Goal: Task Accomplishment & Management: Use online tool/utility

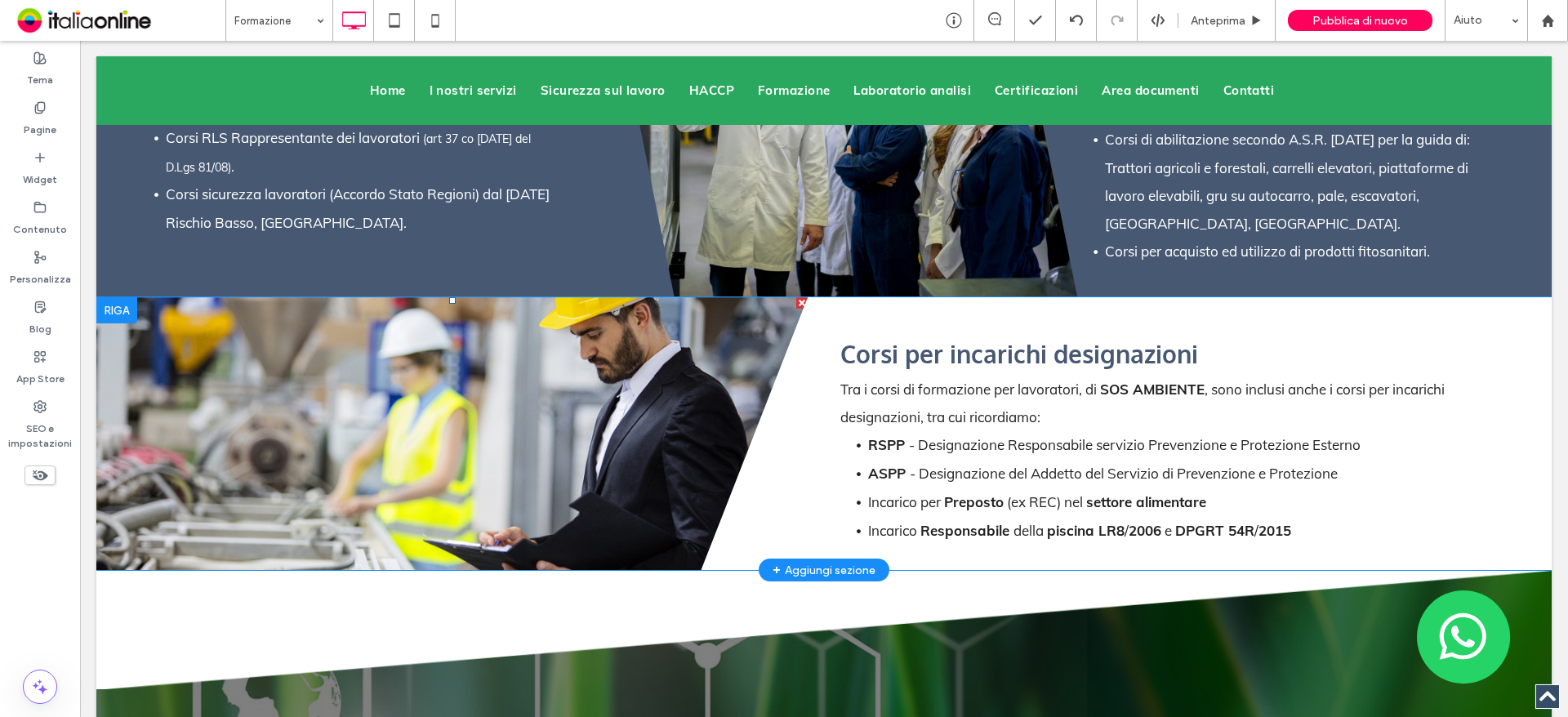
scroll to position [4247, 0]
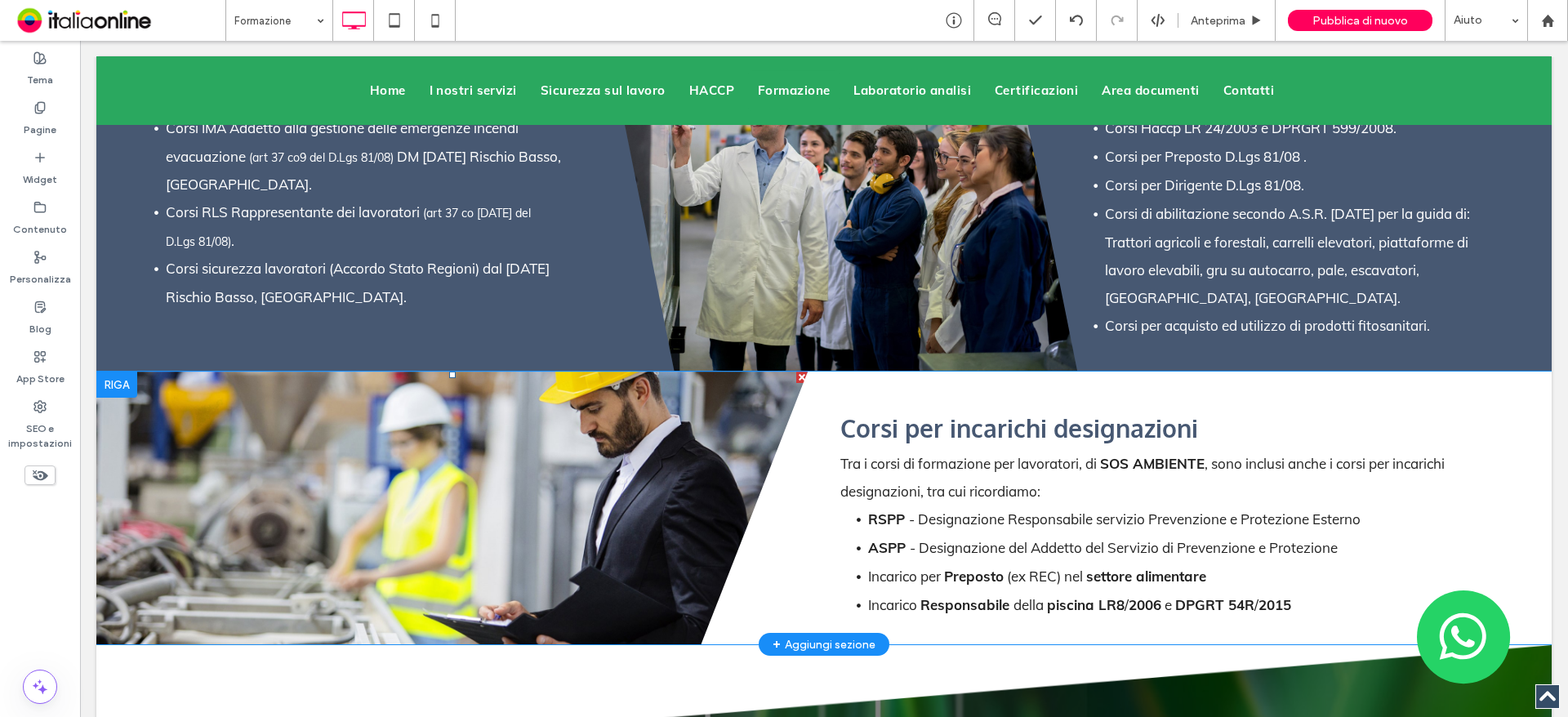
click at [479, 502] on li "Slide title Write your caption here Button" at bounding box center [451, 508] width 711 height 273
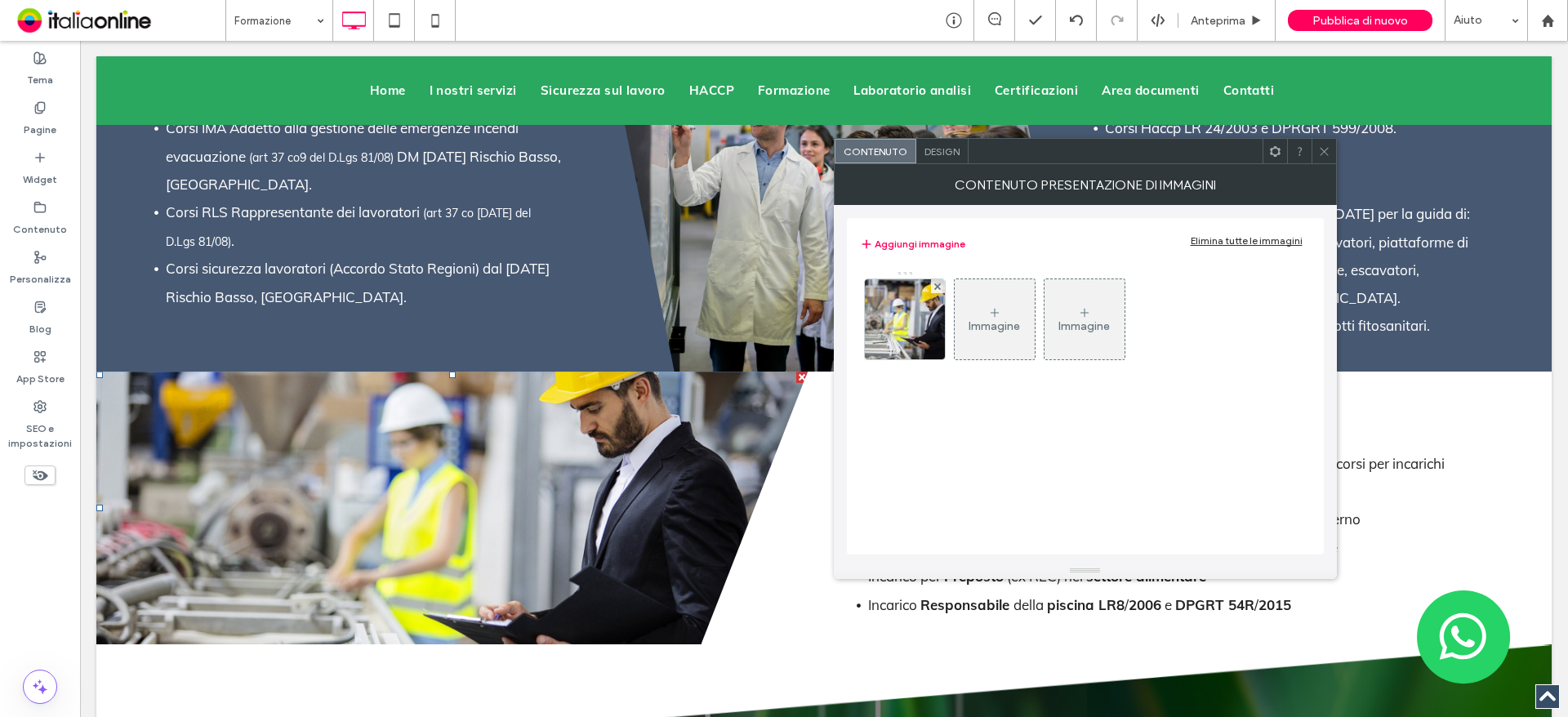
click at [1329, 154] on icon at bounding box center [1324, 151] width 12 height 12
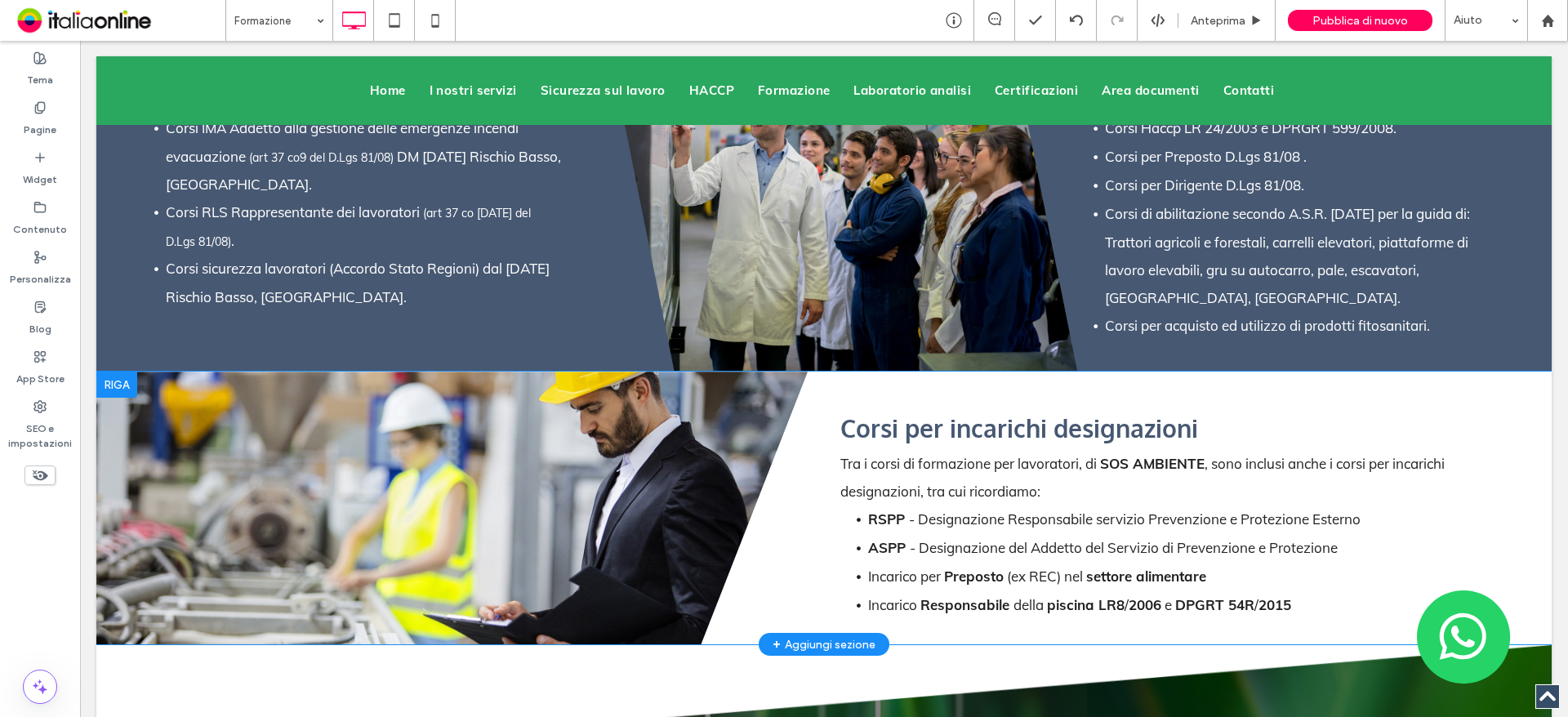
click at [109, 372] on div at bounding box center [116, 385] width 41 height 26
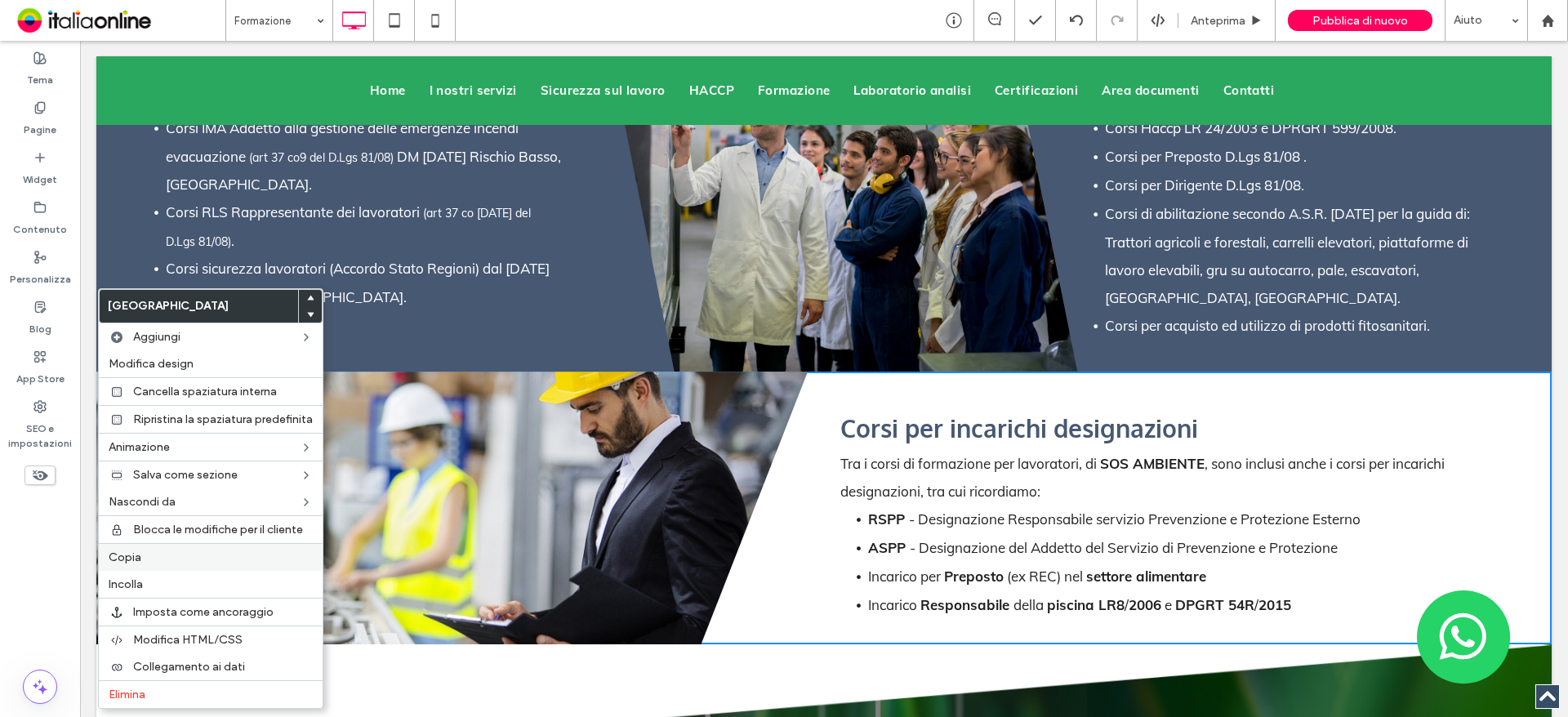
click at [151, 563] on label "Copia" at bounding box center [210, 557] width 204 height 14
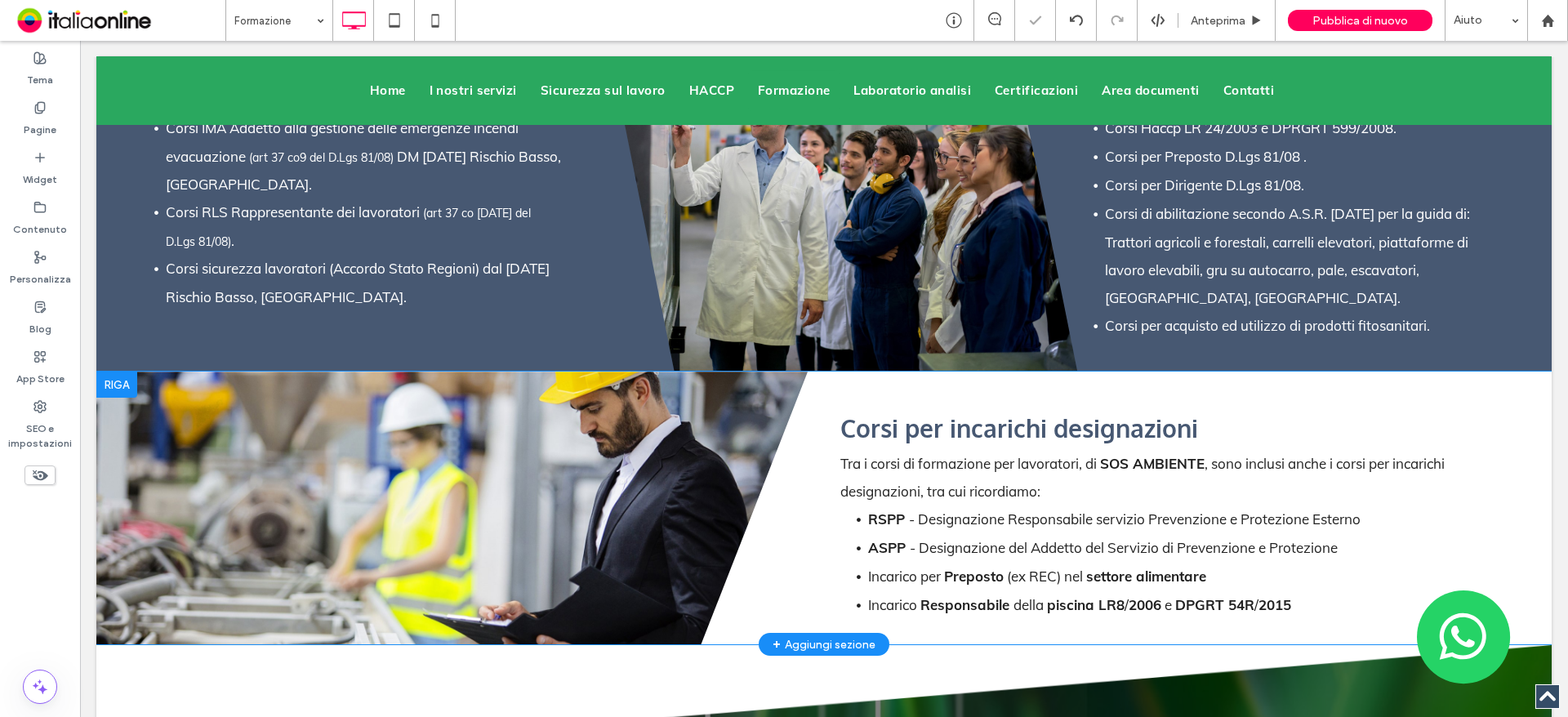
click at [119, 372] on div at bounding box center [116, 385] width 41 height 26
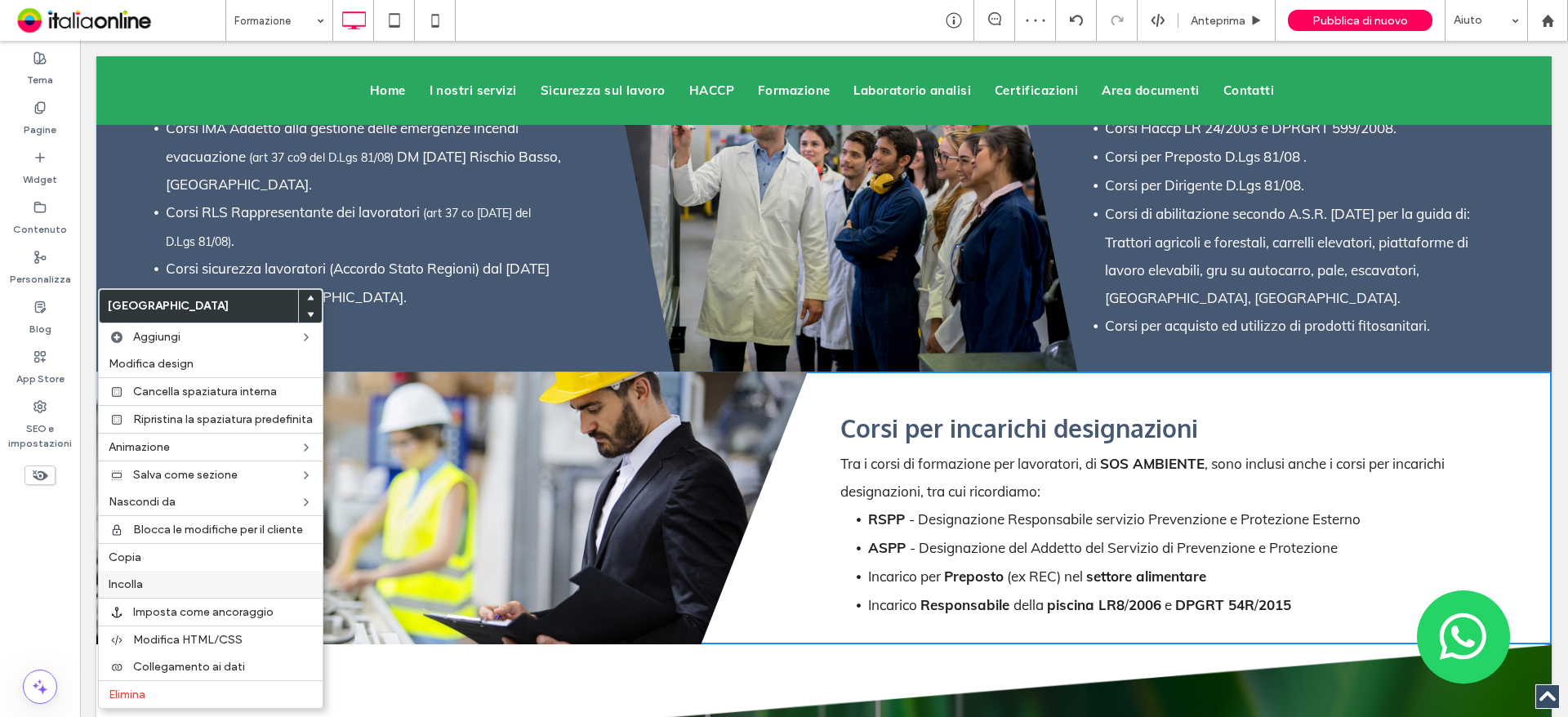
click at [149, 587] on label "Incolla" at bounding box center [210, 584] width 204 height 14
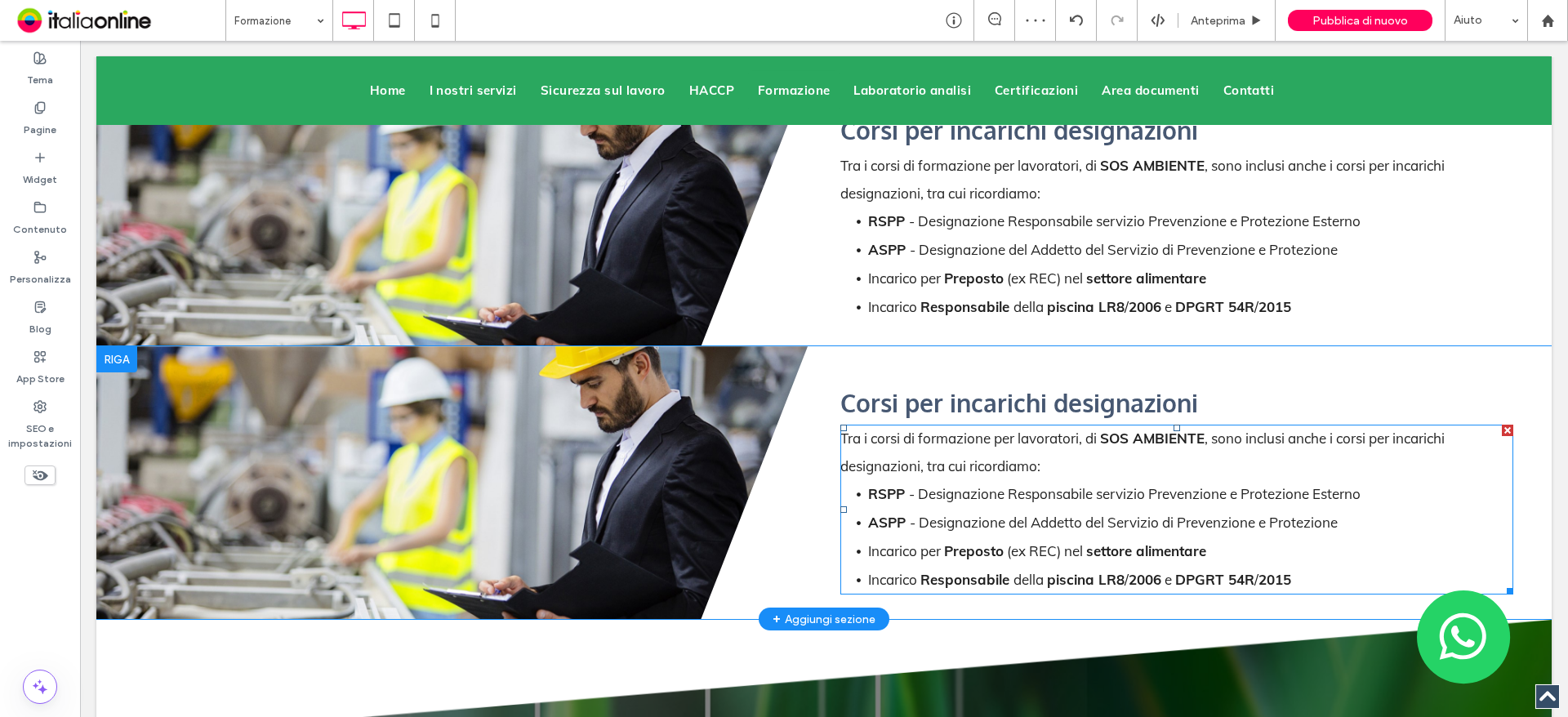
scroll to position [4574, 0]
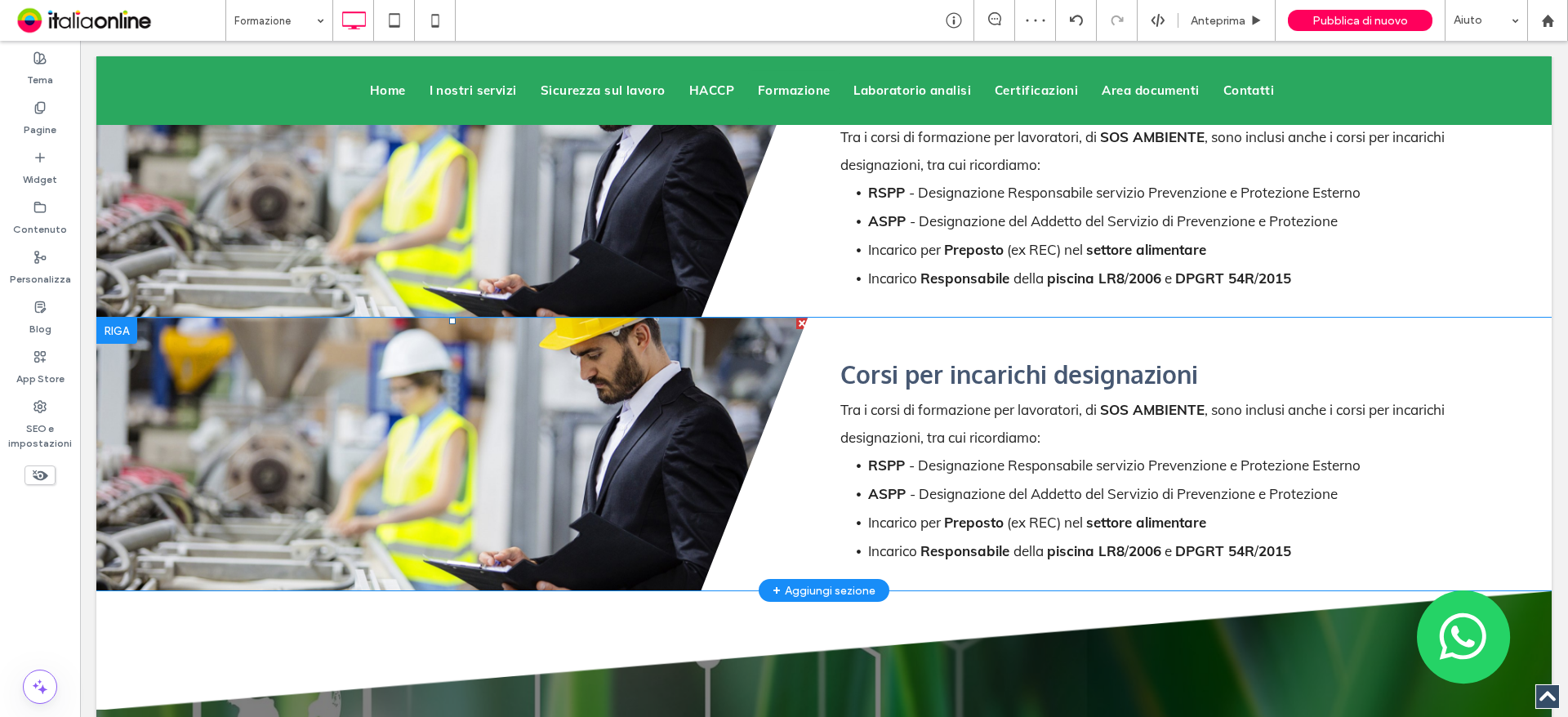
click at [478, 447] on li "Slide title Write your caption here Button" at bounding box center [451, 454] width 711 height 273
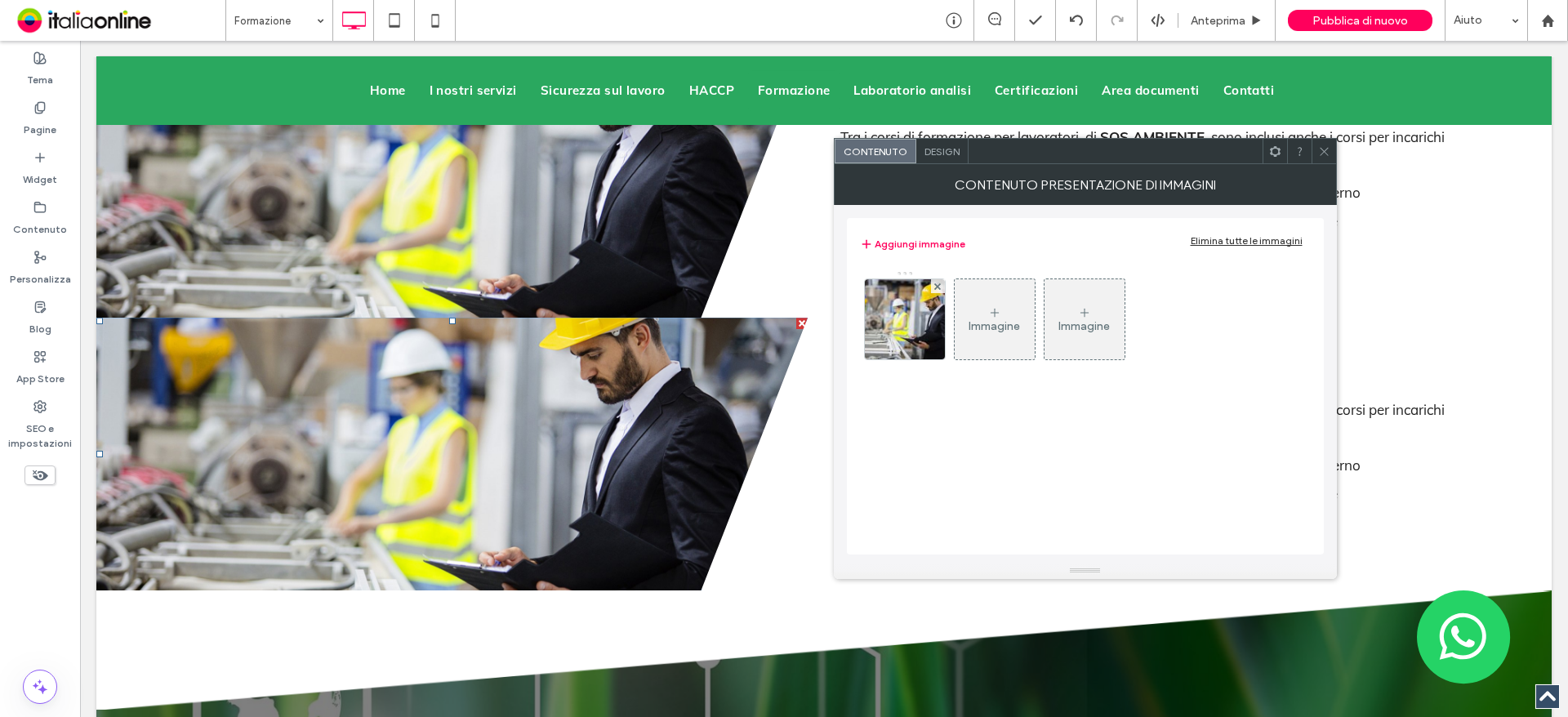
click at [927, 148] on span "Design" at bounding box center [941, 151] width 35 height 12
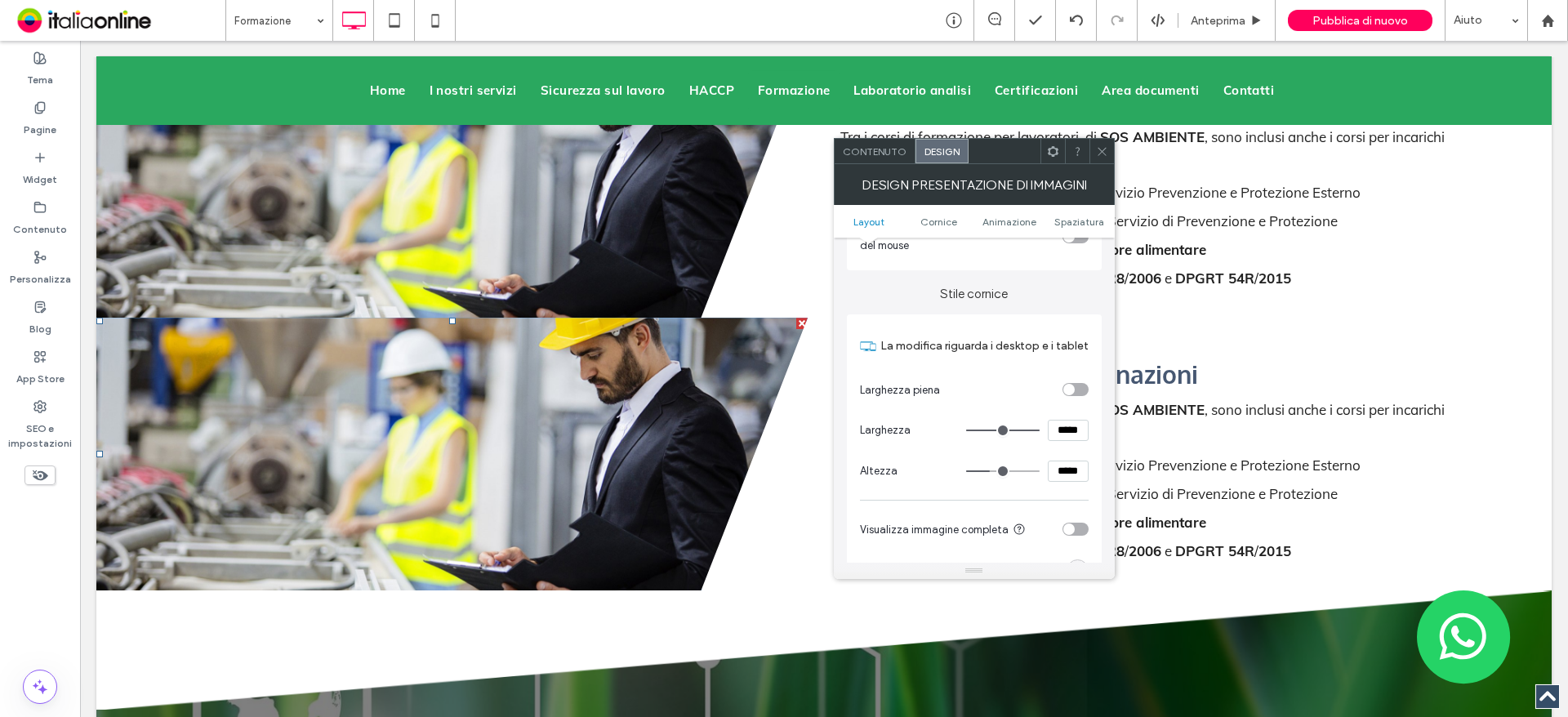
scroll to position [490, 0]
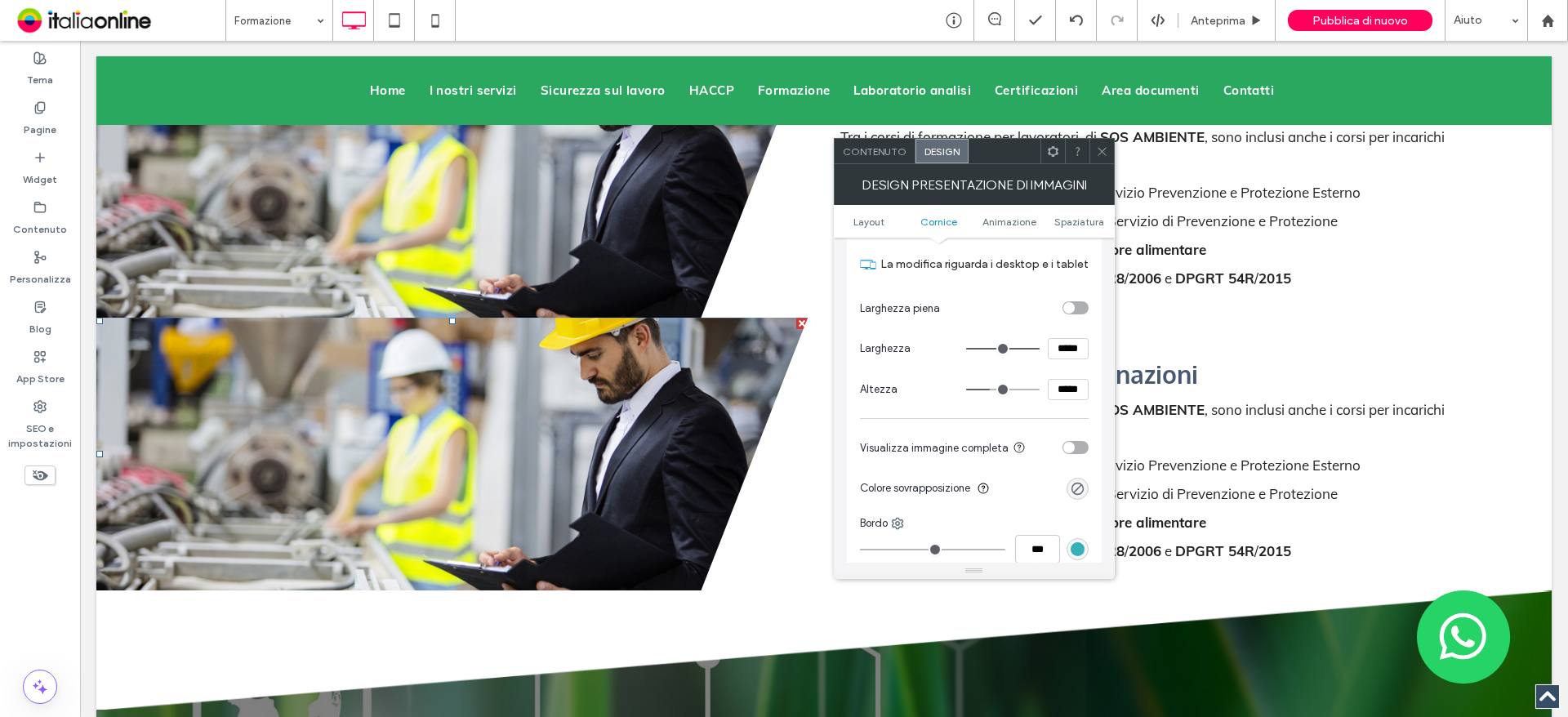
type input "***"
type input "*****"
type input "***"
type input "*****"
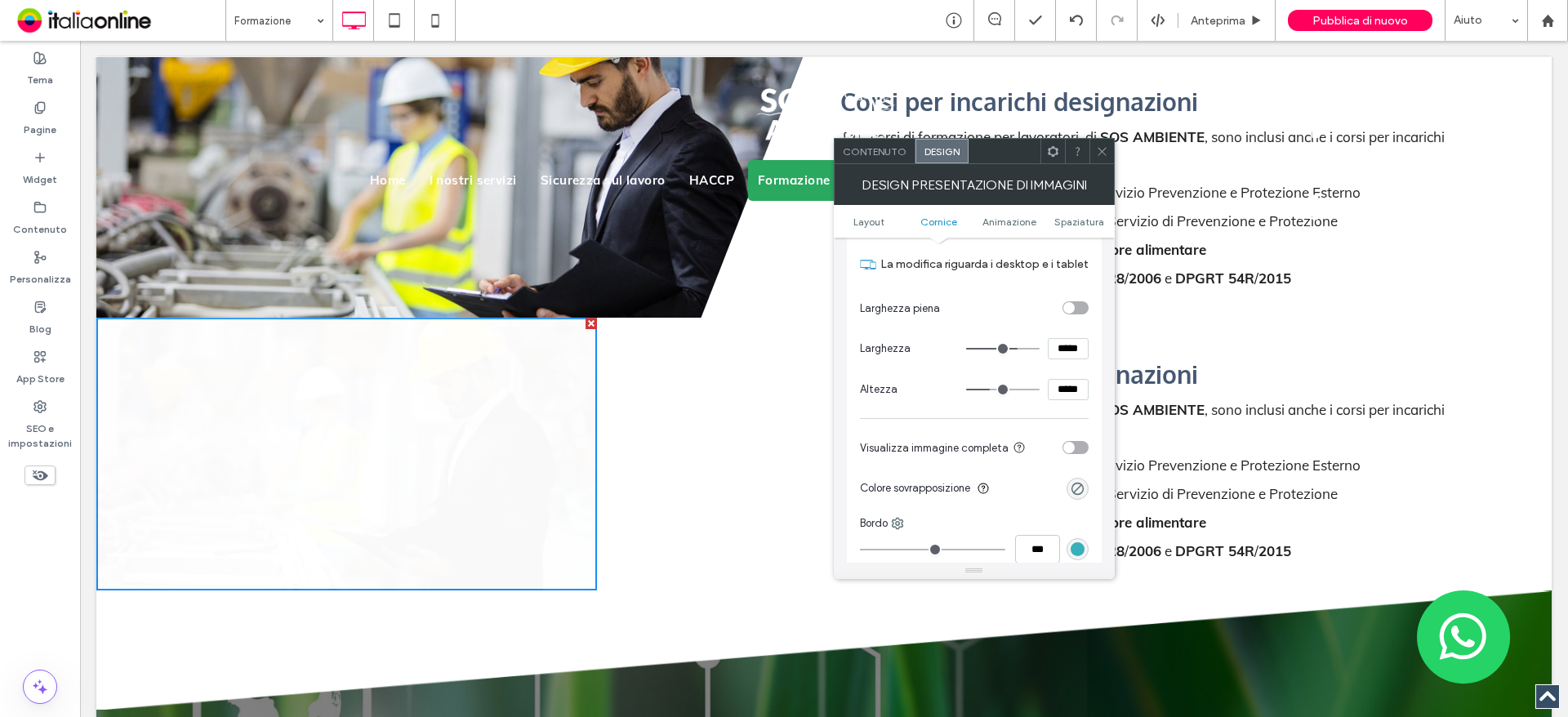
type input "***"
type input "*****"
type input "***"
type input "*****"
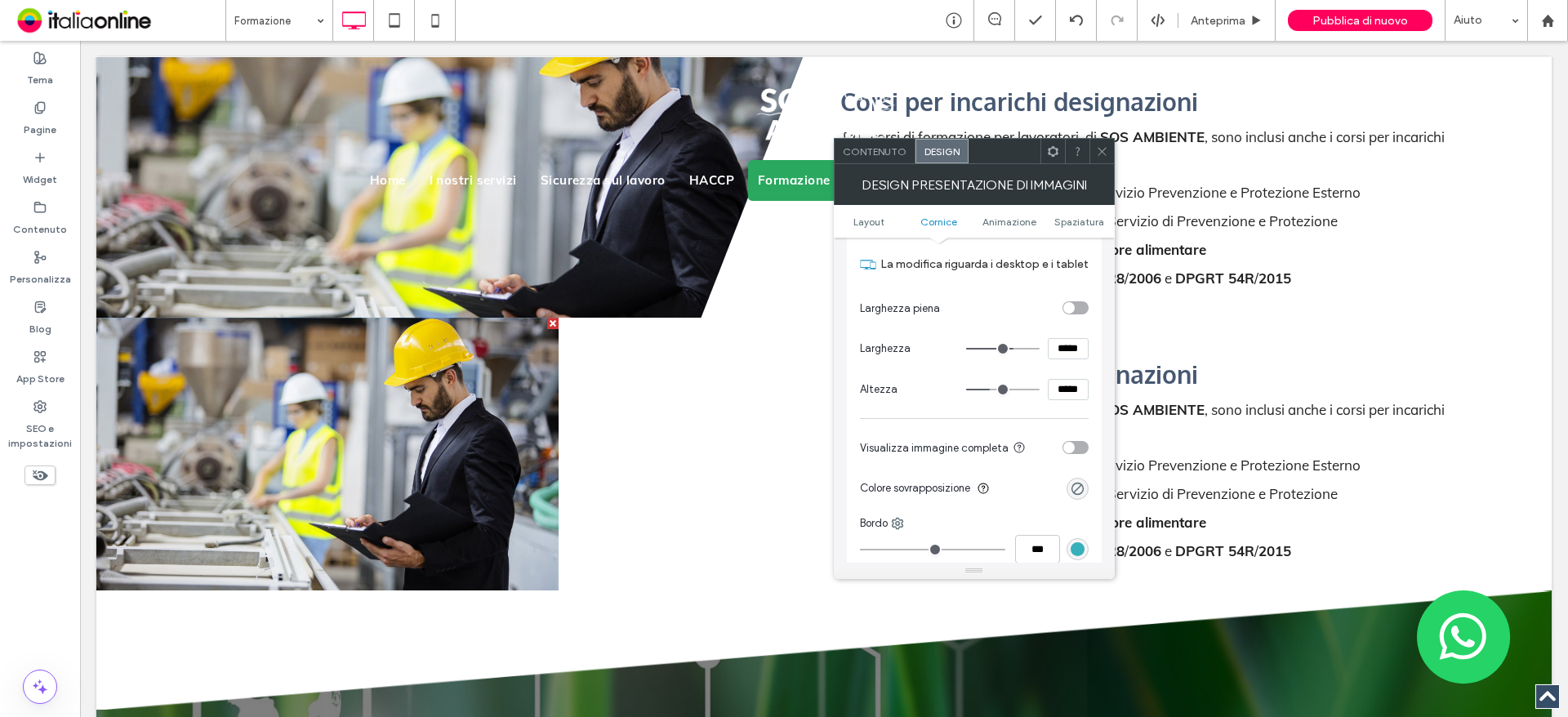
type input "***"
type input "*****"
type input "***"
type input "*****"
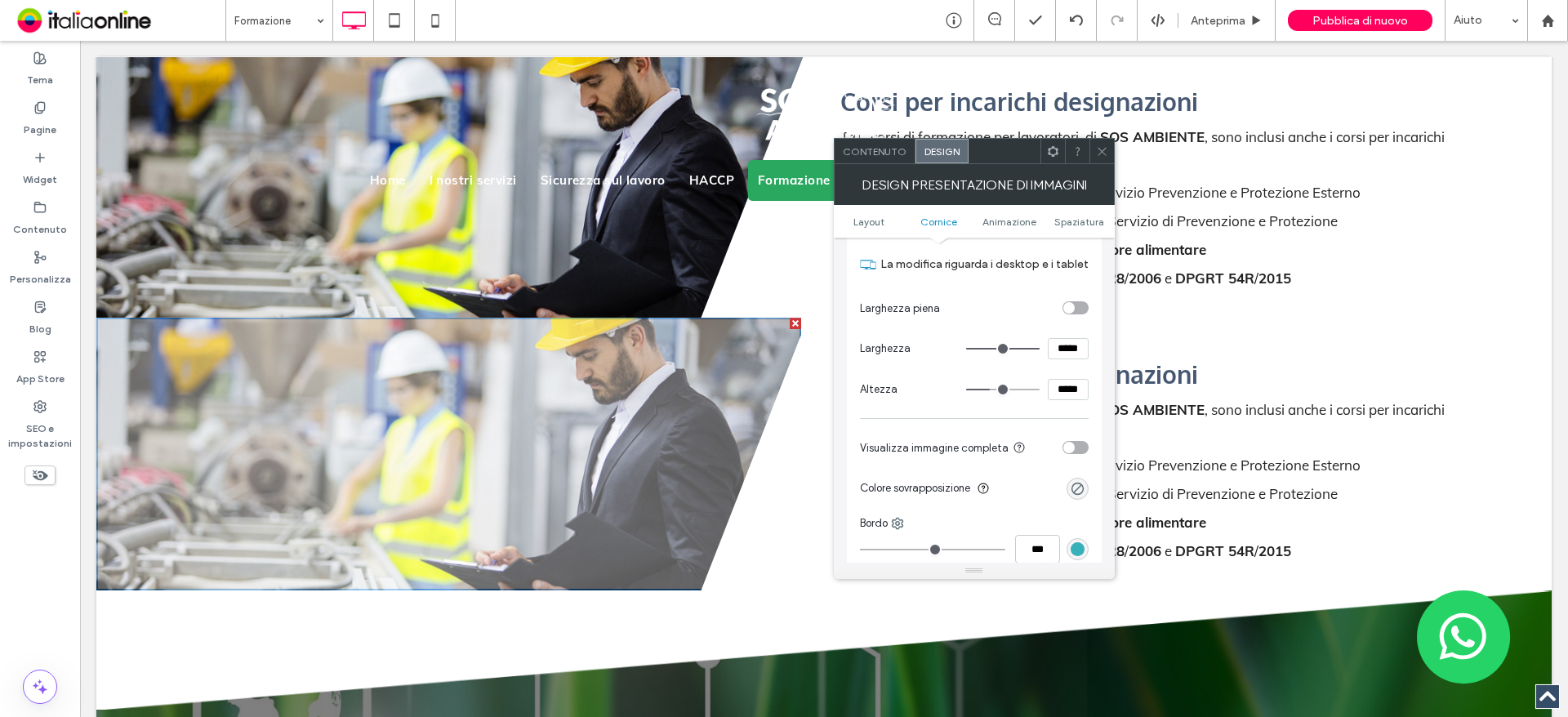
drag, startPoint x: 1032, startPoint y: 351, endPoint x: 1046, endPoint y: 354, distance: 14.3
click at [1039, 349] on input "range" at bounding box center [1003, 349] width 74 height 2
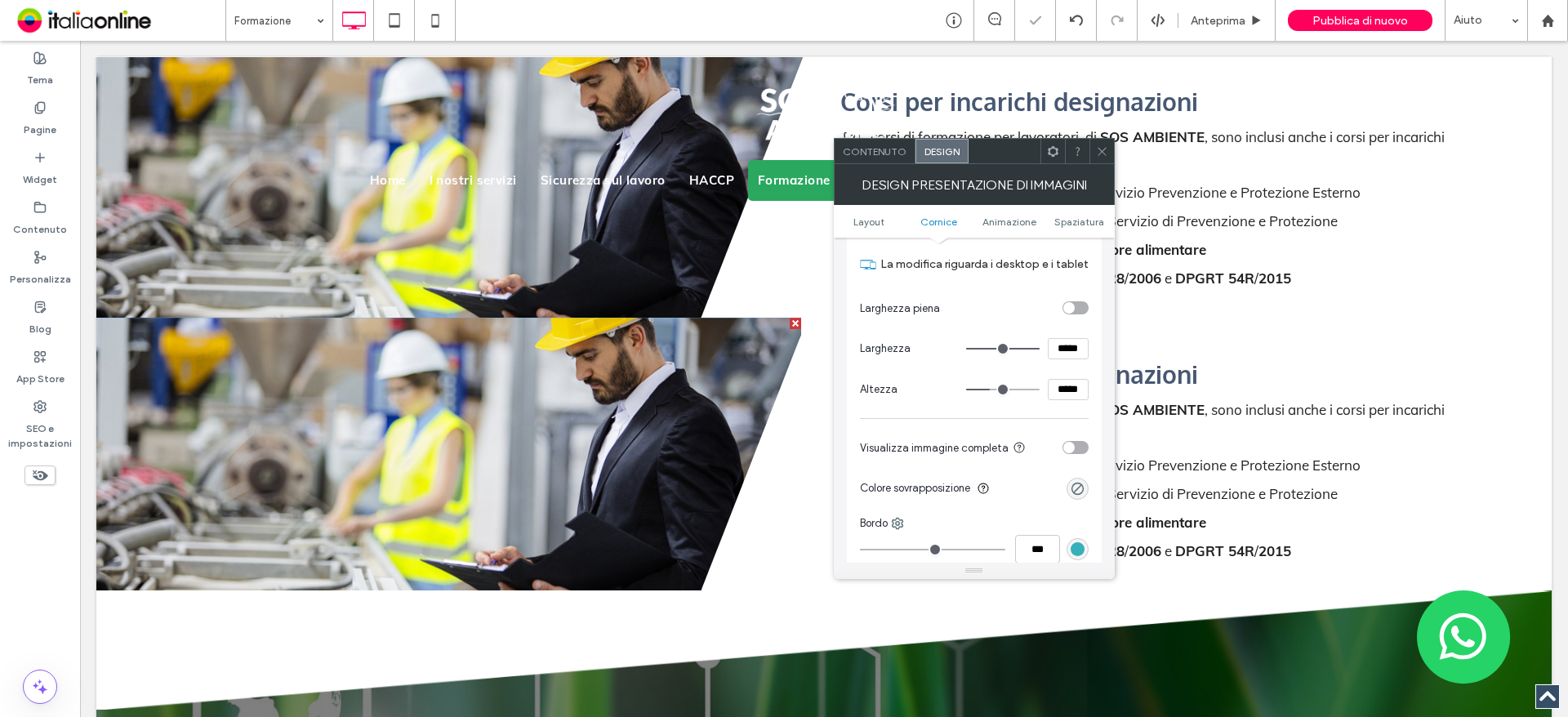
click at [1101, 145] on icon at bounding box center [1101, 151] width 12 height 12
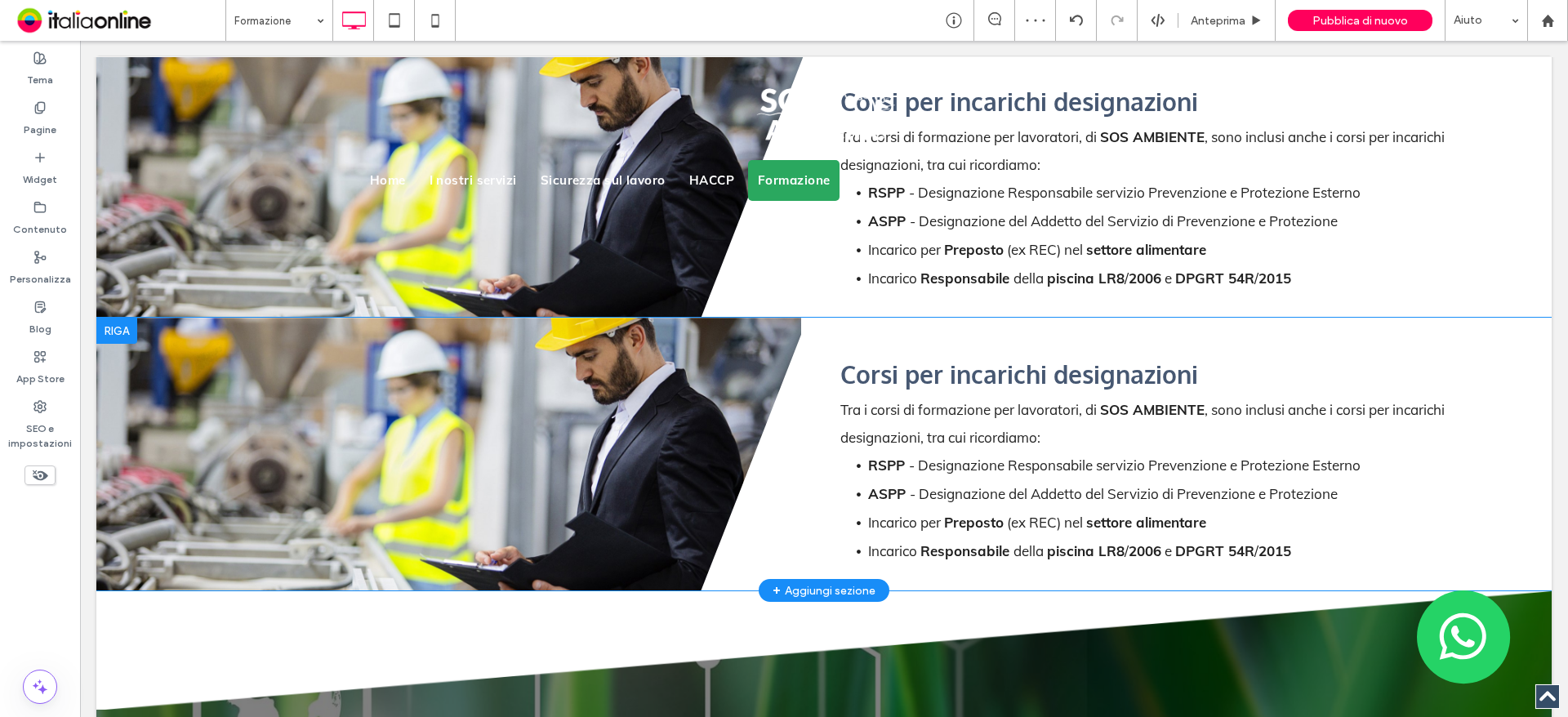
click at [98, 317] on div at bounding box center [116, 331] width 41 height 26
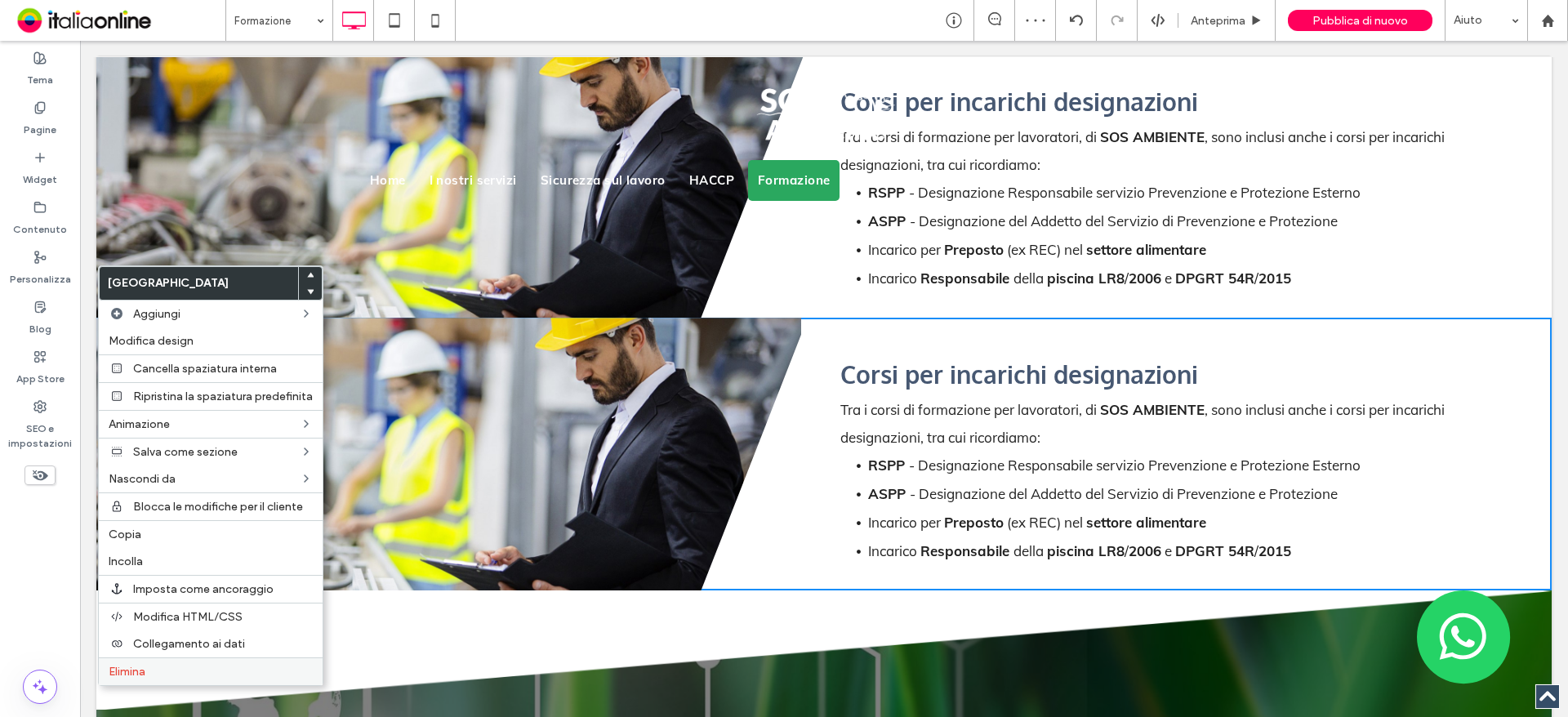
drag, startPoint x: 175, startPoint y: 666, endPoint x: 188, endPoint y: 658, distance: 15.3
click at [175, 666] on label "Elimina" at bounding box center [210, 671] width 204 height 14
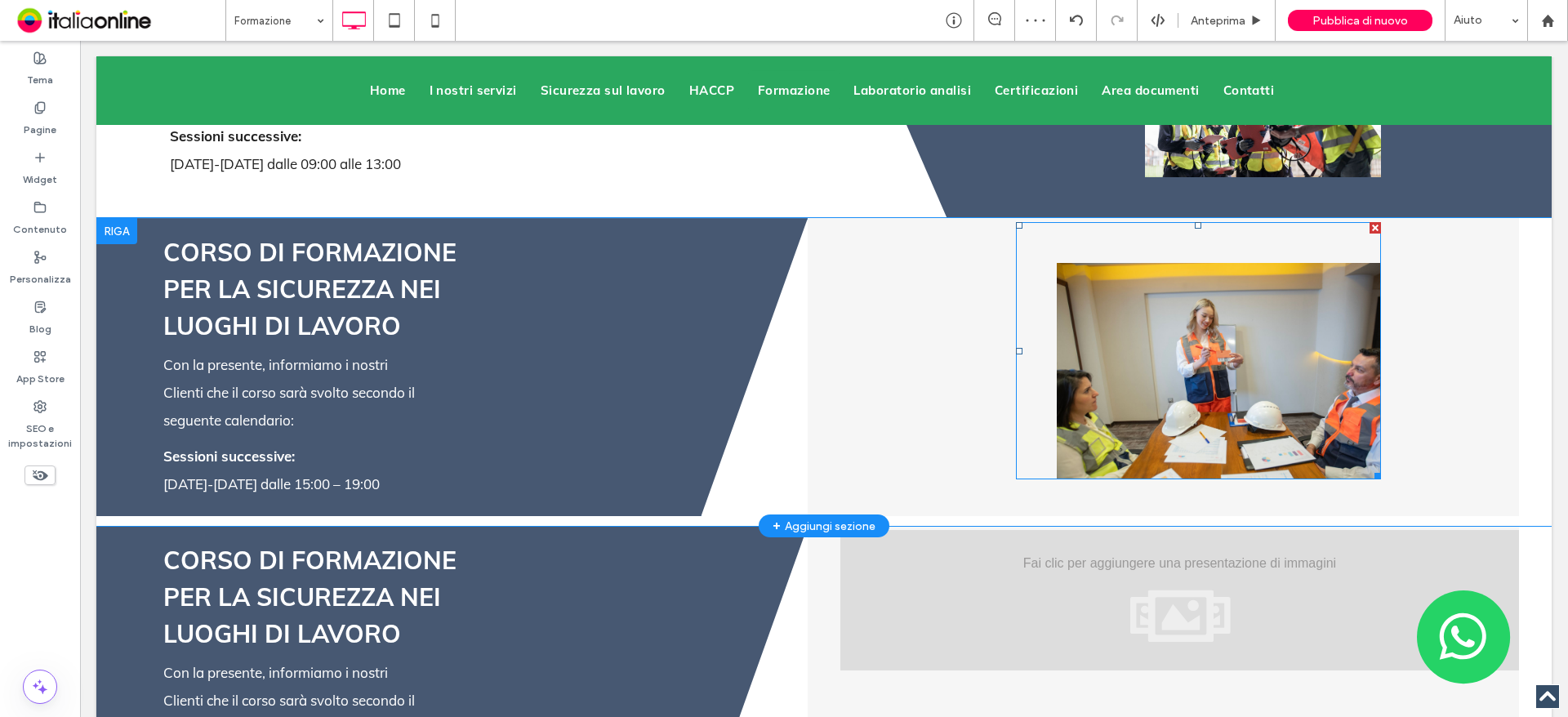
scroll to position [3267, 0]
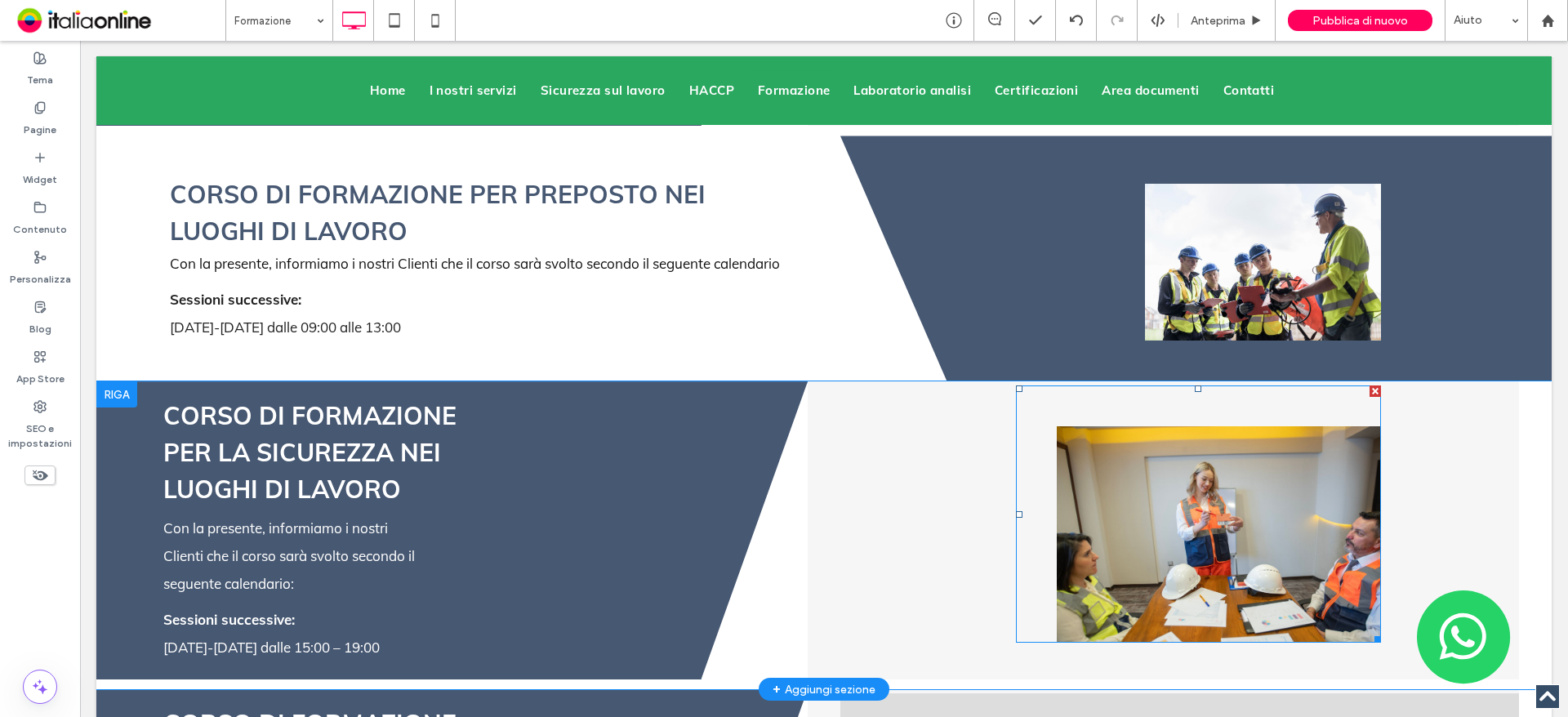
click at [1211, 468] on img at bounding box center [1218, 534] width 323 height 216
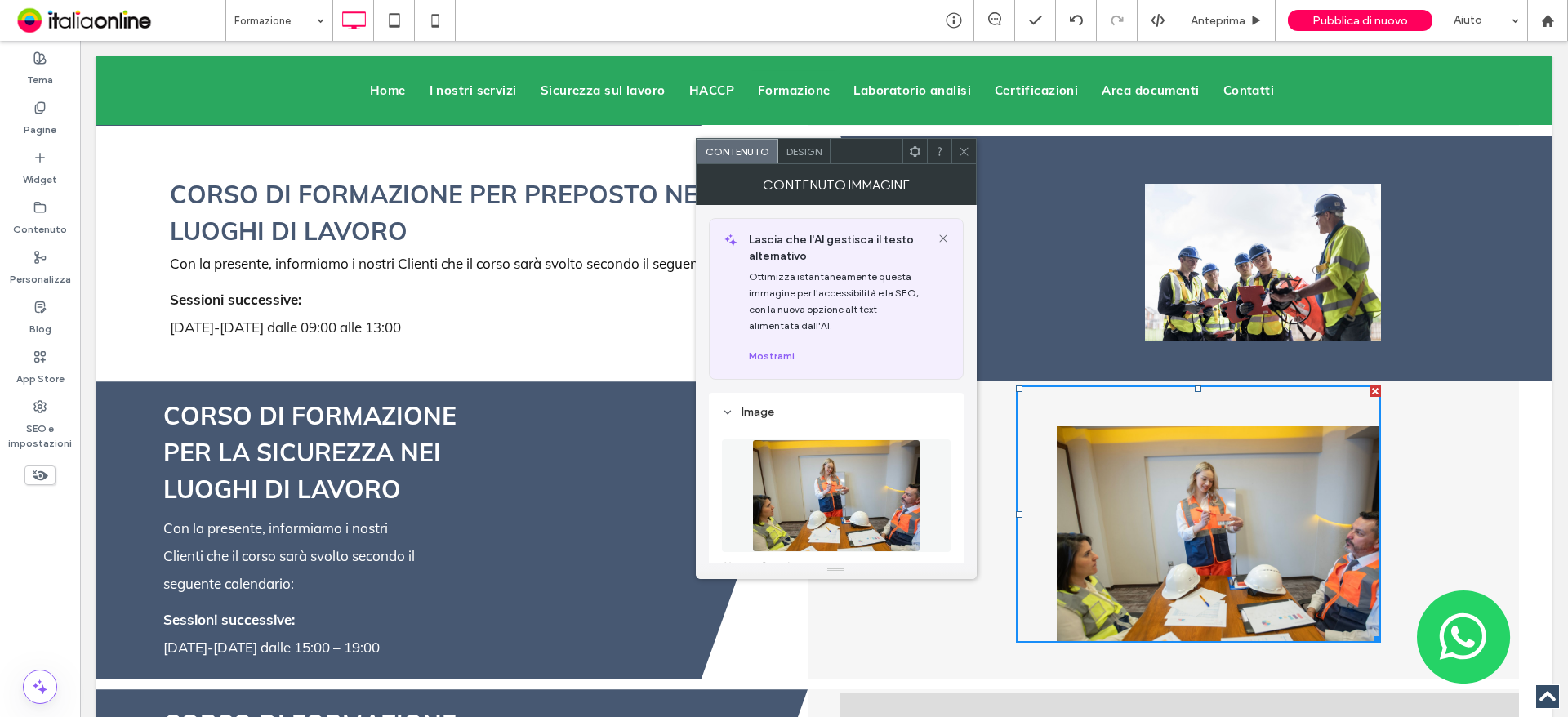
click at [967, 148] on icon at bounding box center [964, 151] width 12 height 12
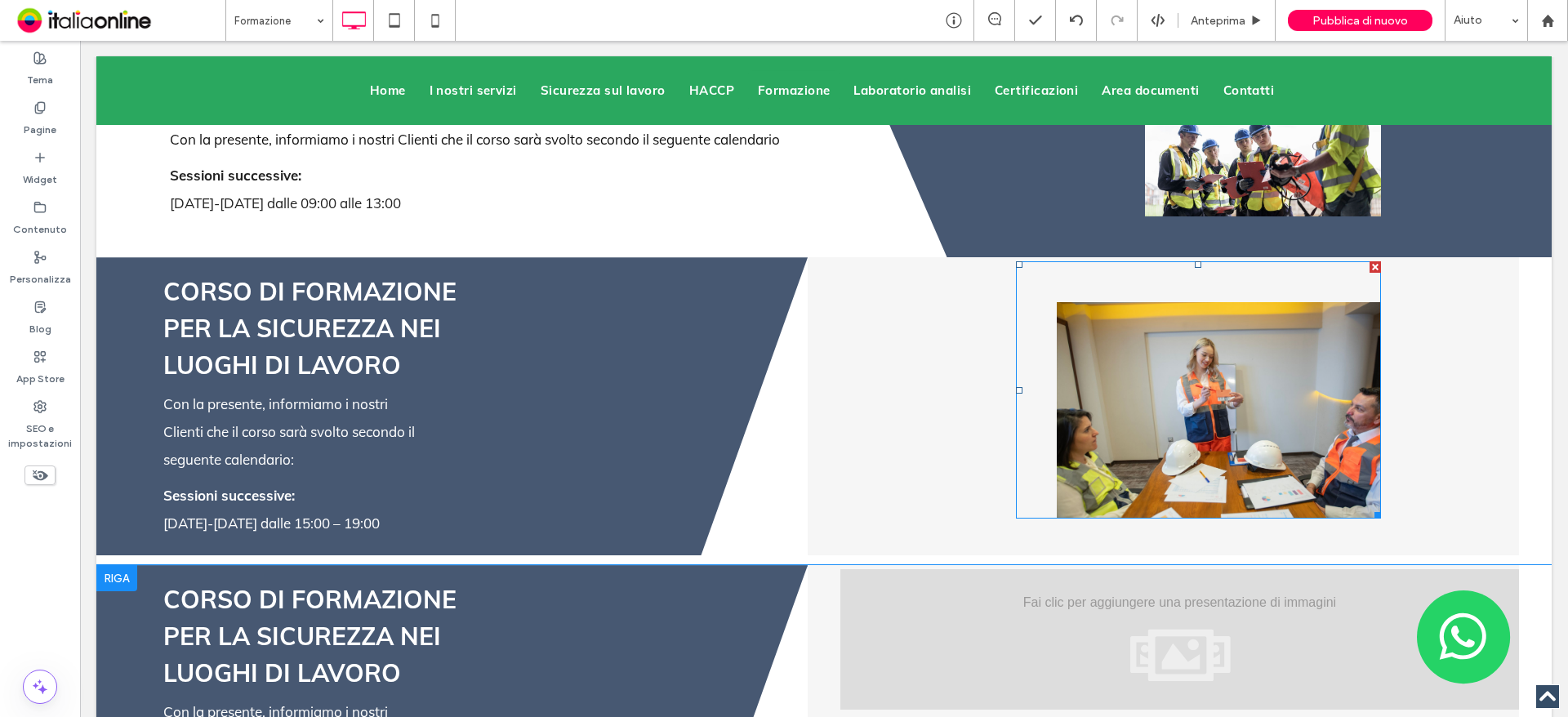
scroll to position [3594, 0]
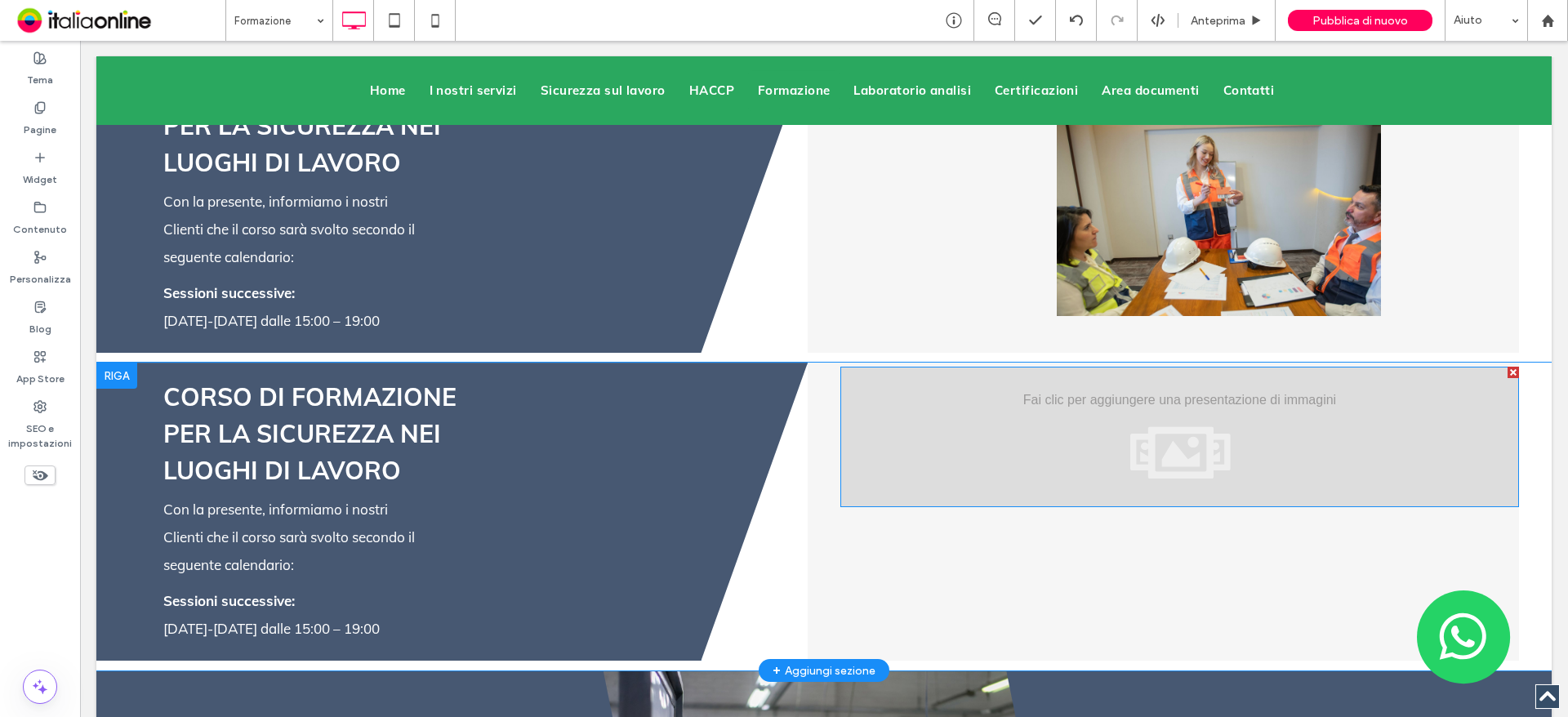
click at [1128, 418] on div at bounding box center [1178, 436] width 678 height 140
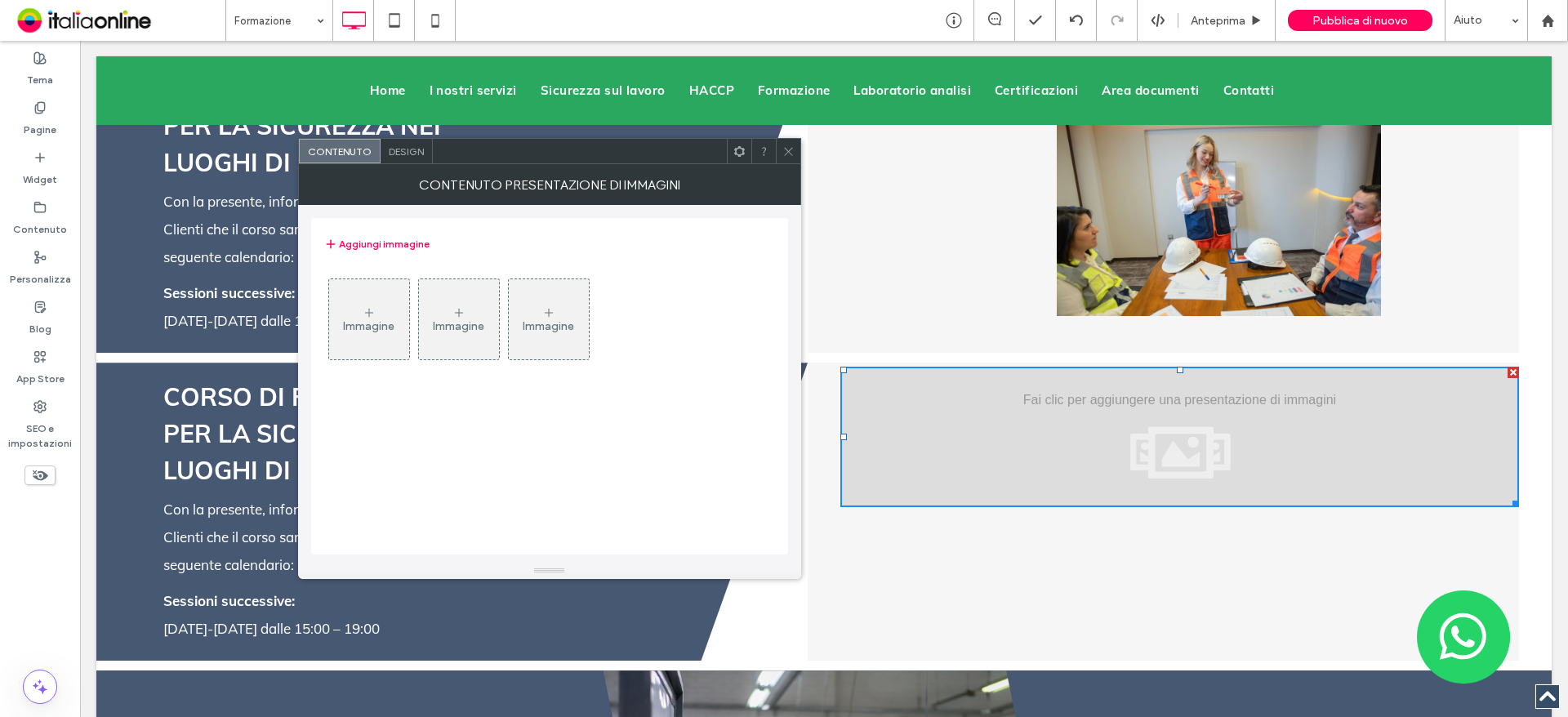
click at [344, 305] on div "Immagine" at bounding box center [369, 319] width 80 height 77
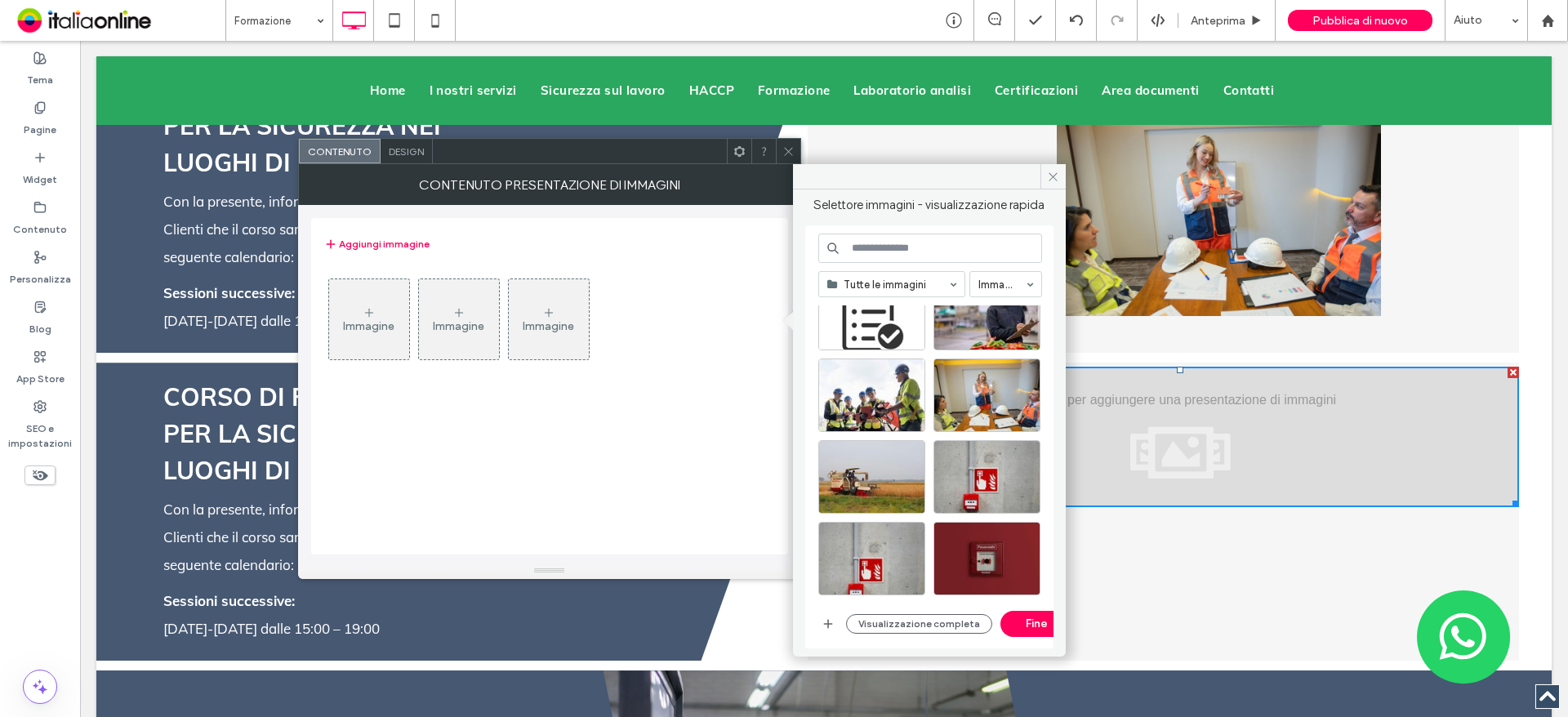
scroll to position [245, 0]
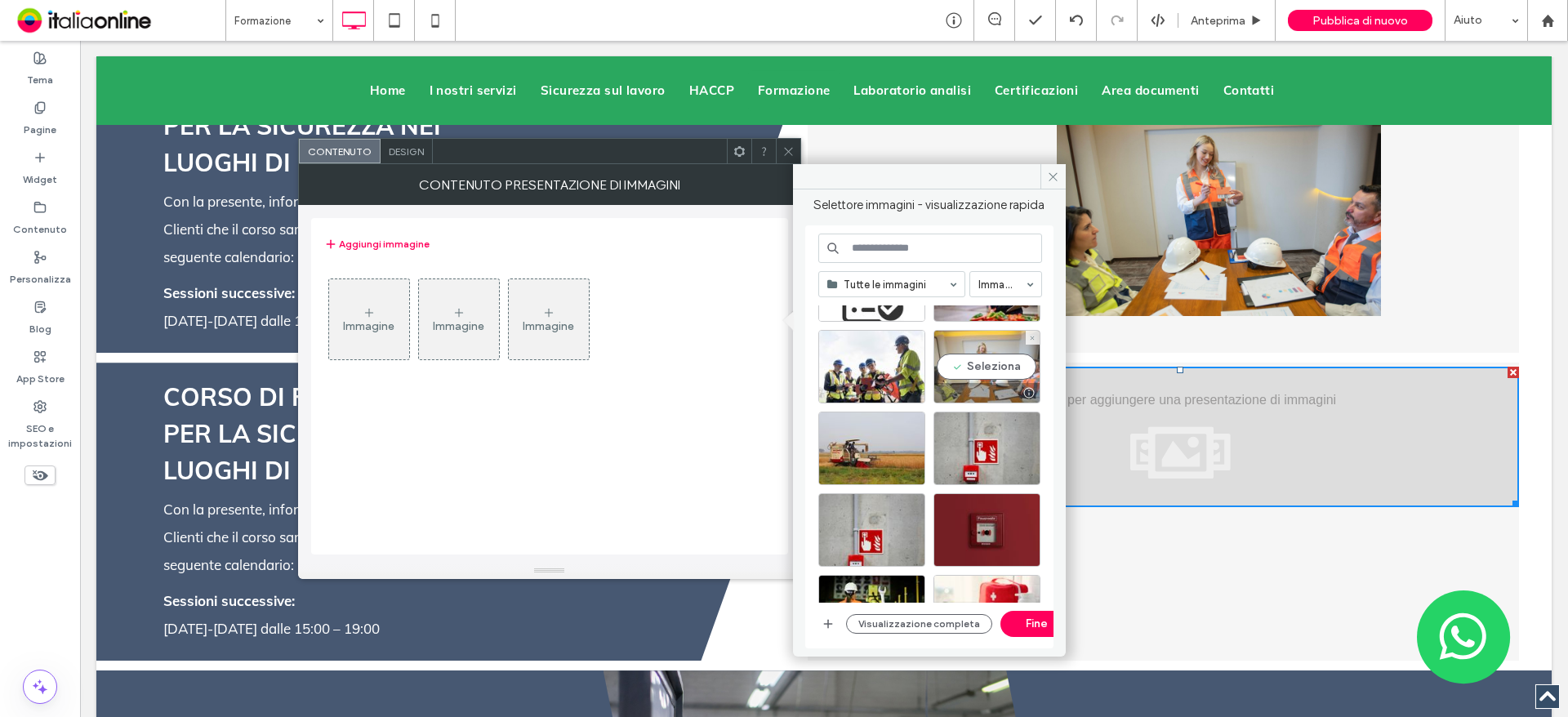
click at [998, 372] on div "Seleziona" at bounding box center [987, 367] width 107 height 74
drag, startPoint x: 1017, startPoint y: 631, endPoint x: 937, endPoint y: 590, distance: 89.9
click at [1018, 631] on button "Fine" at bounding box center [1037, 624] width 74 height 26
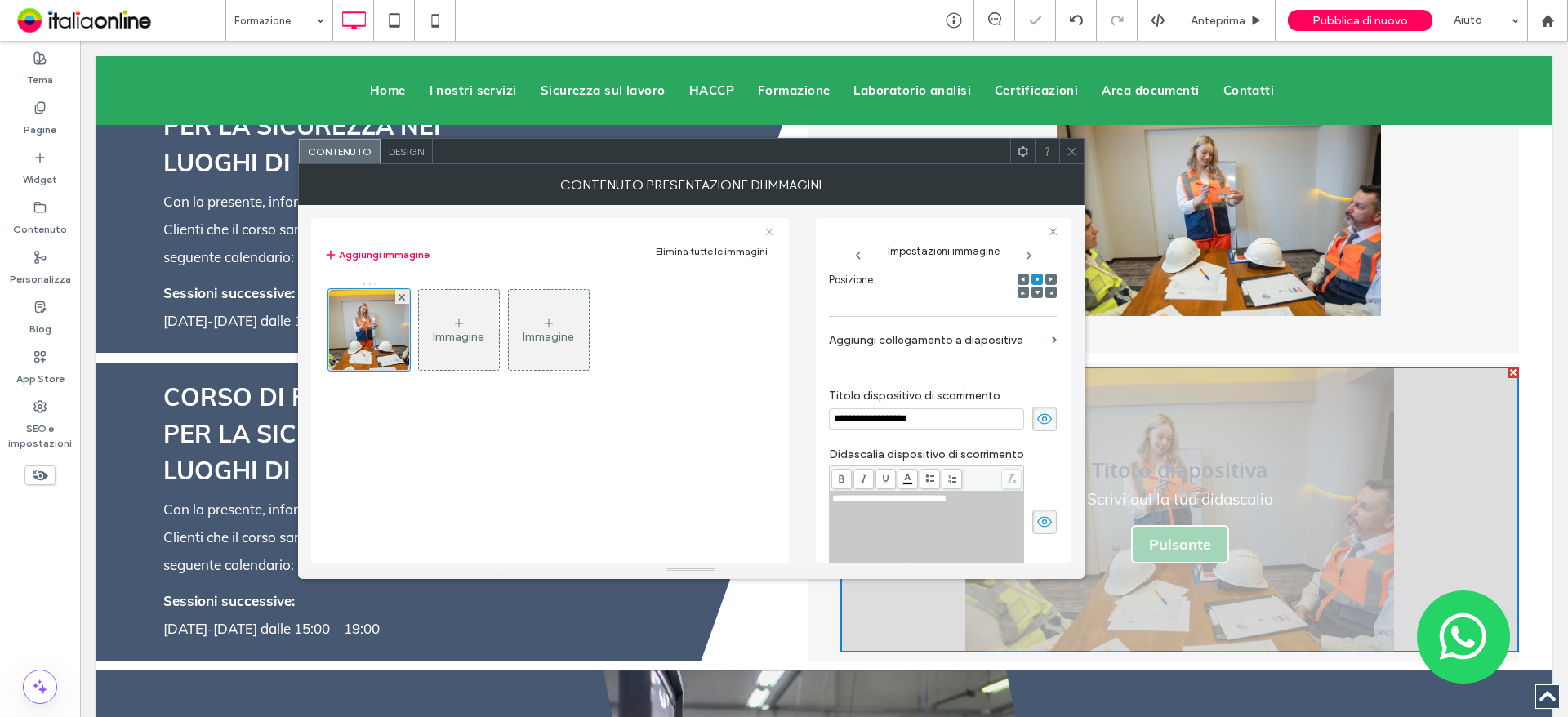
scroll to position [0, 0]
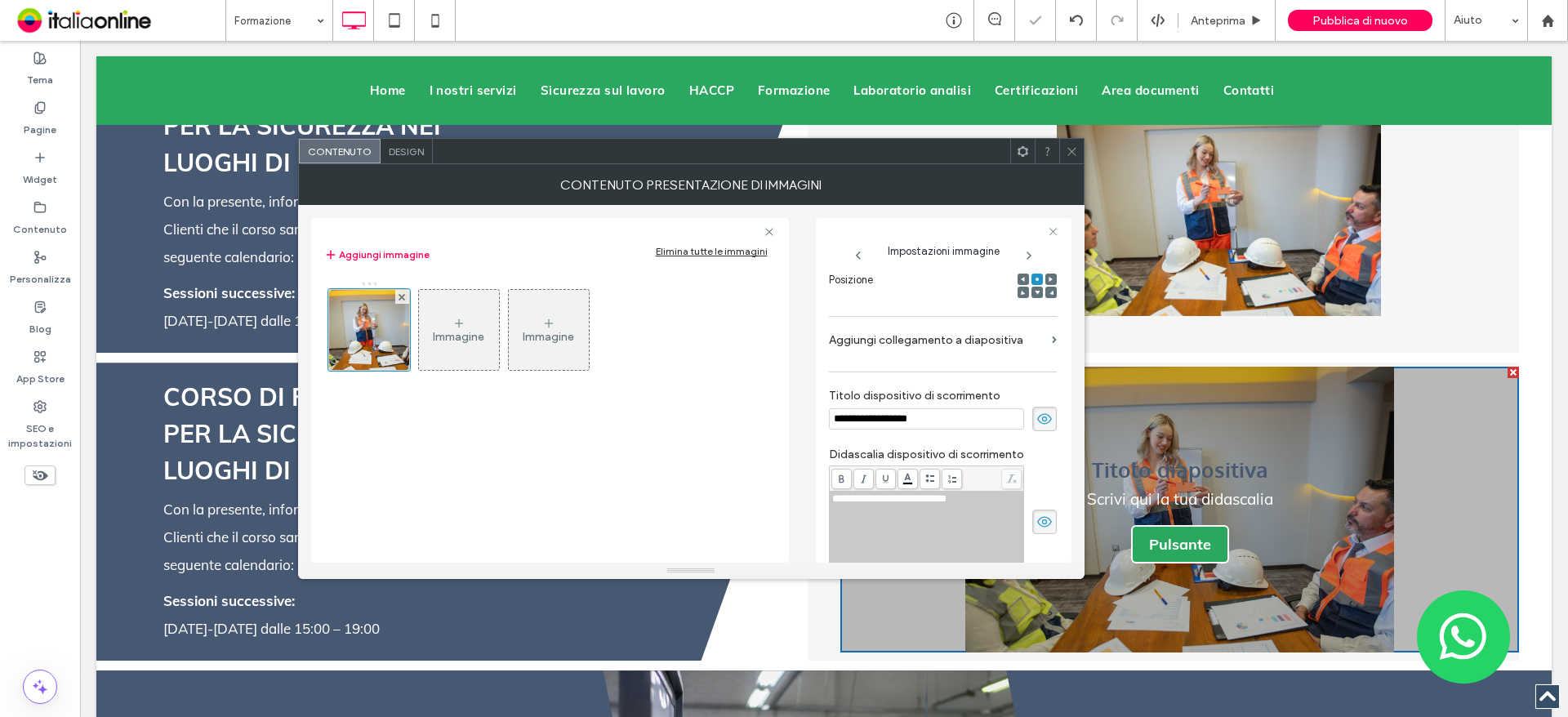
click at [409, 146] on span "Design" at bounding box center [406, 151] width 35 height 12
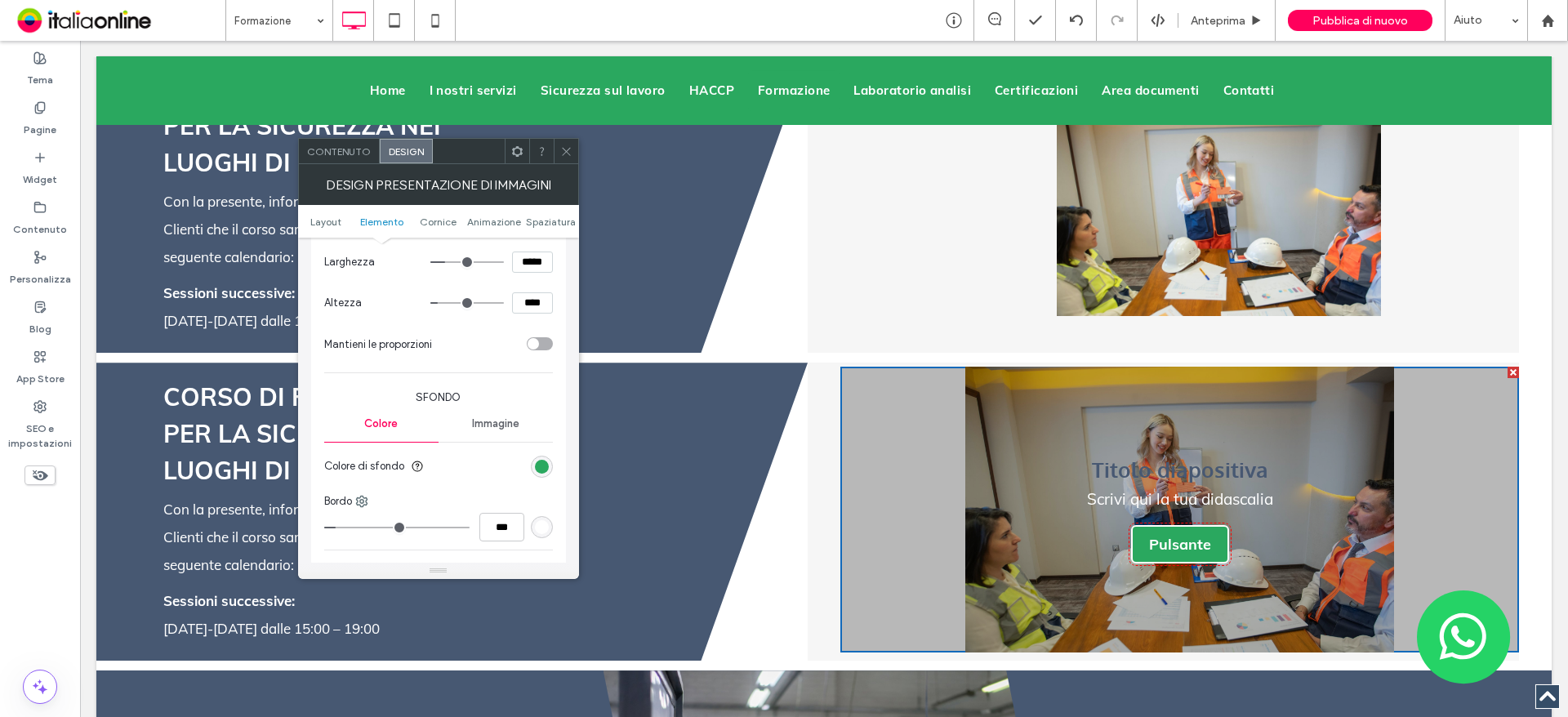
scroll to position [1225, 0]
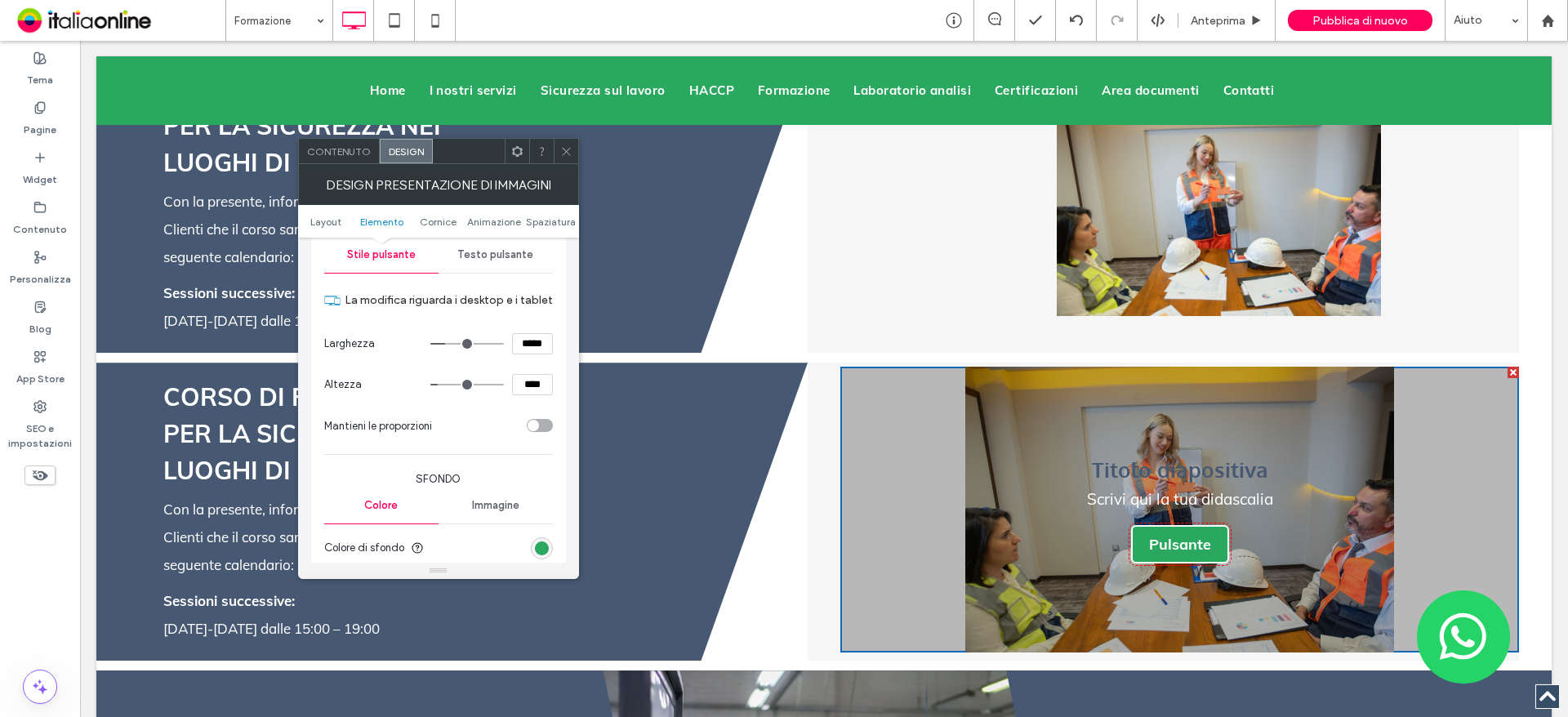
type input "***"
type input "*****"
type input "***"
click at [450, 344] on input "range" at bounding box center [467, 344] width 74 height 2
click at [342, 151] on span "Contenuto" at bounding box center [339, 151] width 64 height 12
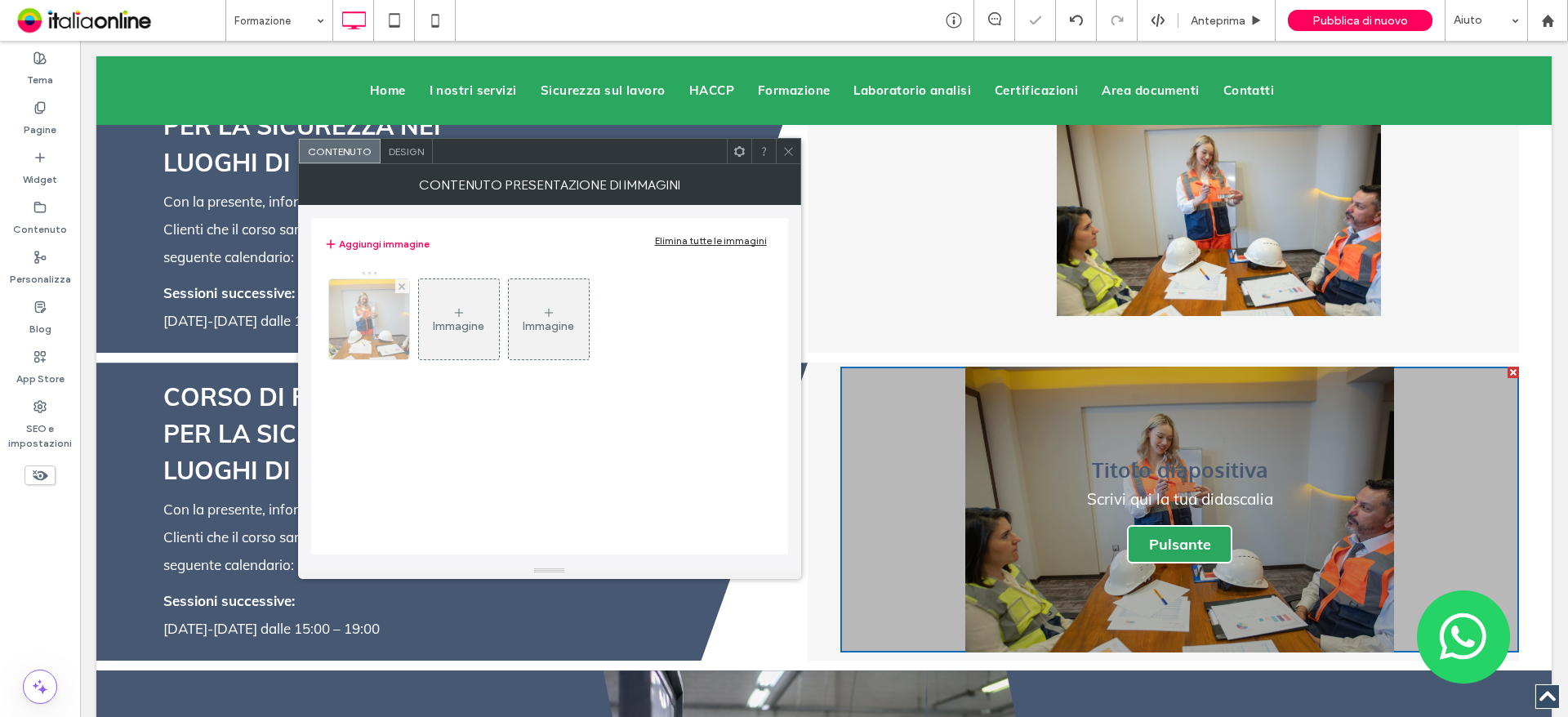
click at [384, 308] on img at bounding box center [368, 319] width 120 height 80
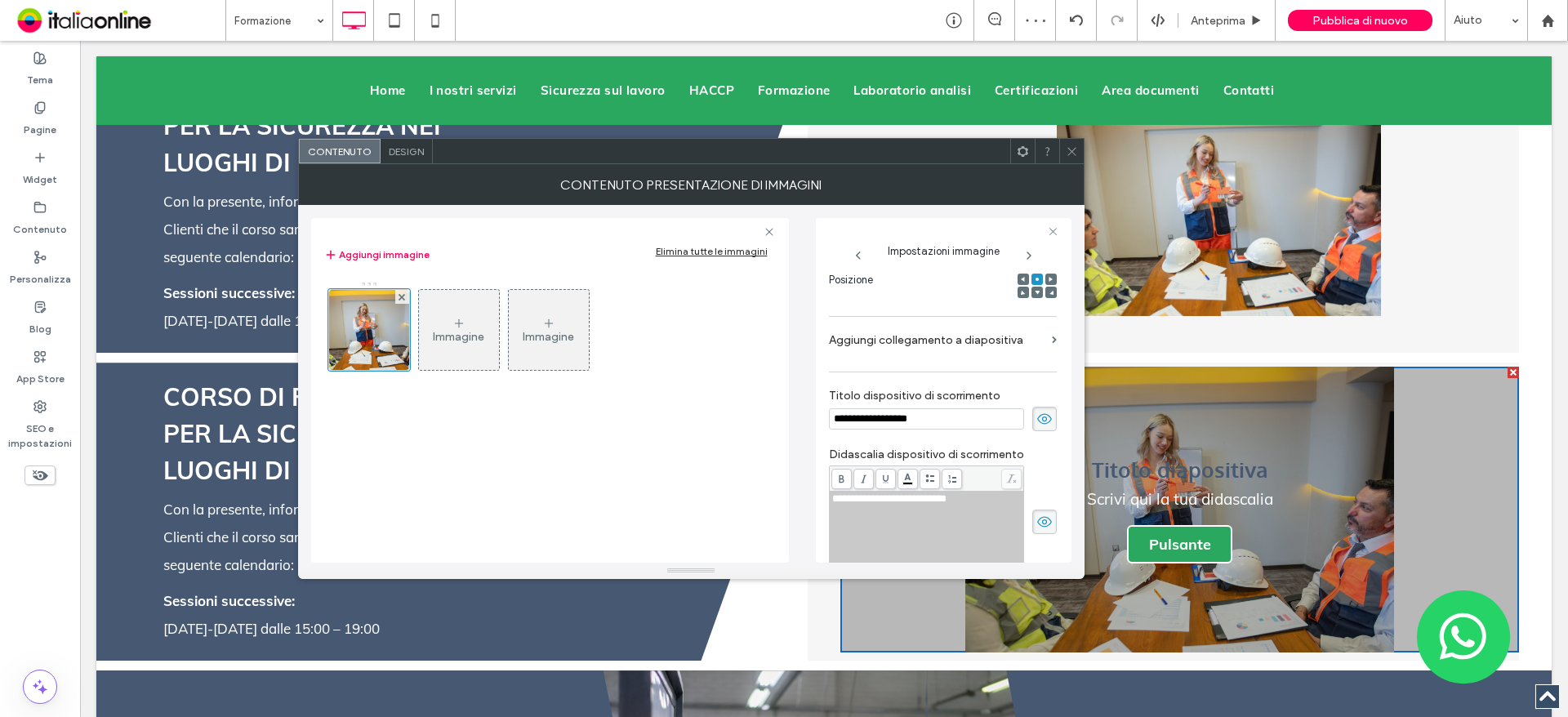
scroll to position [0, 0]
click at [1042, 425] on icon at bounding box center [1044, 419] width 16 height 18
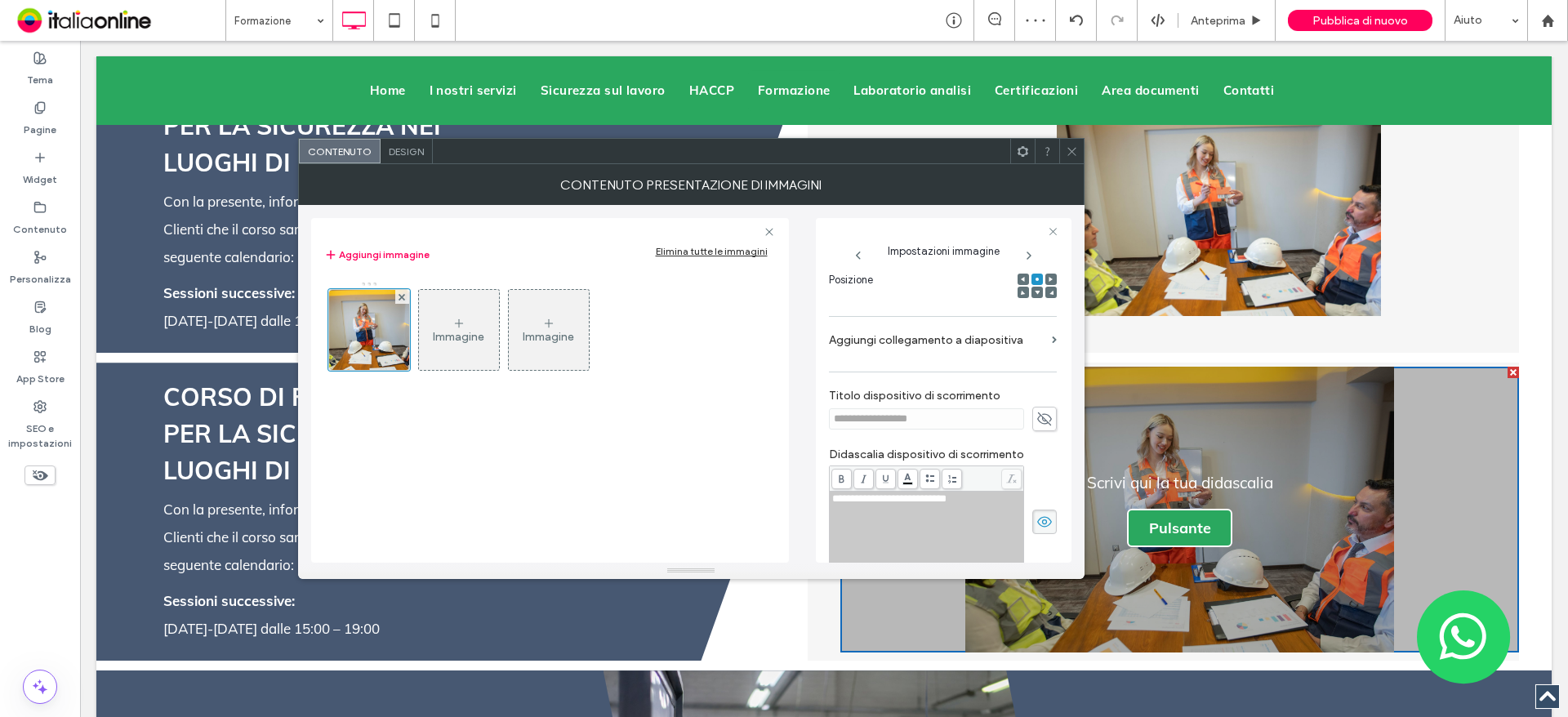
click at [1039, 514] on icon at bounding box center [1044, 522] width 16 height 18
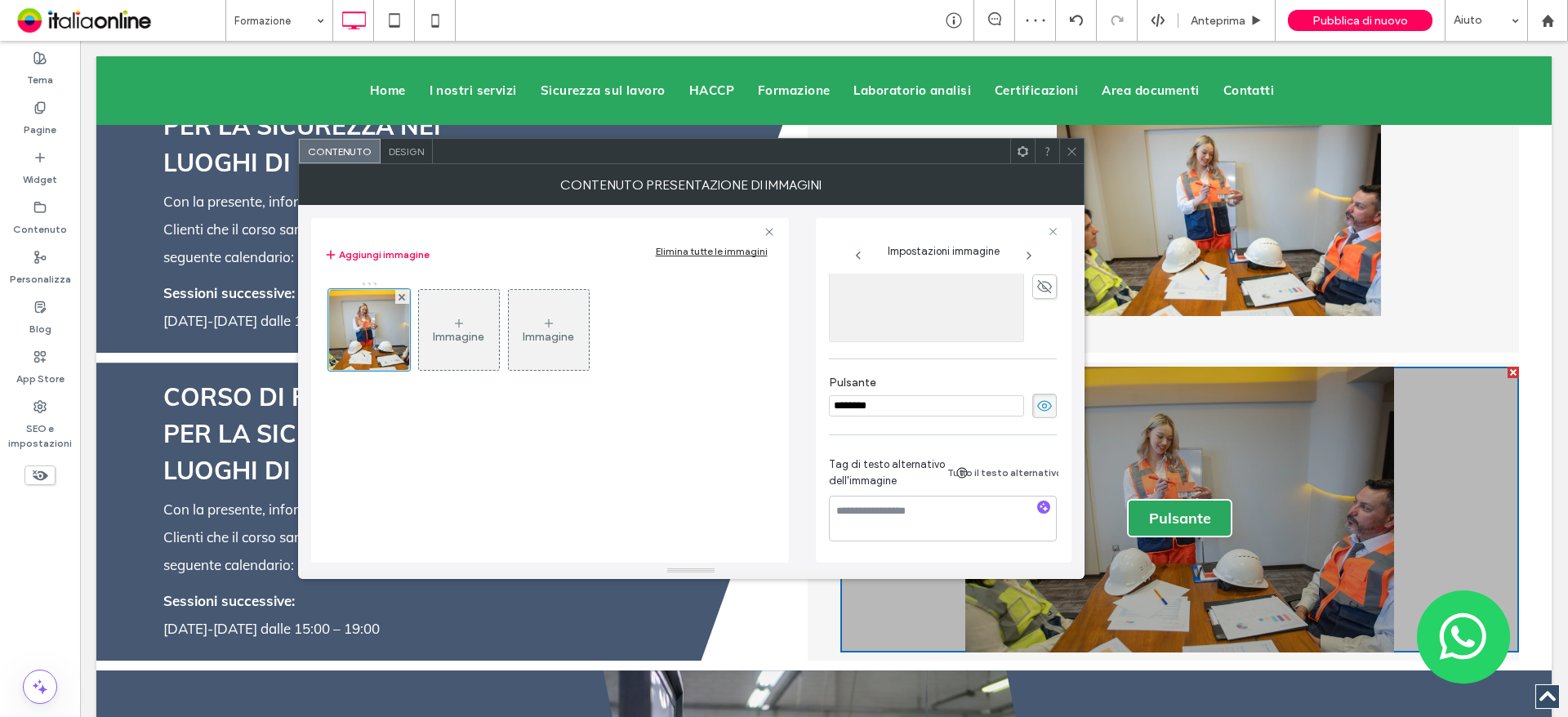
scroll to position [488, 0]
click at [1036, 402] on icon at bounding box center [1044, 406] width 16 height 18
click at [400, 160] on div "Design" at bounding box center [407, 151] width 52 height 25
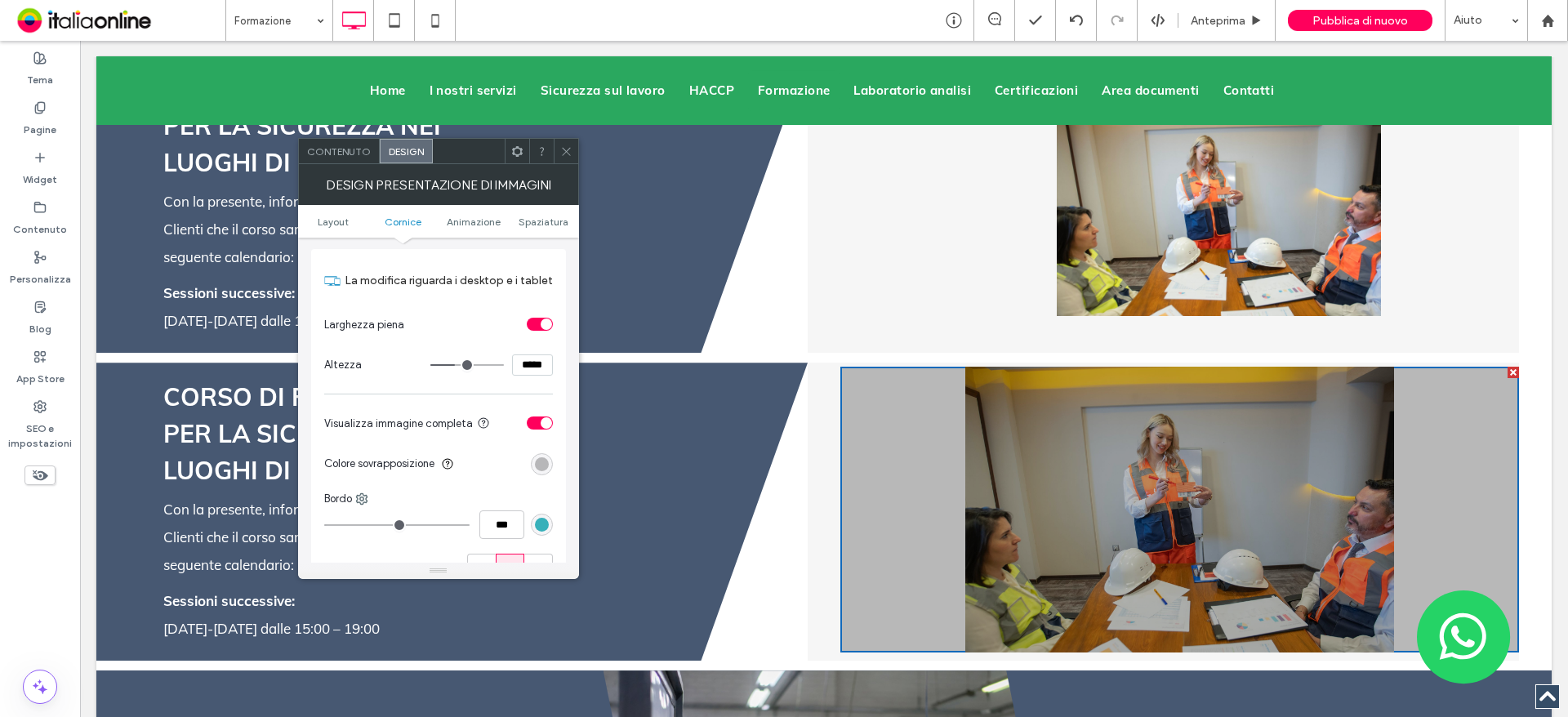
scroll to position [490, 0]
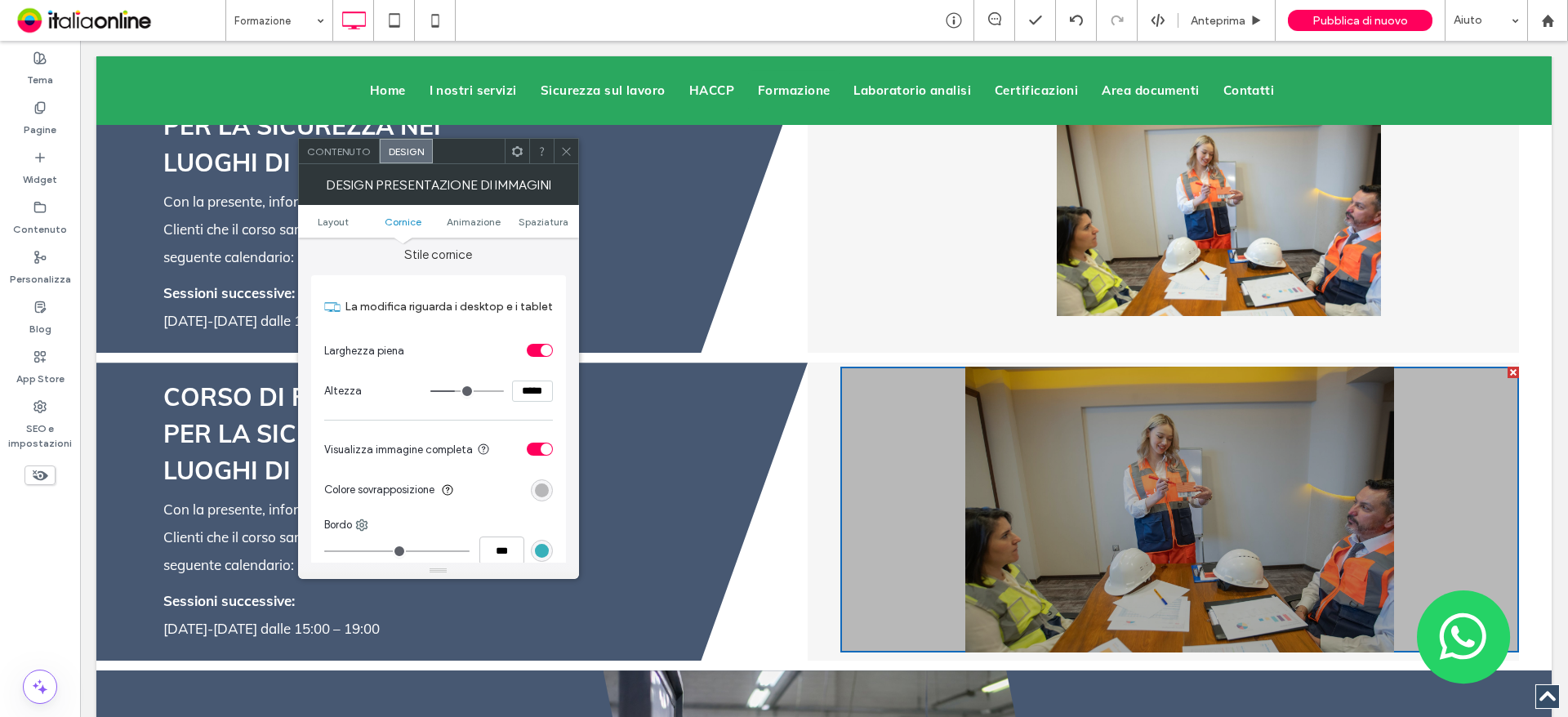
click at [533, 352] on div "toggle" at bounding box center [540, 350] width 26 height 13
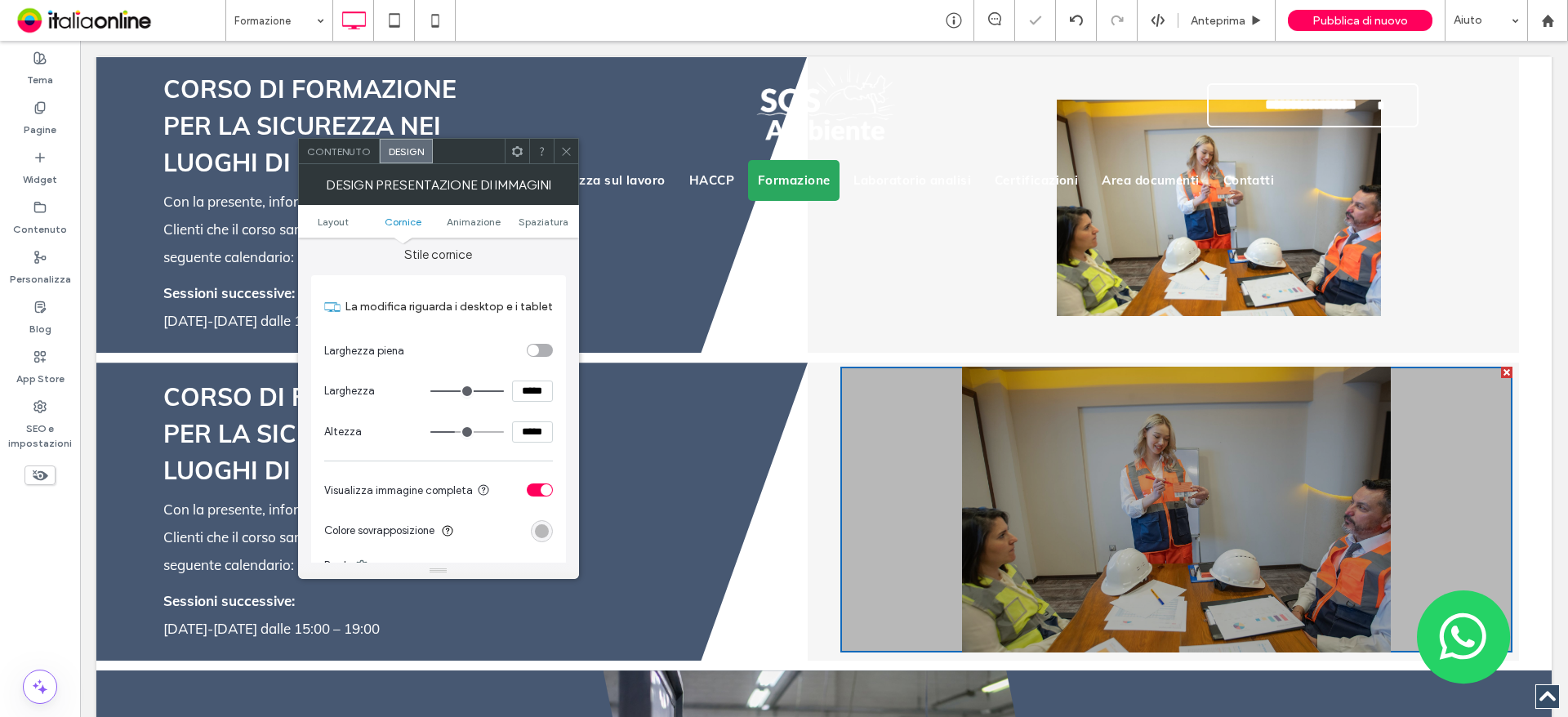
type input "***"
type input "*****"
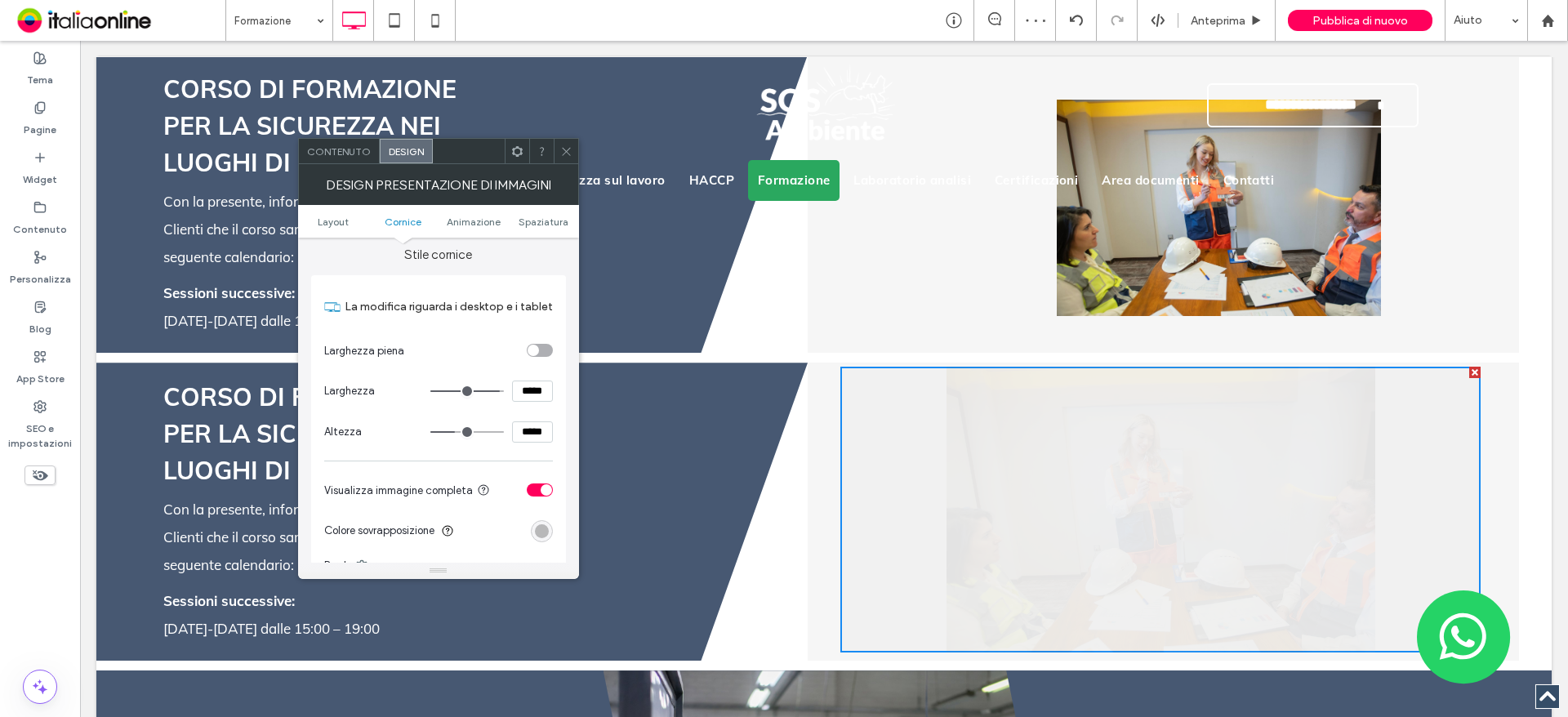
type input "***"
type input "*****"
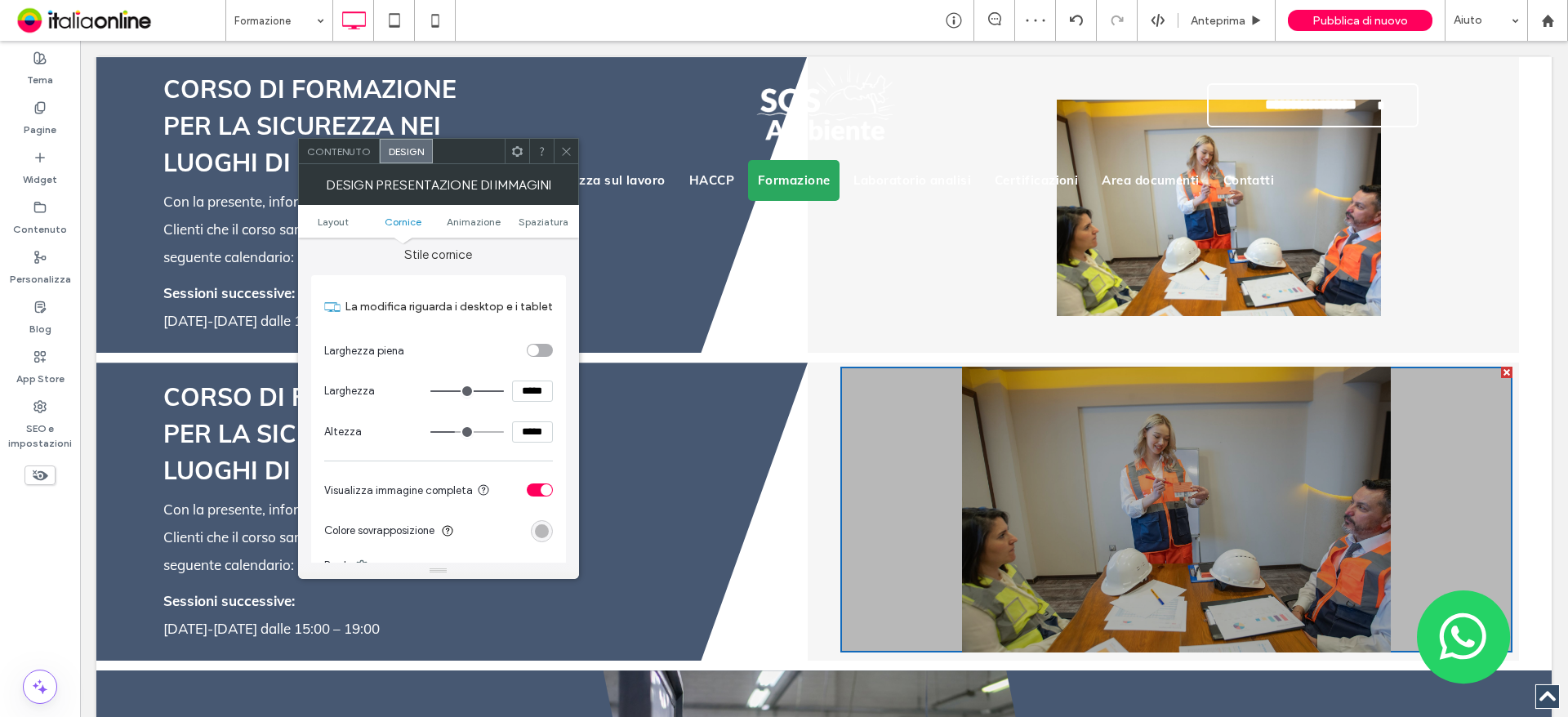
drag, startPoint x: 494, startPoint y: 389, endPoint x: 604, endPoint y: 386, distance: 110.0
click at [504, 390] on input "range" at bounding box center [467, 391] width 74 height 2
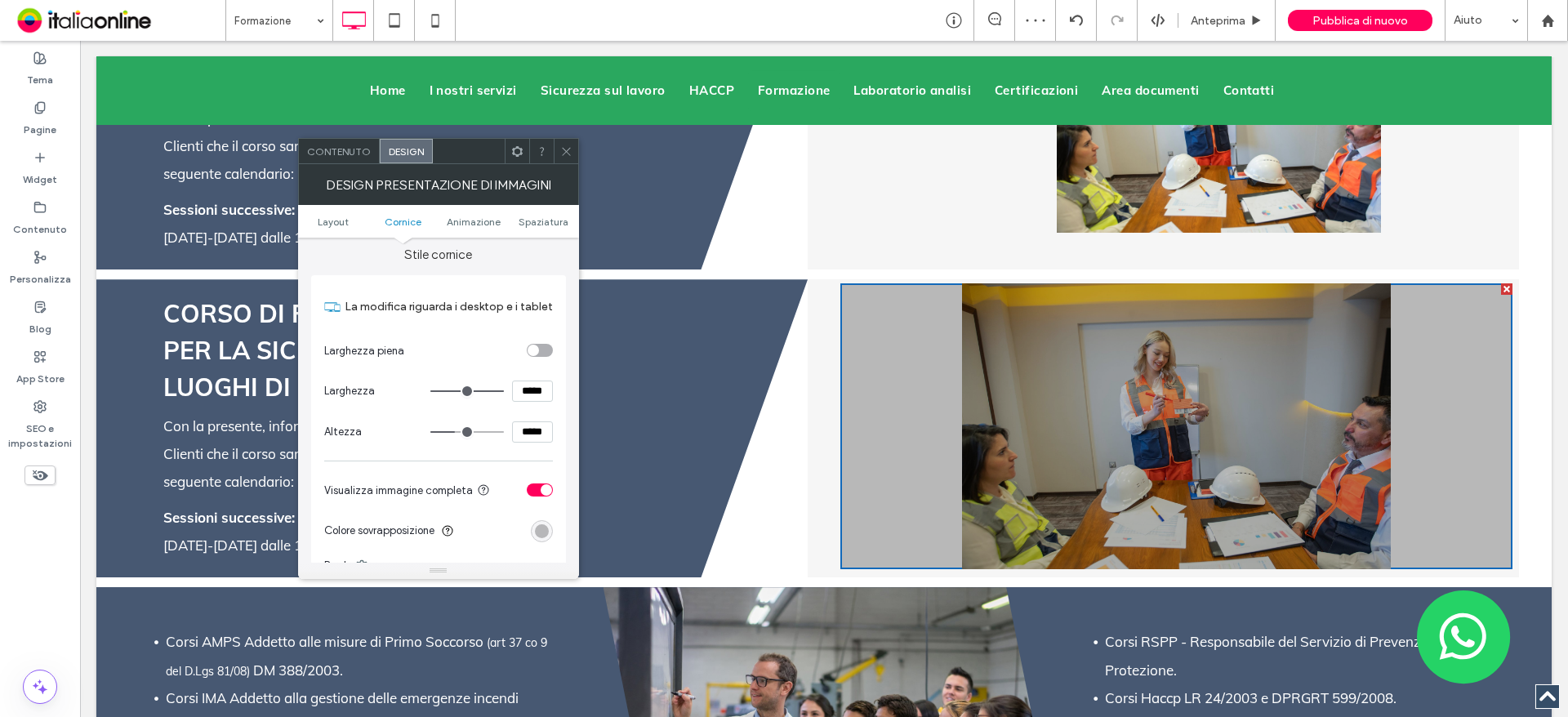
scroll to position [3757, 0]
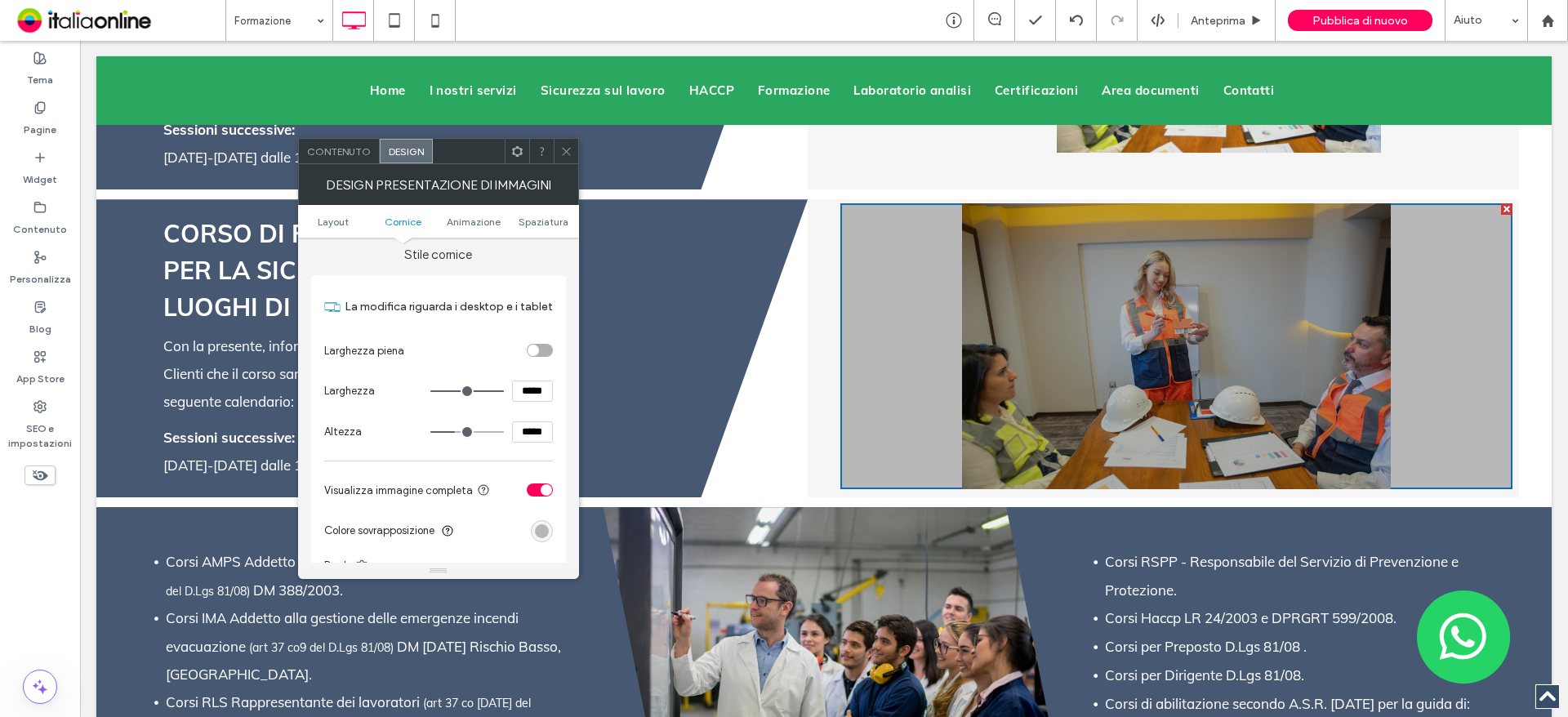
click at [567, 146] on icon at bounding box center [566, 151] width 12 height 12
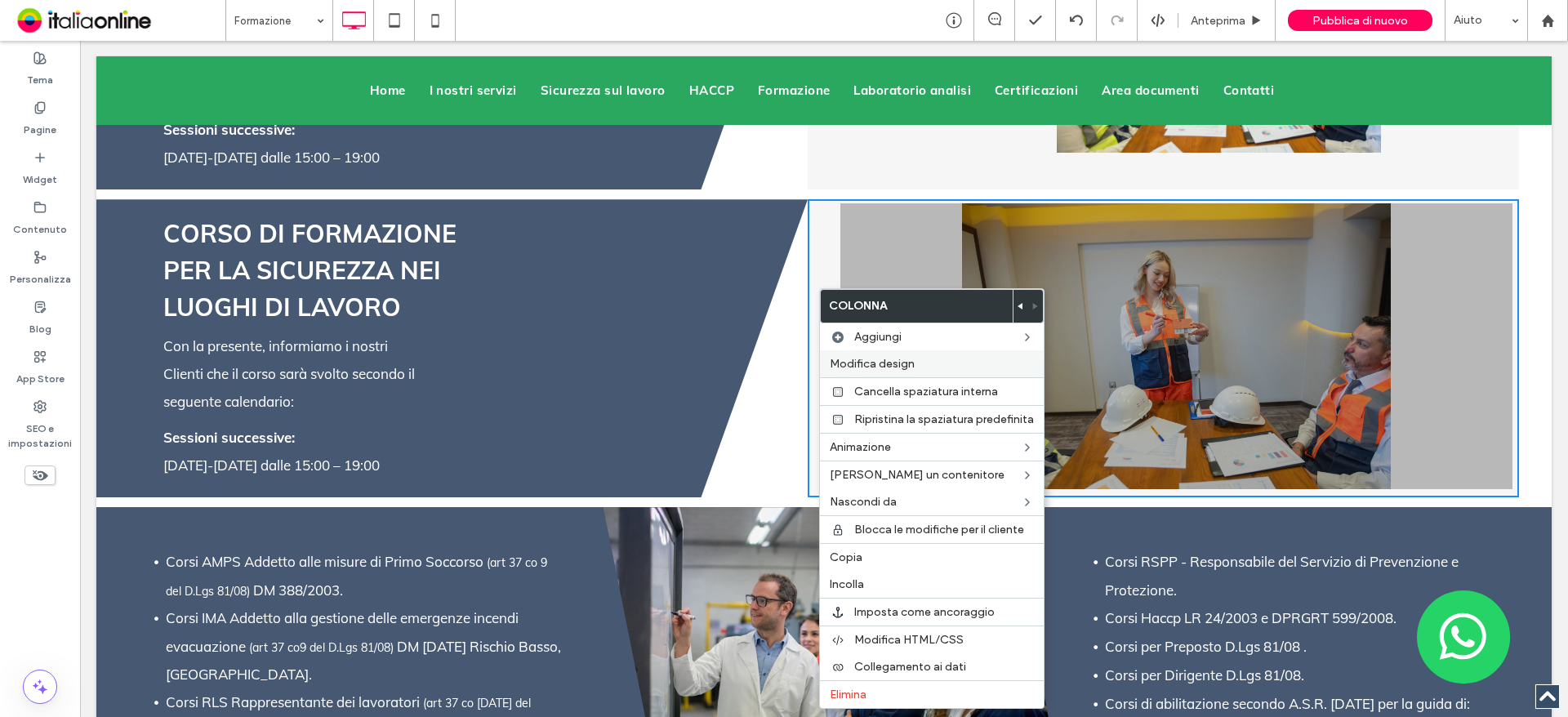
click at [914, 351] on div "Modifica design" at bounding box center [932, 363] width 224 height 27
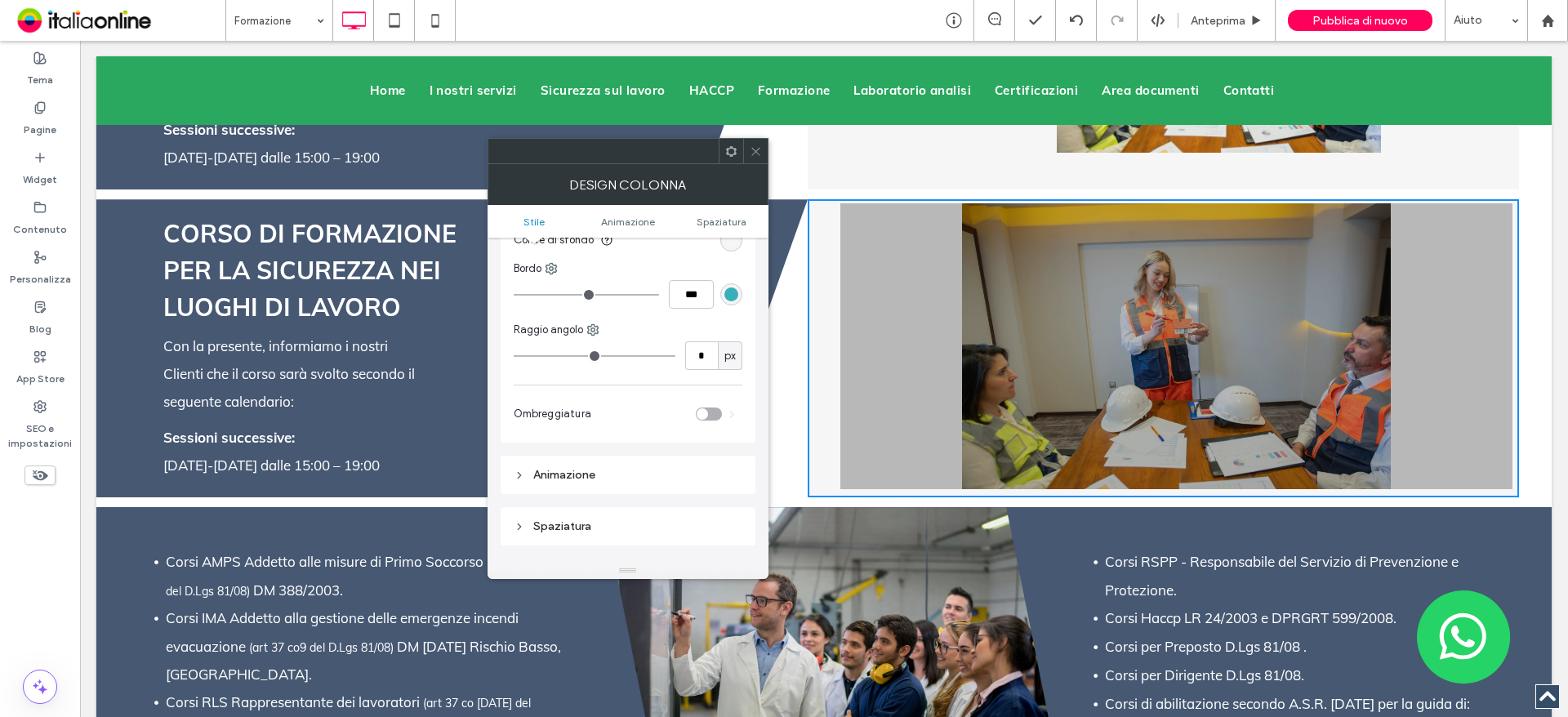
scroll to position [0, 0]
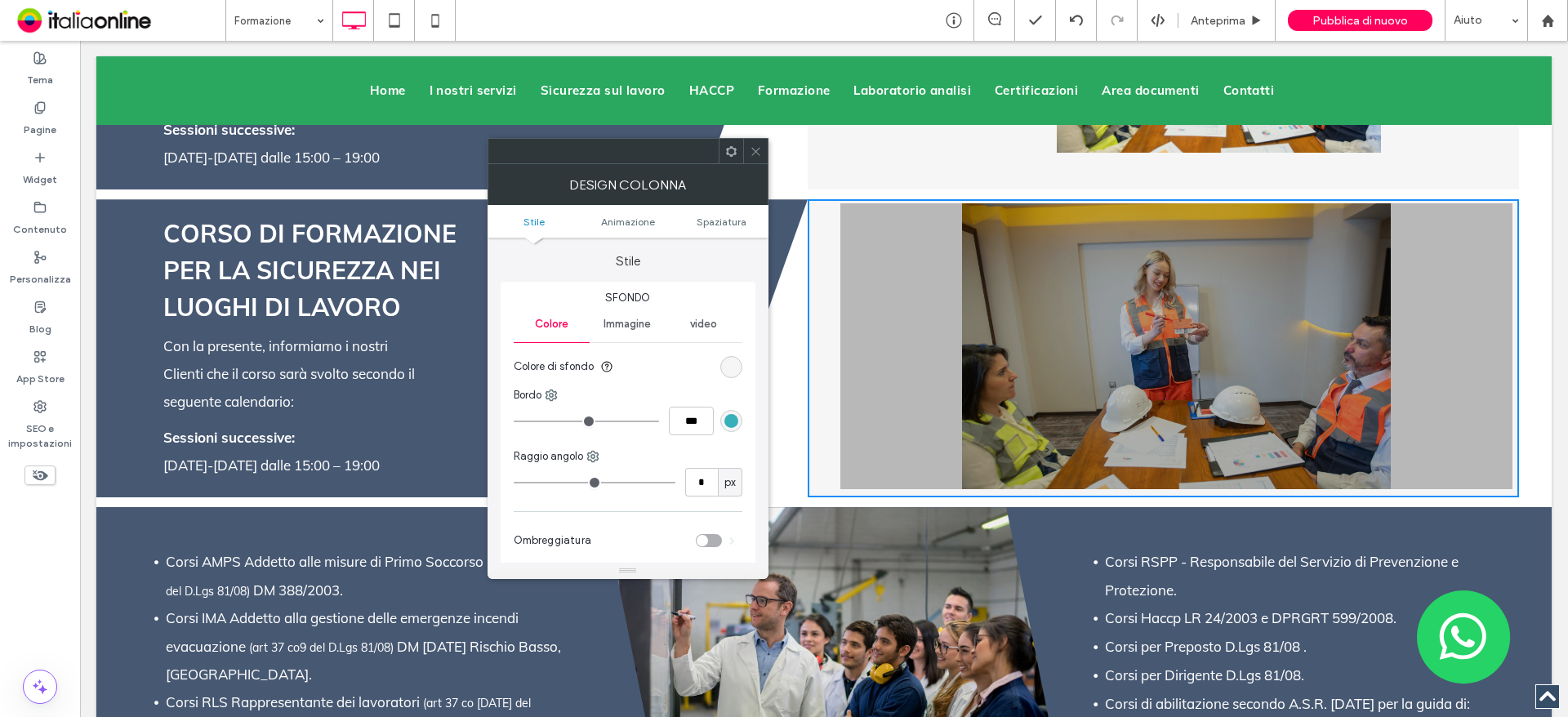
click at [750, 151] on icon at bounding box center [755, 151] width 12 height 12
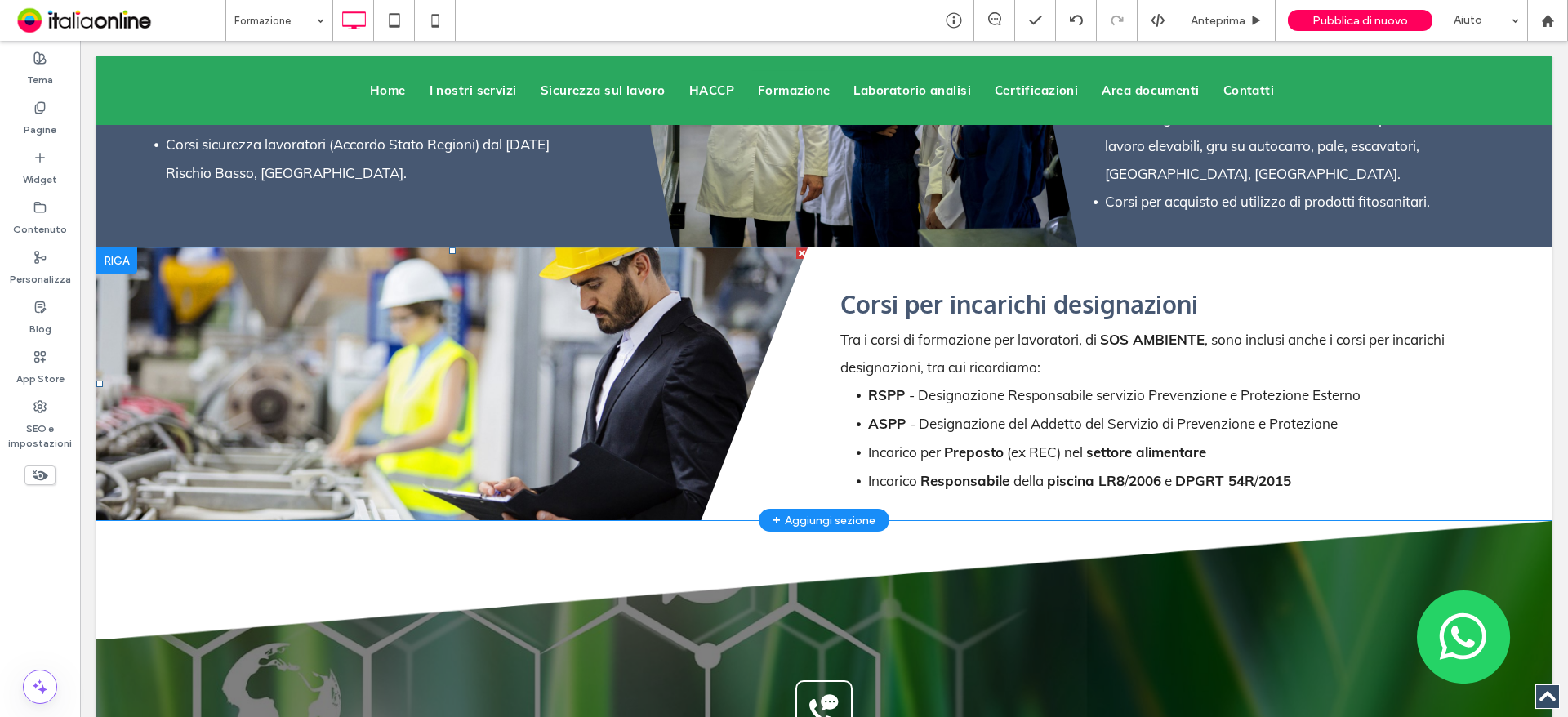
scroll to position [4329, 0]
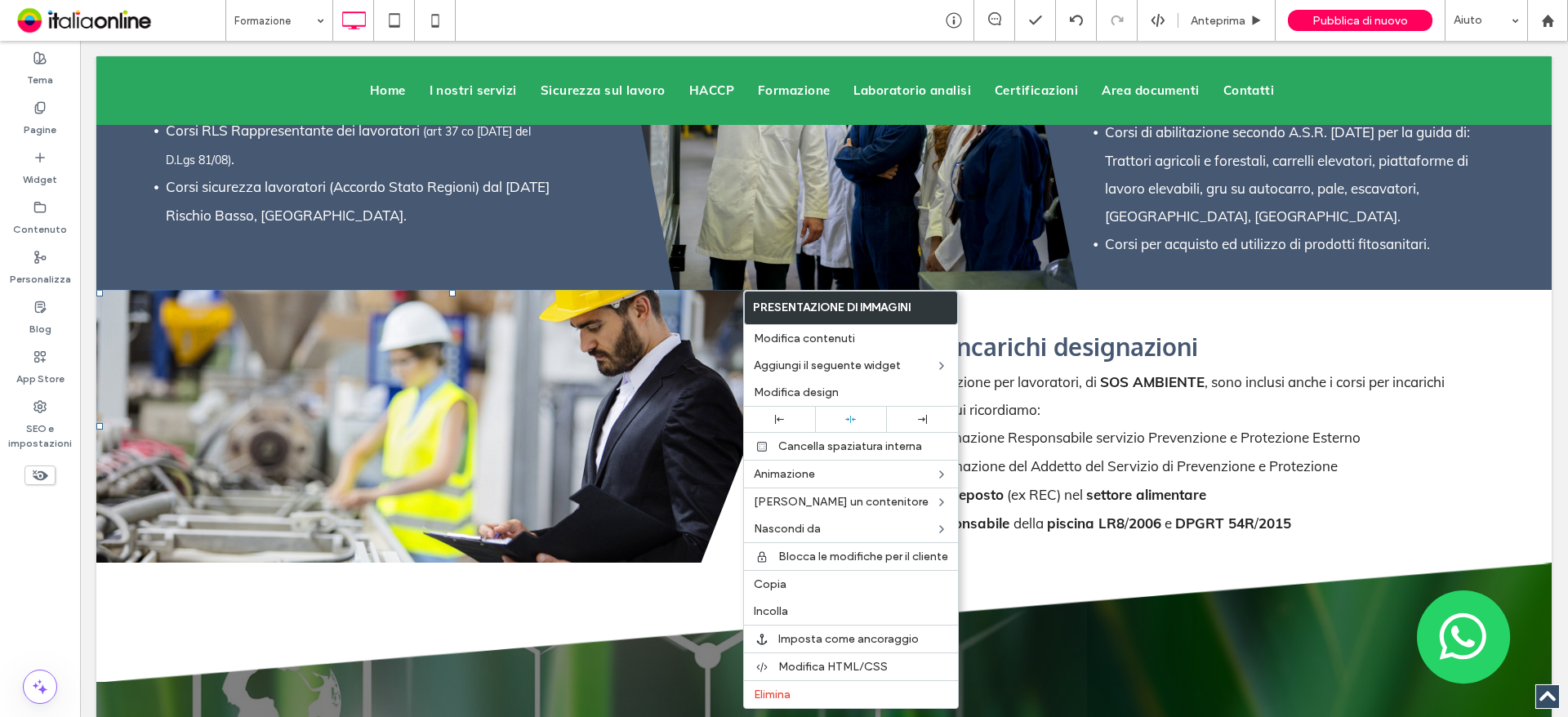
click at [795, 290] on div "Slide title Write your caption here Button Previous Next Click To Paste Click T…" at bounding box center [807, 426] width 1422 height 273
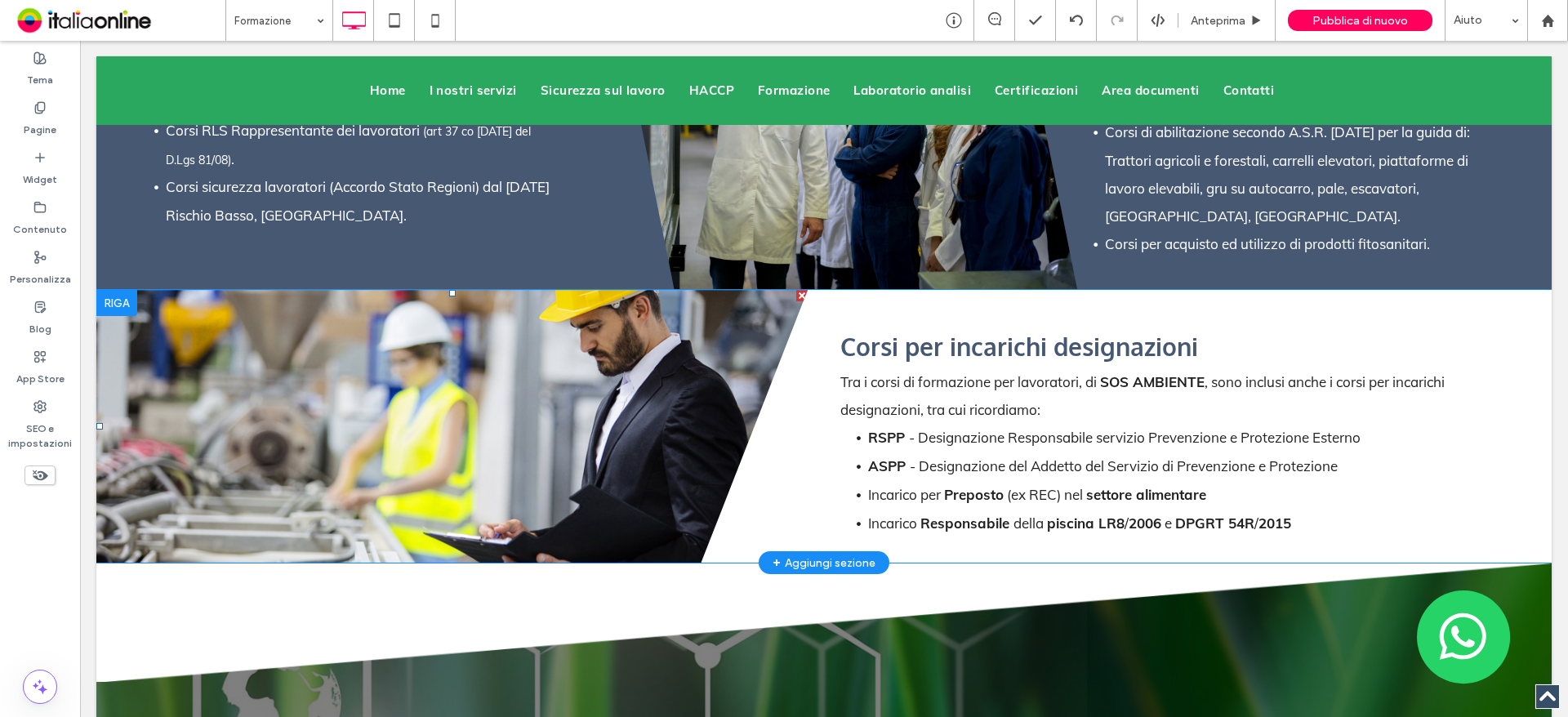
click at [729, 457] on div "Slide title Write your caption here Button Previous Next Click To Paste Click T…" at bounding box center [807, 426] width 1422 height 273
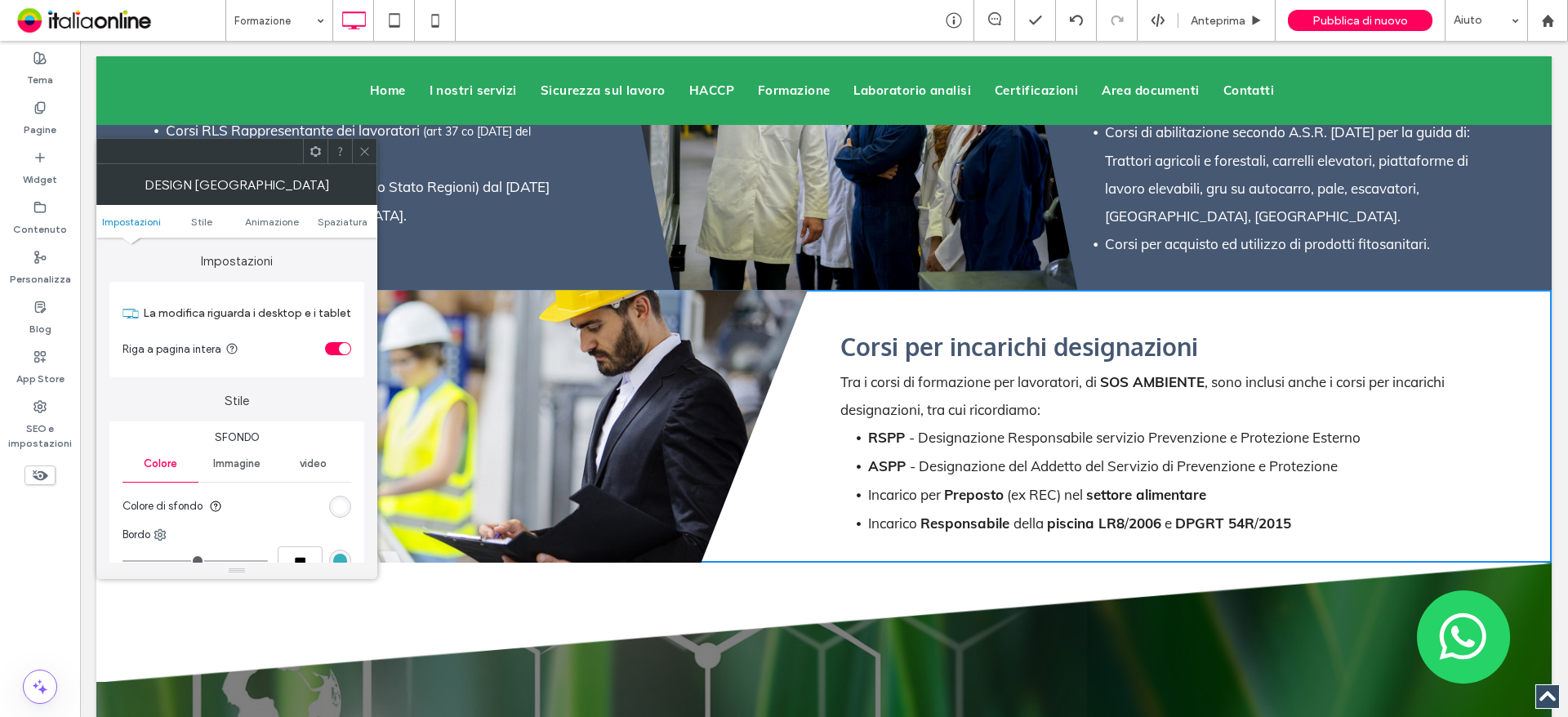
click at [367, 142] on span at bounding box center [364, 151] width 12 height 25
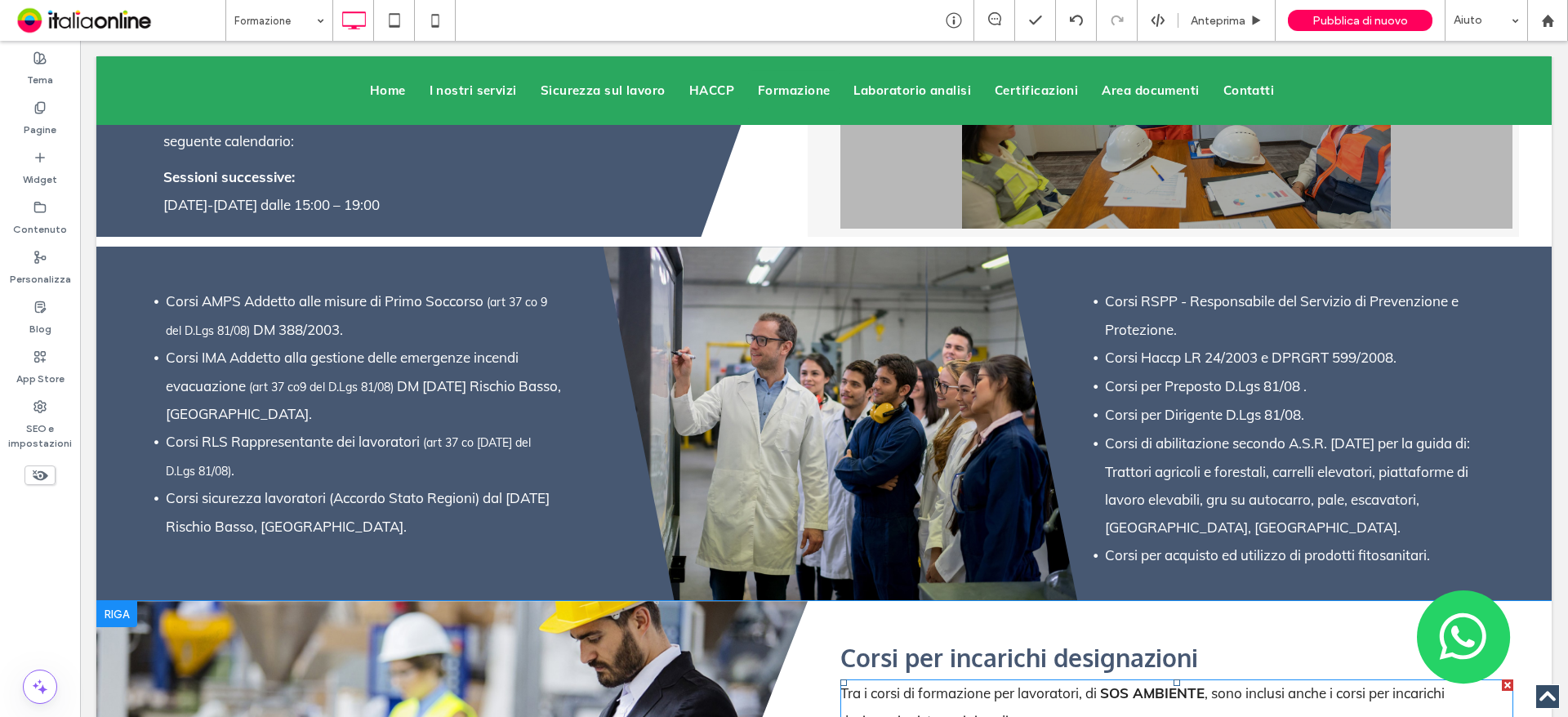
scroll to position [3675, 0]
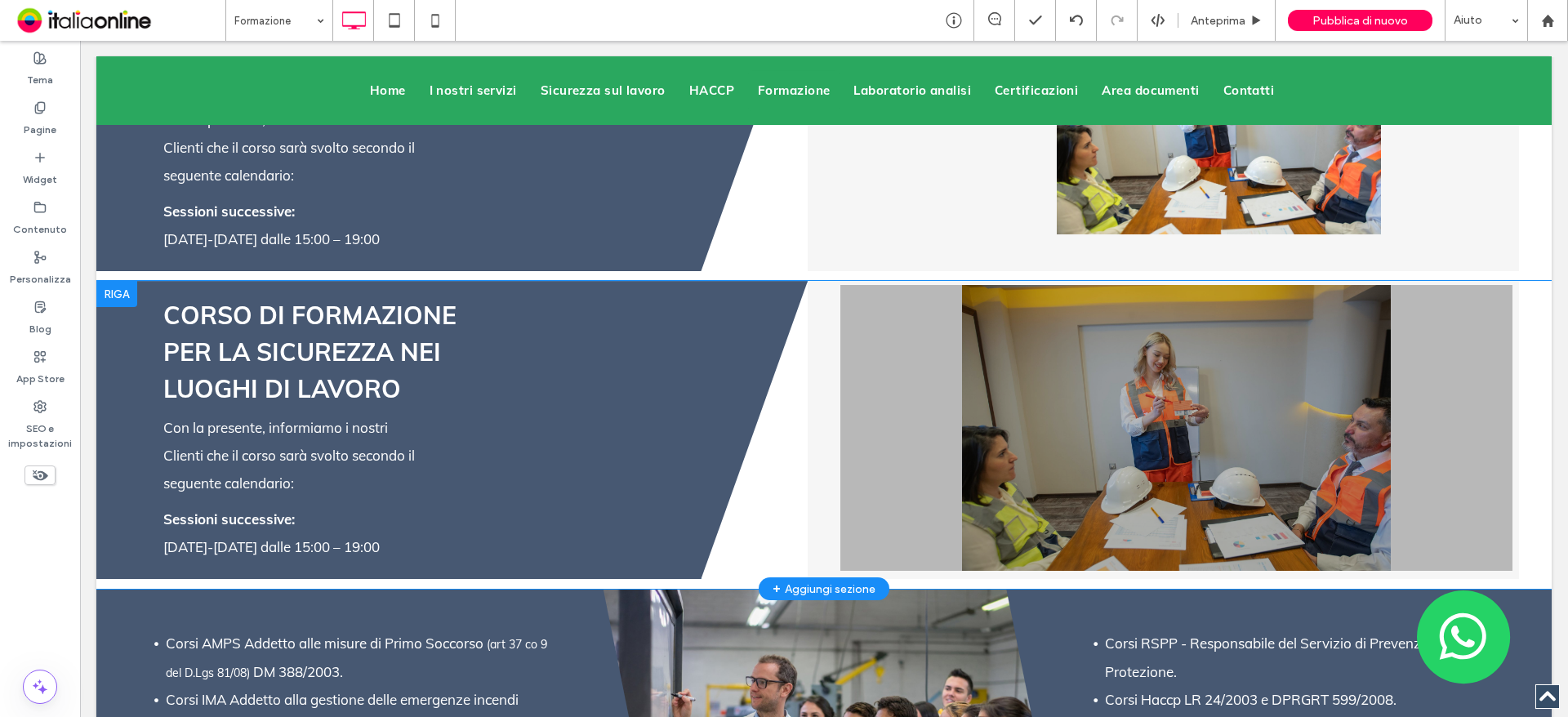
click at [795, 422] on div "CORSO DI FORMAZIONE PER LA SICUREZZA NEI LUOGHI DI LAVORO Con la presente, info…" at bounding box center [807, 429] width 1422 height 298
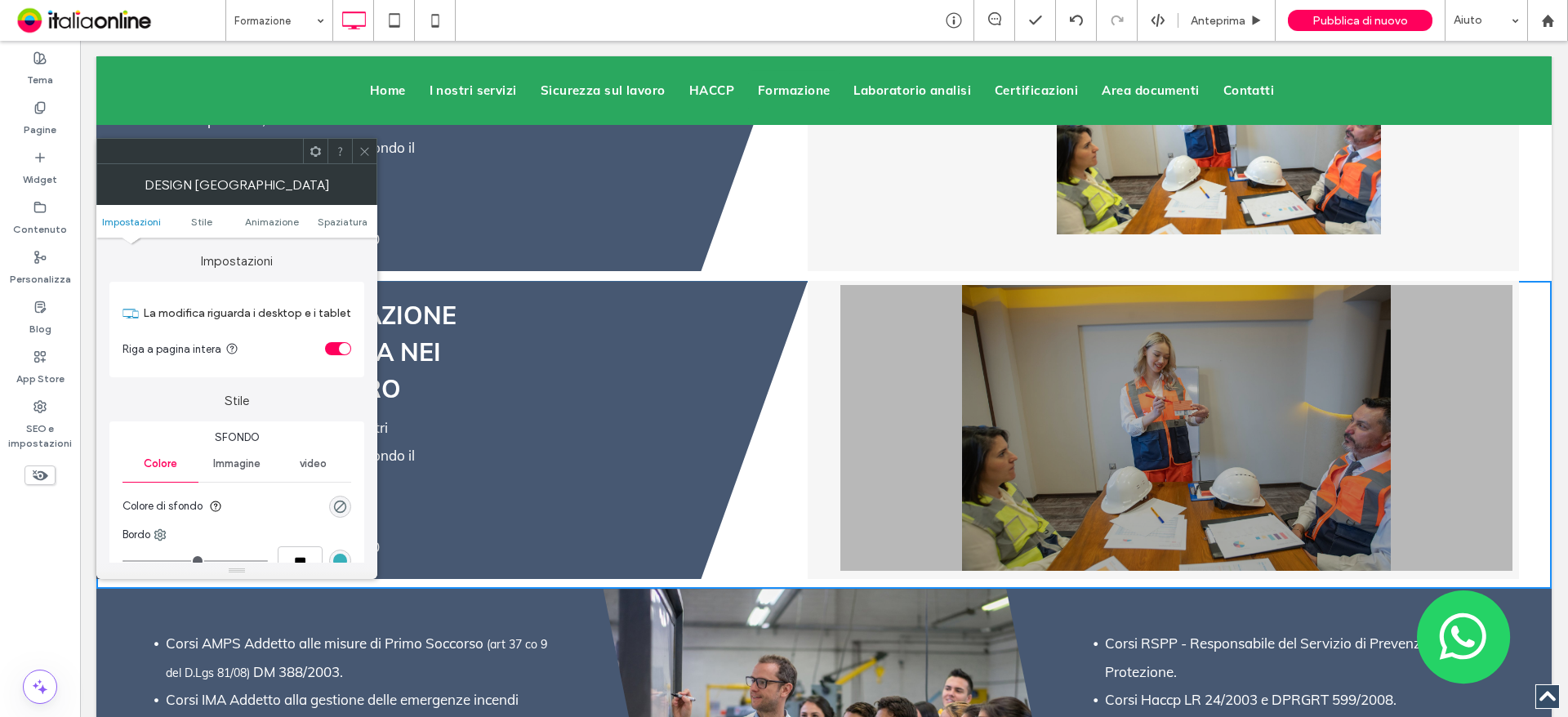
click at [359, 155] on icon at bounding box center [364, 151] width 12 height 12
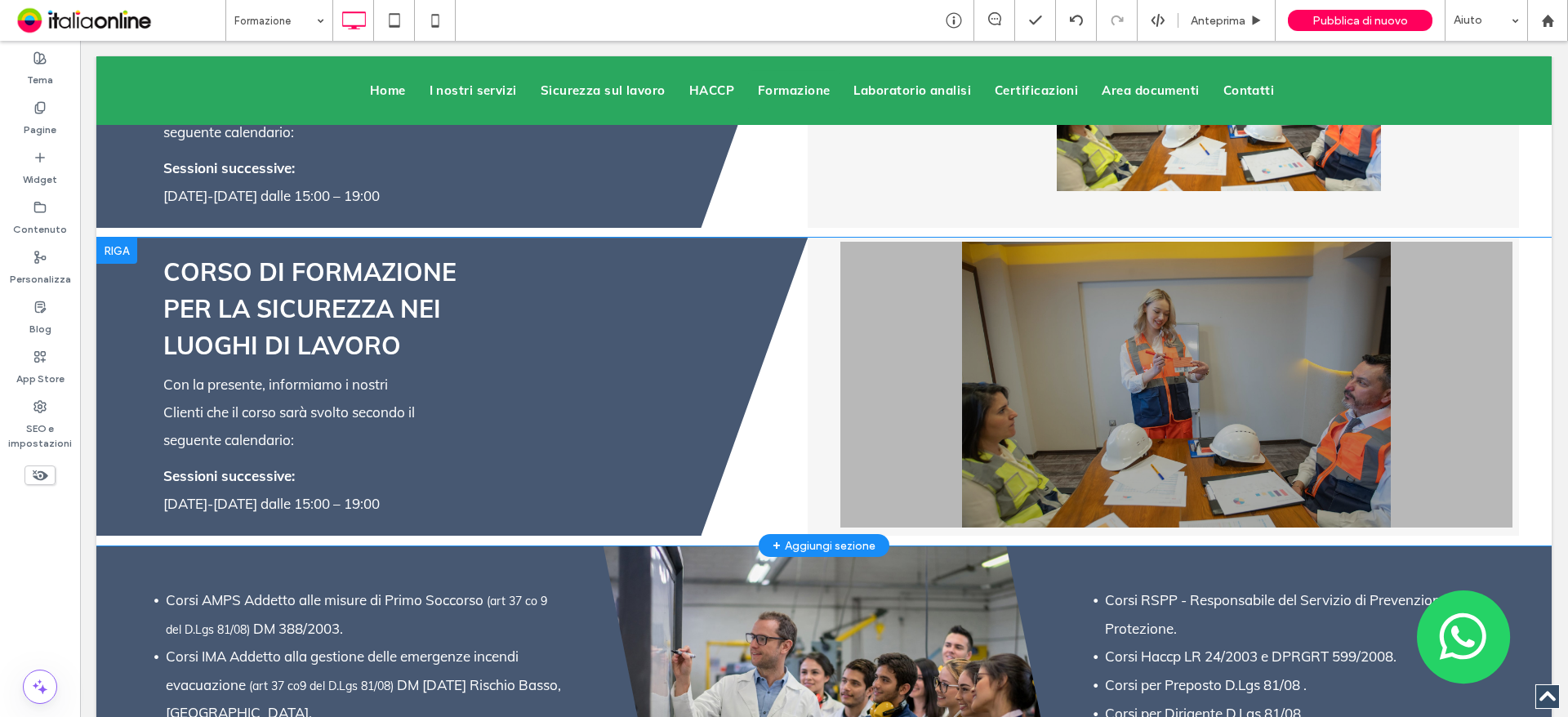
scroll to position [3594, 0]
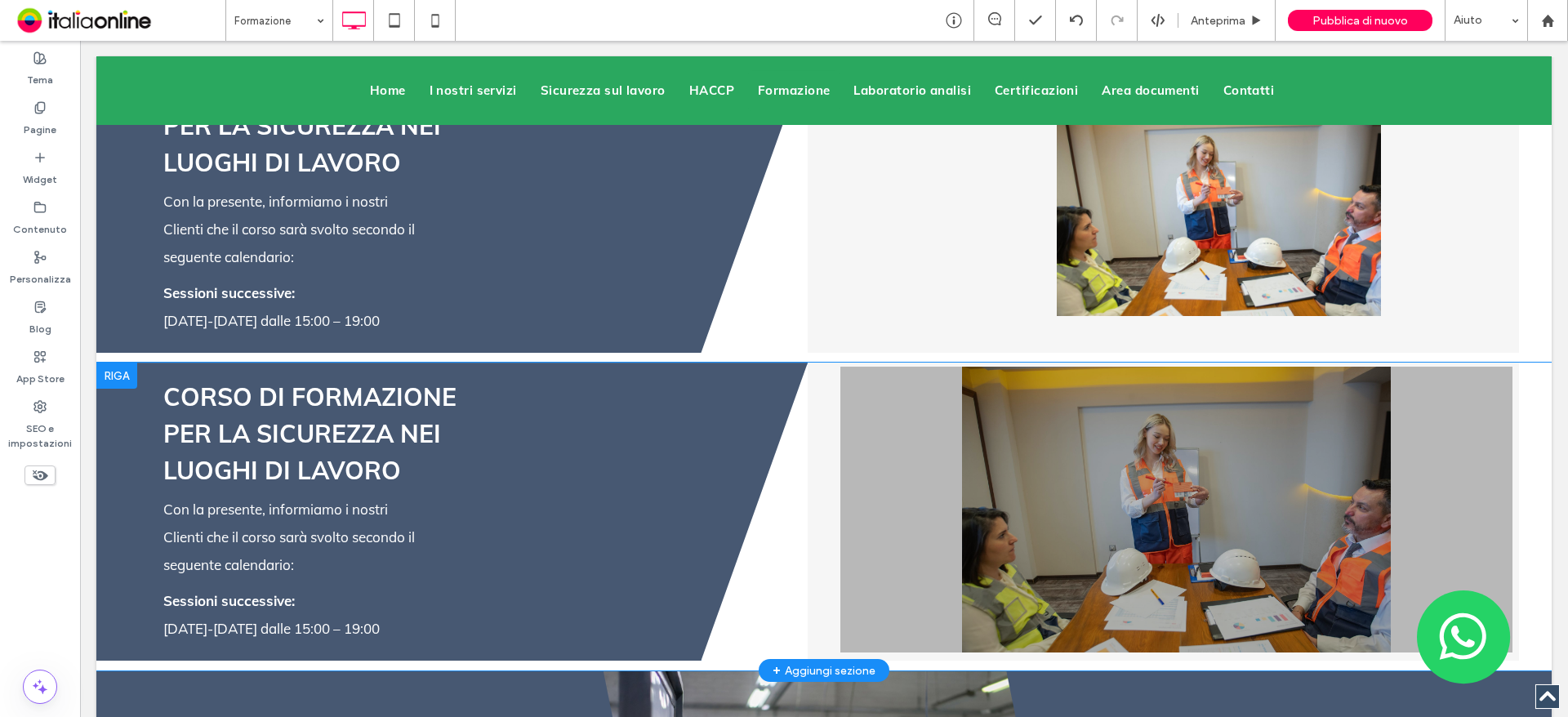
click at [716, 450] on div "CORSO DI FORMAZIONE PER LA SICUREZZA NEI LUOGHI DI LAVORO Con la presente, info…" at bounding box center [451, 511] width 711 height 298
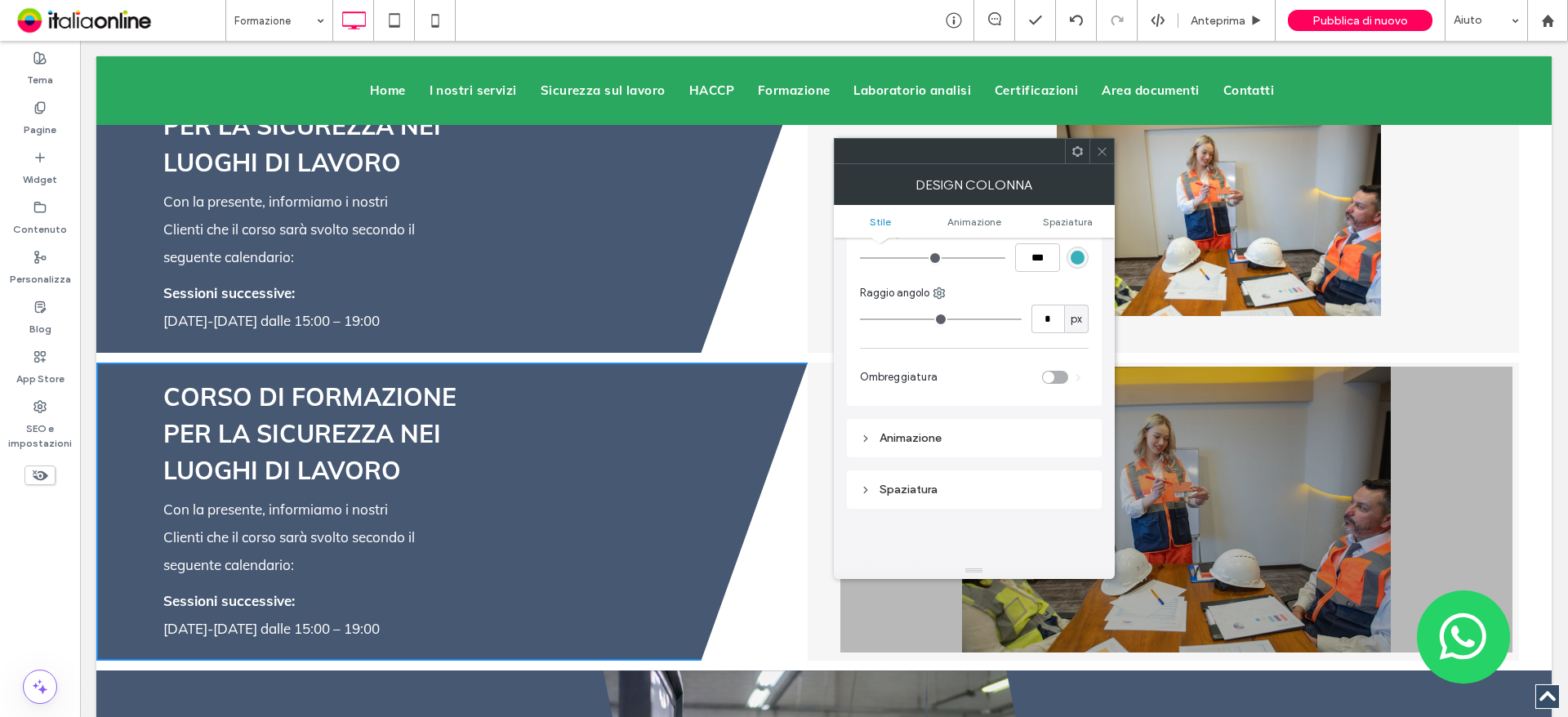
scroll to position [0, 0]
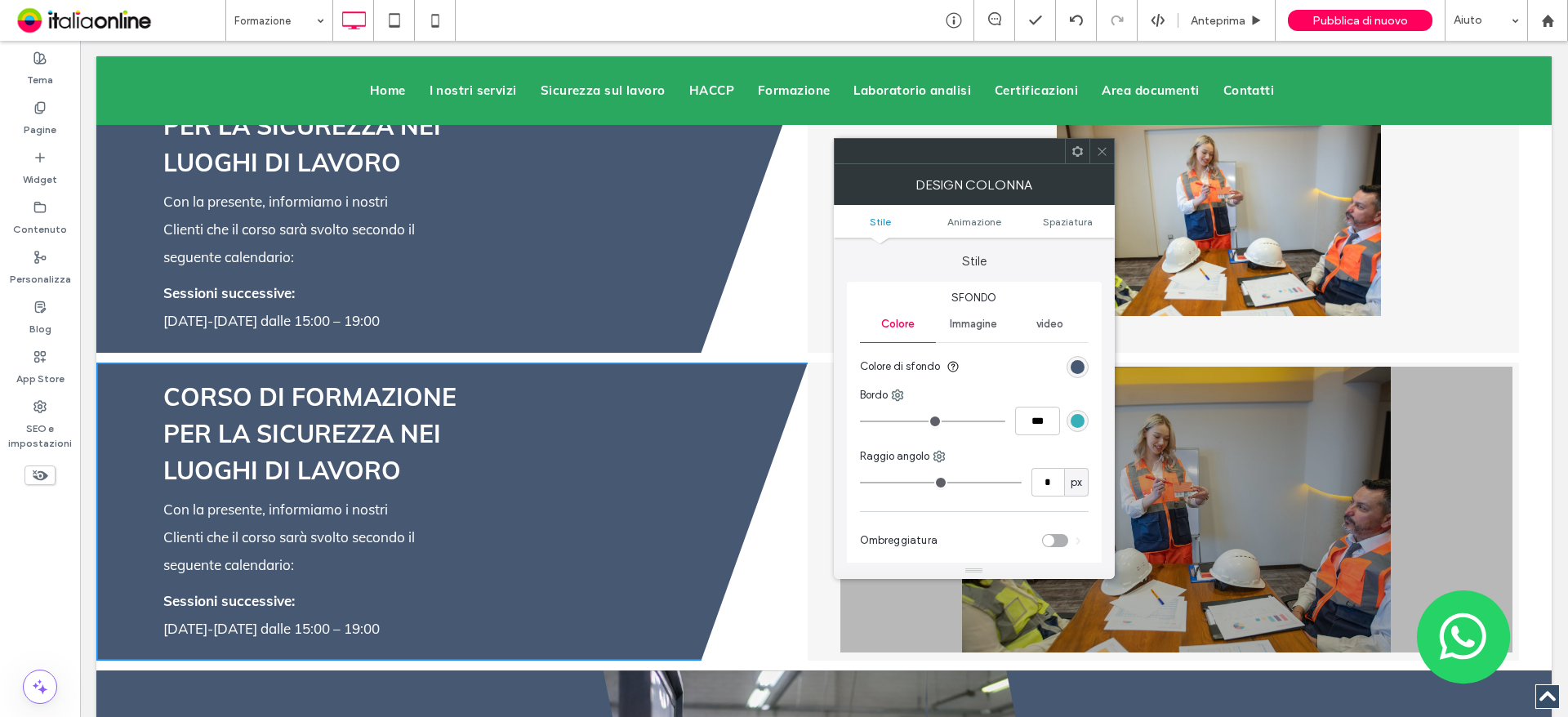
click at [1096, 150] on icon at bounding box center [1101, 151] width 12 height 12
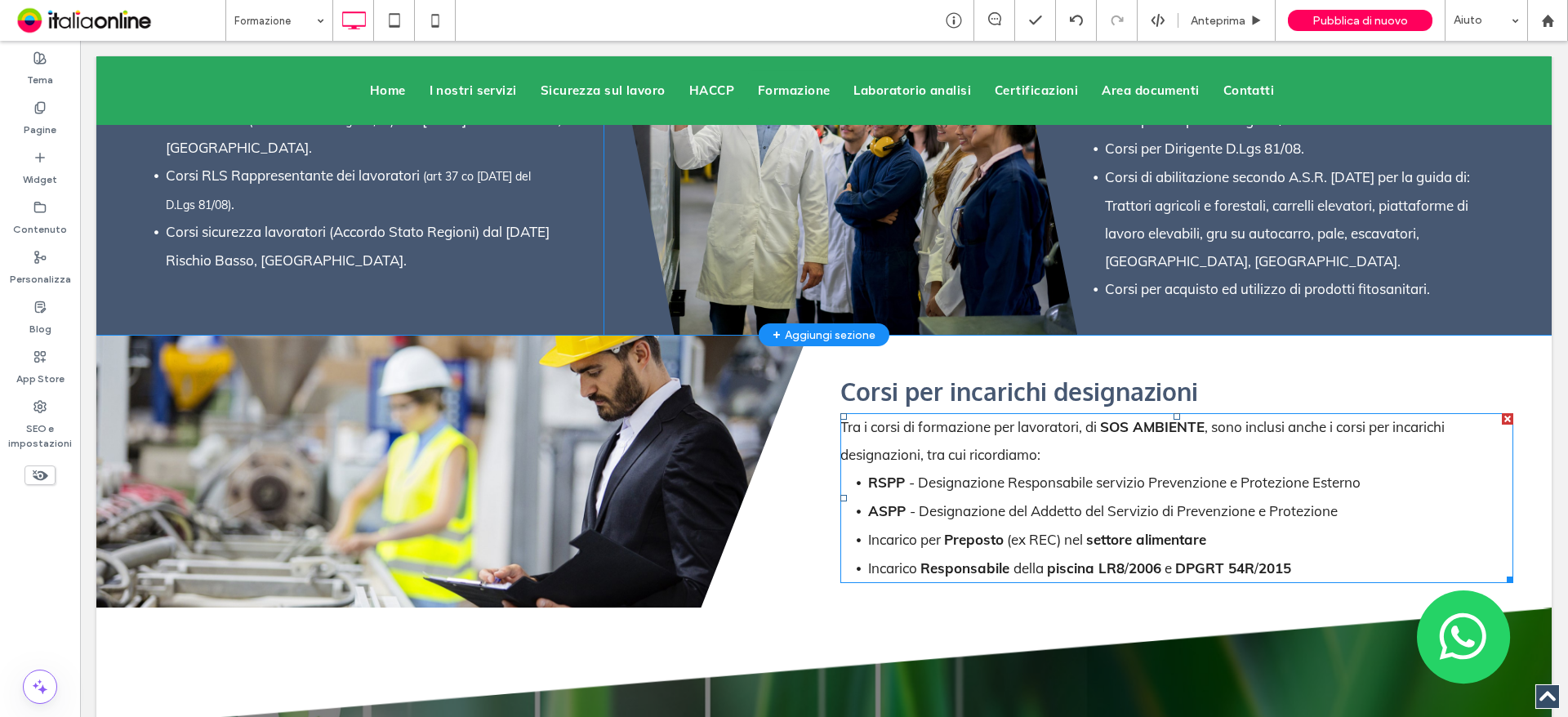
scroll to position [4410, 0]
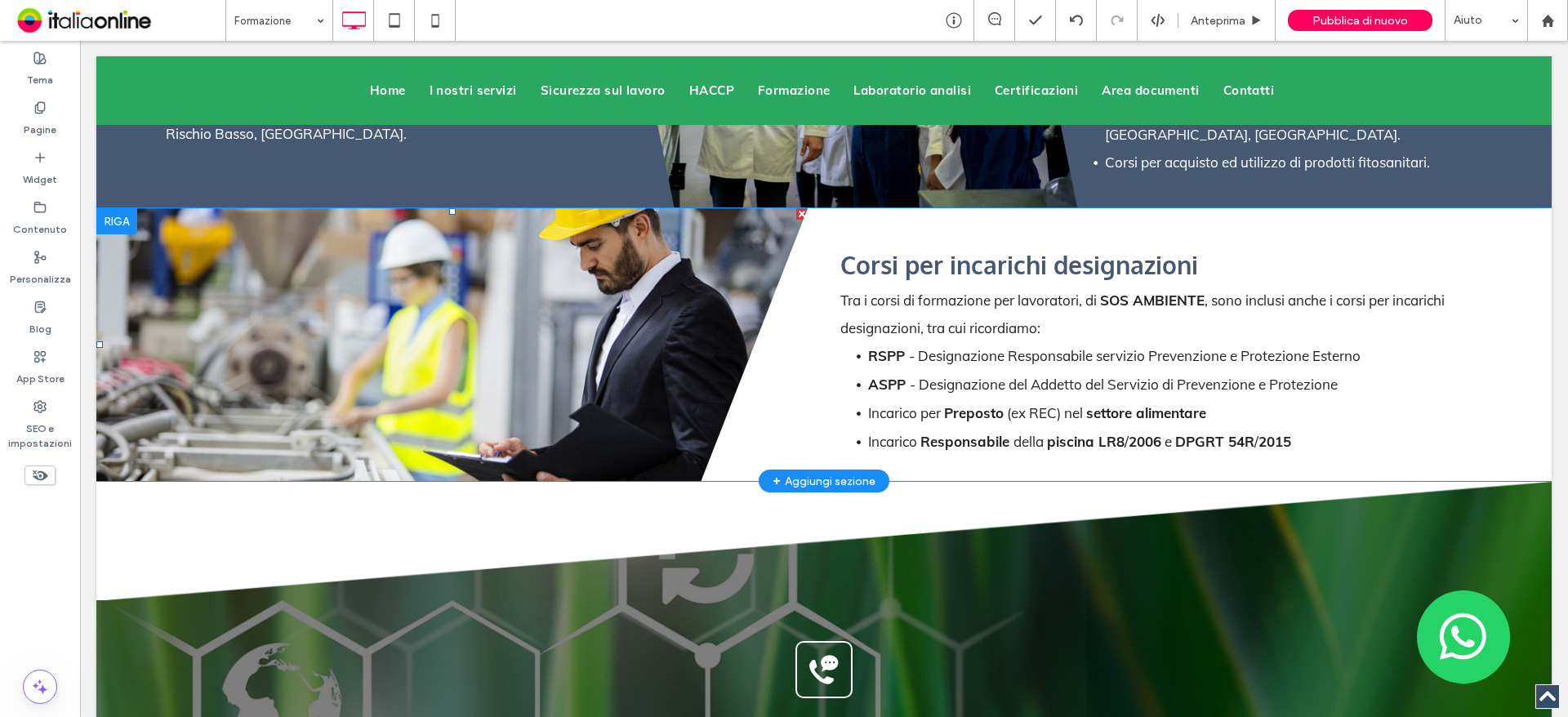
click at [645, 358] on li "Slide title Write your caption here Button" at bounding box center [451, 345] width 711 height 273
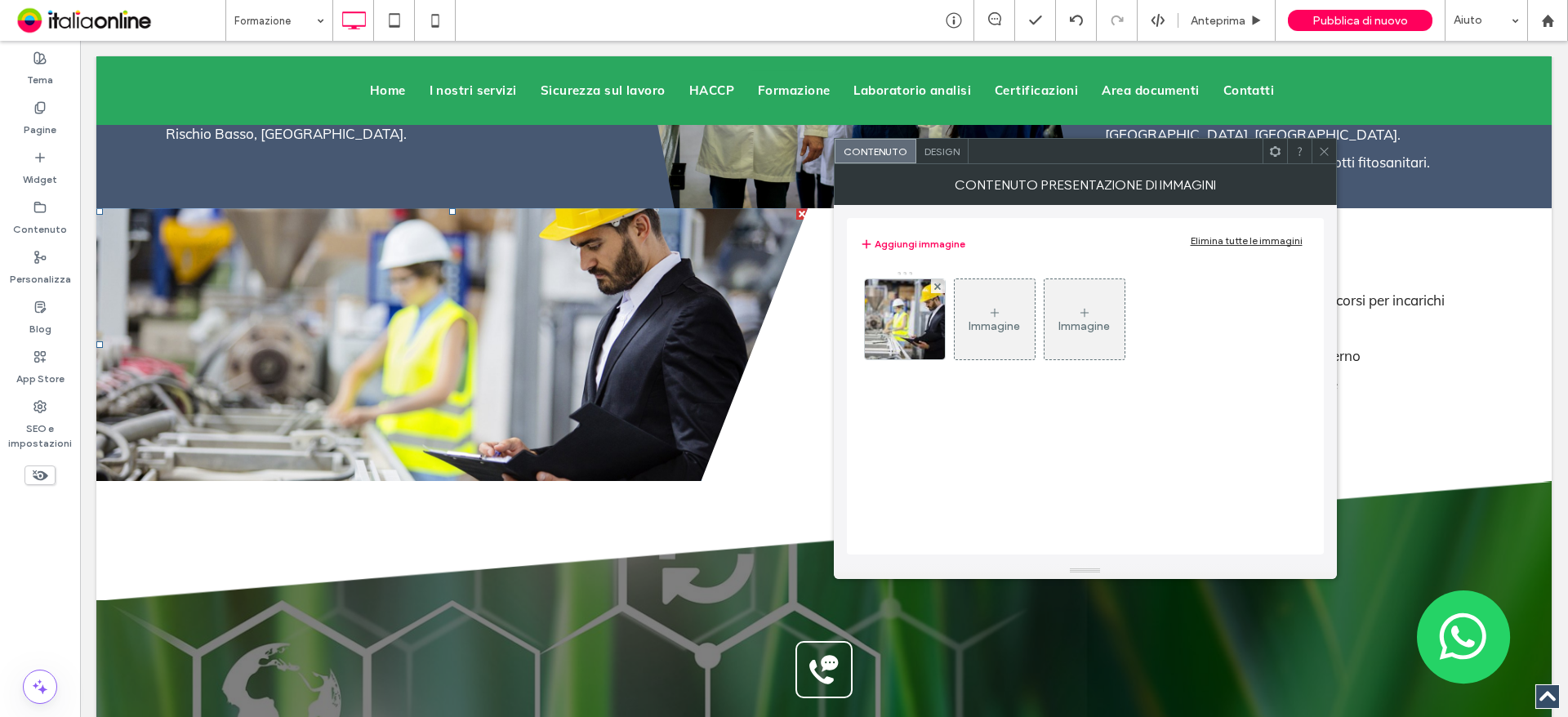
click at [1321, 152] on icon at bounding box center [1324, 151] width 12 height 12
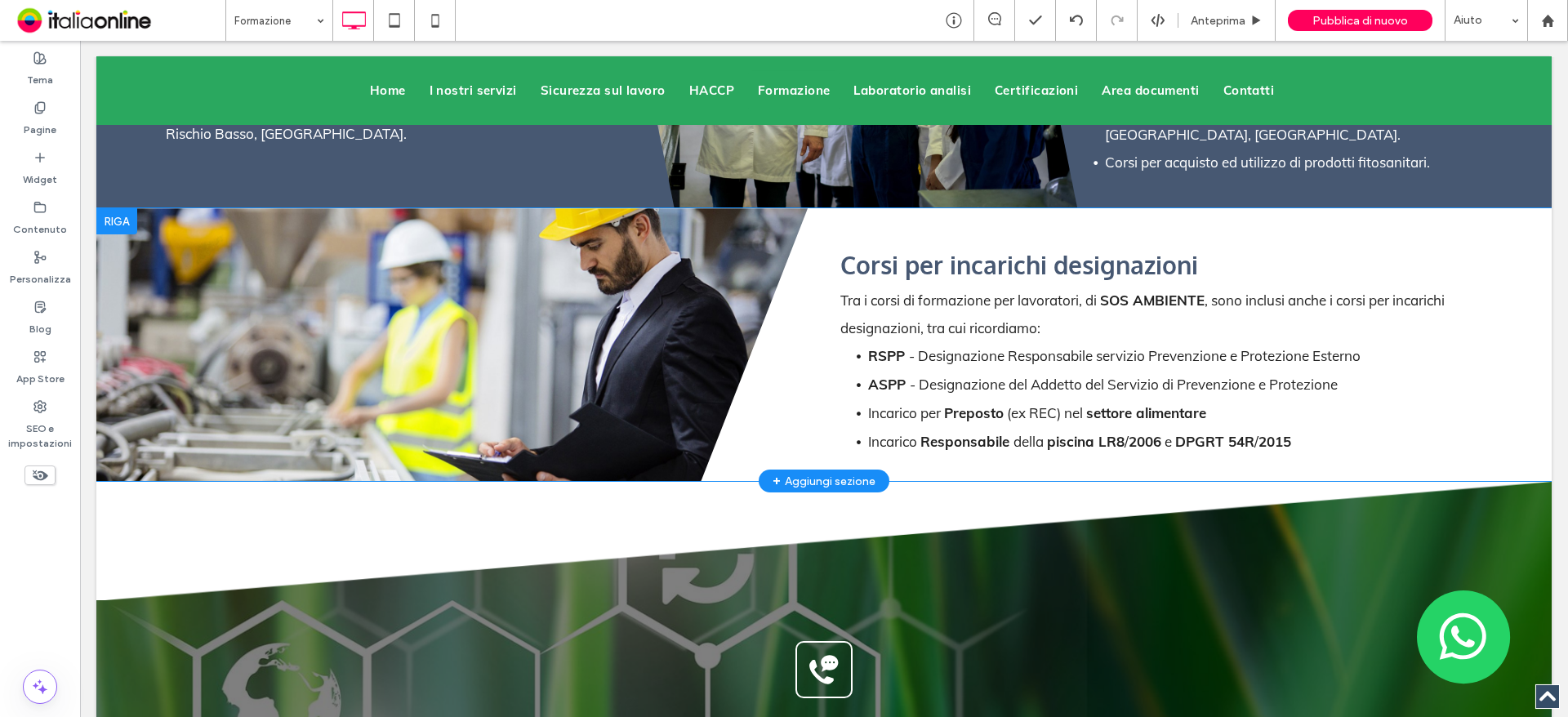
click at [113, 208] on div at bounding box center [116, 221] width 41 height 26
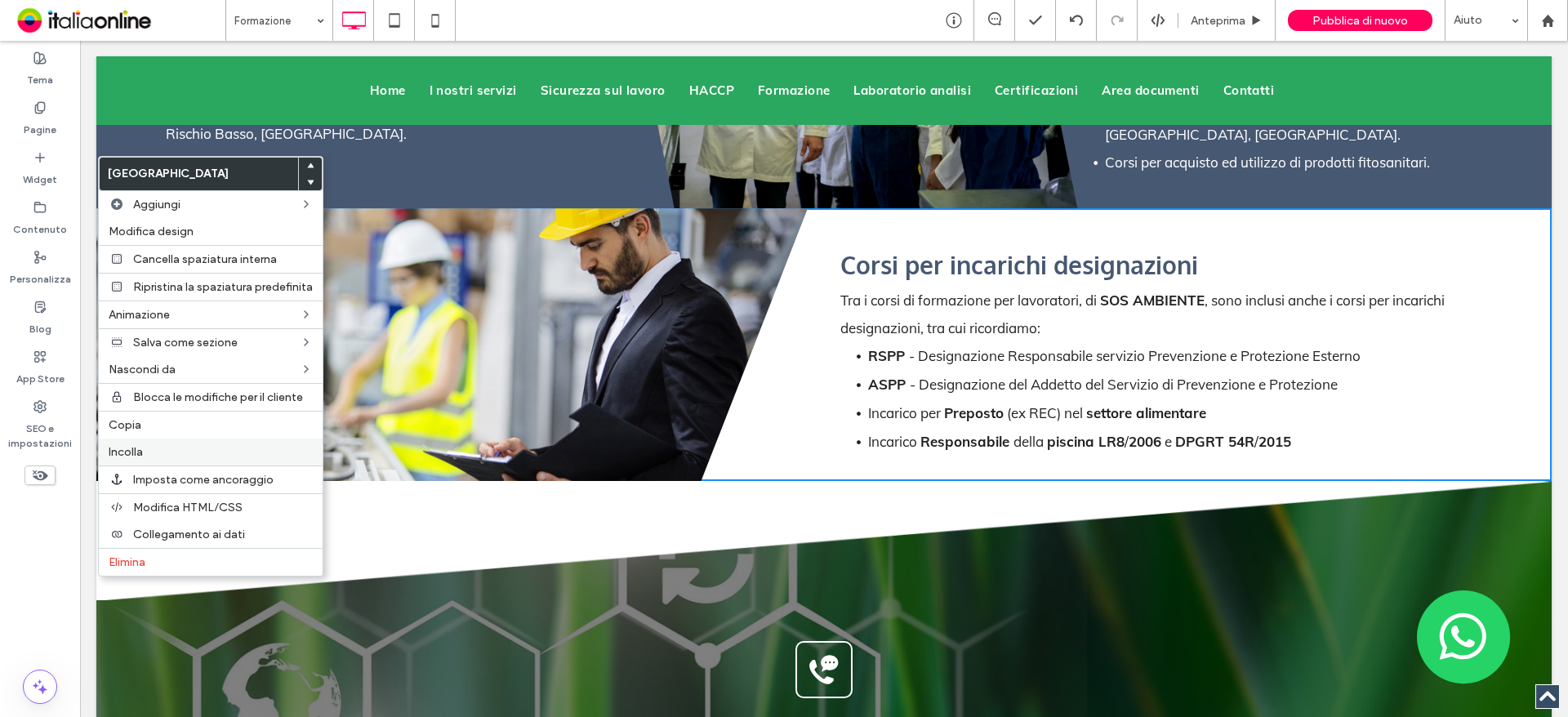
click at [151, 448] on label "Incolla" at bounding box center [210, 452] width 204 height 14
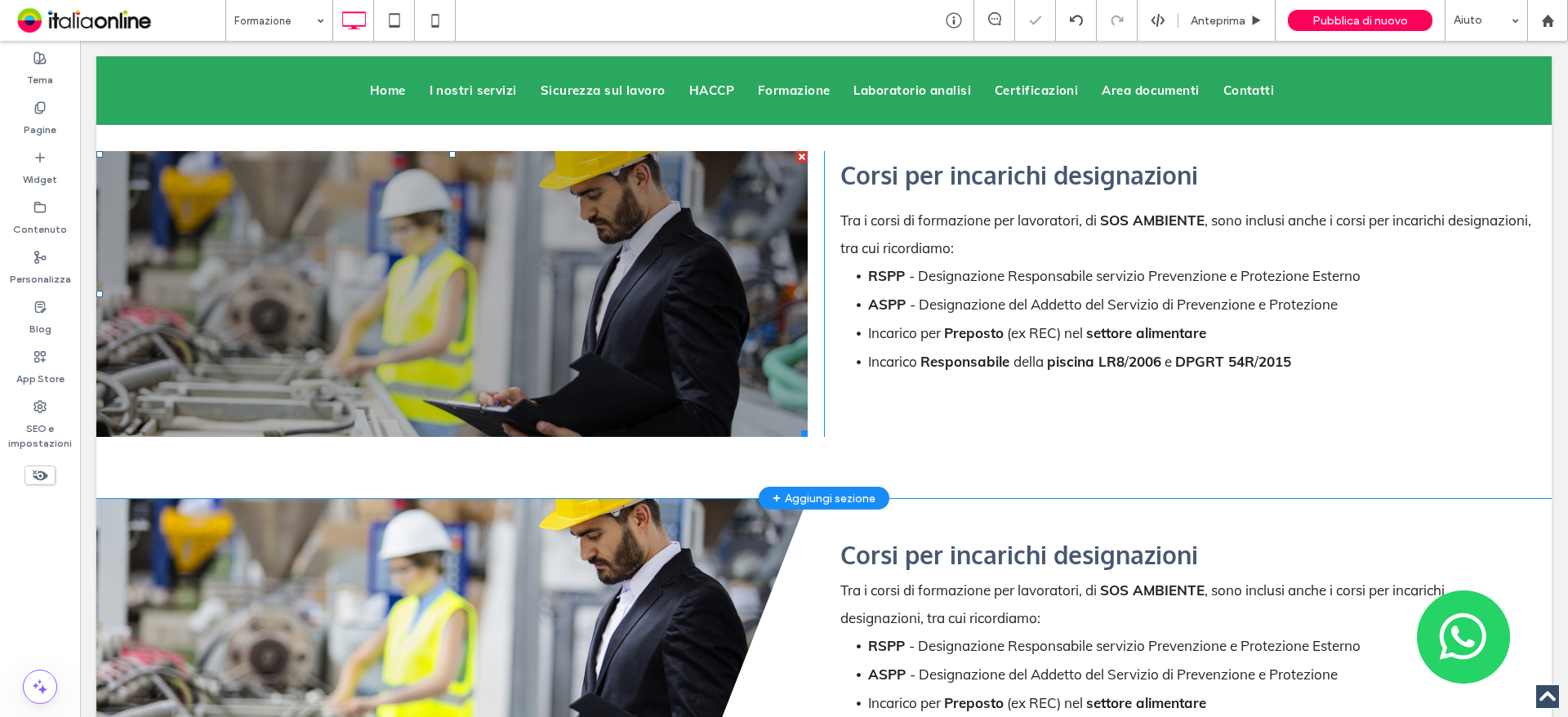
scroll to position [4656, 0]
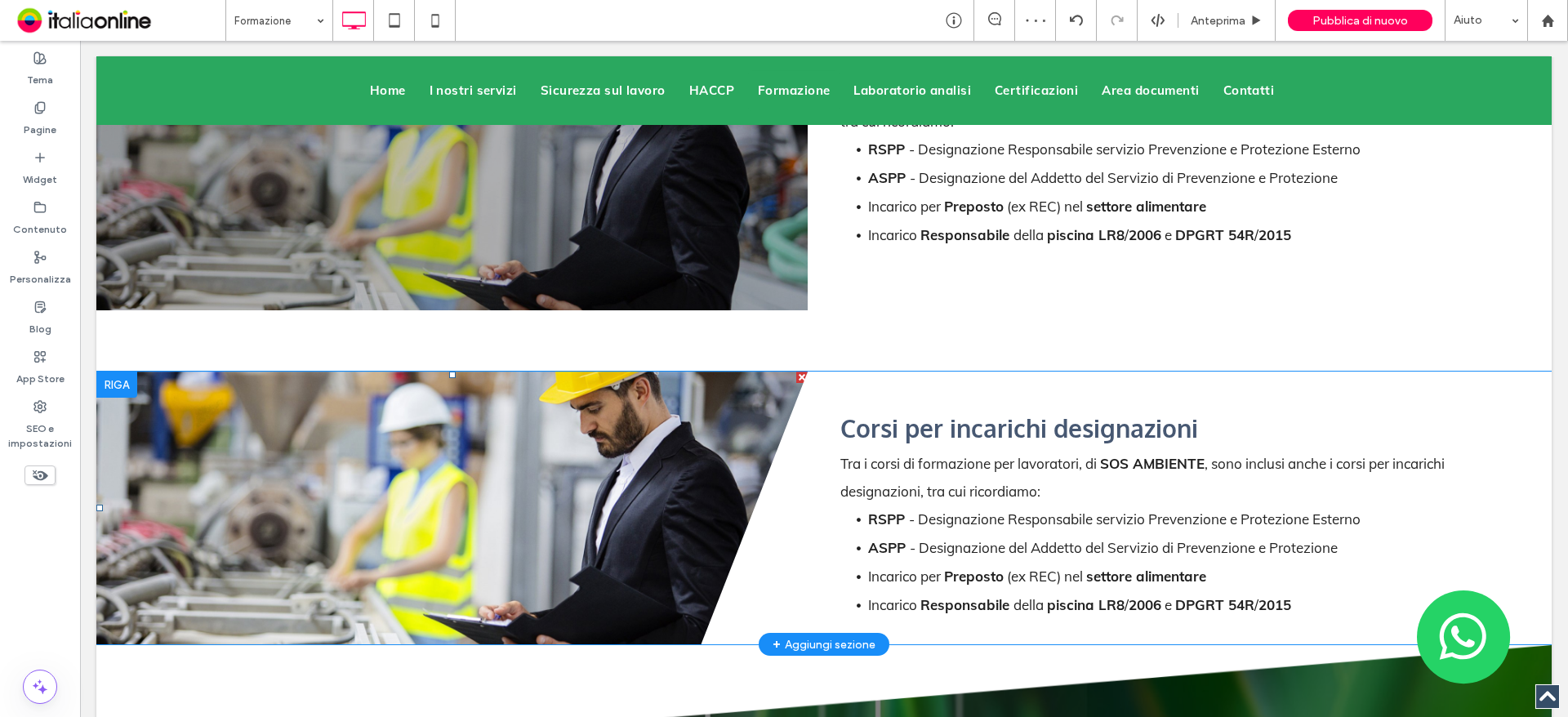
click at [470, 497] on li "Slide title Write your caption here Button" at bounding box center [451, 508] width 711 height 273
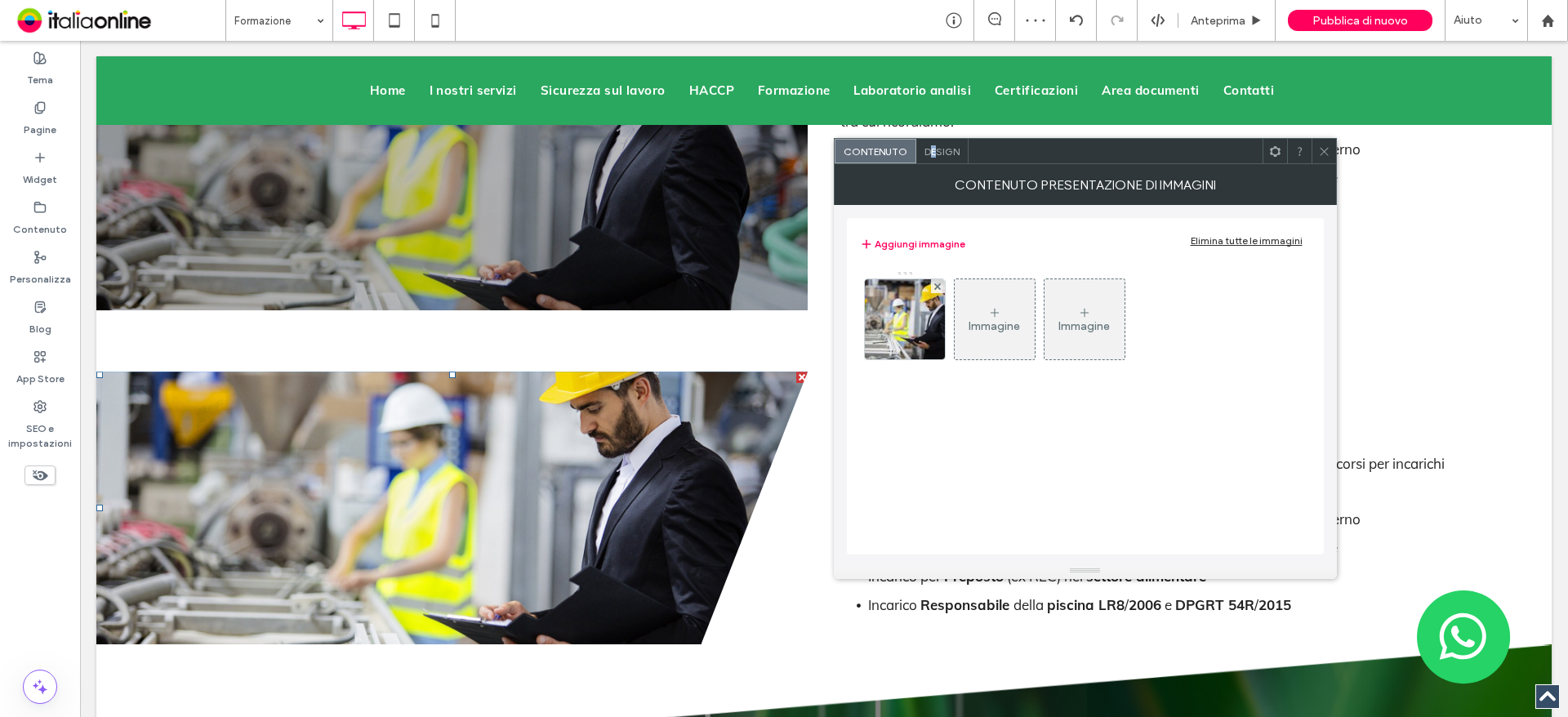
click at [932, 146] on span "Design" at bounding box center [941, 151] width 35 height 12
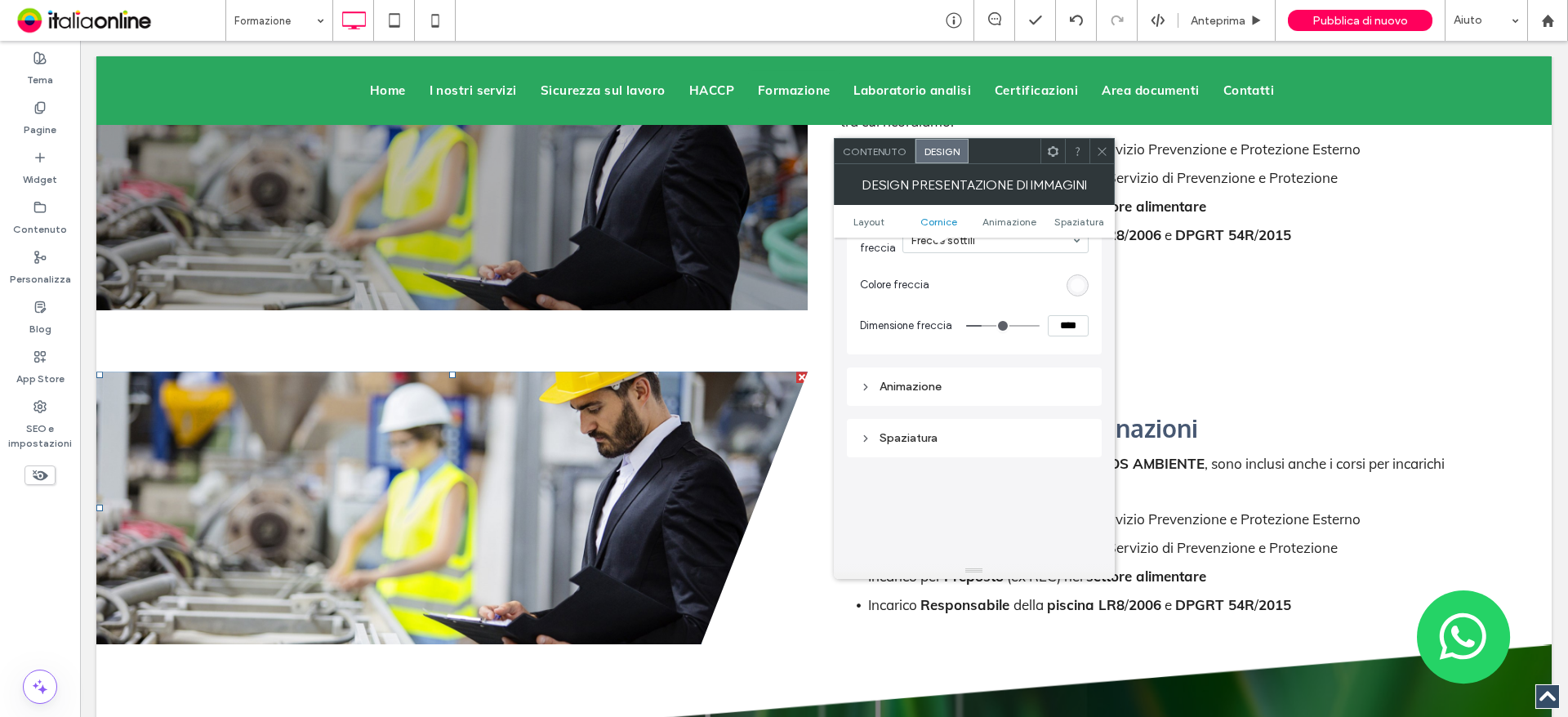
scroll to position [980, 0]
click at [1101, 144] on span at bounding box center [1101, 151] width 12 height 25
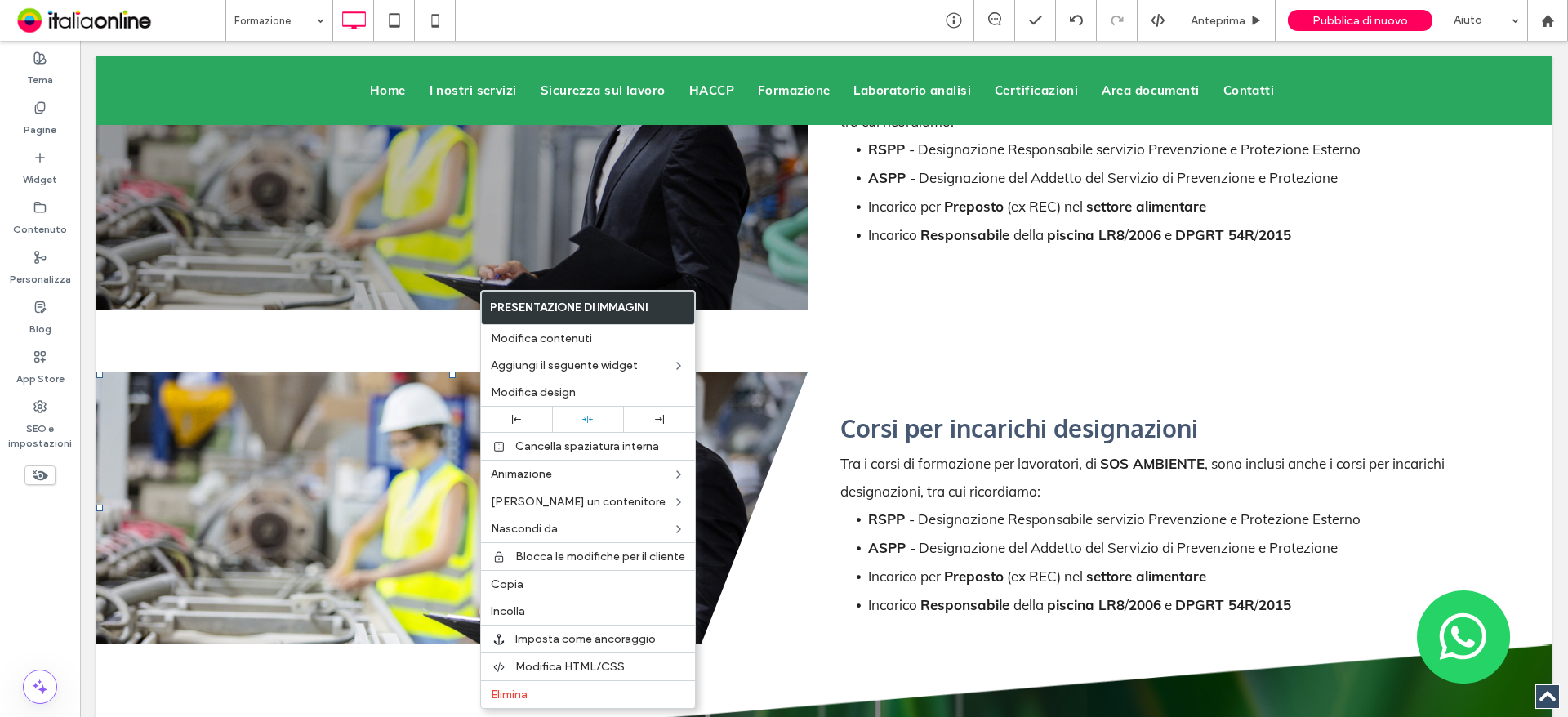
click at [827, 372] on div "Corsi per incarichi designazioni Tra i corsi di formazione per lavoratori, di S…" at bounding box center [1163, 508] width 711 height 273
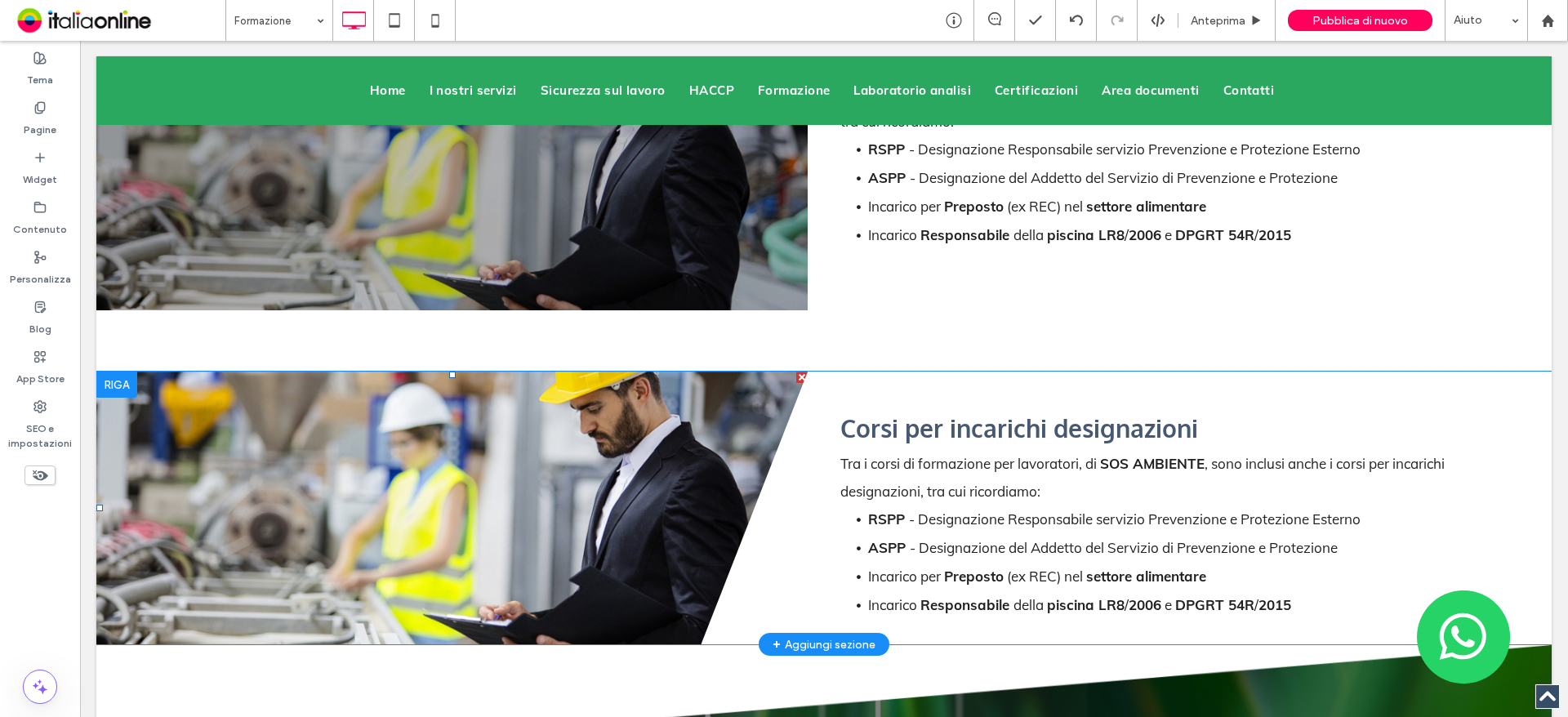
click at [709, 390] on li "Slide title Write your caption here Button" at bounding box center [451, 508] width 711 height 273
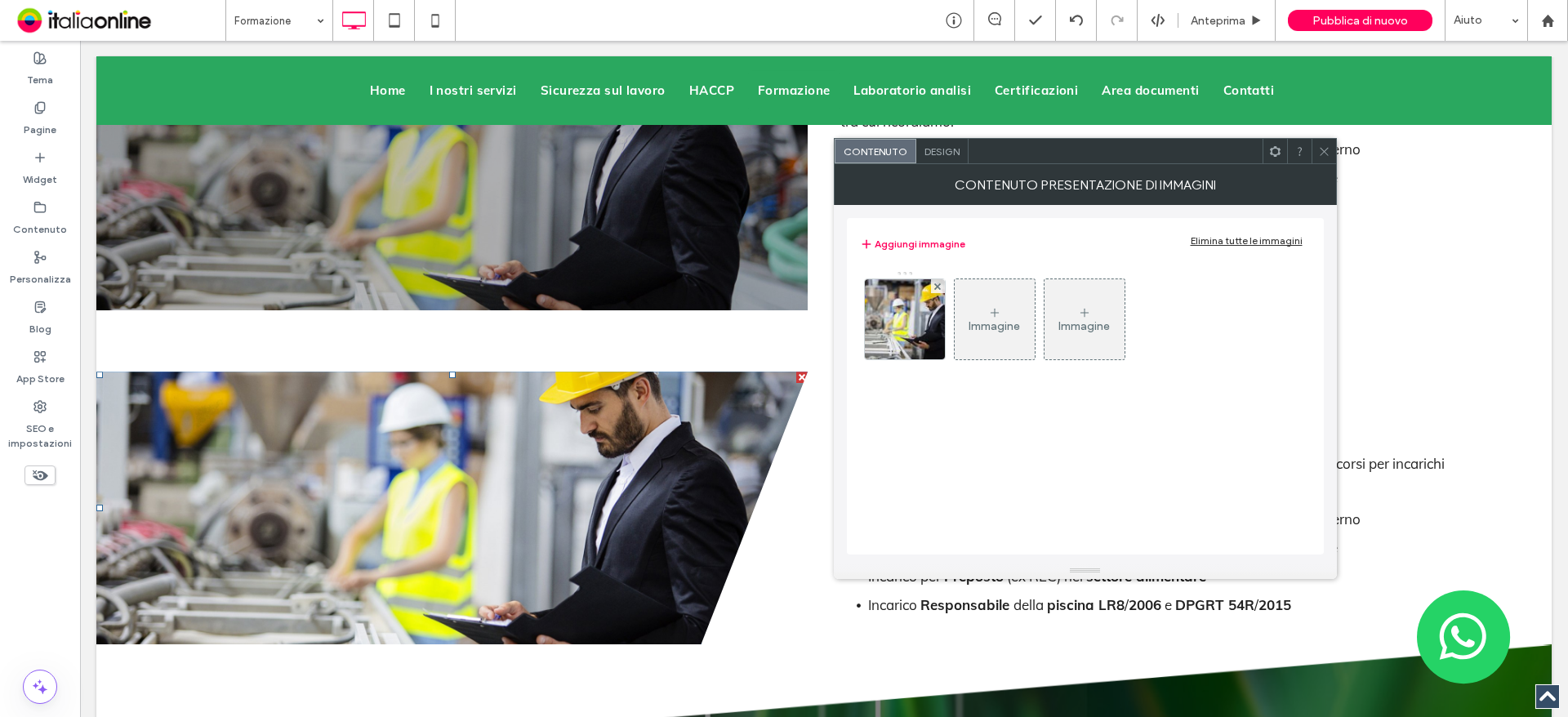
click at [746, 372] on li "Slide title Write your caption here Button" at bounding box center [451, 508] width 711 height 273
click at [789, 377] on div "Slide title Write your caption here Button Previous Next Click To Paste Click T…" at bounding box center [807, 508] width 1422 height 273
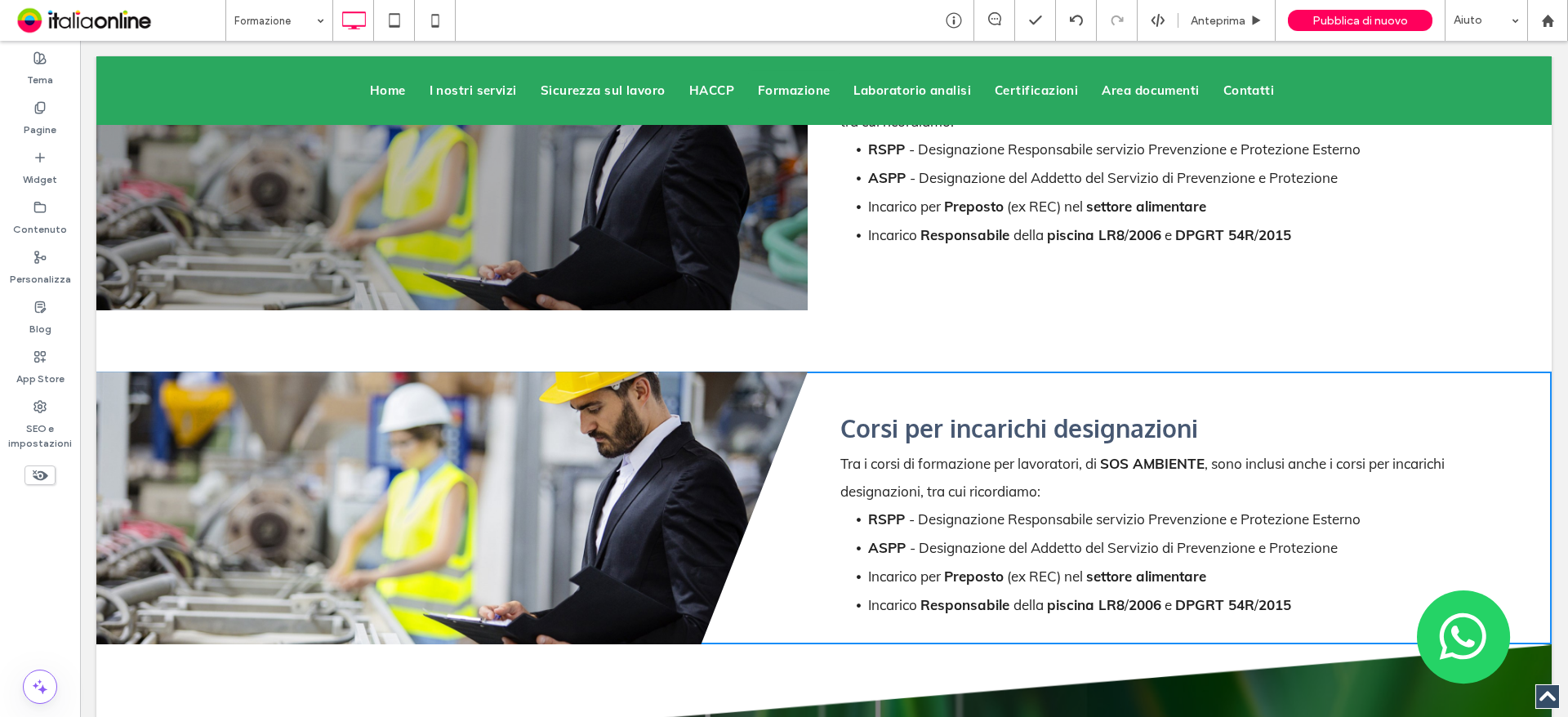
click at [808, 426] on div "Corsi per incarichi designazioni Tra i corsi di formazione per lavoratori, di S…" at bounding box center [1163, 508] width 711 height 273
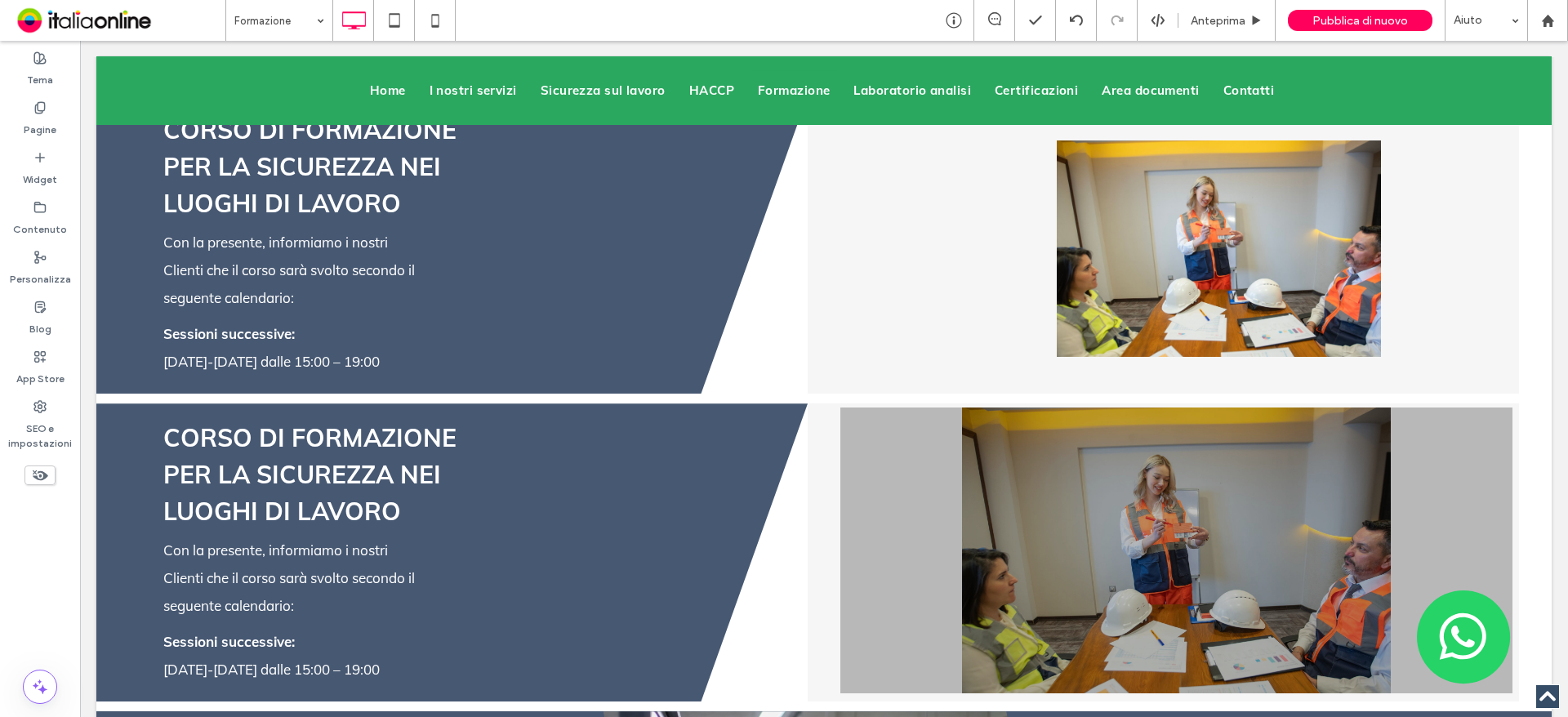
scroll to position [3594, 0]
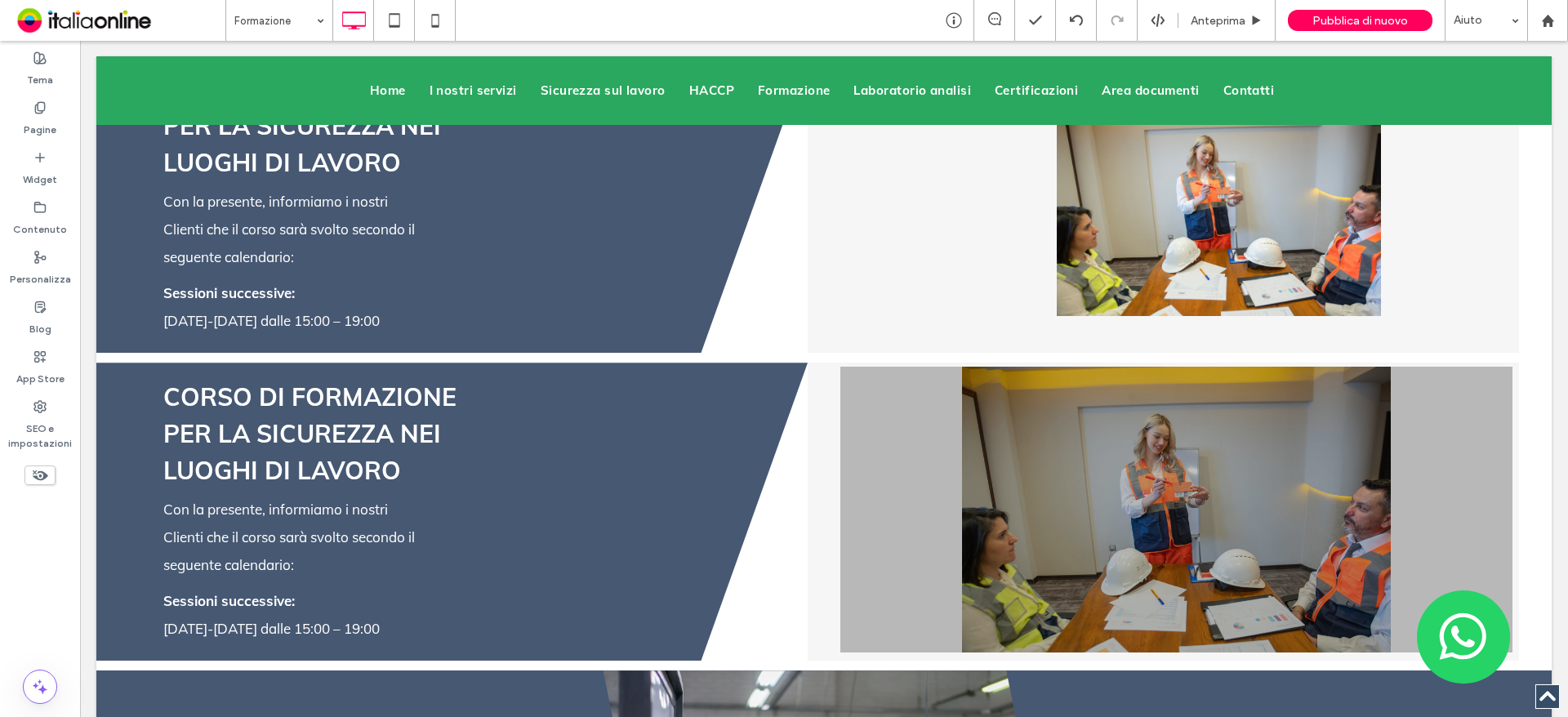
drag, startPoint x: 1220, startPoint y: 420, endPoint x: 621, endPoint y: 419, distance: 599.0
click at [620, 422] on div "CORSO DI FORMAZIONE PER LA SICUREZZA NEI LUOGHI DI LAVORO Con la presente, info…" at bounding box center [807, 511] width 1422 height 298
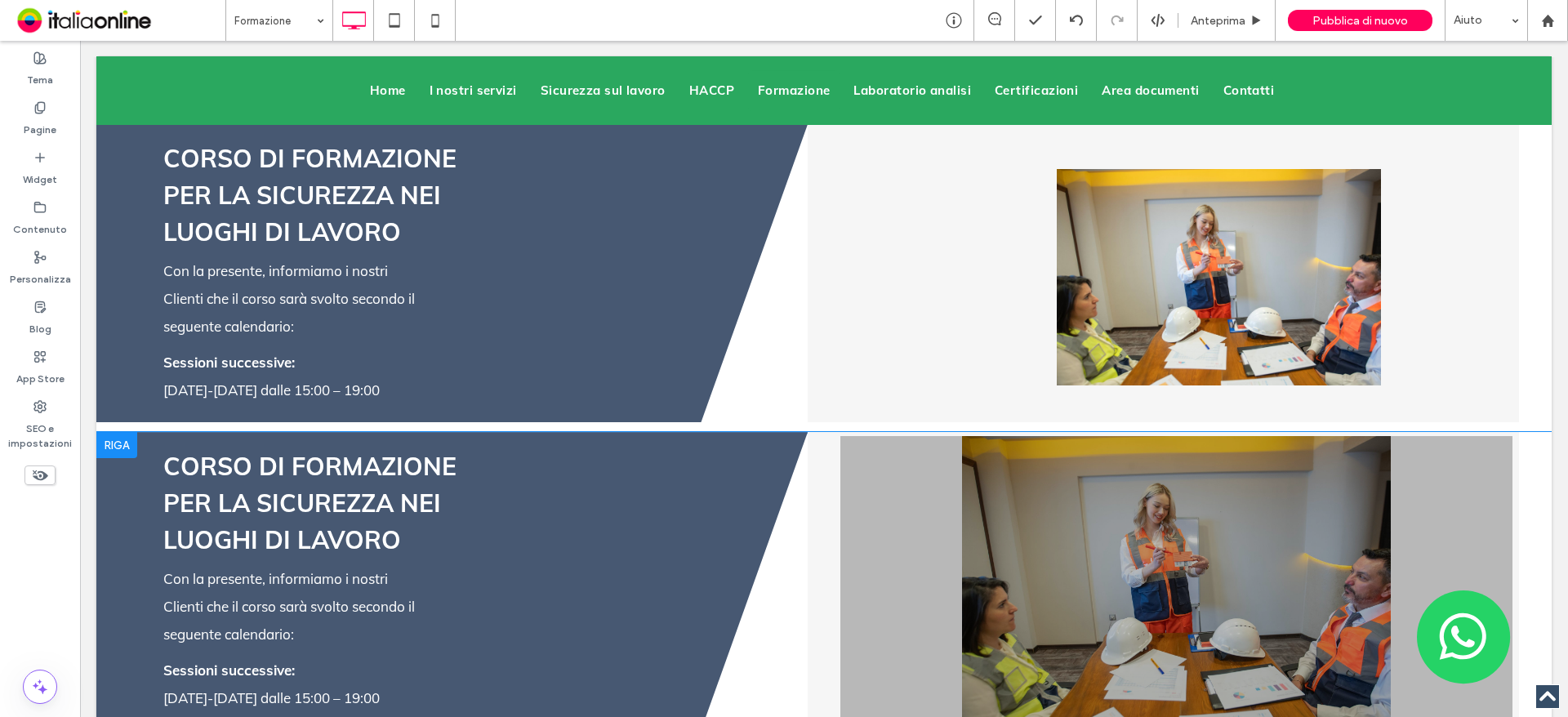
scroll to position [3431, 0]
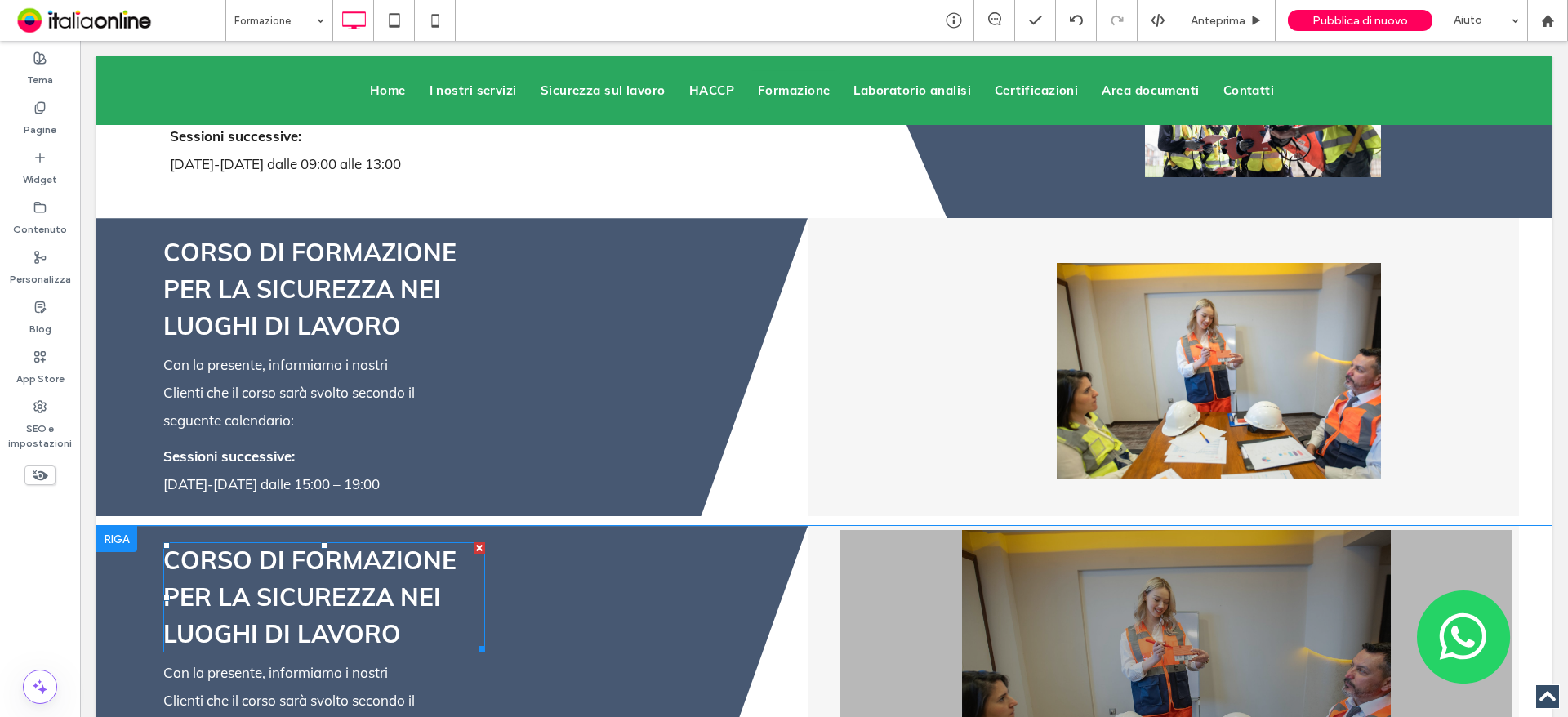
click at [479, 542] on div at bounding box center [479, 548] width 11 height 11
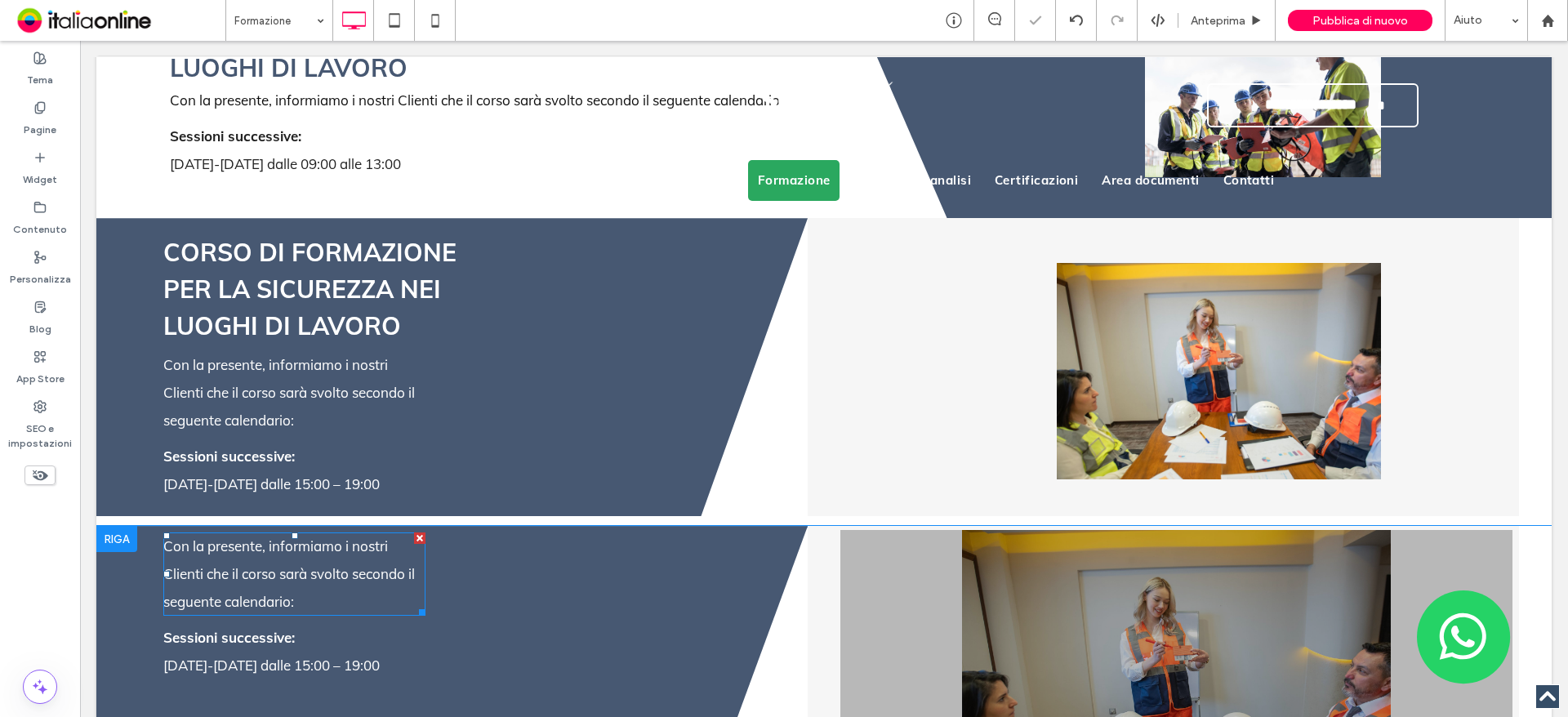
click at [417, 532] on div at bounding box center [420, 538] width 11 height 11
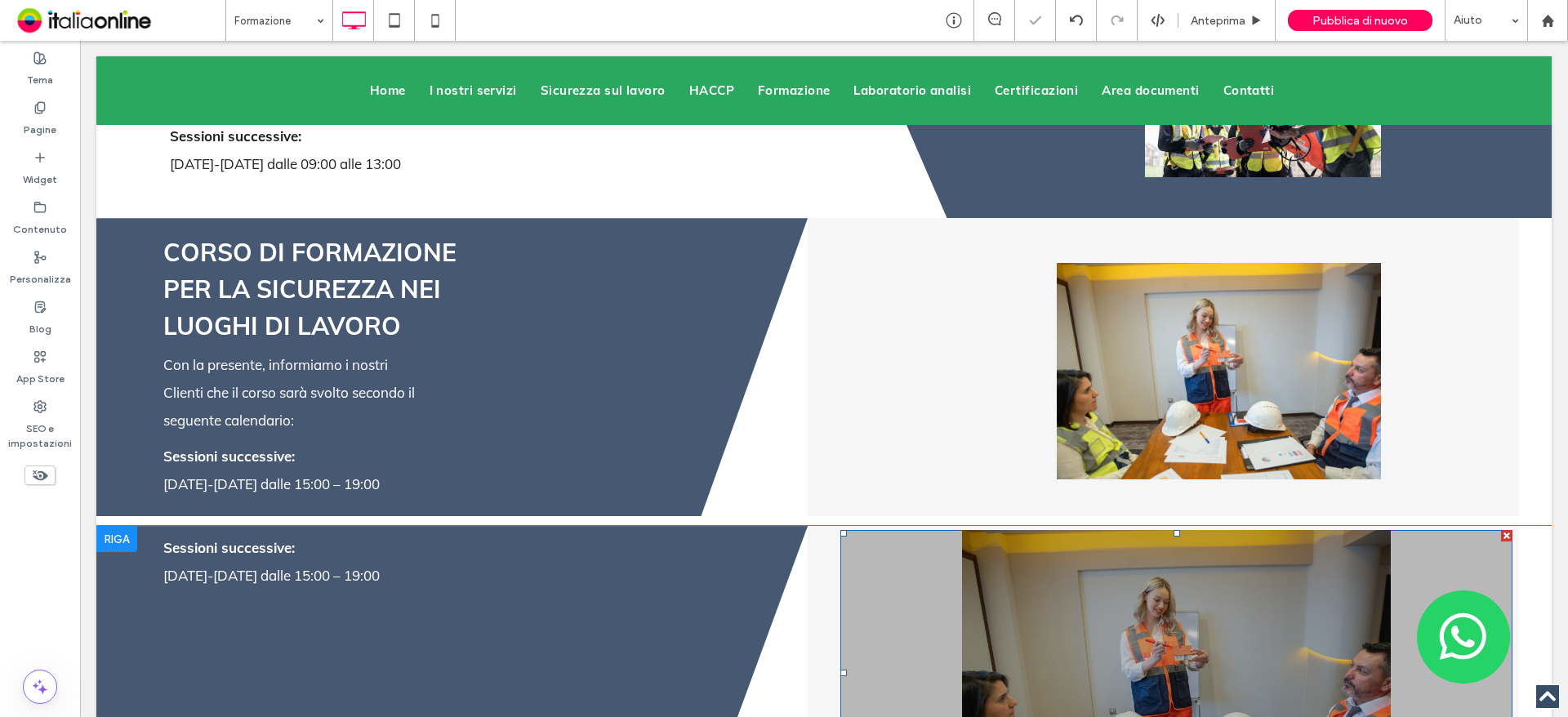
scroll to position [3594, 0]
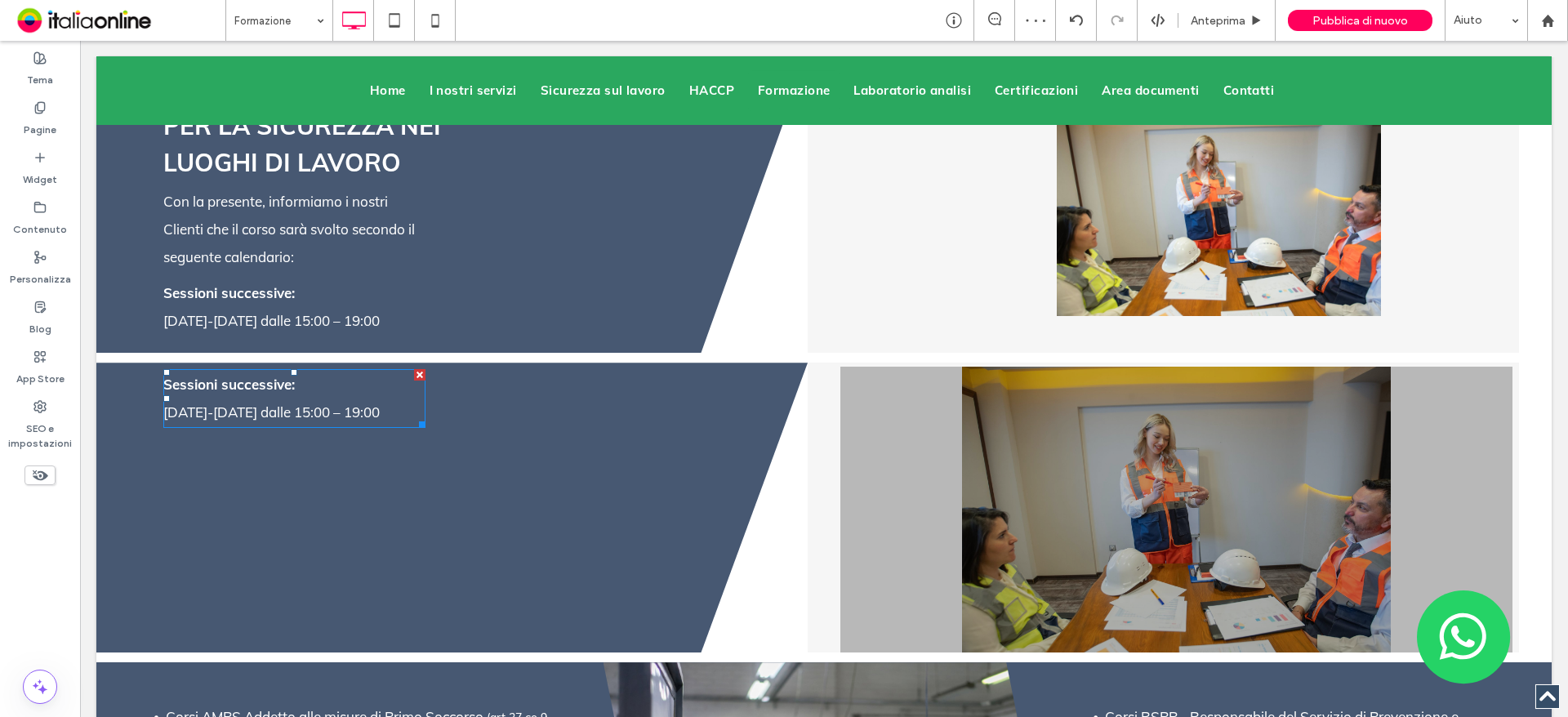
click at [419, 369] on div at bounding box center [420, 375] width 11 height 11
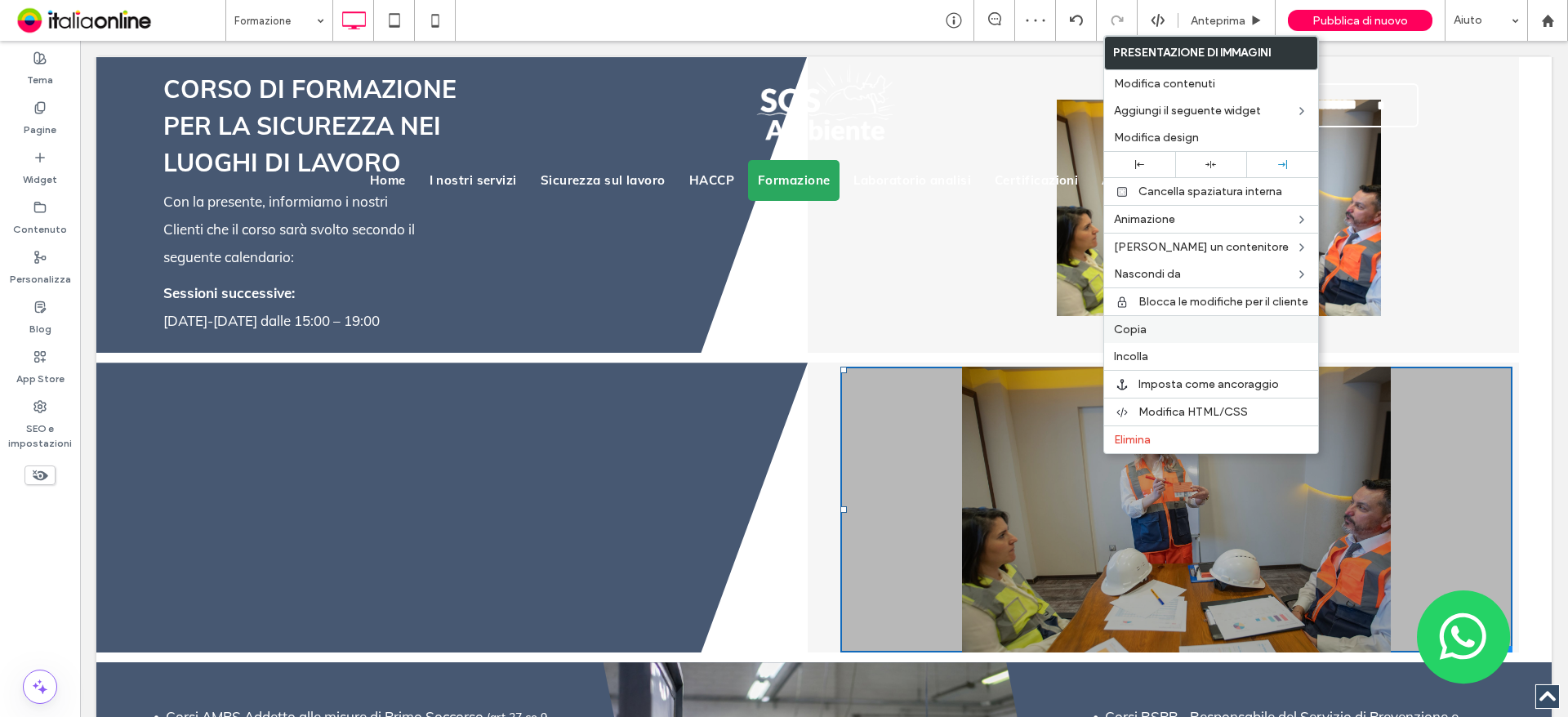
drag, startPoint x: 1148, startPoint y: 334, endPoint x: 1140, endPoint y: 335, distance: 8.1
click at [1148, 334] on label "Copia" at bounding box center [1210, 329] width 194 height 14
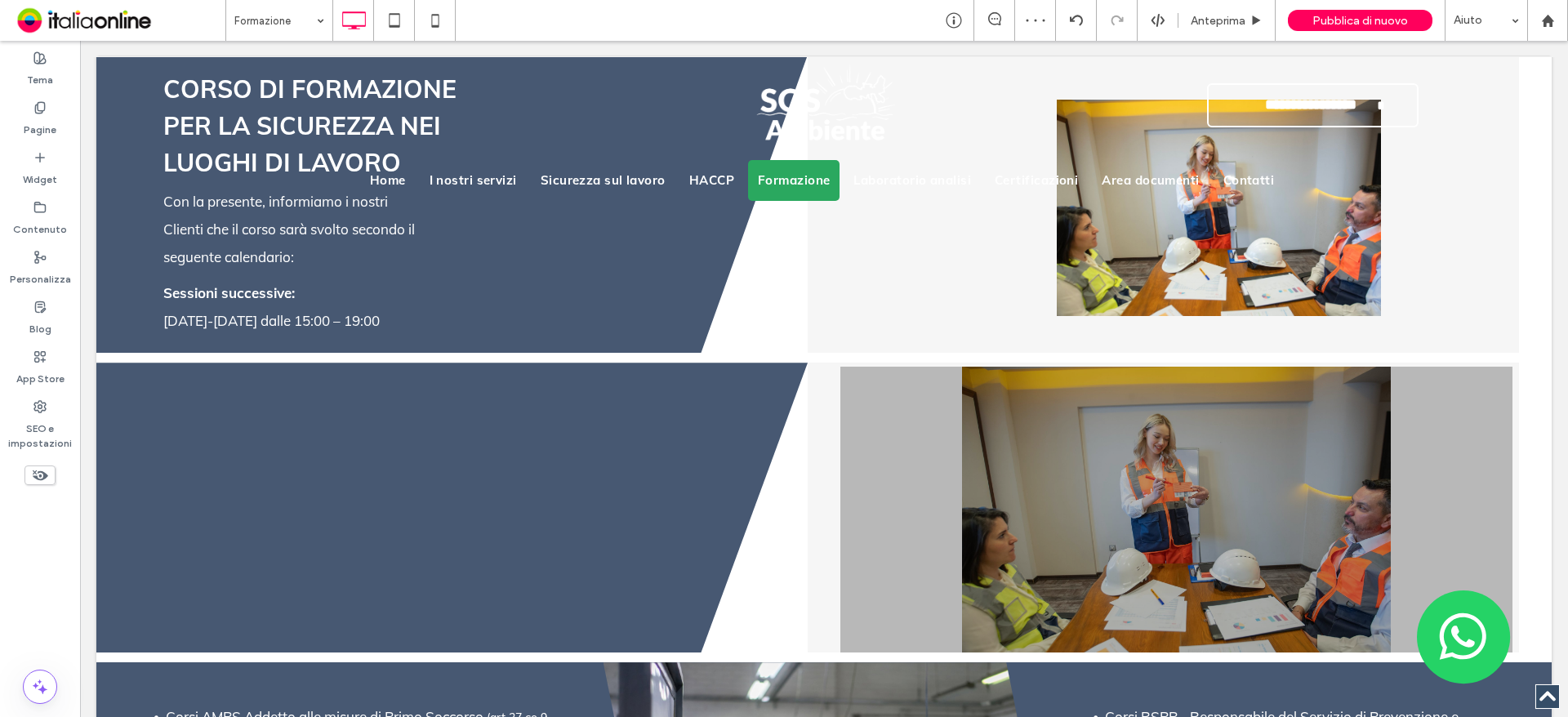
click at [398, 467] on div "Click To Paste" at bounding box center [452, 508] width 147 height 82
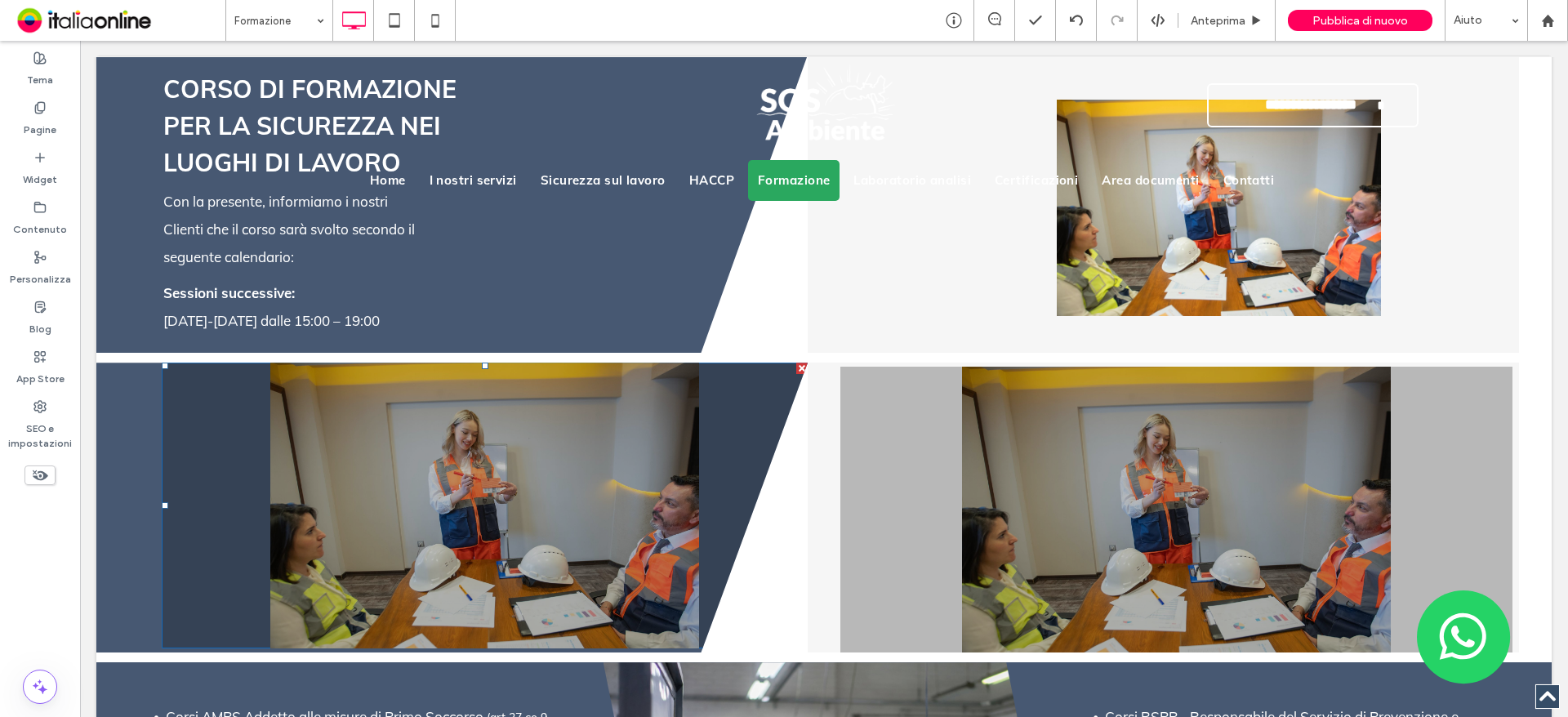
click at [285, 387] on li "Titolo diapositiva Scrivi qui la tua didascalia [GEOGRAPHIC_DATA]" at bounding box center [485, 505] width 646 height 285
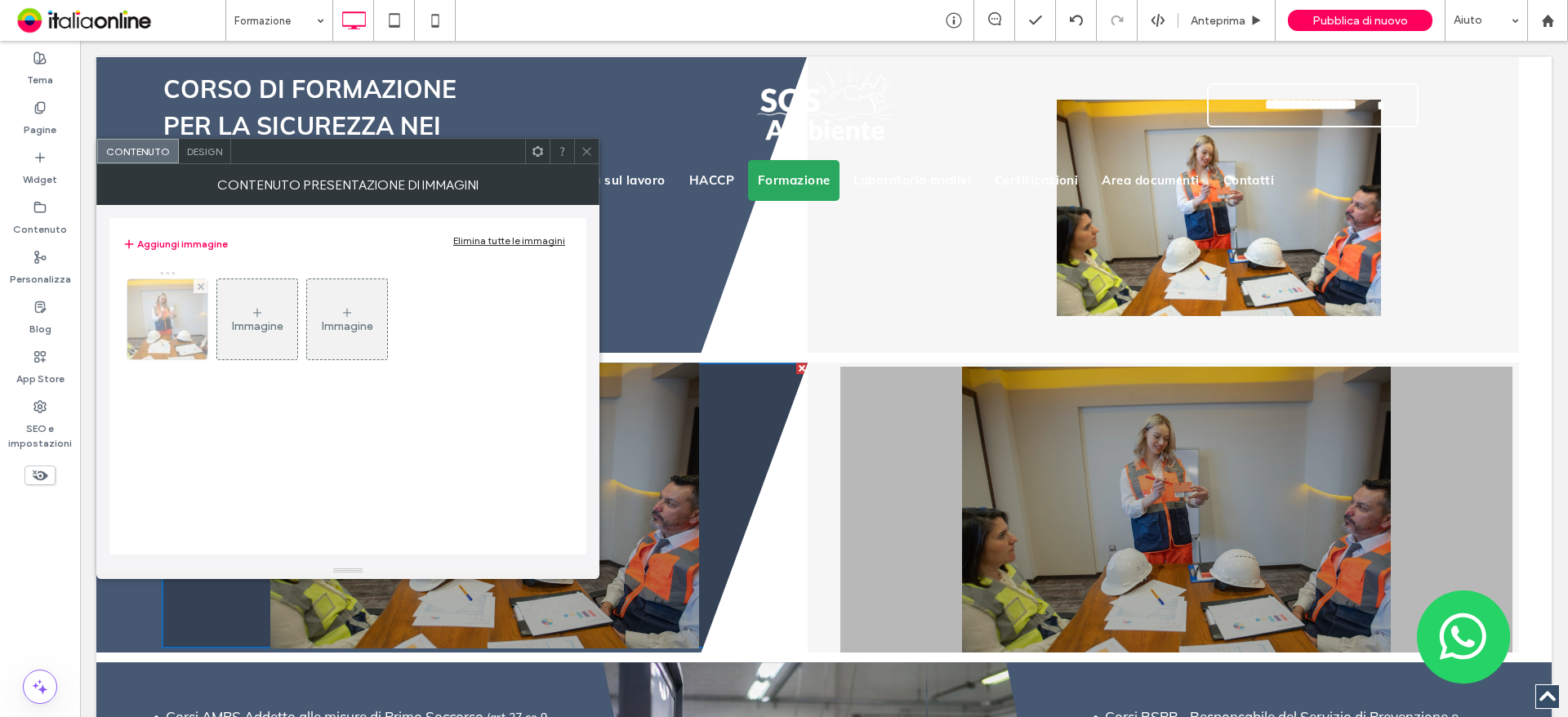
click at [141, 327] on img at bounding box center [167, 319] width 120 height 80
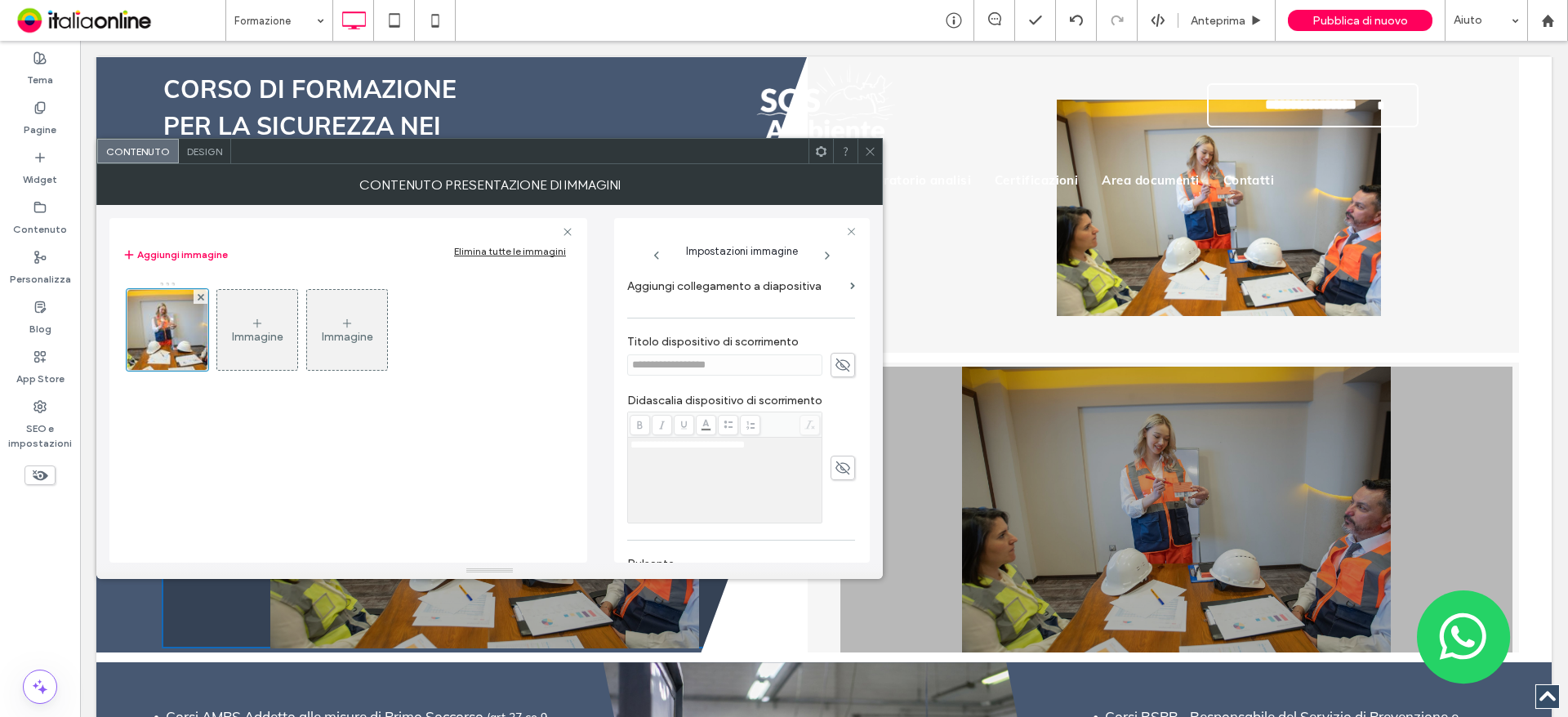
scroll to position [327, 0]
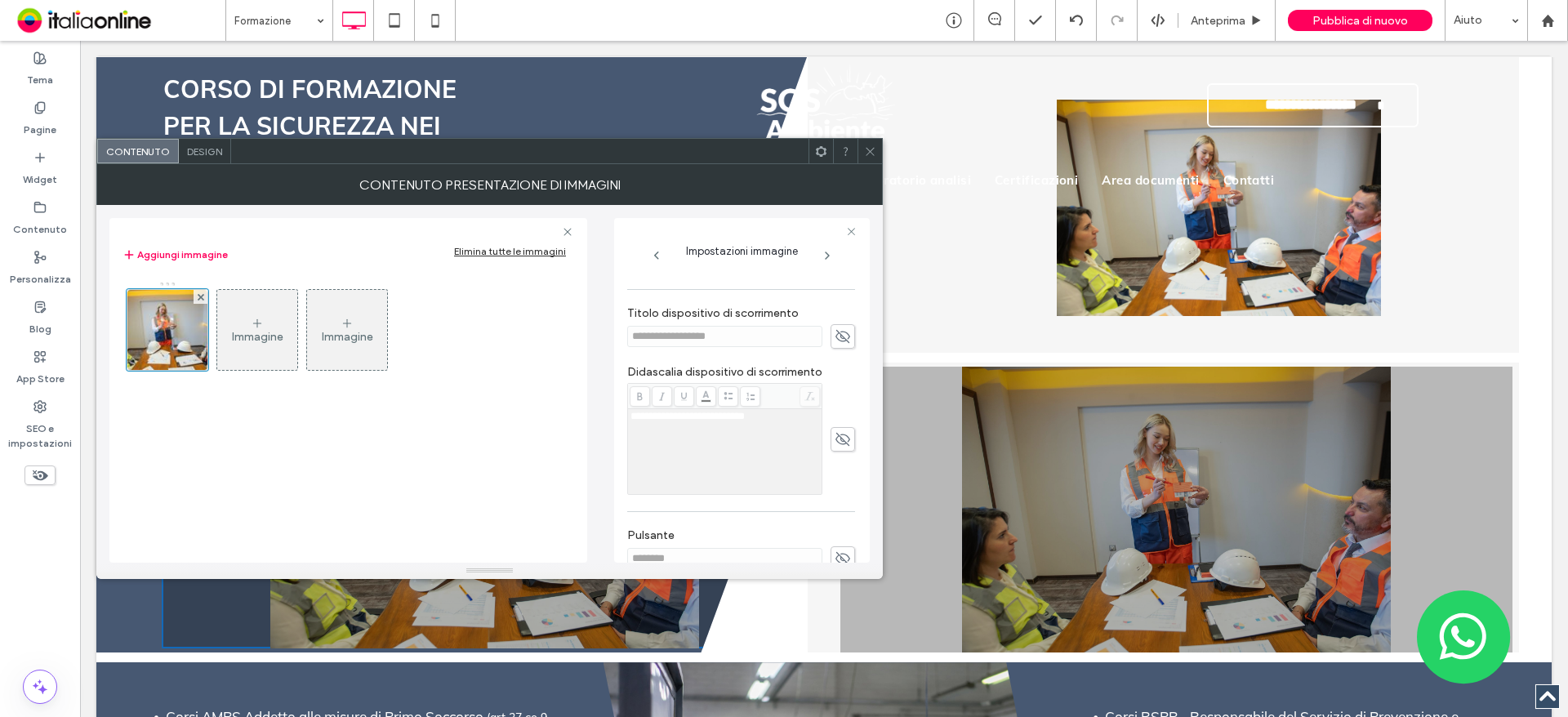
click at [197, 148] on span "Design" at bounding box center [204, 151] width 35 height 12
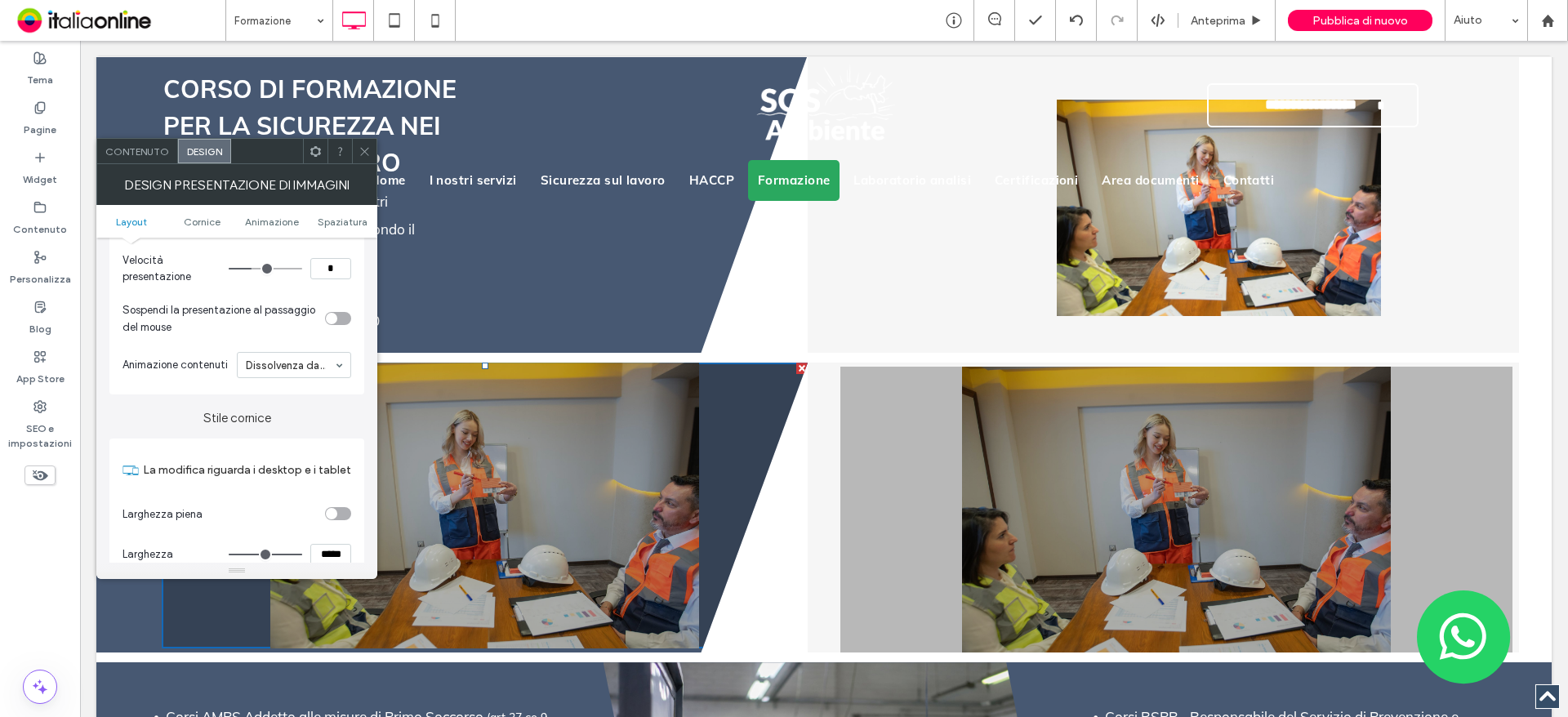
scroll to position [490, 0]
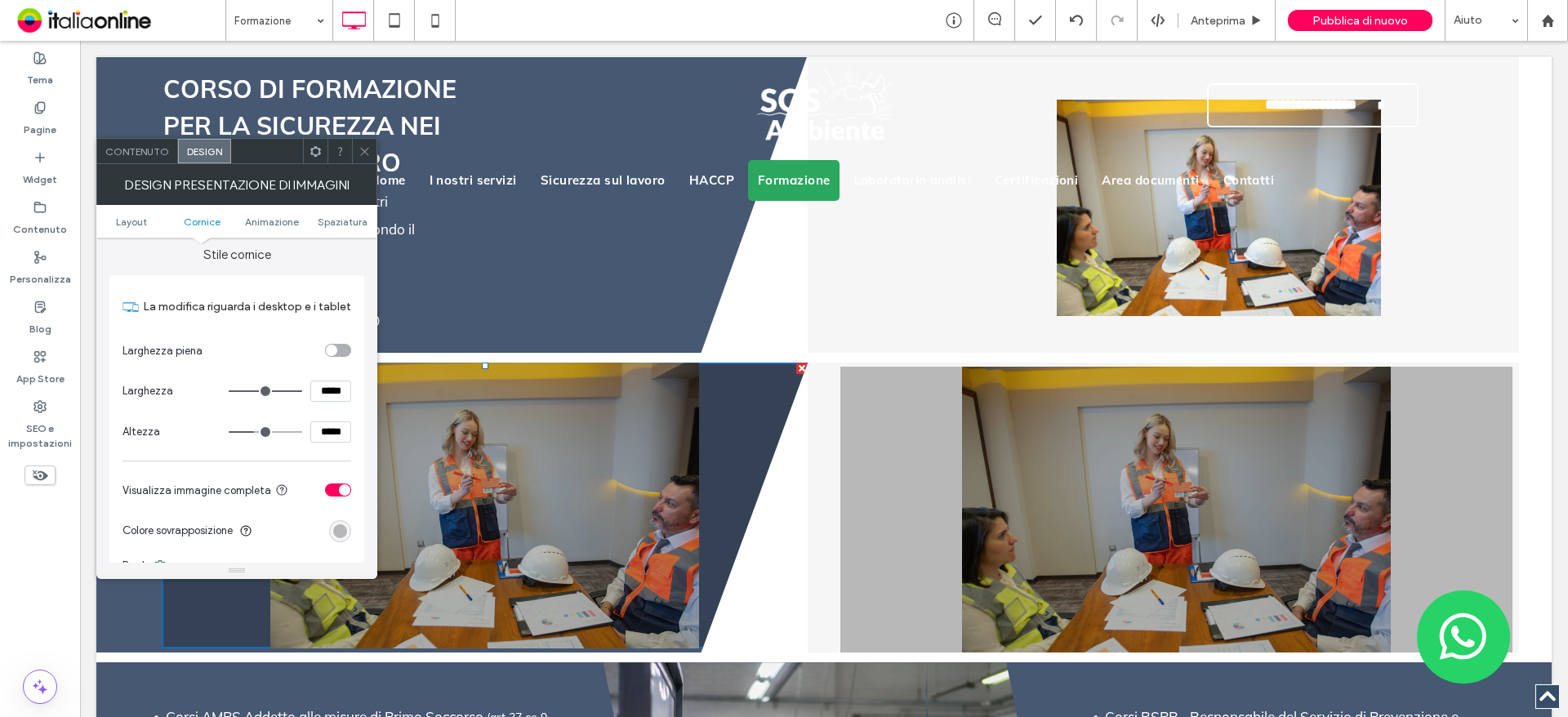
type input "***"
type input "*****"
type input "***"
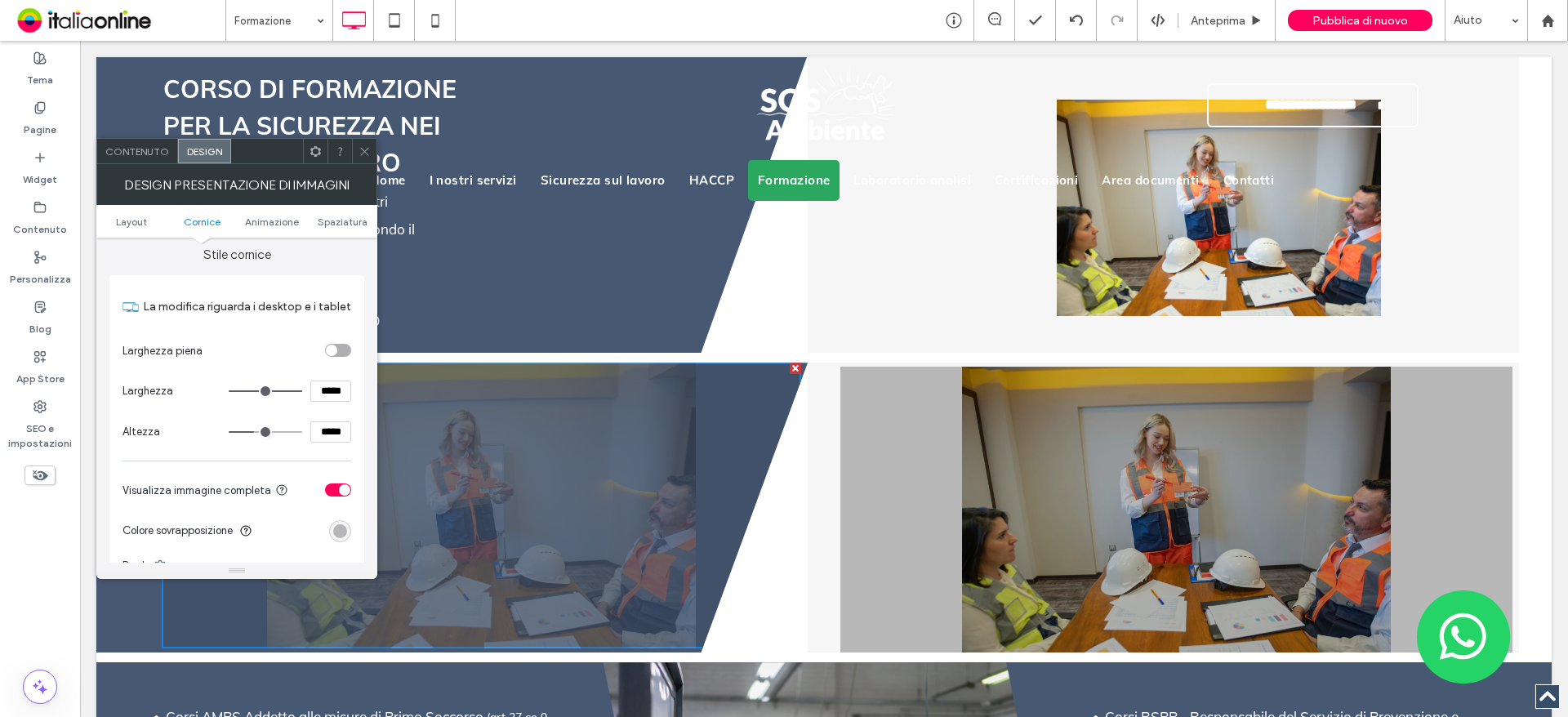
drag, startPoint x: 294, startPoint y: 393, endPoint x: 340, endPoint y: 390, distance: 46.1
click at [302, 390] on input "range" at bounding box center [266, 391] width 74 height 2
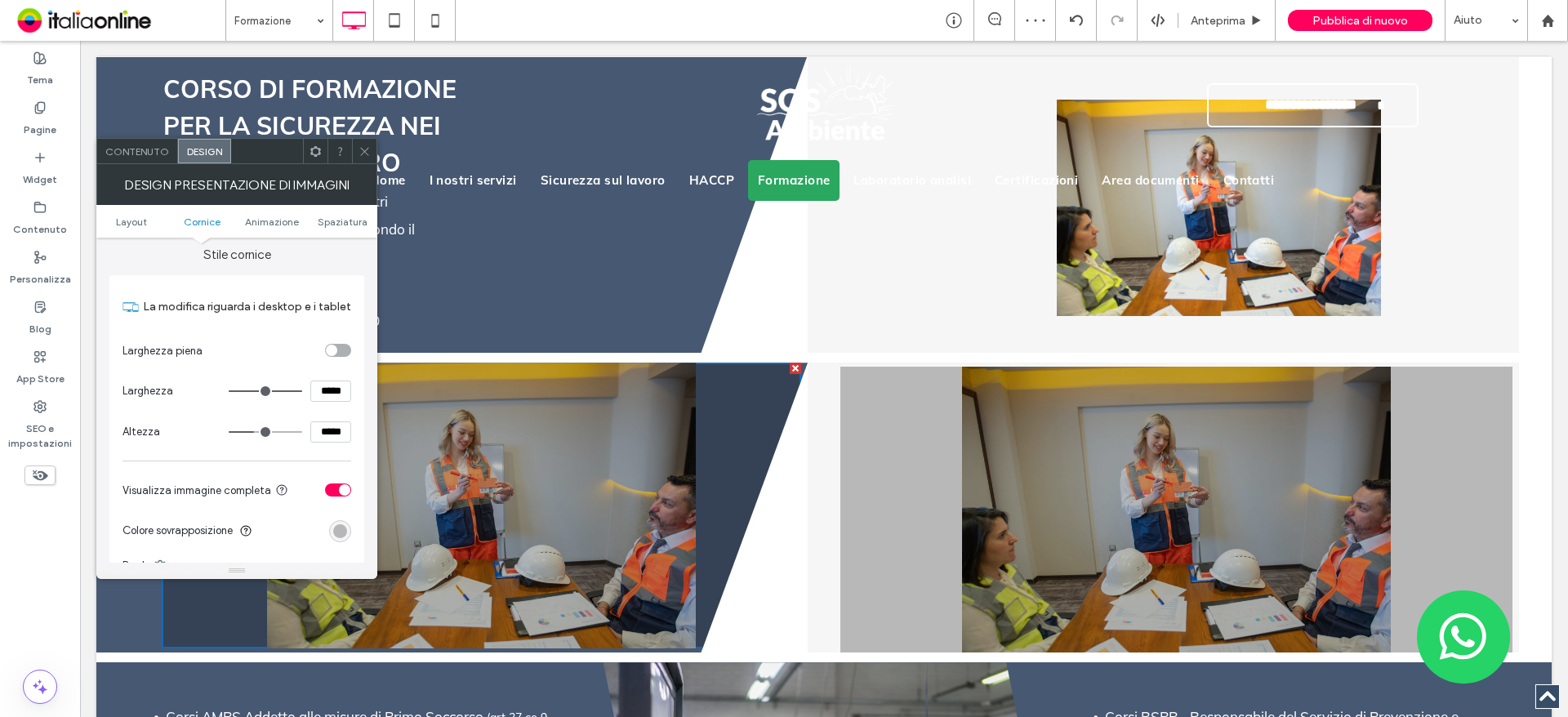
click at [321, 400] on input "*****" at bounding box center [330, 391] width 41 height 21
type input "***"
click at [367, 153] on icon at bounding box center [364, 151] width 12 height 12
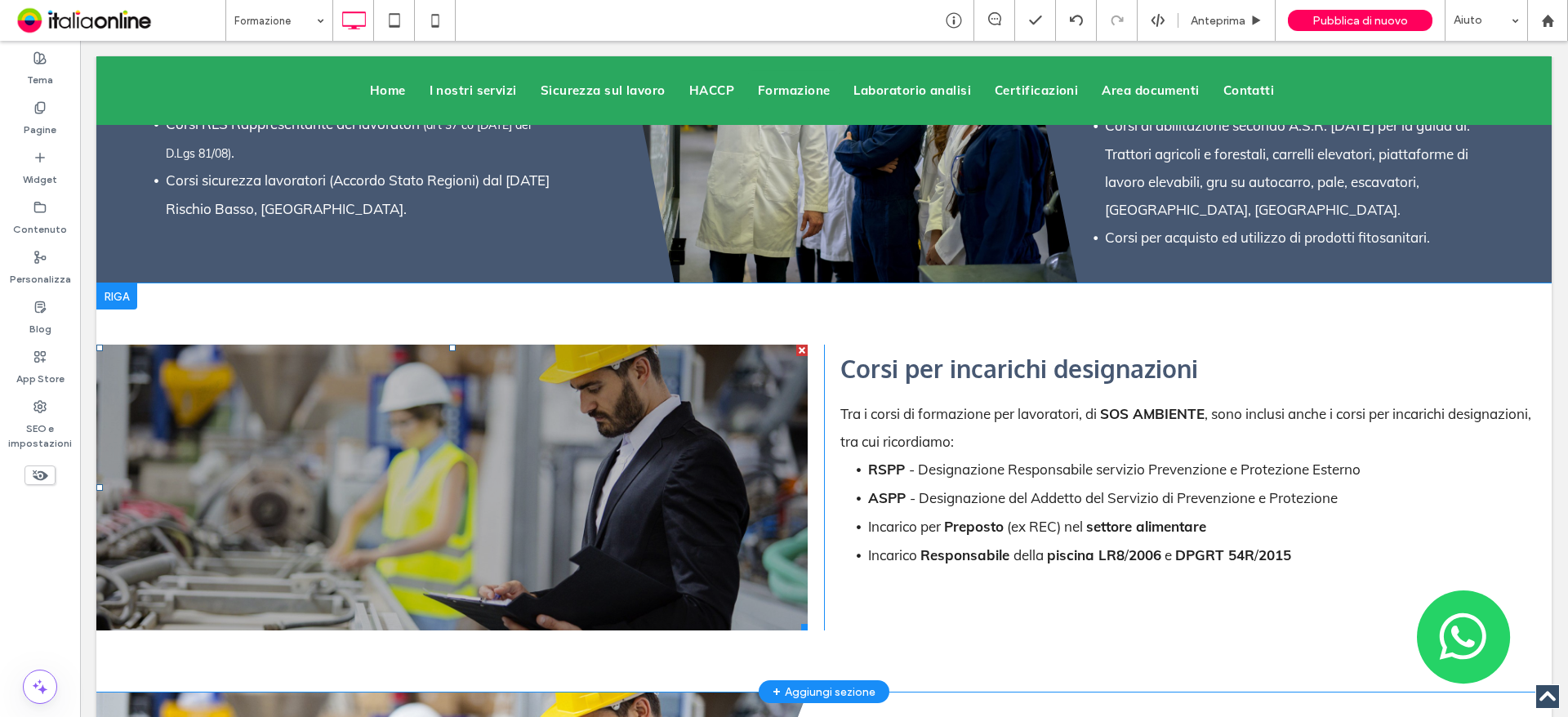
scroll to position [4329, 0]
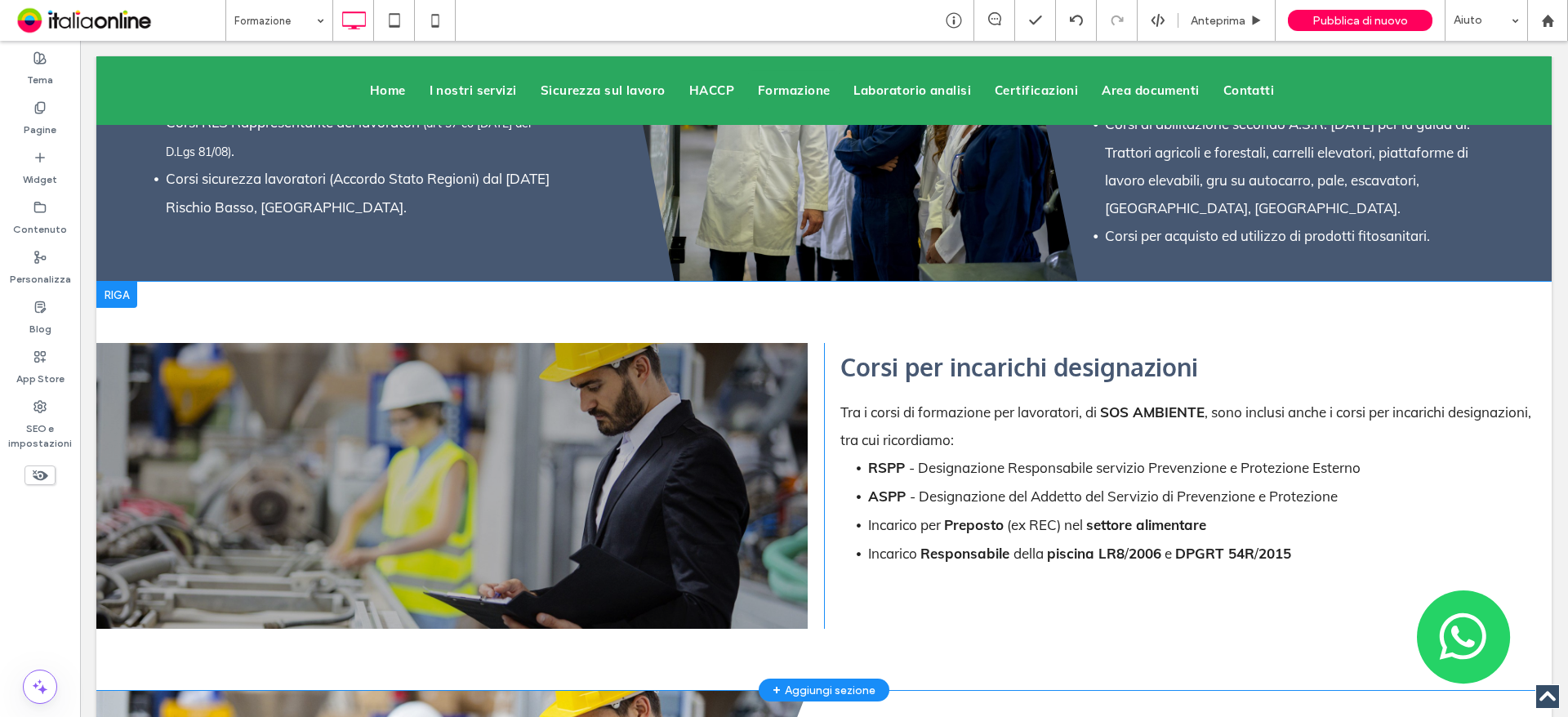
click at [132, 281] on div at bounding box center [116, 295] width 41 height 26
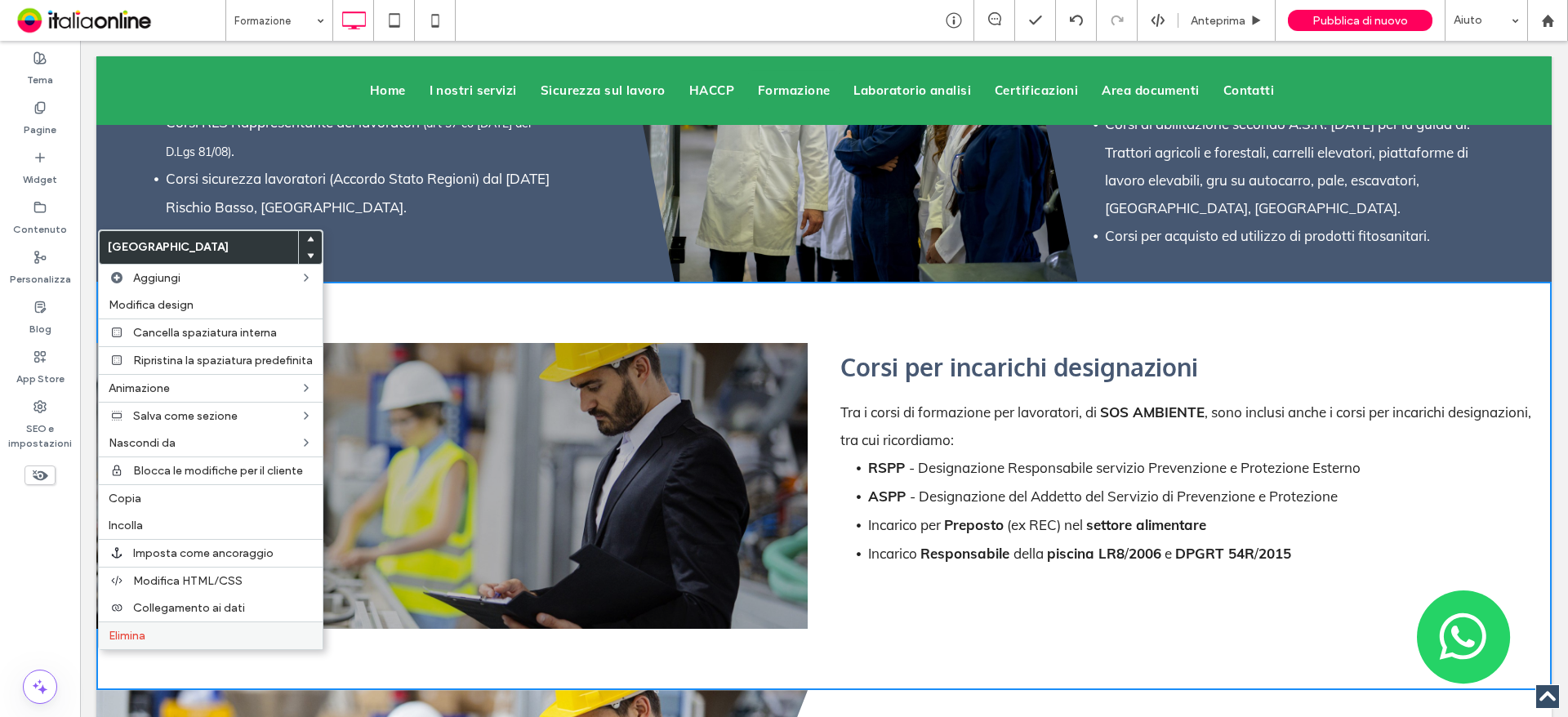
click at [230, 639] on label "Elimina" at bounding box center [210, 636] width 204 height 14
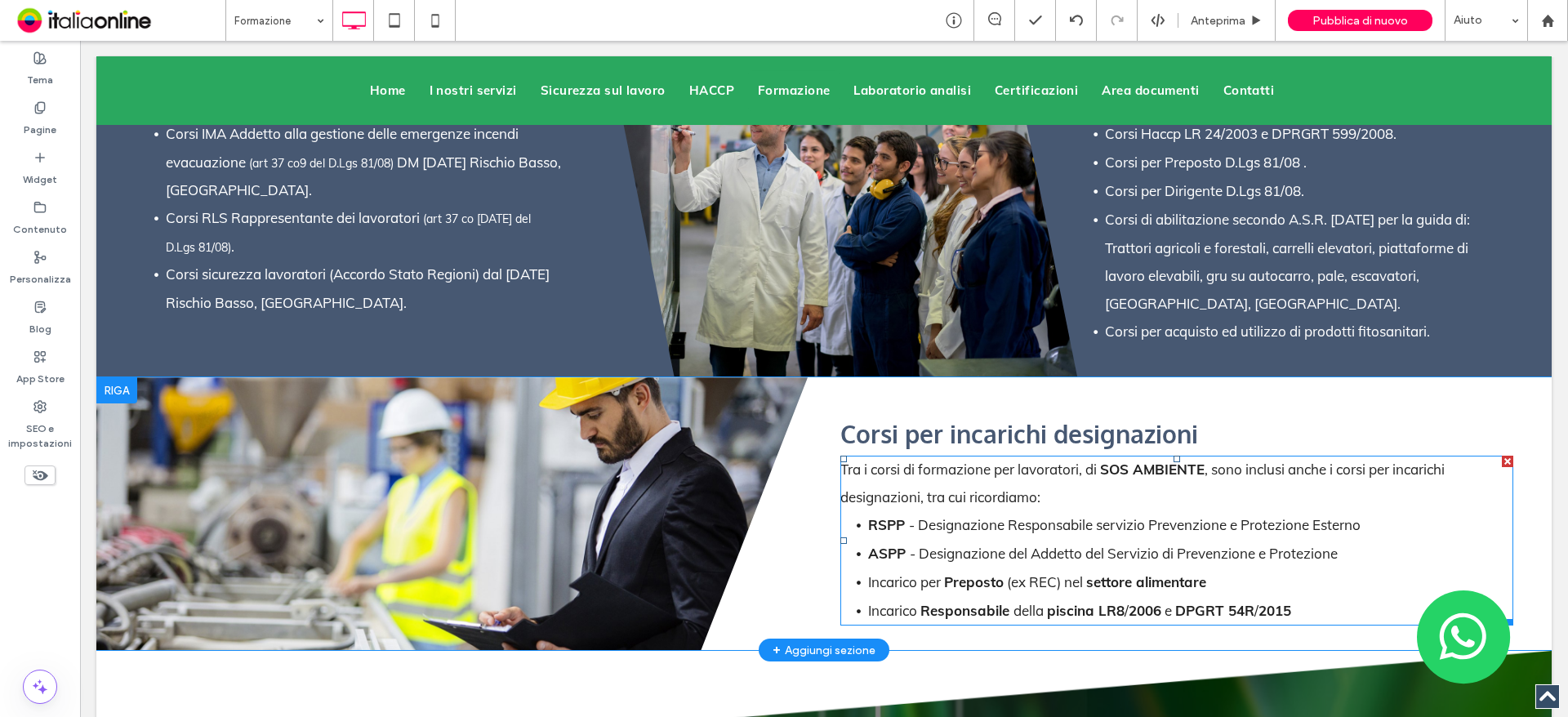
scroll to position [4247, 0]
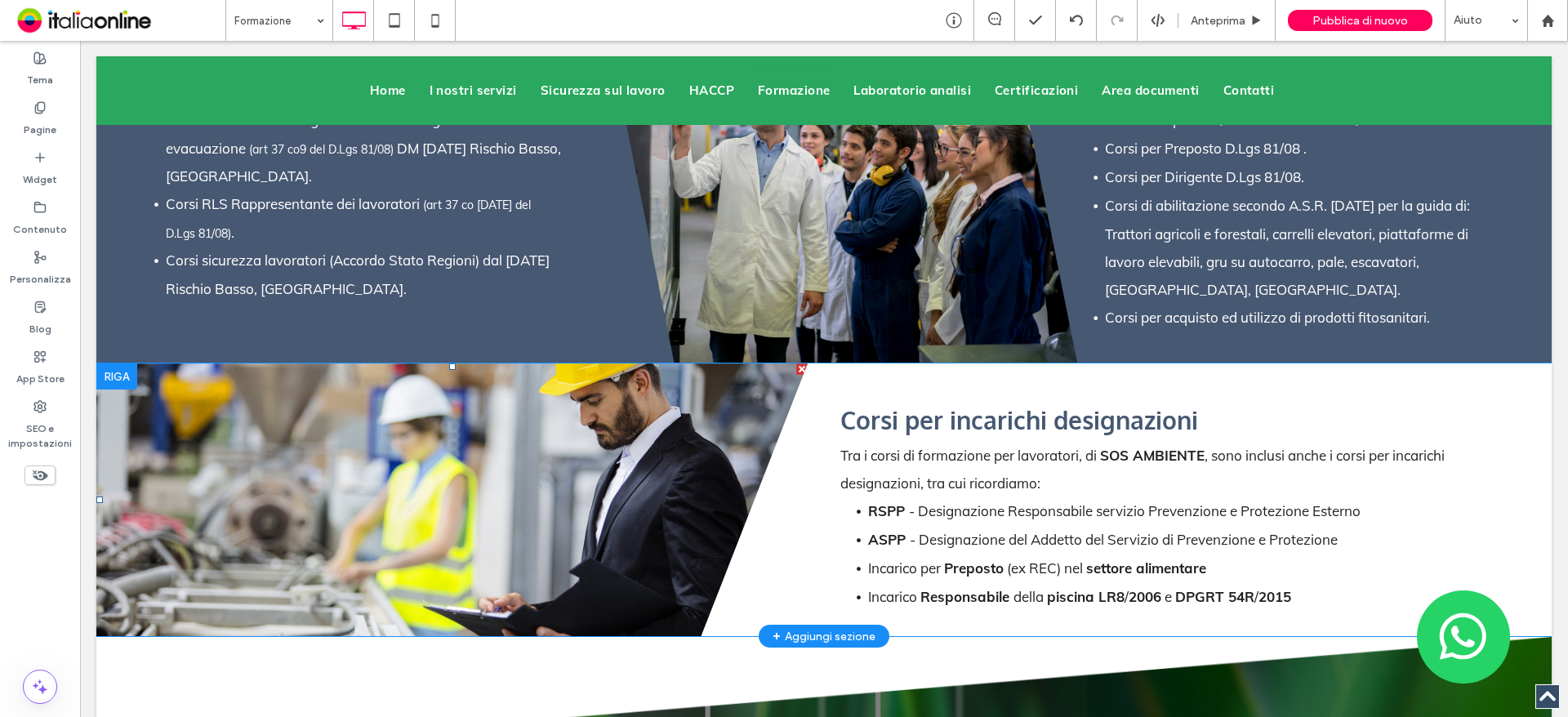
click at [449, 509] on li "Slide title Write your caption here Button" at bounding box center [451, 500] width 711 height 273
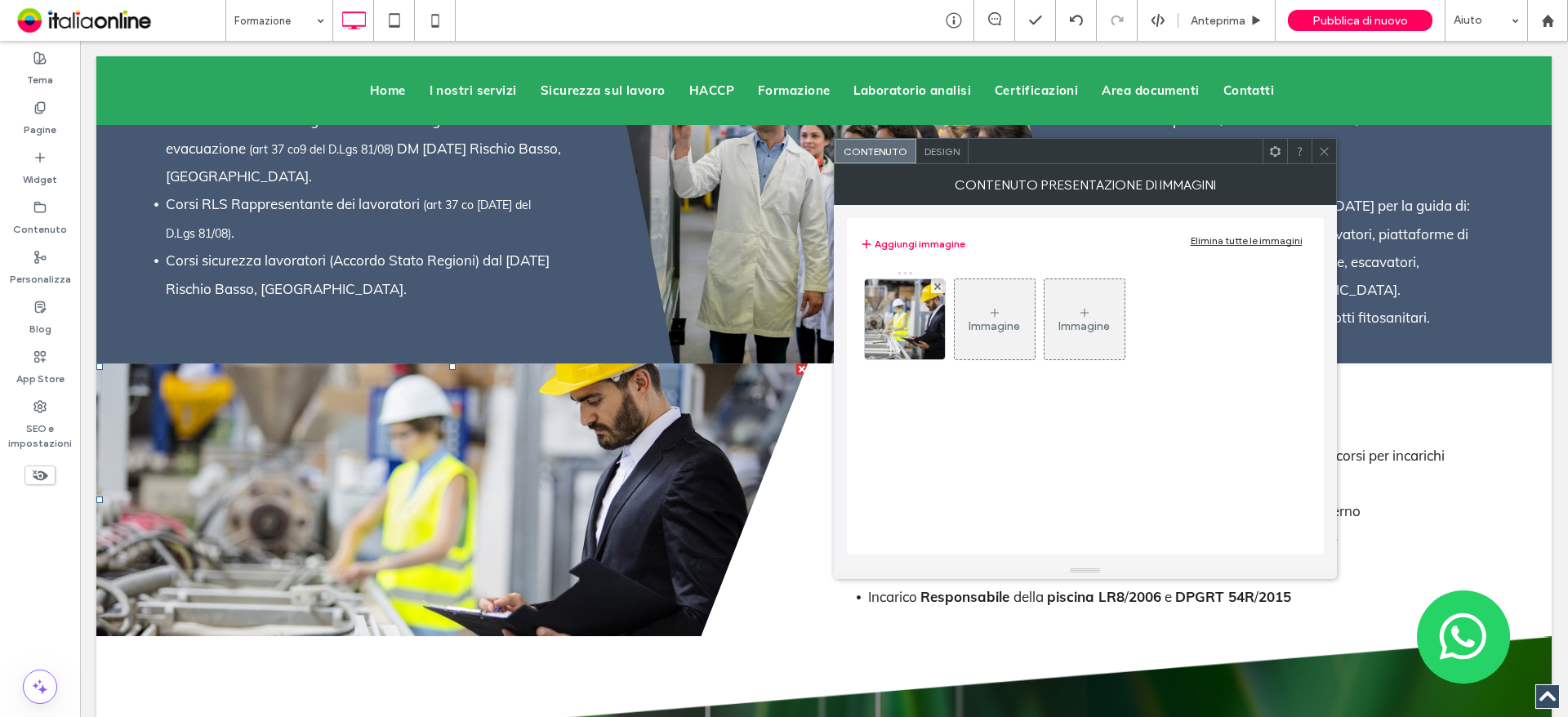
click at [1320, 149] on icon at bounding box center [1324, 151] width 12 height 12
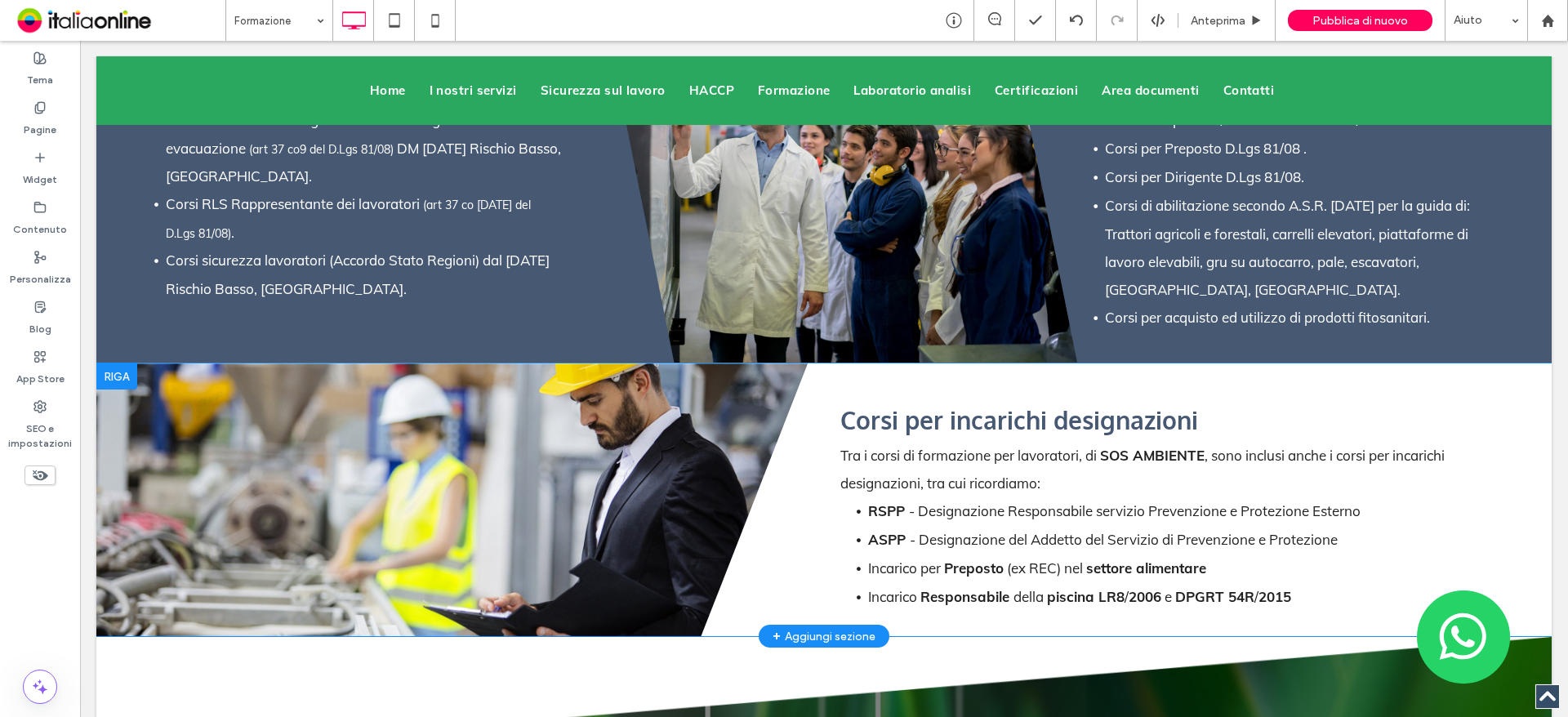
click at [121, 363] on div at bounding box center [116, 377] width 41 height 26
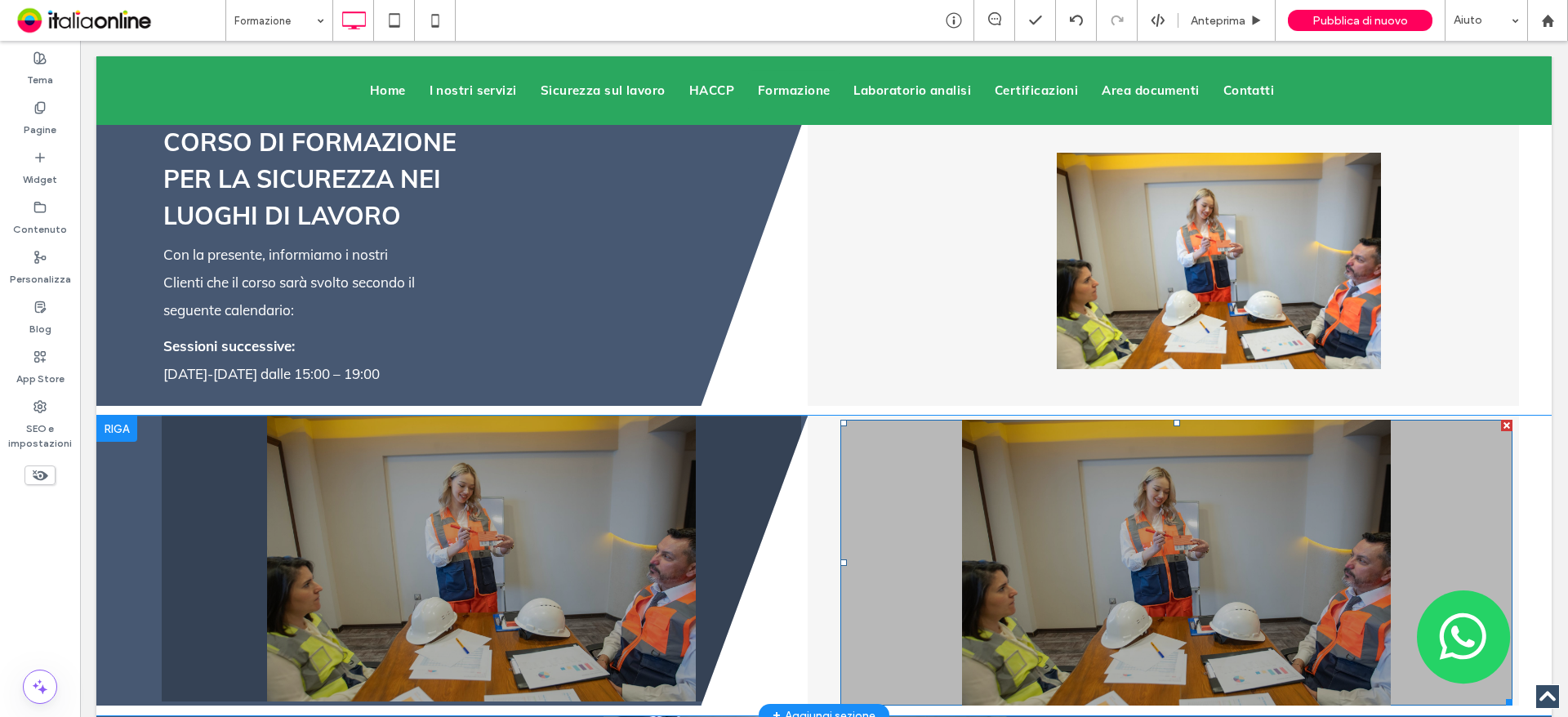
scroll to position [3594, 0]
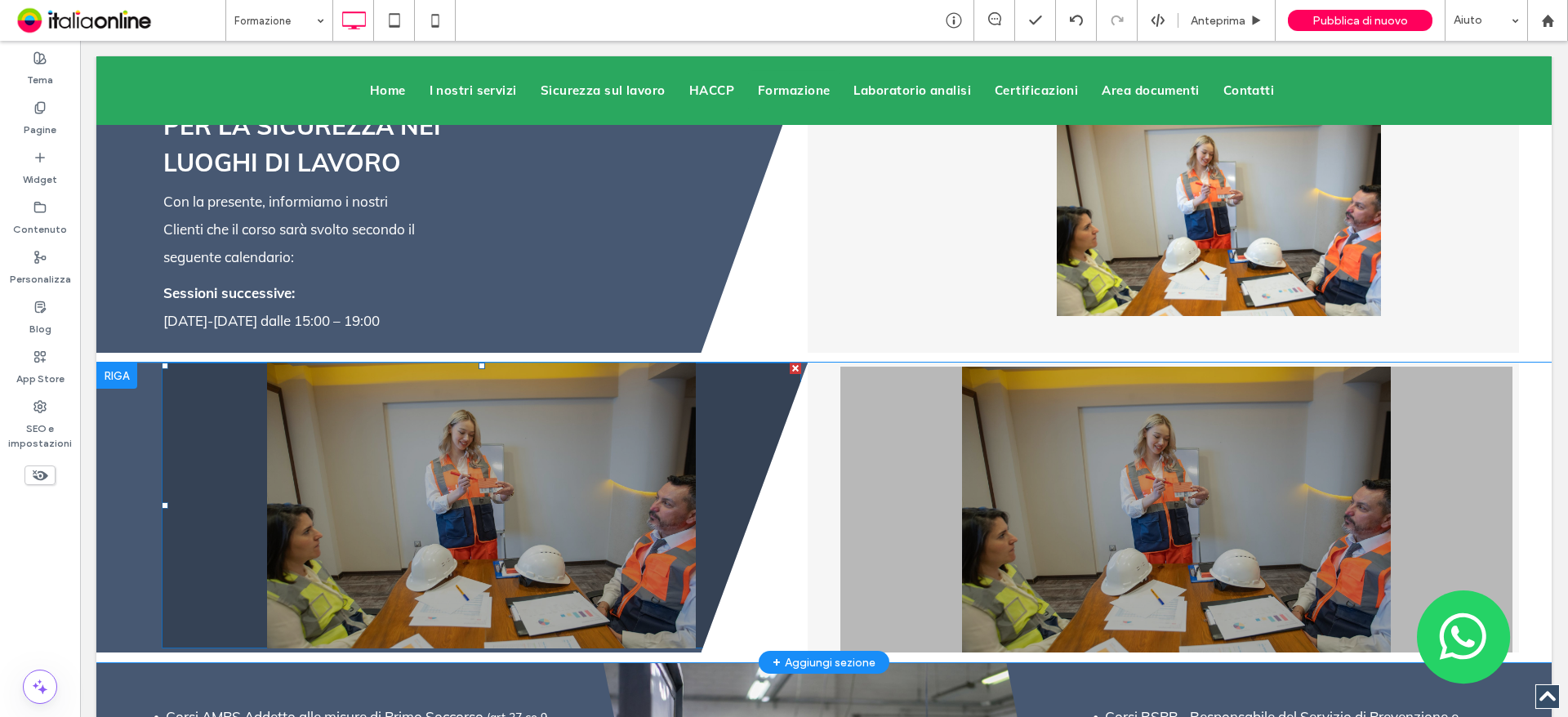
click at [790, 363] on div at bounding box center [795, 368] width 11 height 11
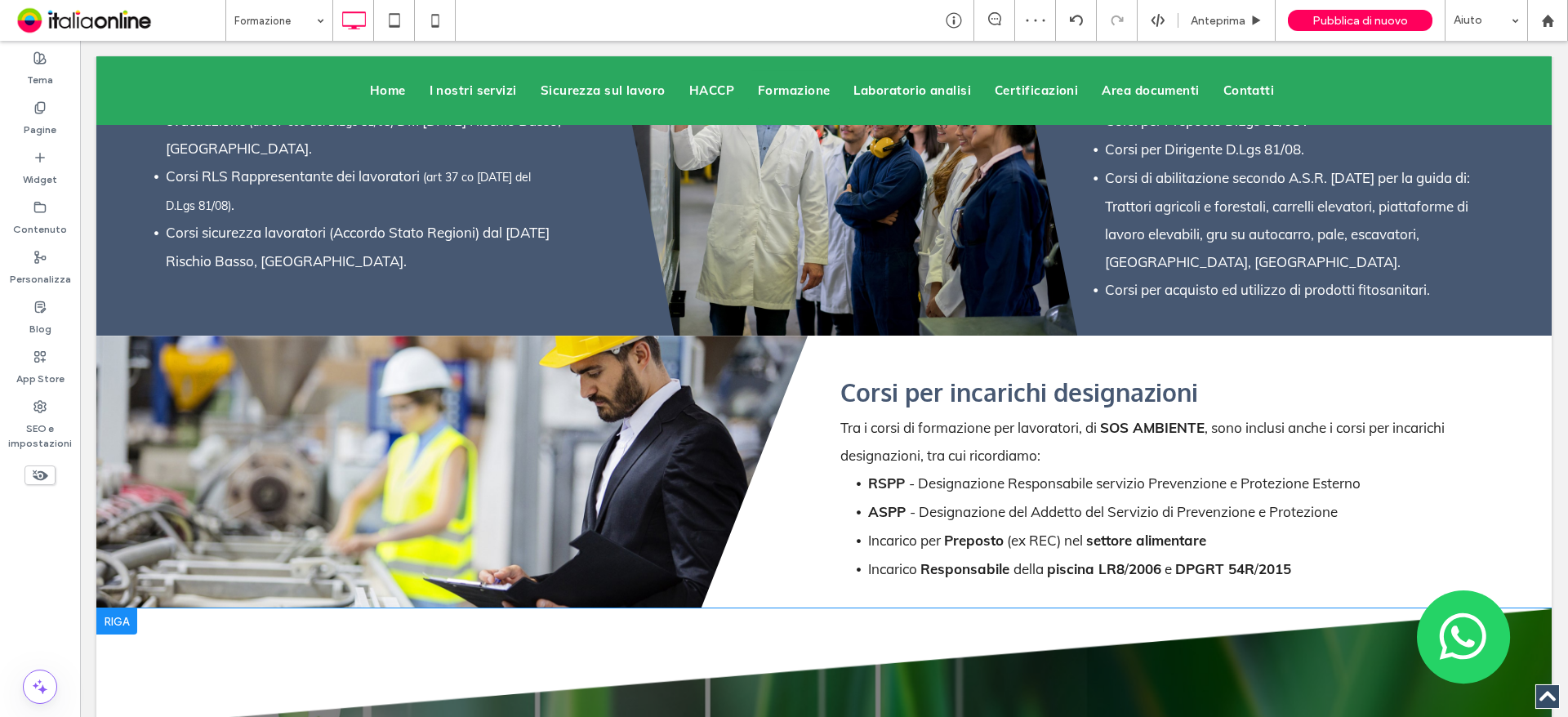
scroll to position [4329, 0]
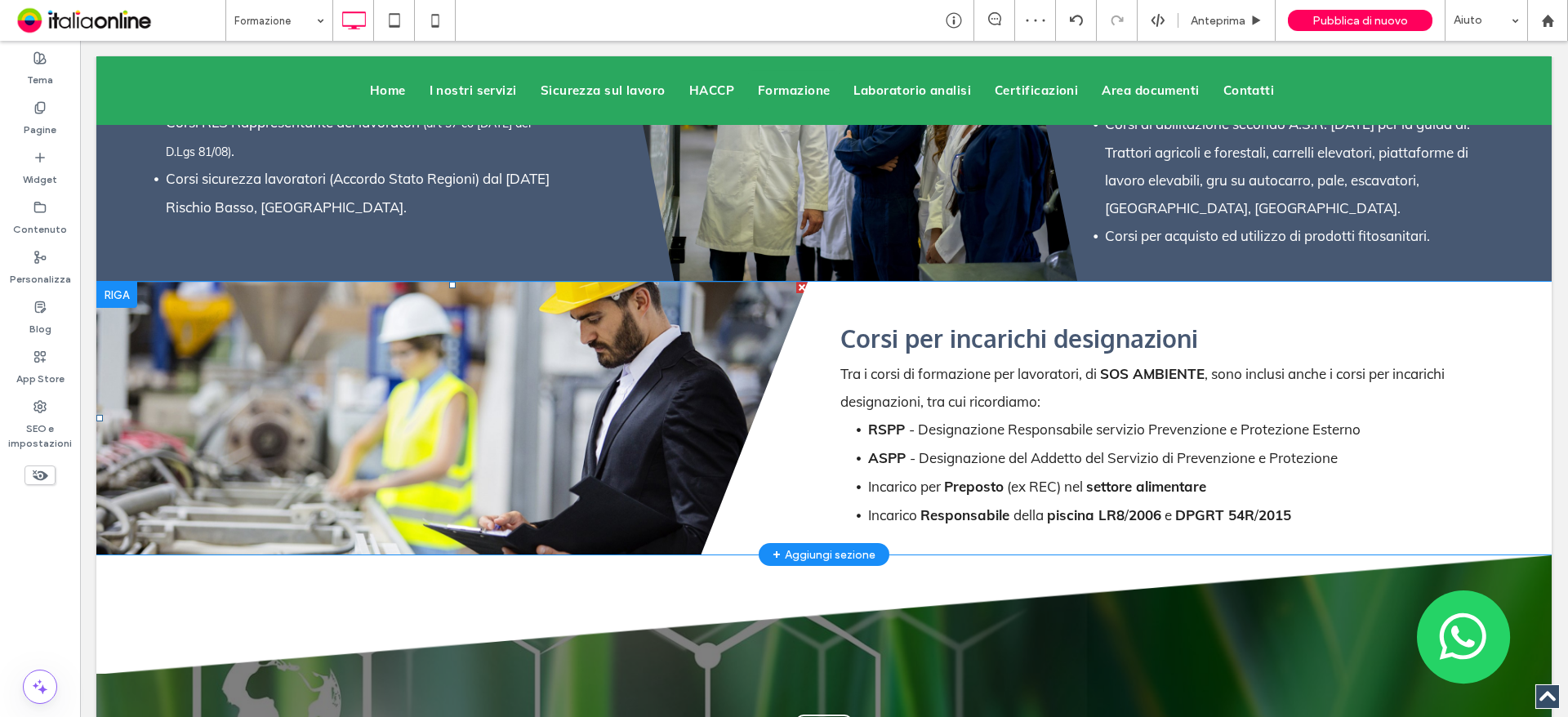
click at [554, 397] on li "Slide title Write your caption here Button" at bounding box center [451, 418] width 711 height 273
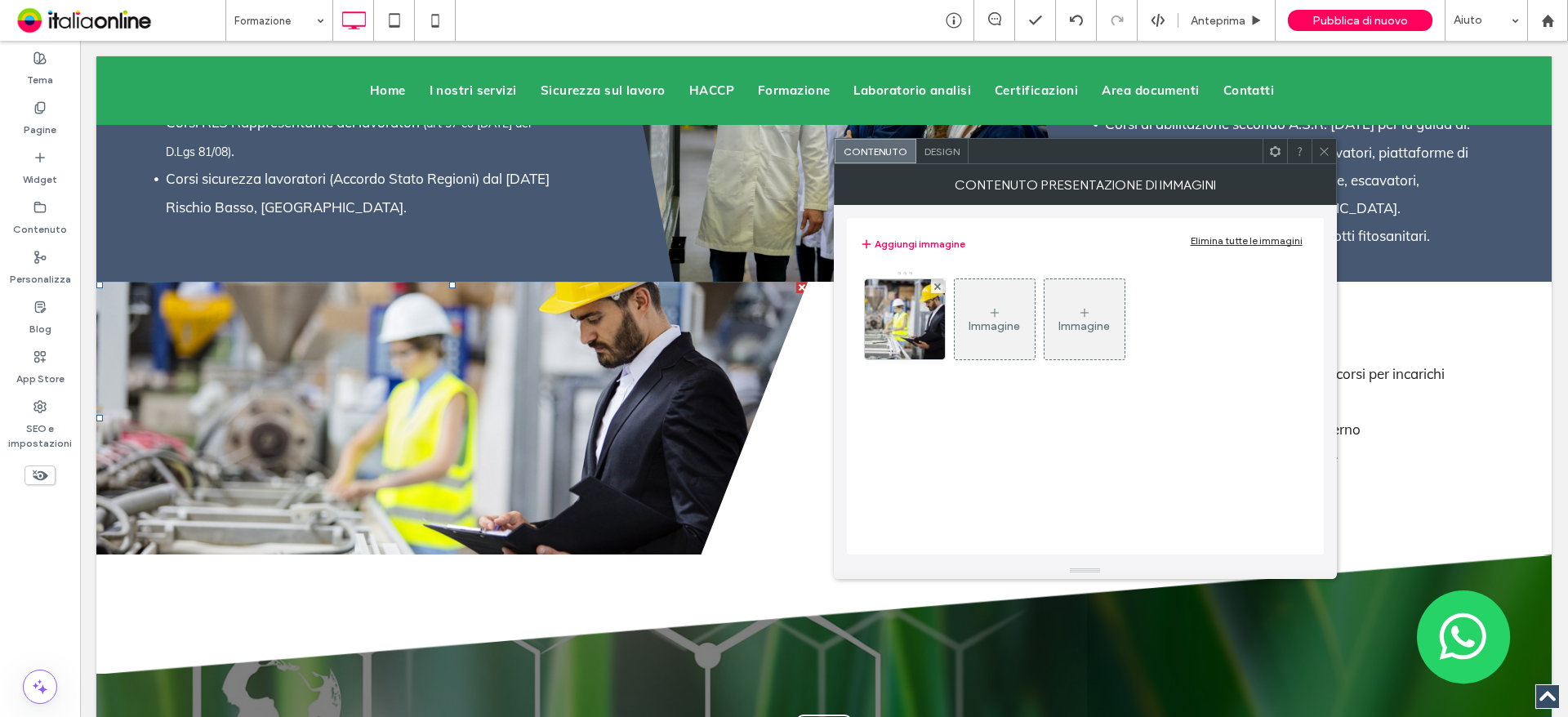
click at [1320, 147] on icon at bounding box center [1324, 151] width 12 height 12
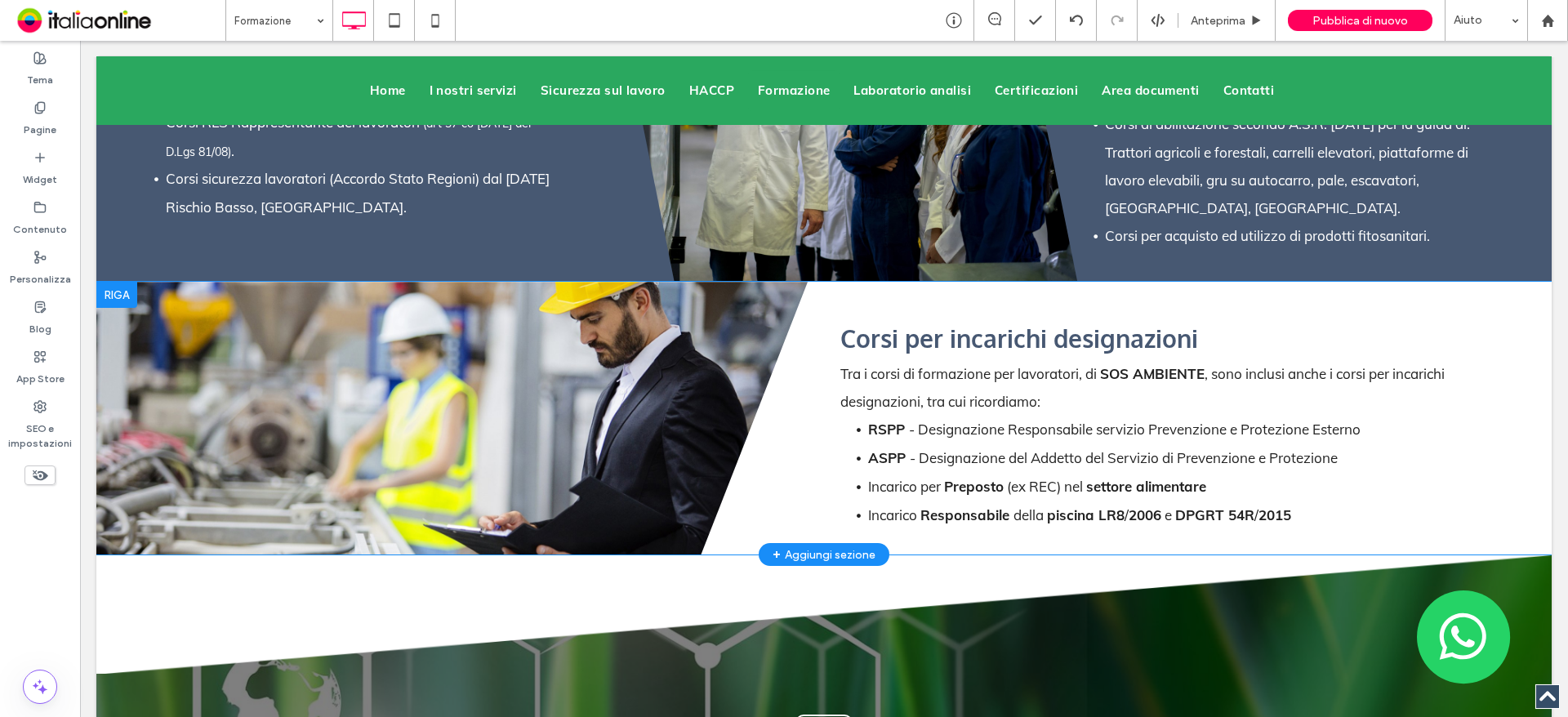
click at [109, 281] on div at bounding box center [116, 295] width 41 height 26
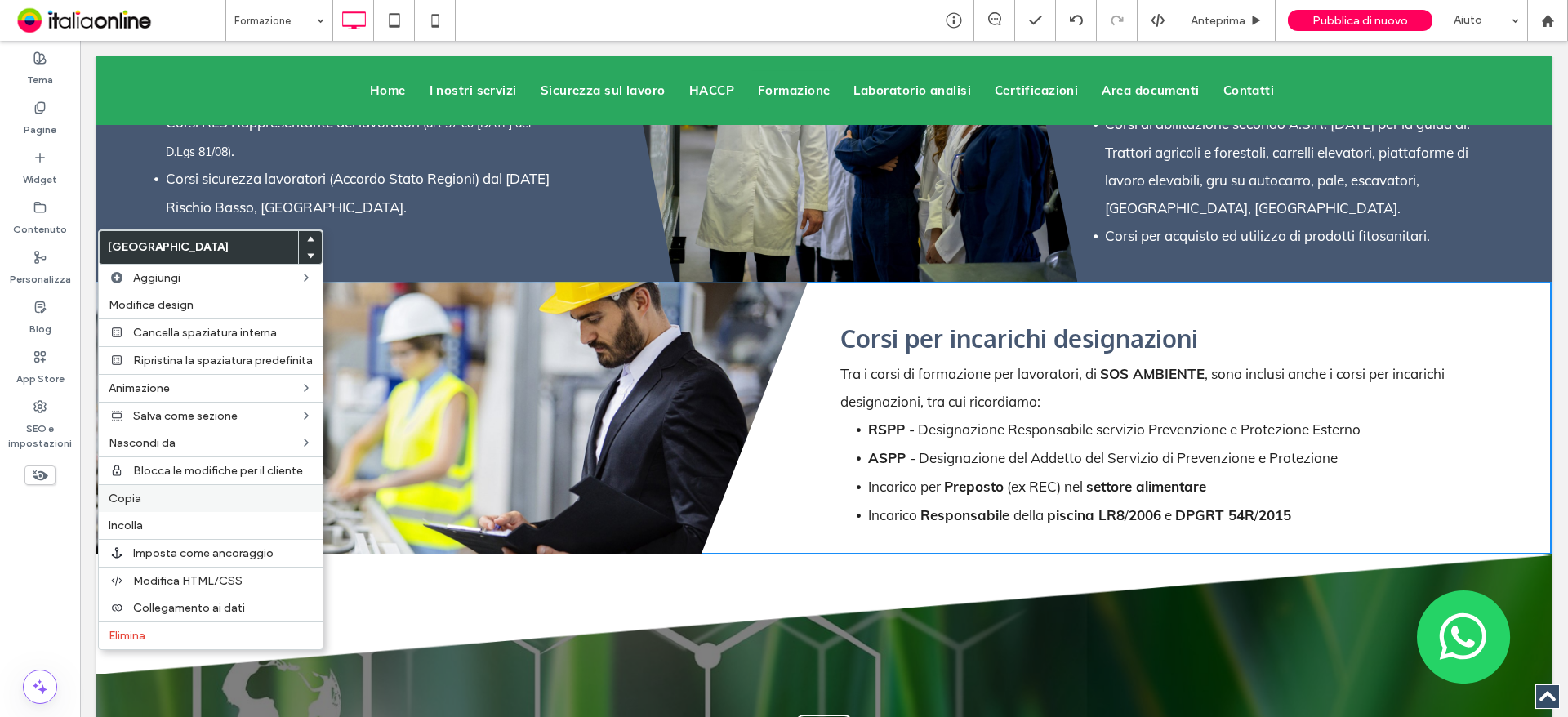
click at [221, 504] on label "Copia" at bounding box center [210, 498] width 204 height 14
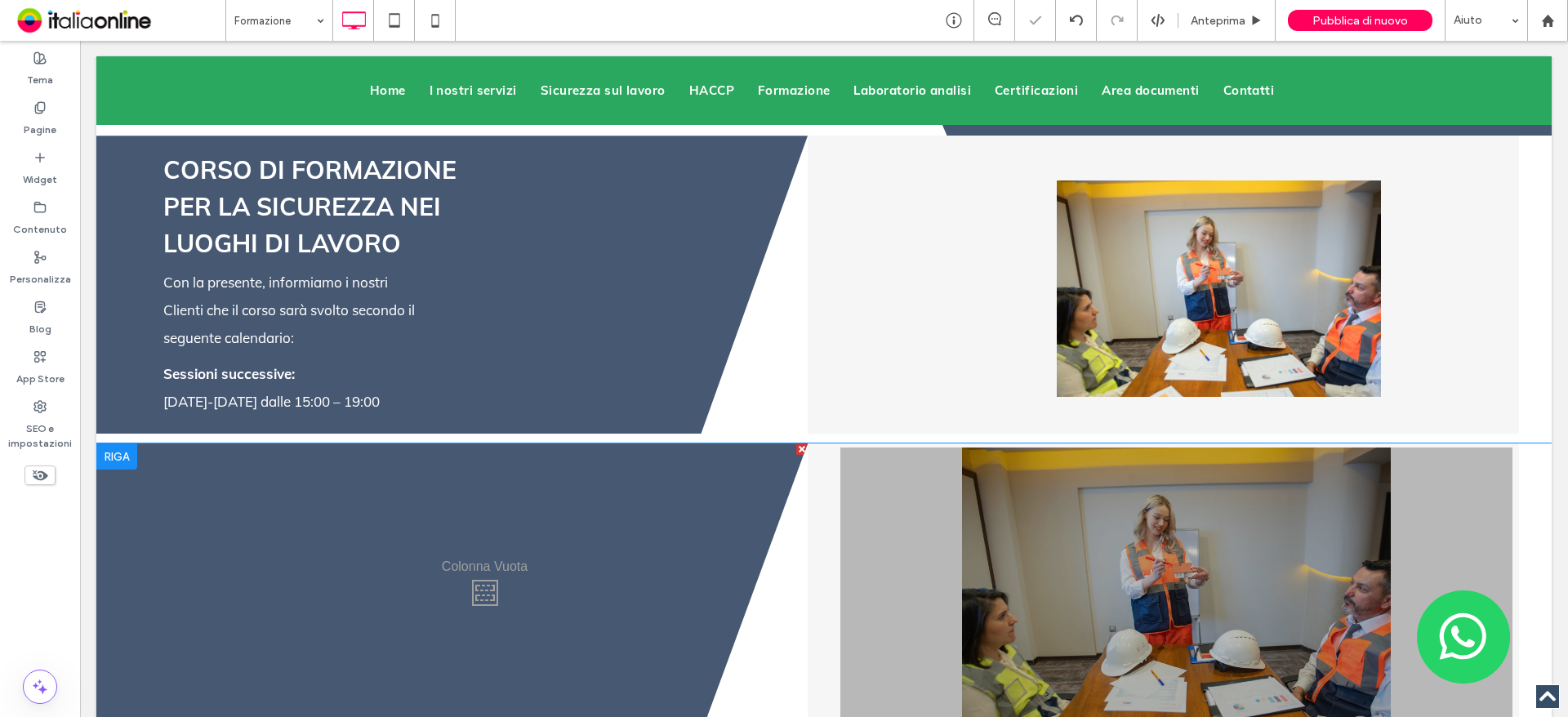
scroll to position [3512, 0]
click at [132, 445] on div at bounding box center [116, 458] width 41 height 26
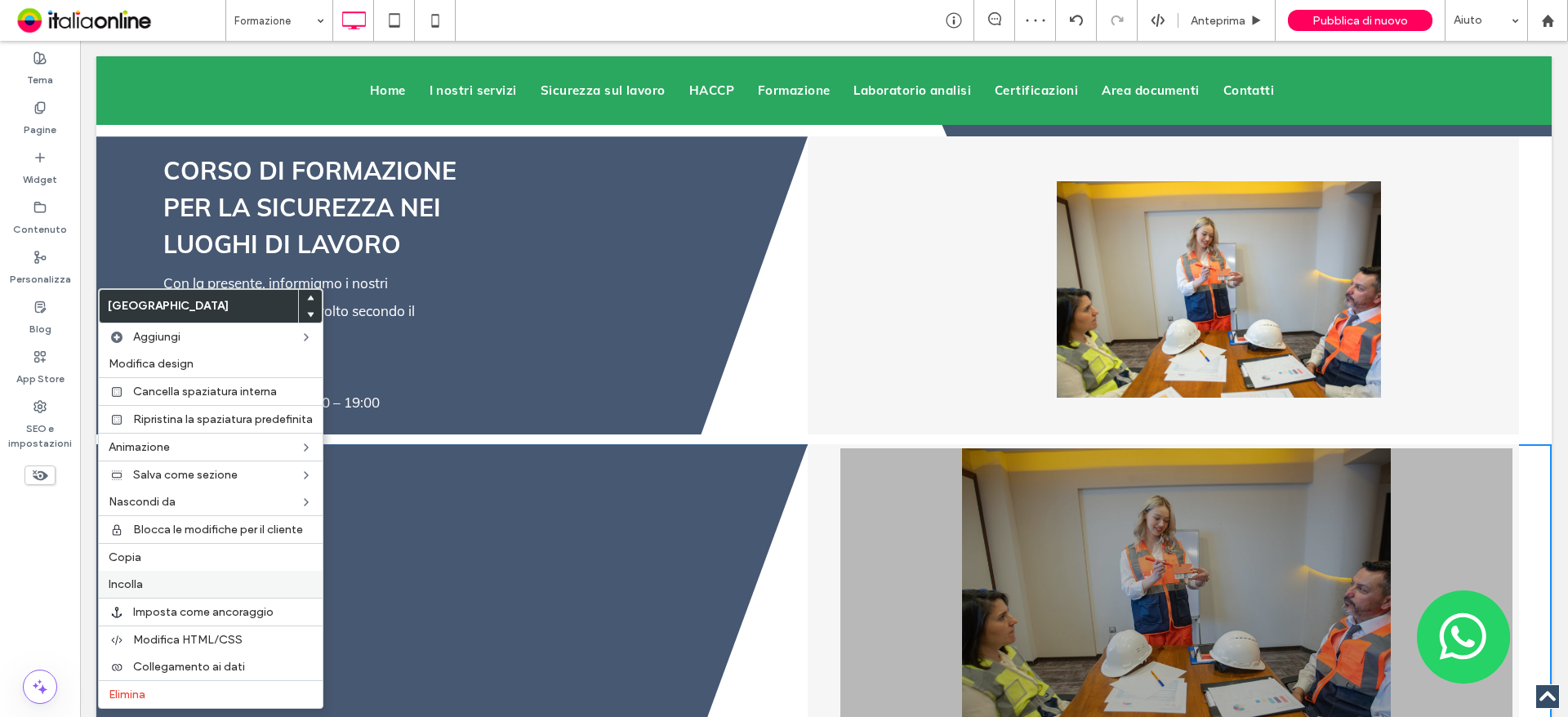
click at [194, 585] on label "Incolla" at bounding box center [210, 584] width 204 height 14
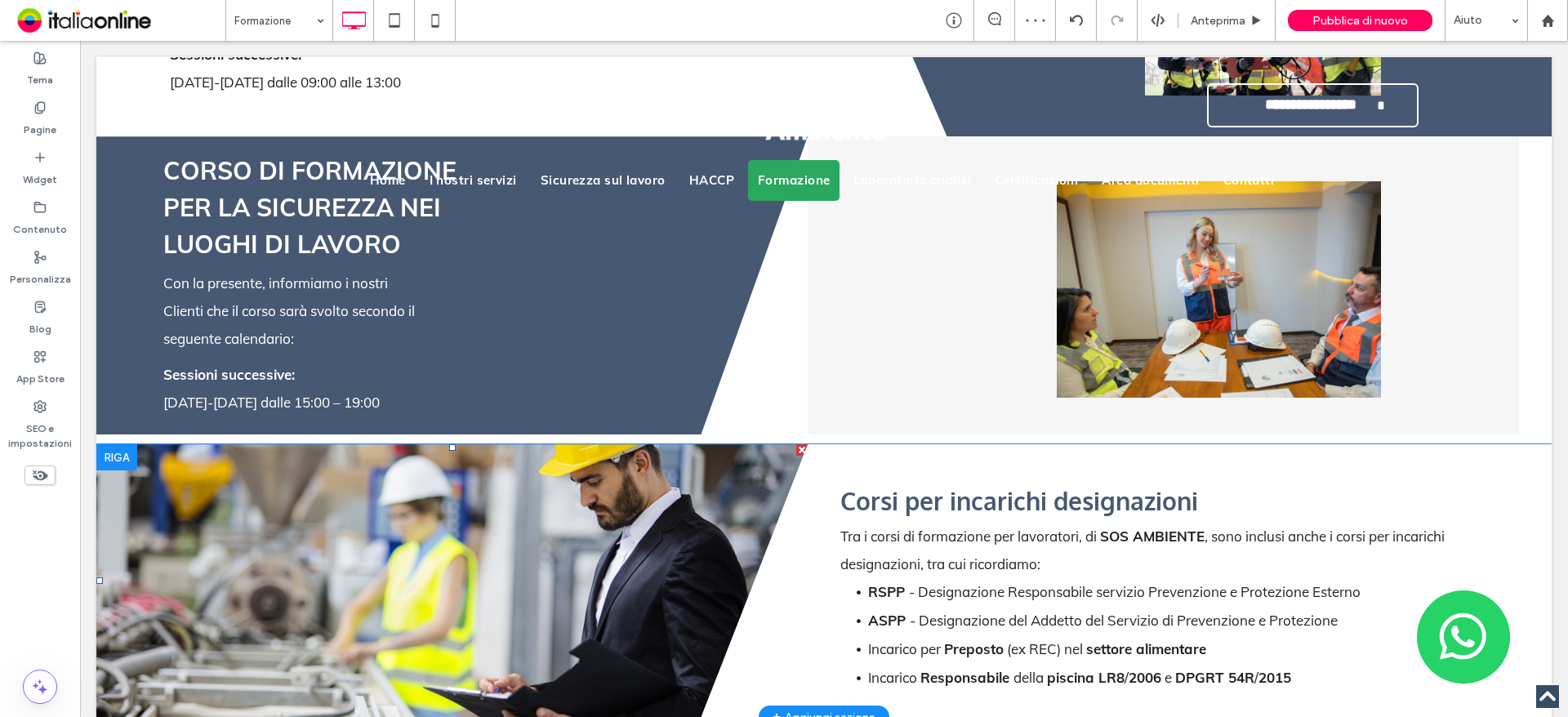
click at [479, 527] on li "Slide title Write your caption here Button" at bounding box center [451, 581] width 711 height 273
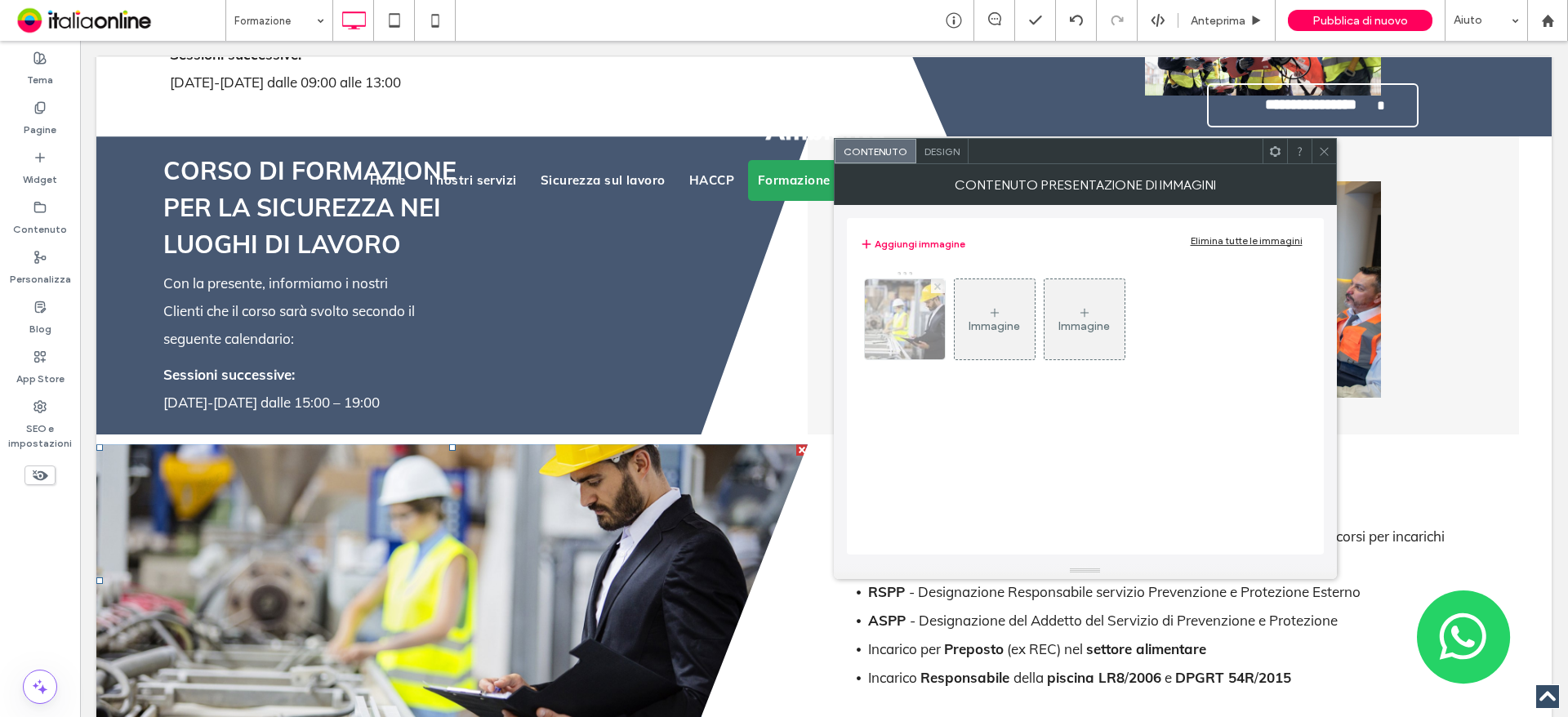
click at [937, 284] on icon at bounding box center [937, 286] width 7 height 7
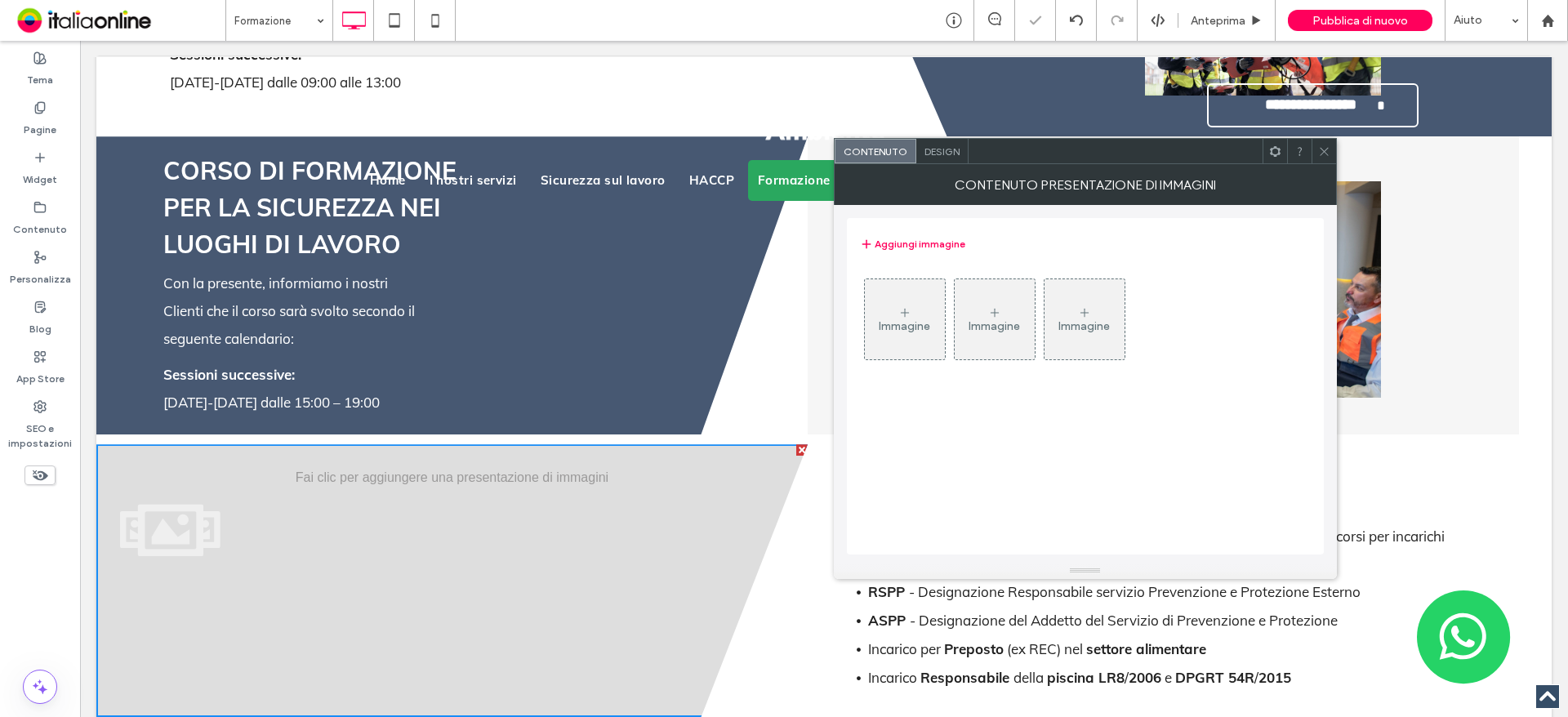
click at [914, 328] on div "Immagine" at bounding box center [904, 326] width 52 height 14
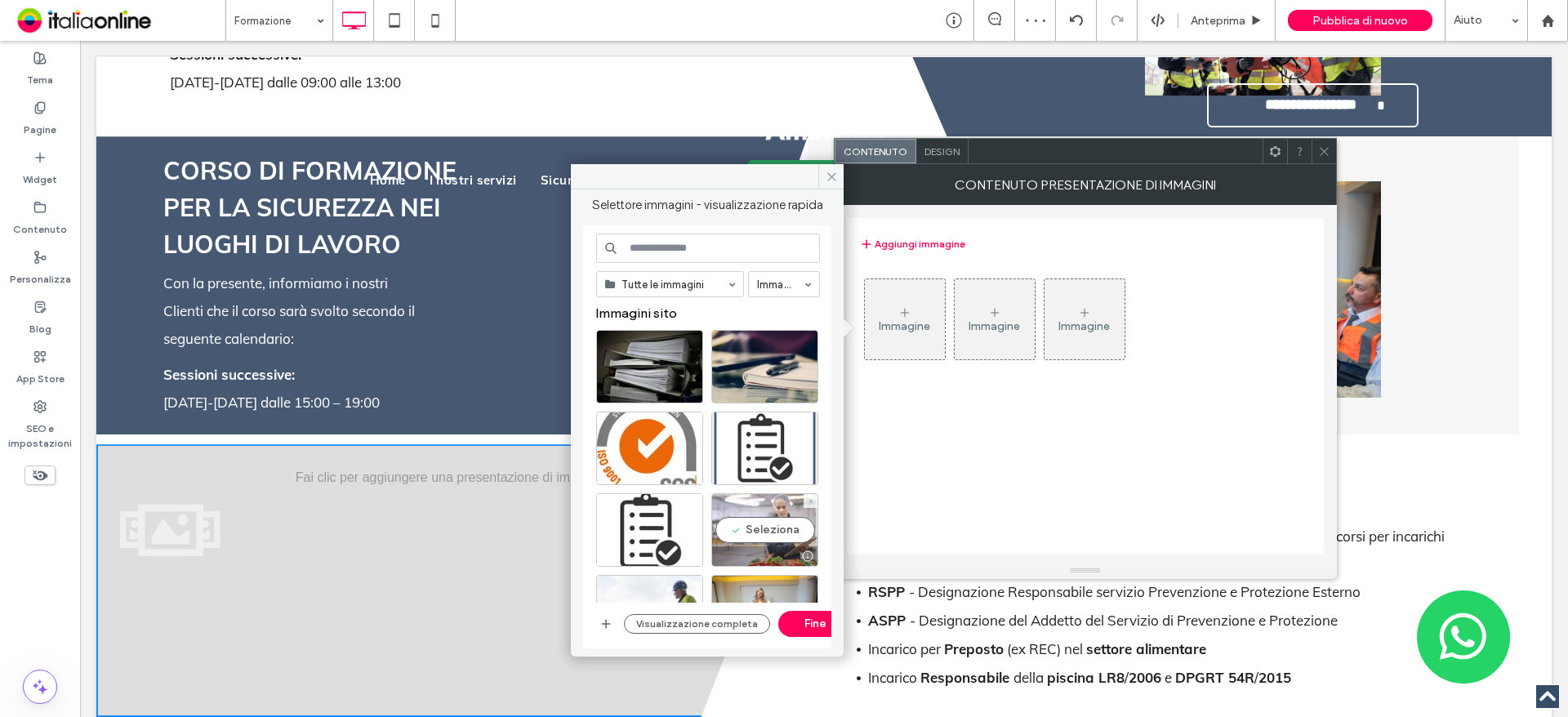
scroll to position [163, 0]
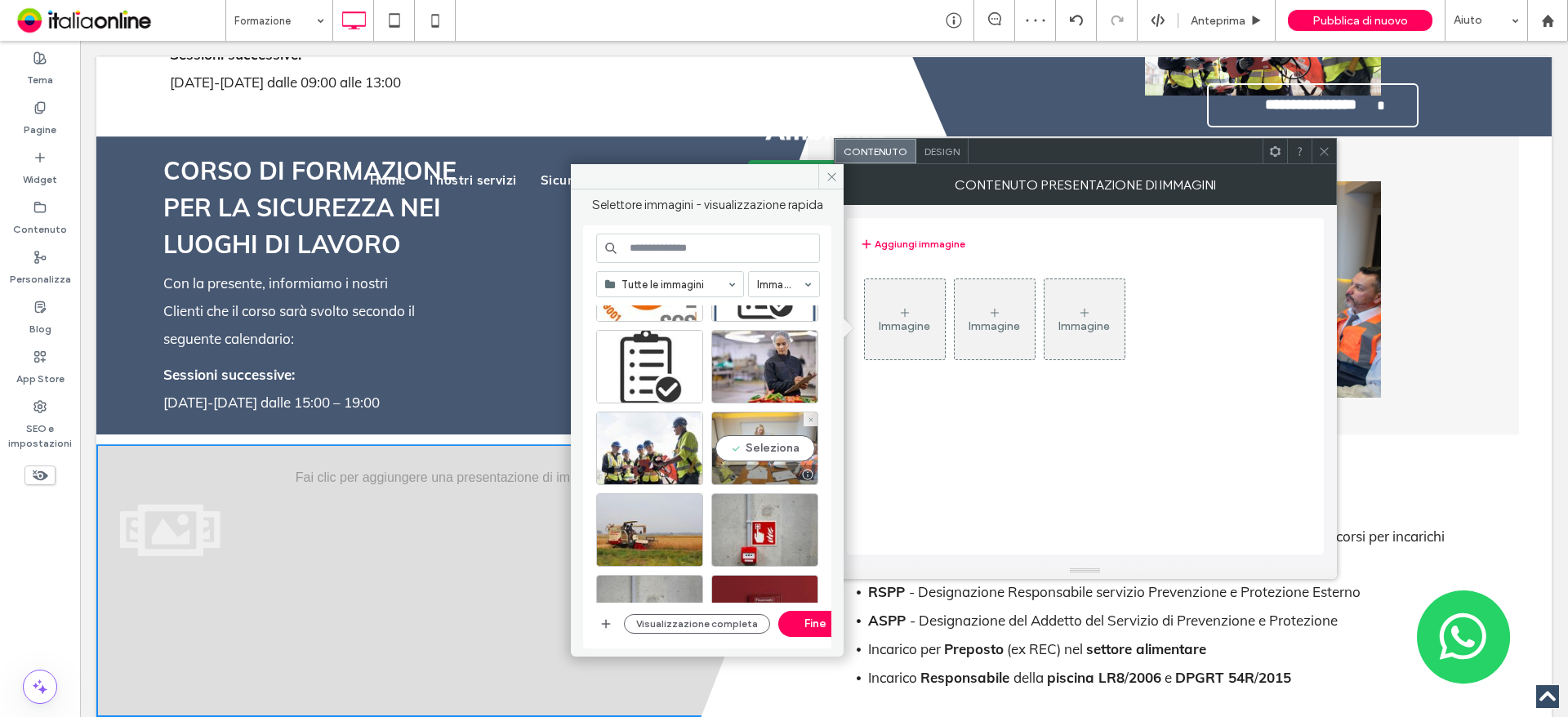
drag, startPoint x: 786, startPoint y: 457, endPoint x: 800, endPoint y: 513, distance: 57.7
click at [786, 457] on div "Seleziona" at bounding box center [764, 449] width 107 height 74
click at [804, 619] on button "Fine" at bounding box center [815, 624] width 74 height 26
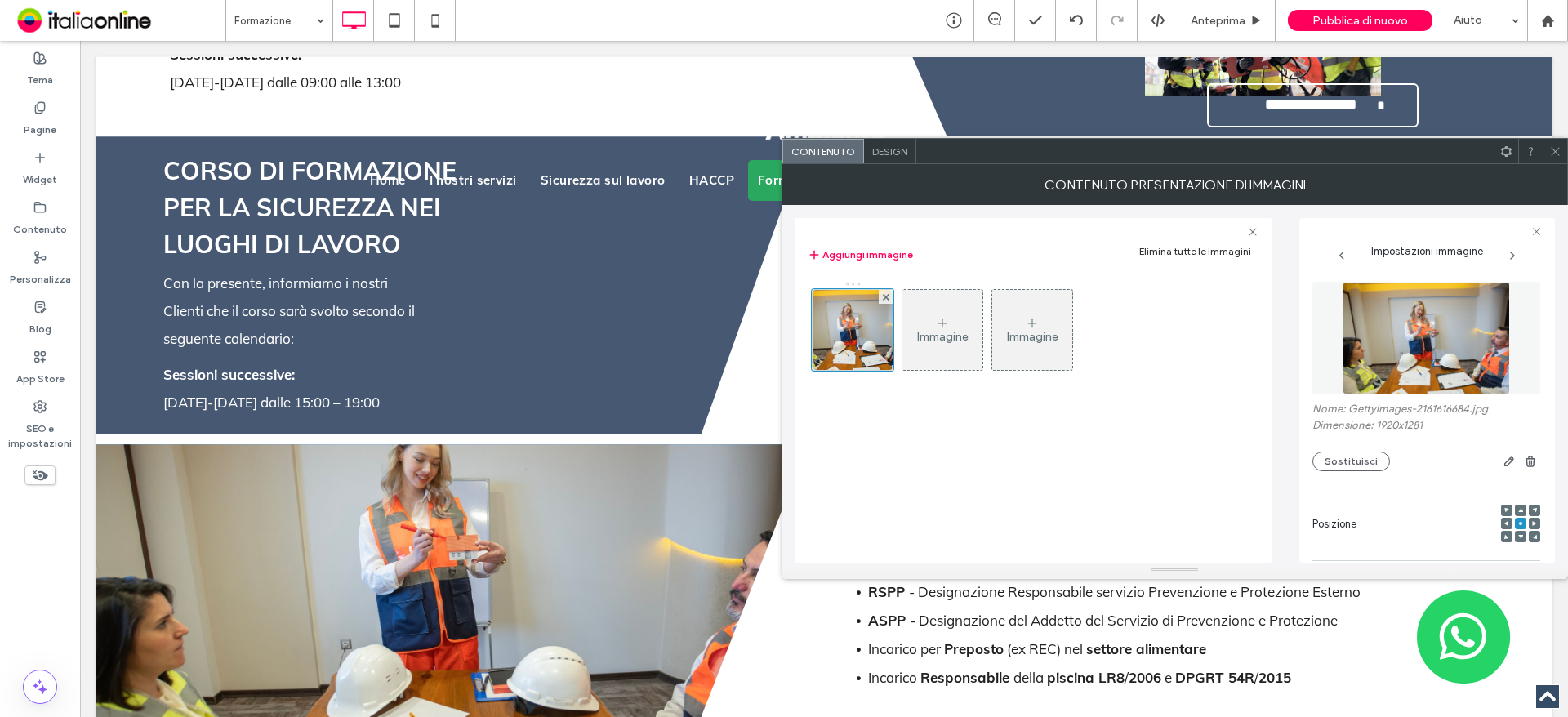
click at [1504, 523] on icon at bounding box center [1506, 523] width 5 height 5
click at [1516, 523] on div at bounding box center [1520, 523] width 11 height 11
click at [1560, 157] on icon at bounding box center [1555, 151] width 12 height 12
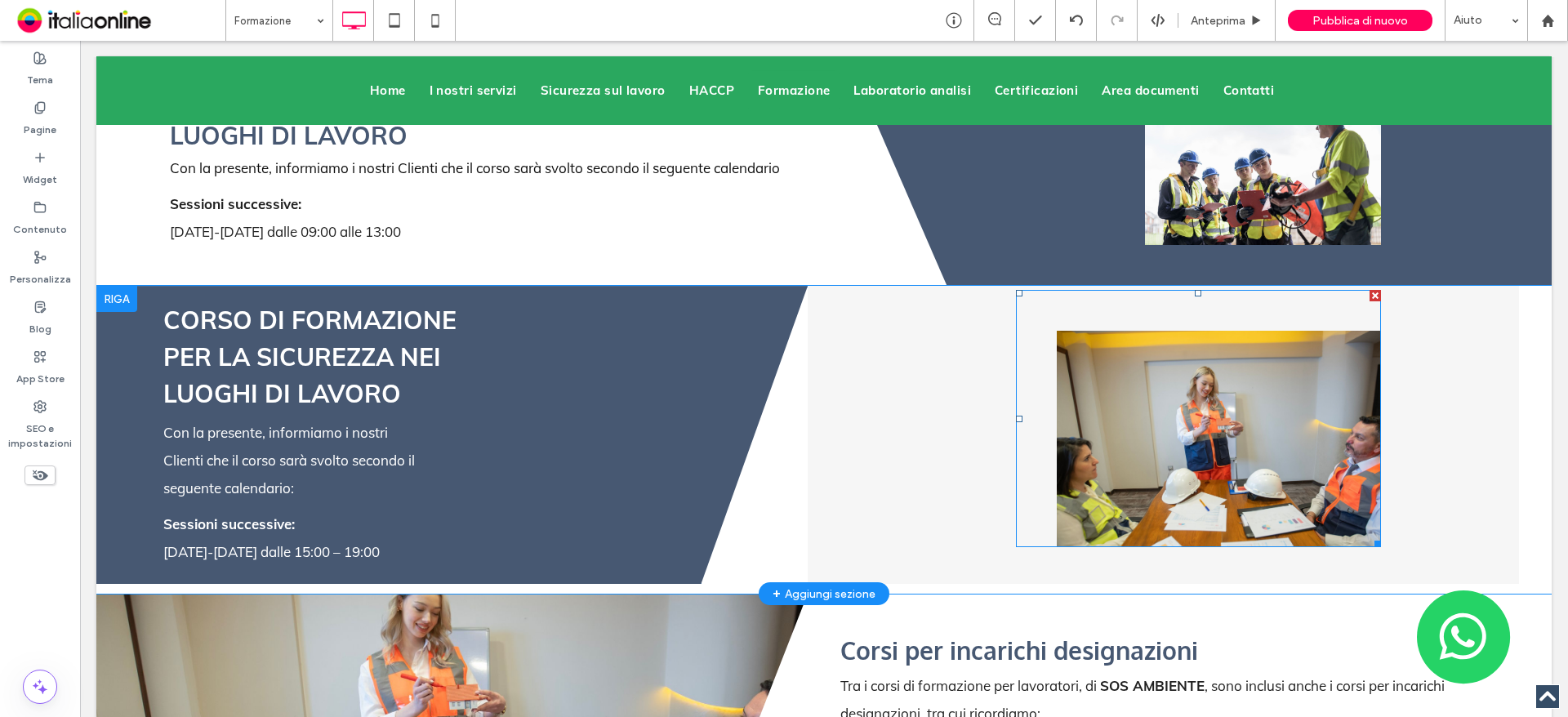
scroll to position [3349, 0]
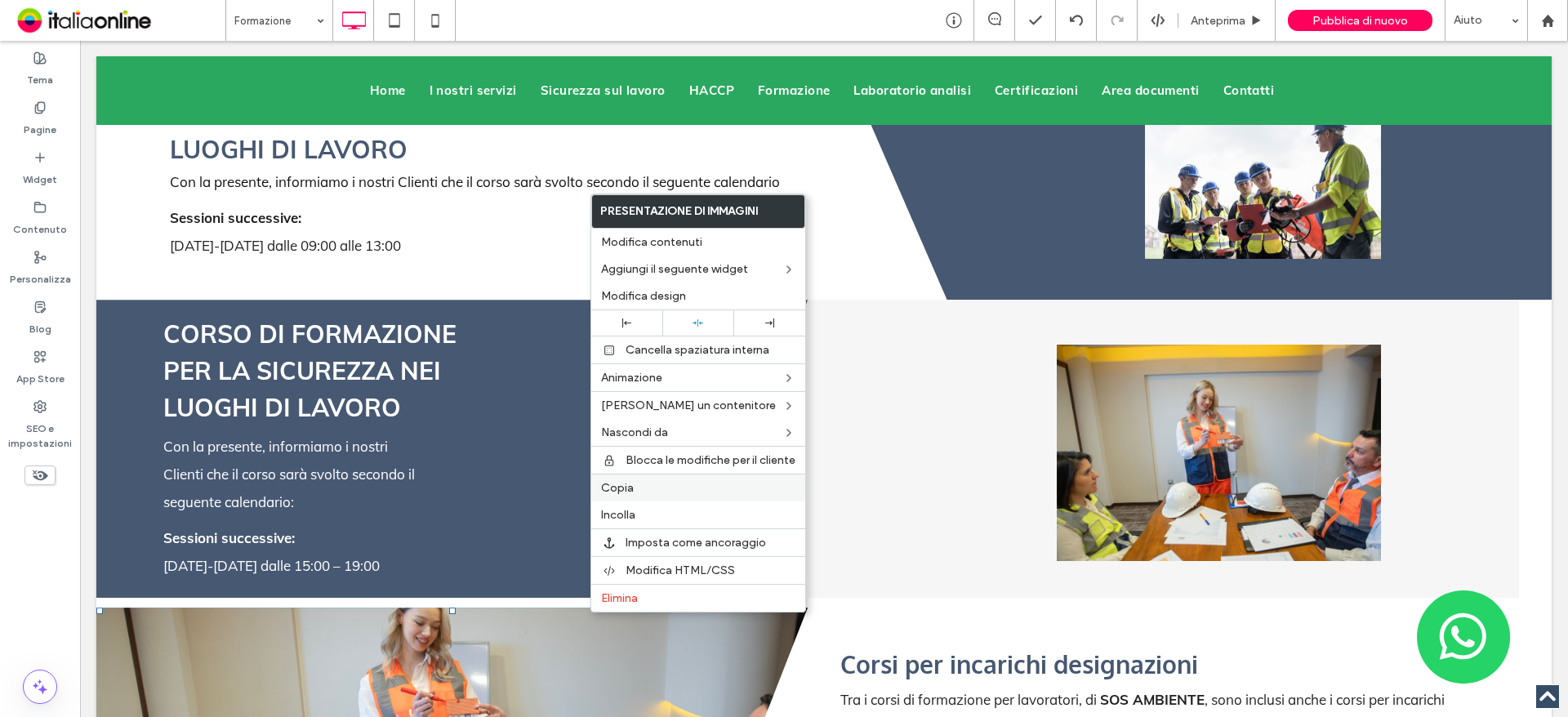
click at [661, 494] on label "Copia" at bounding box center [698, 487] width 194 height 14
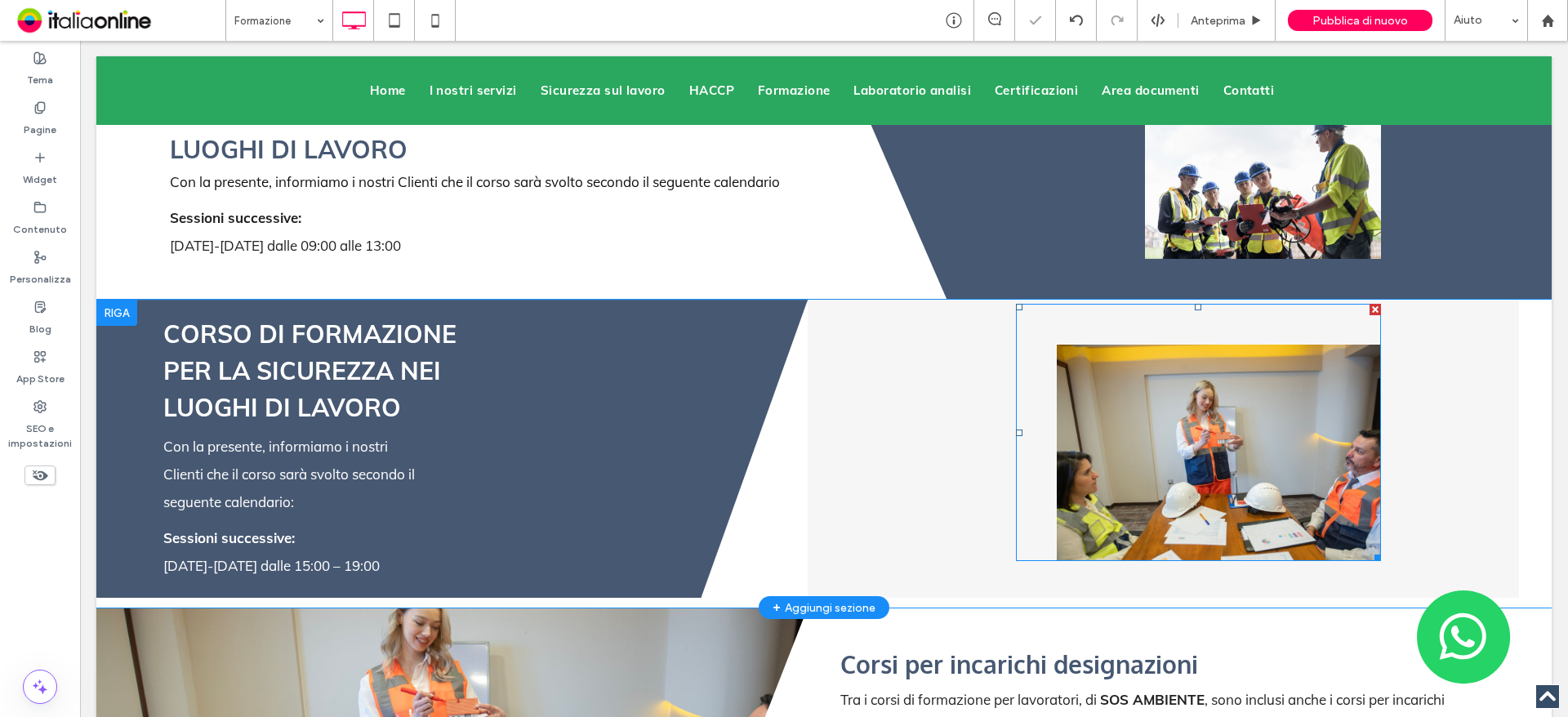
drag, startPoint x: 1365, startPoint y: 258, endPoint x: 1430, endPoint y: 317, distance: 87.8
click at [1370, 304] on div at bounding box center [1375, 309] width 11 height 11
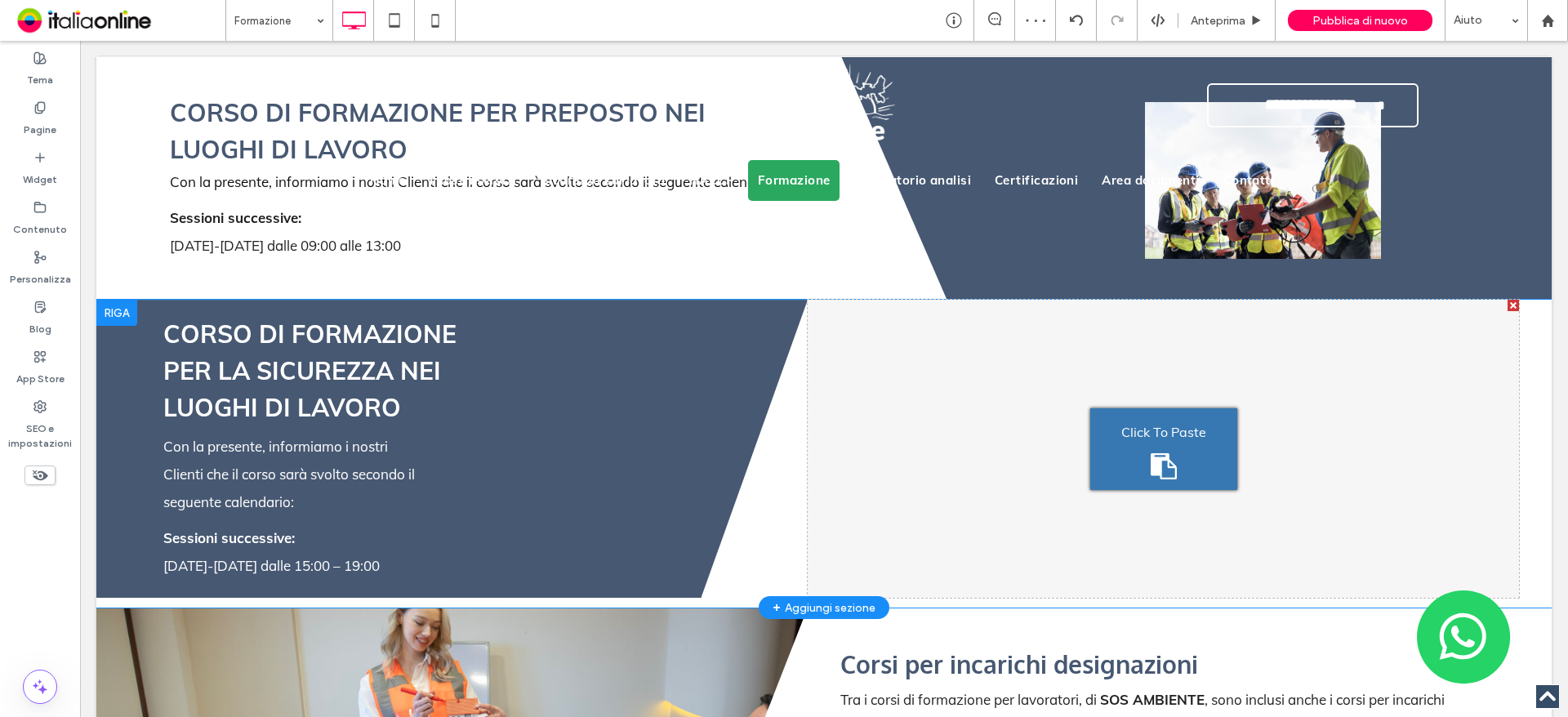
click at [1165, 419] on span "Click To Paste" at bounding box center [1164, 432] width 85 height 26
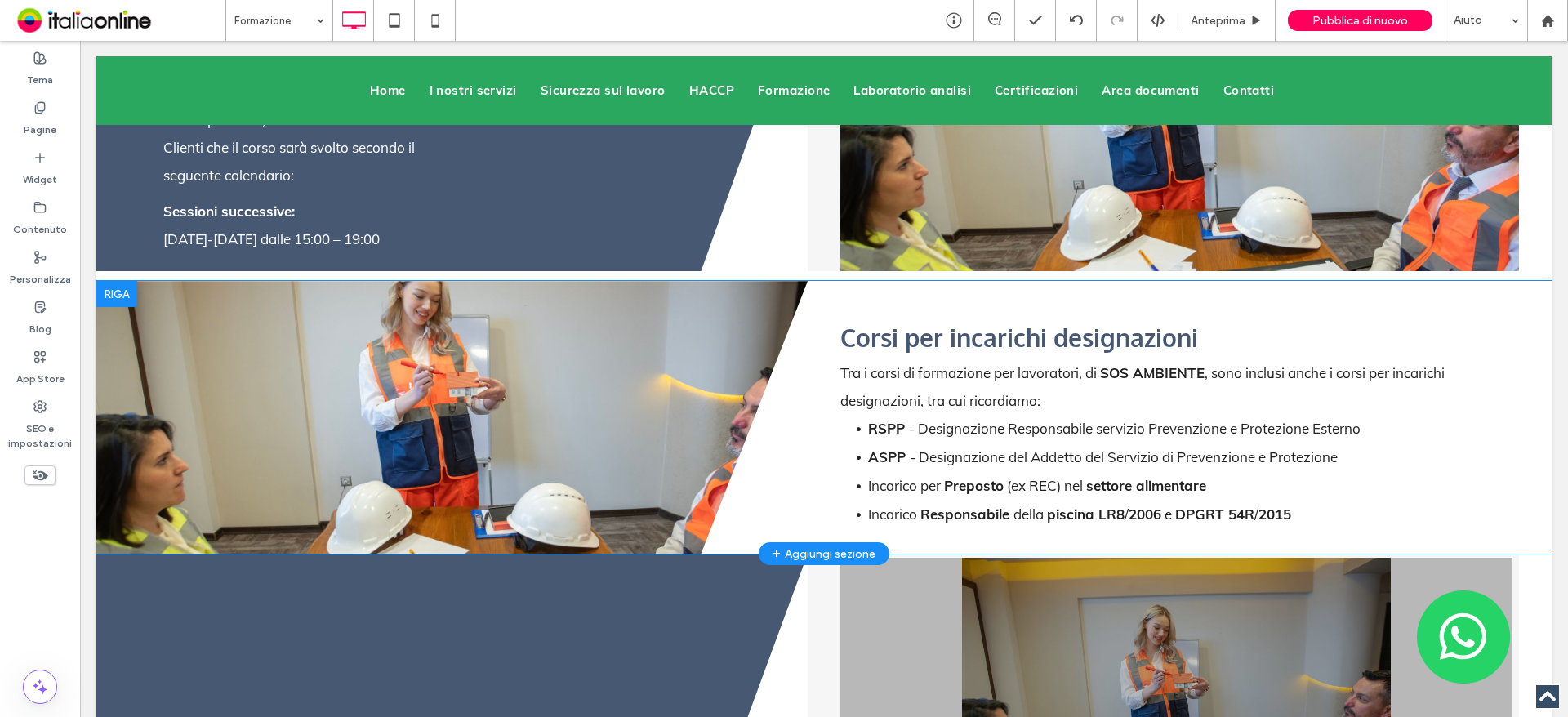
scroll to position [3512, 0]
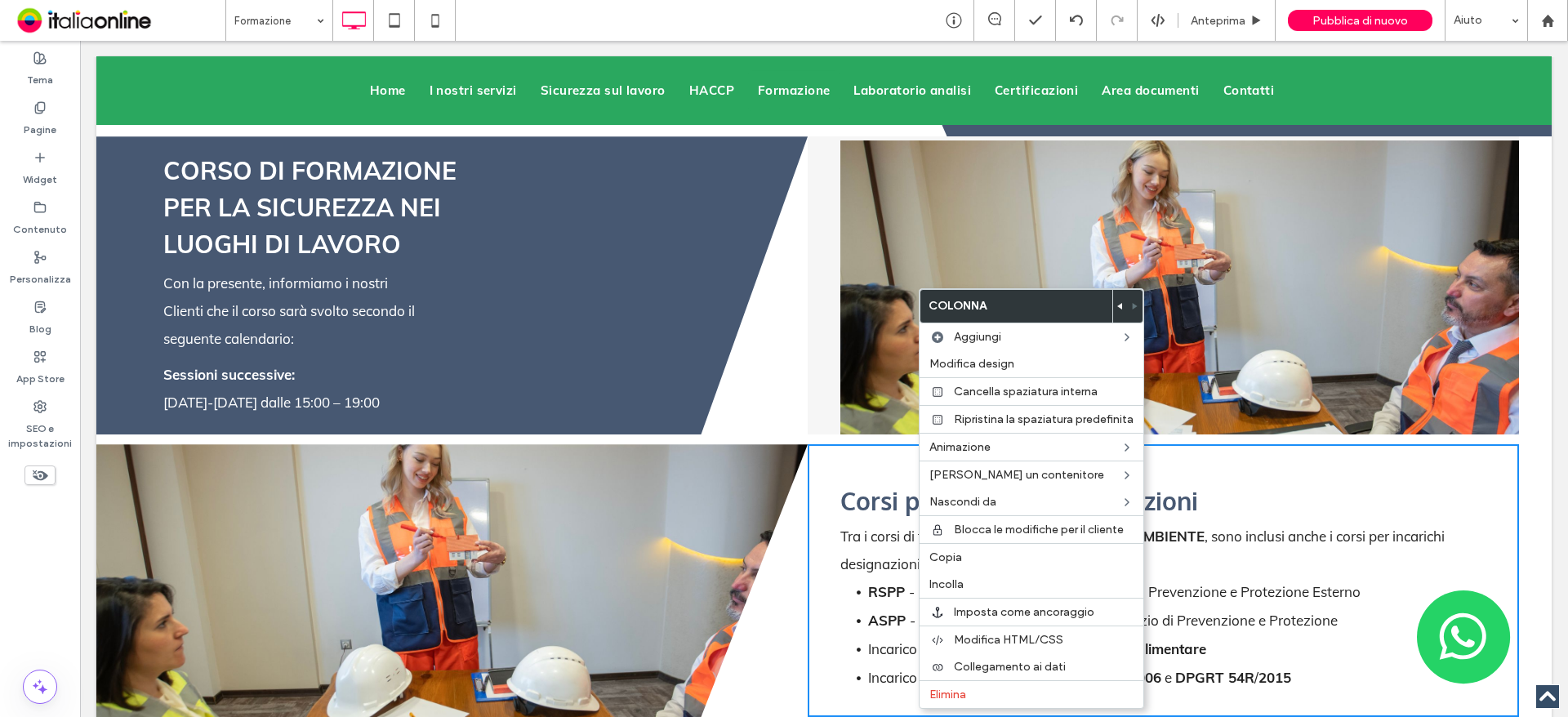
click at [1117, 303] on icon at bounding box center [1120, 306] width 7 height 7
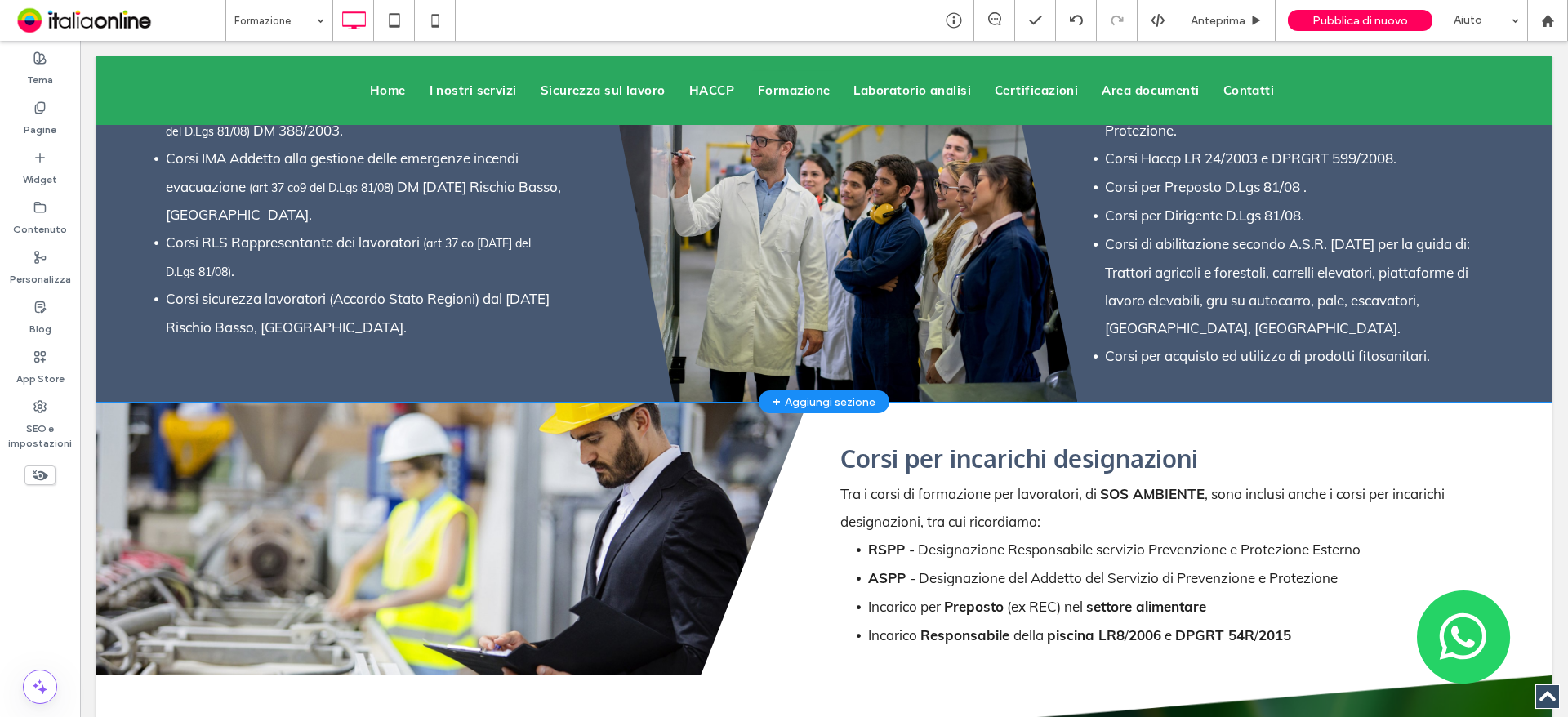
scroll to position [4574, 0]
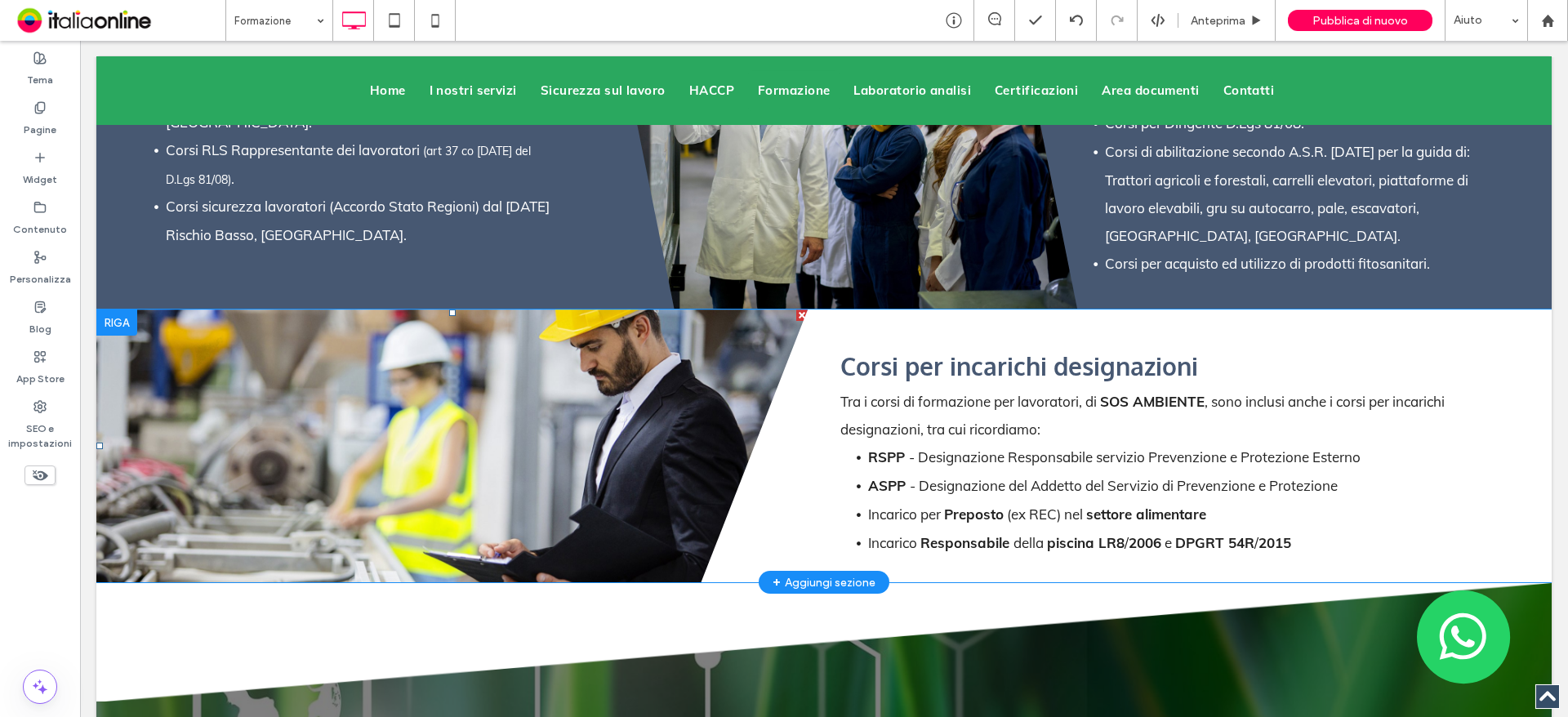
click at [685, 343] on li "Slide title Write your caption here Button" at bounding box center [451, 445] width 711 height 273
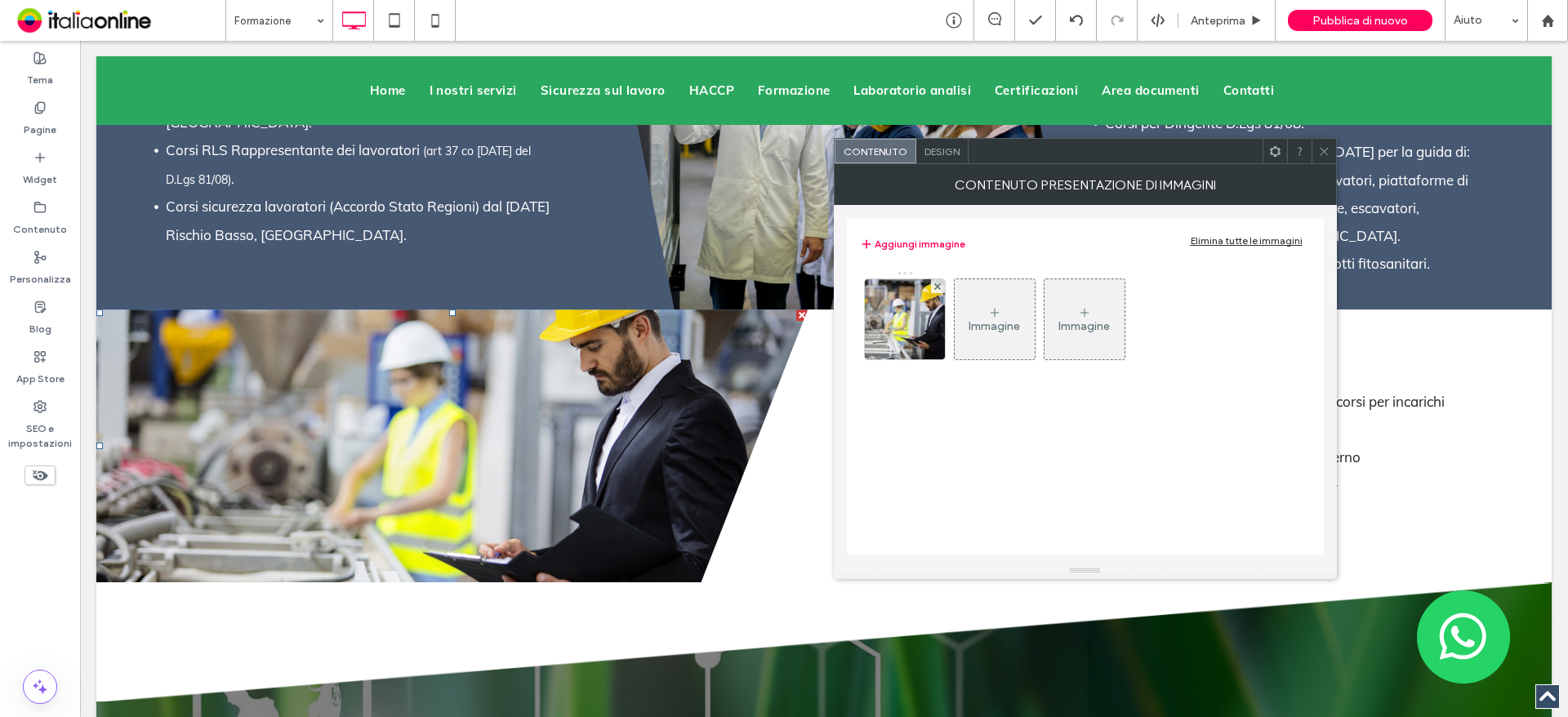
click at [934, 145] on span "Design" at bounding box center [941, 151] width 35 height 12
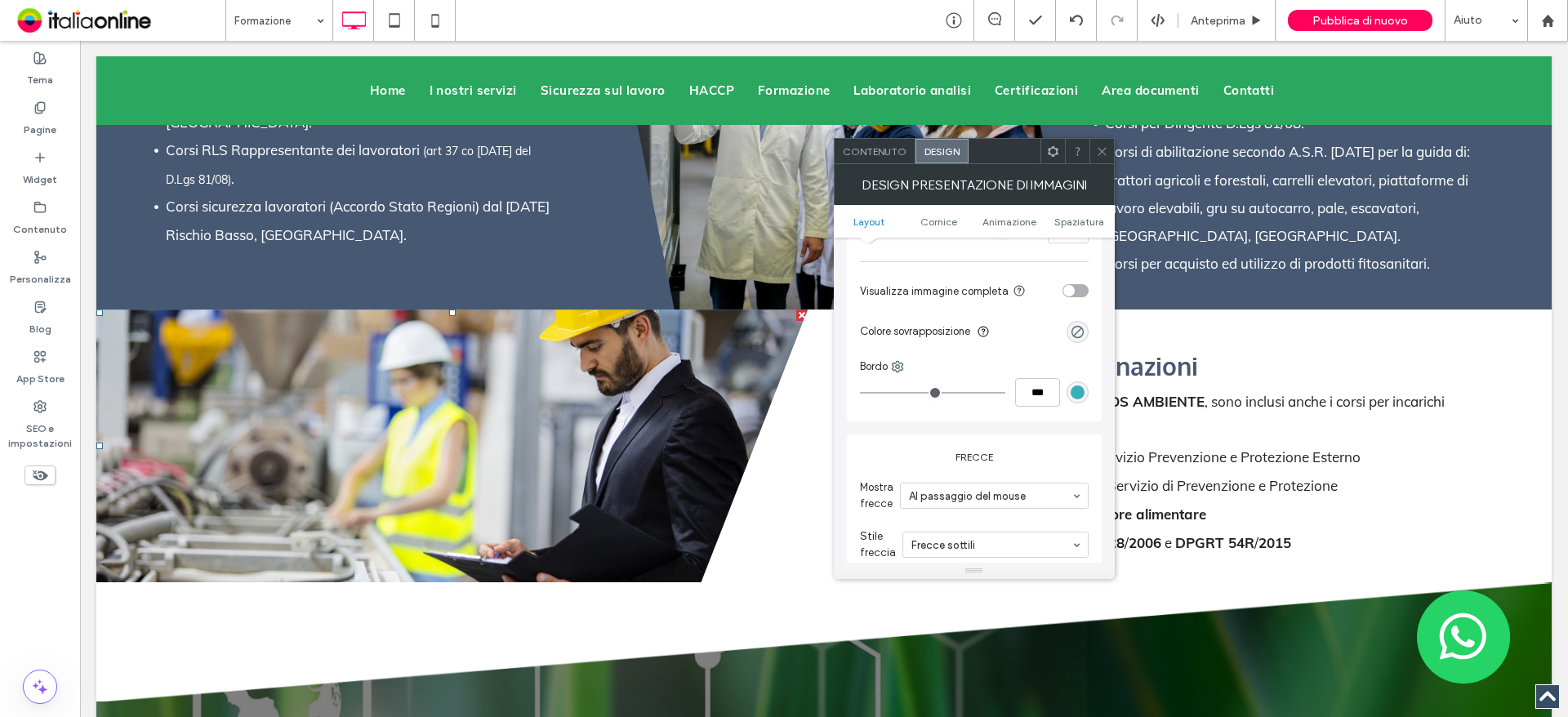
scroll to position [1120, 0]
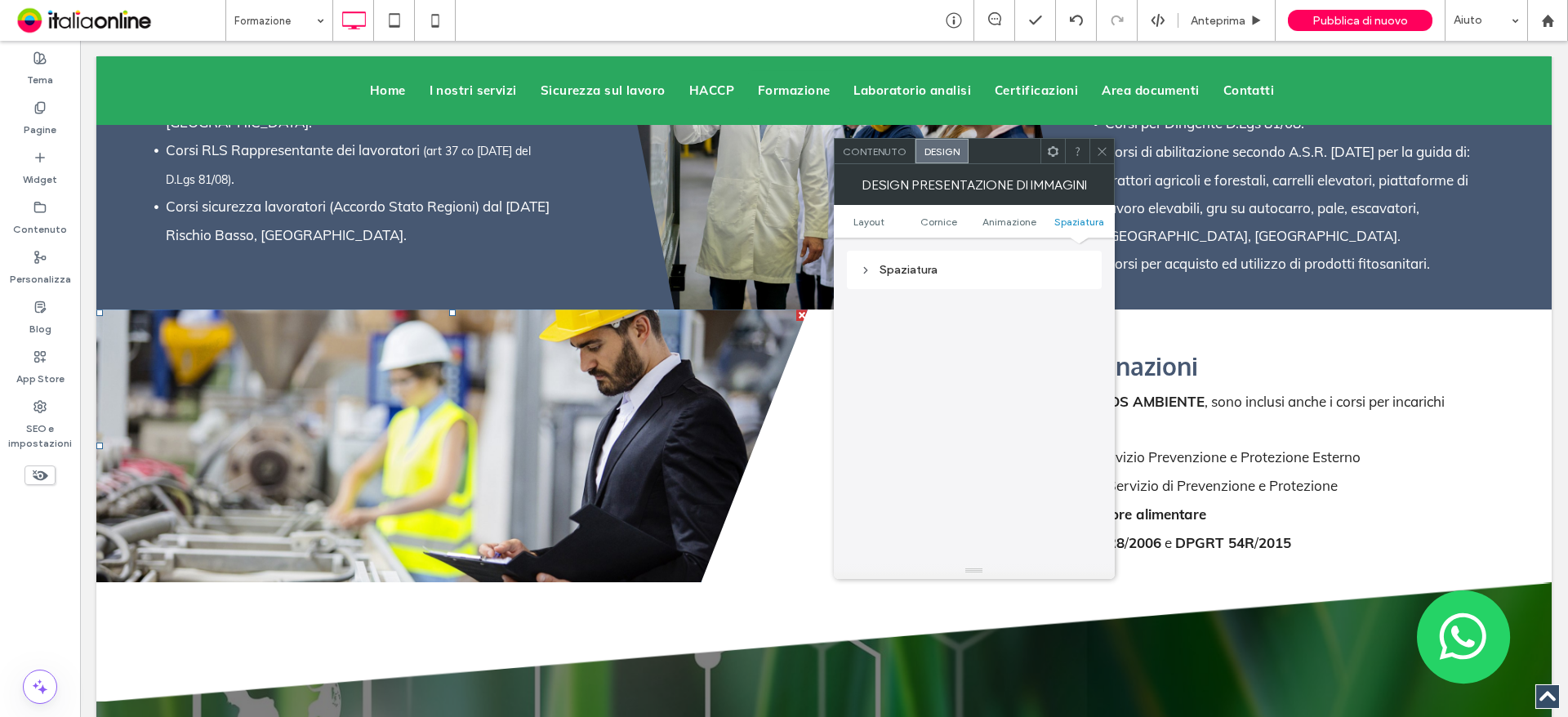
click at [921, 273] on div "Spaziatura" at bounding box center [973, 270] width 229 height 14
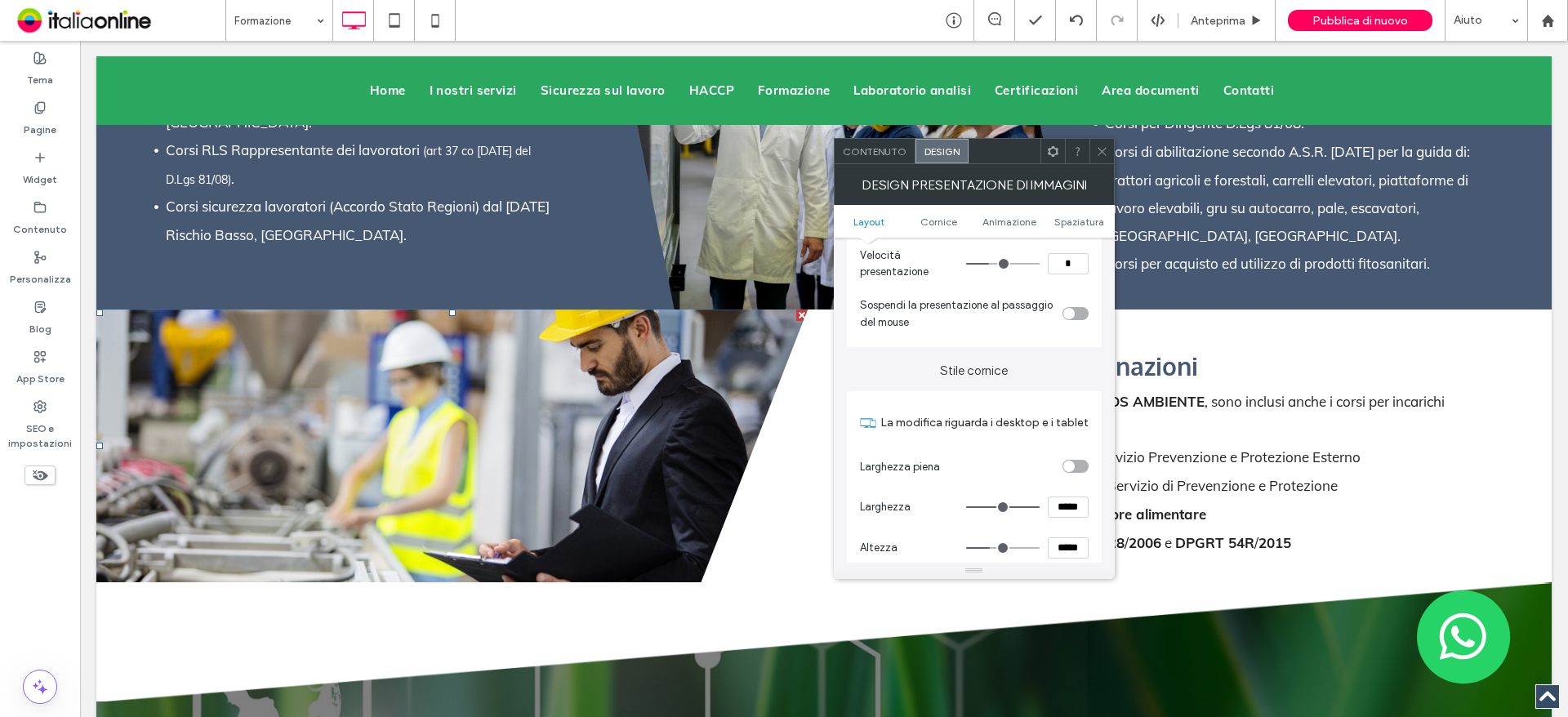
scroll to position [303, 0]
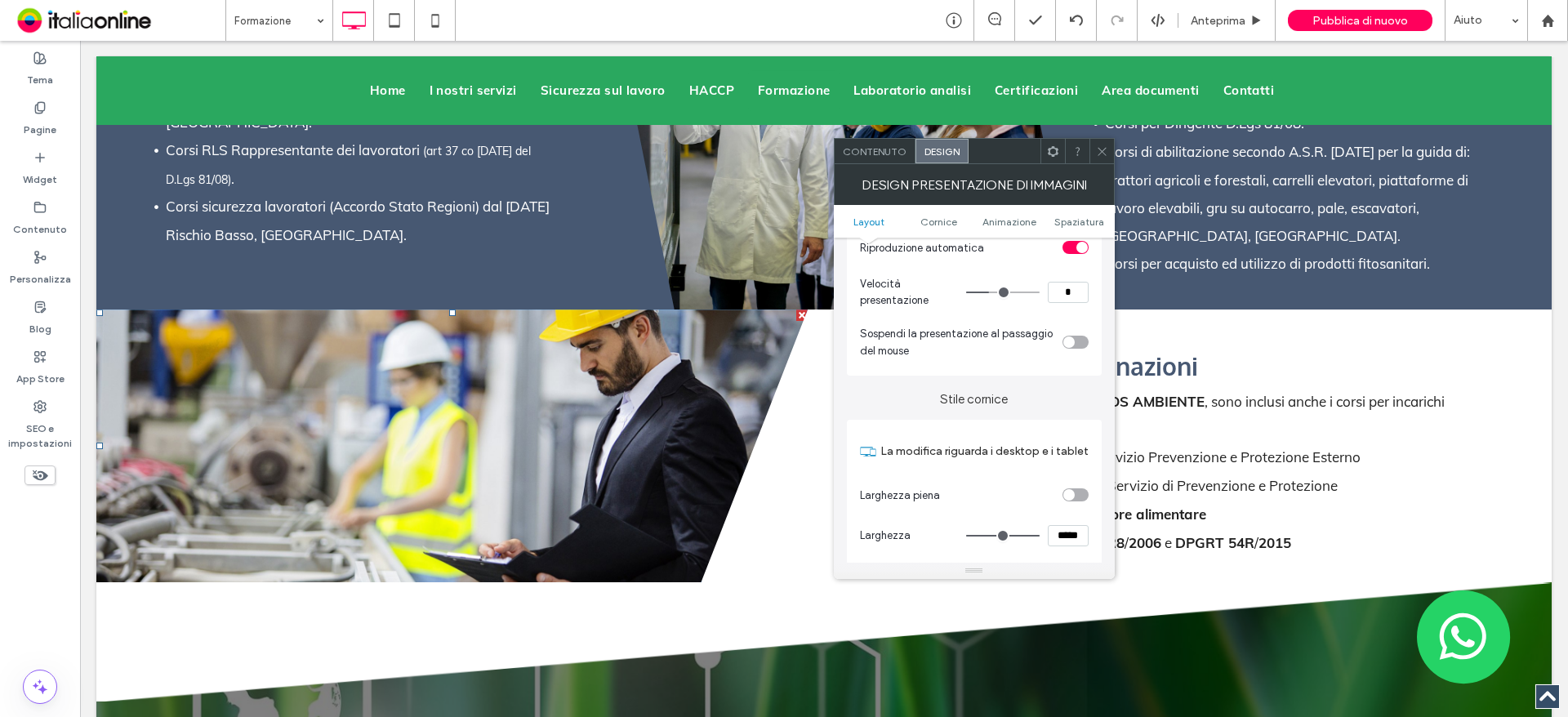
click at [1096, 150] on icon at bounding box center [1101, 151] width 12 height 12
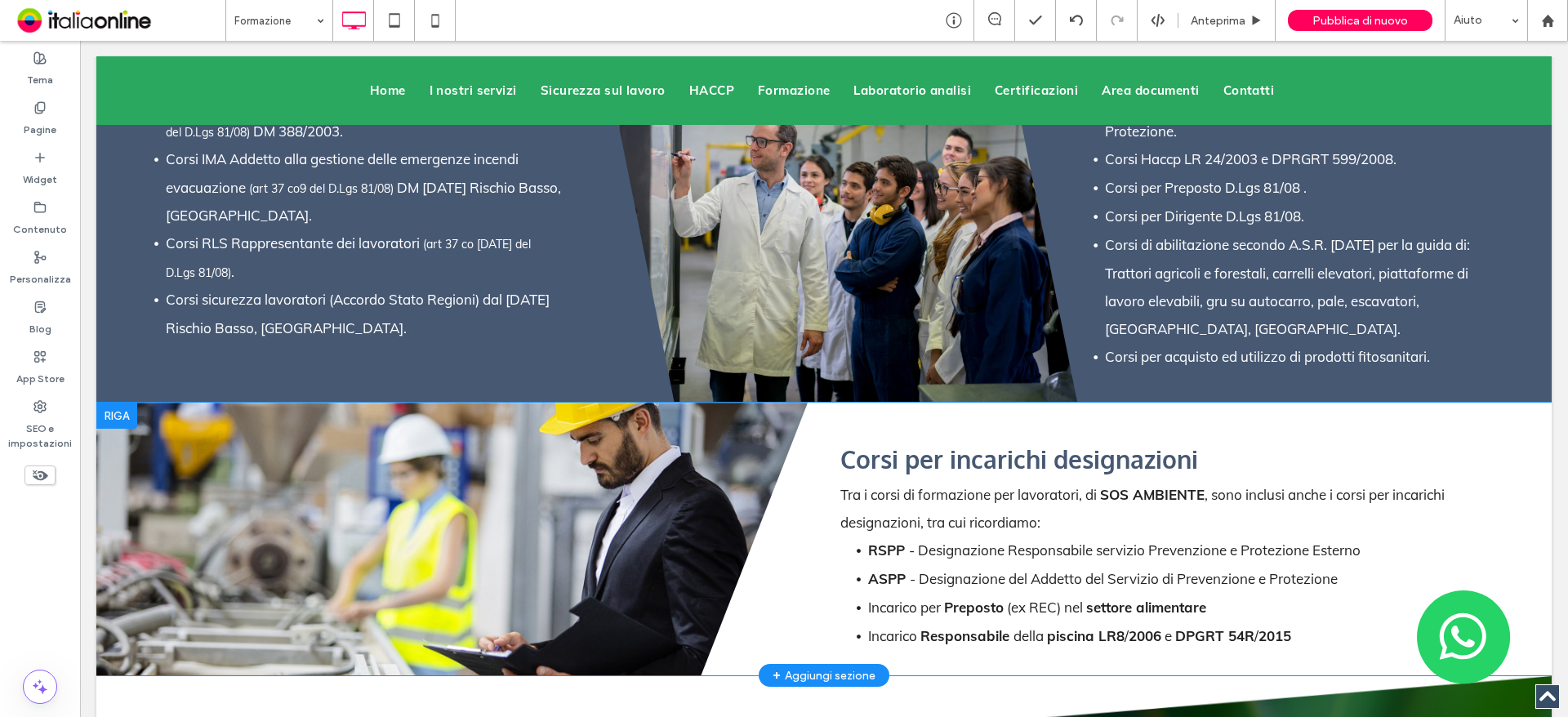
scroll to position [4329, 0]
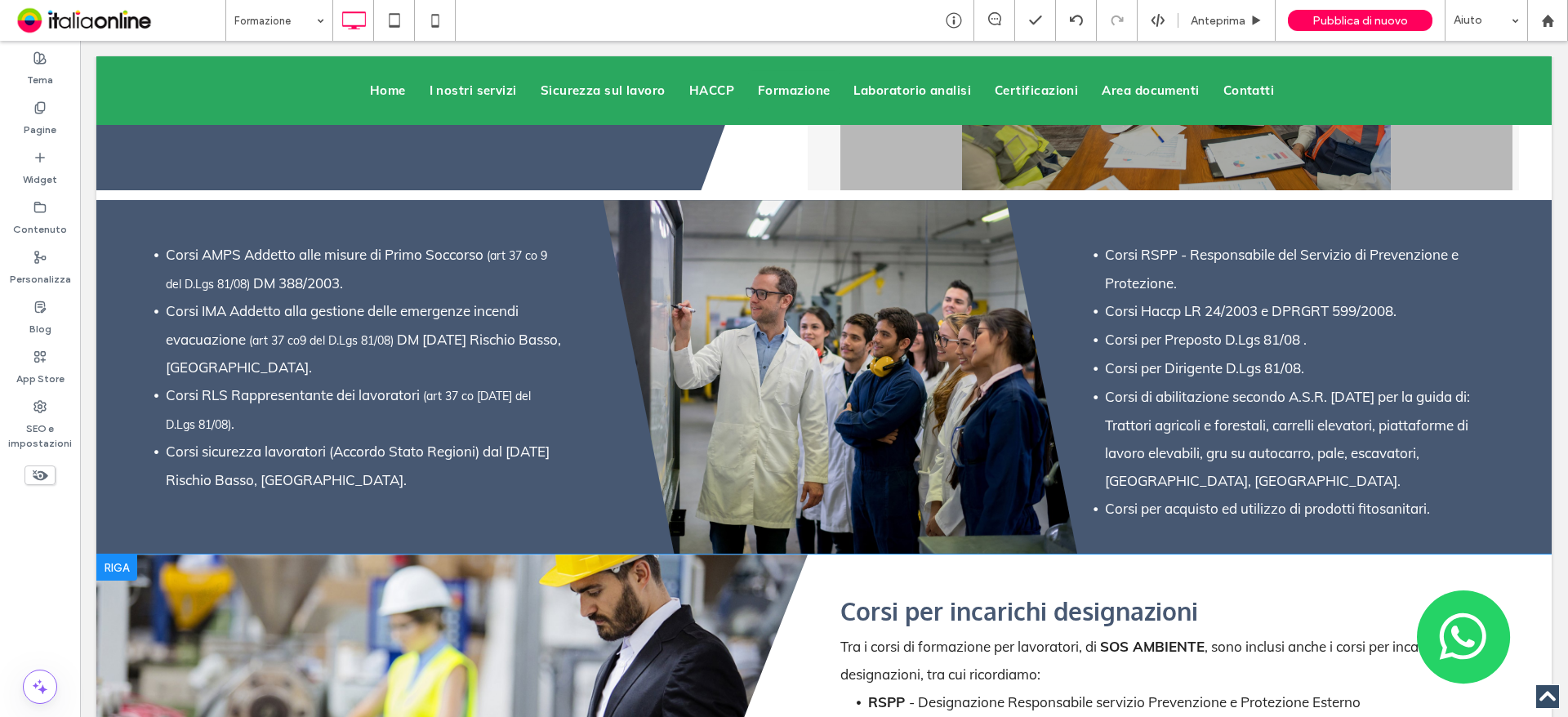
click at [1113, 555] on div "Corsi per incarichi designazioni Tra i corsi di formazione per lavoratori, di S…" at bounding box center [1163, 691] width 711 height 273
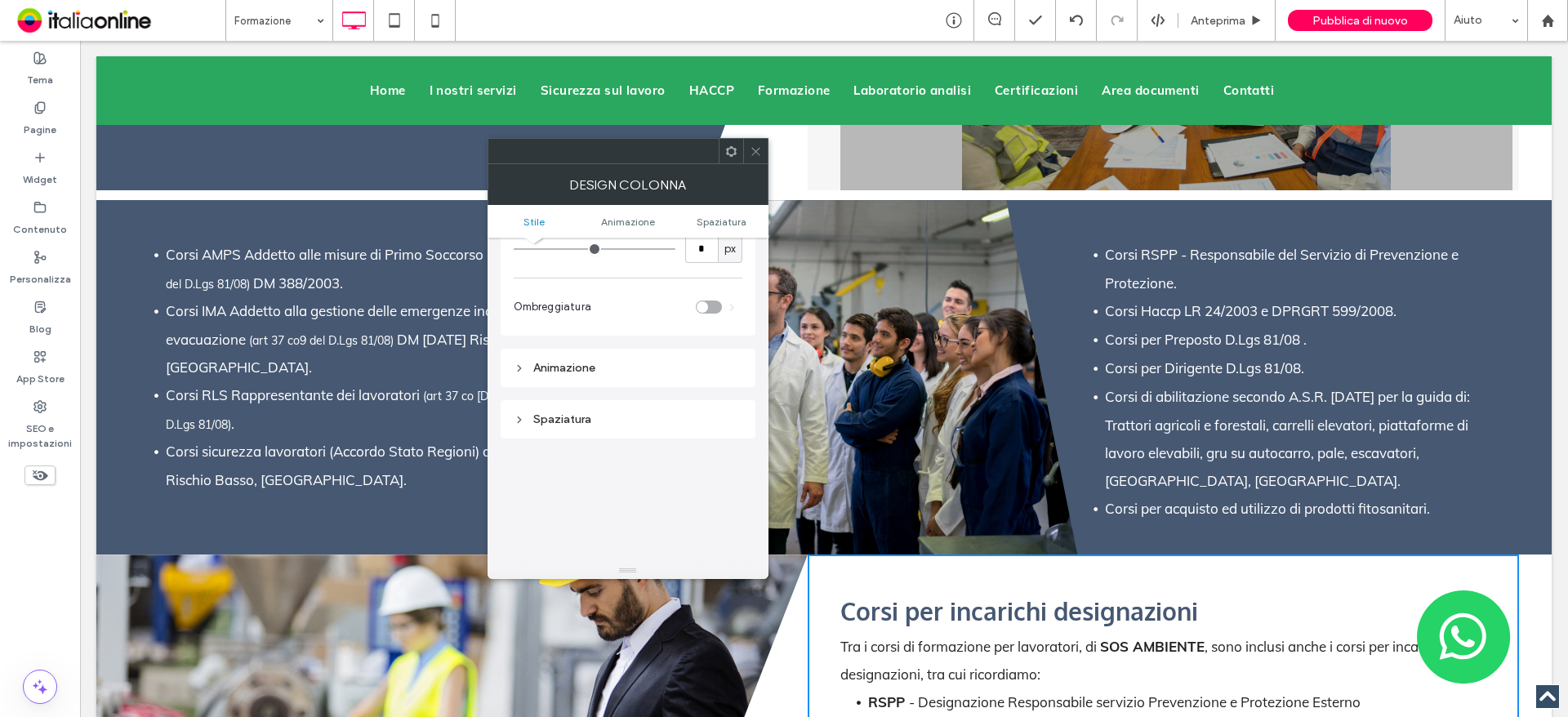
scroll to position [383, 0]
click at [571, 279] on div "Spaziatura" at bounding box center [627, 270] width 229 height 22
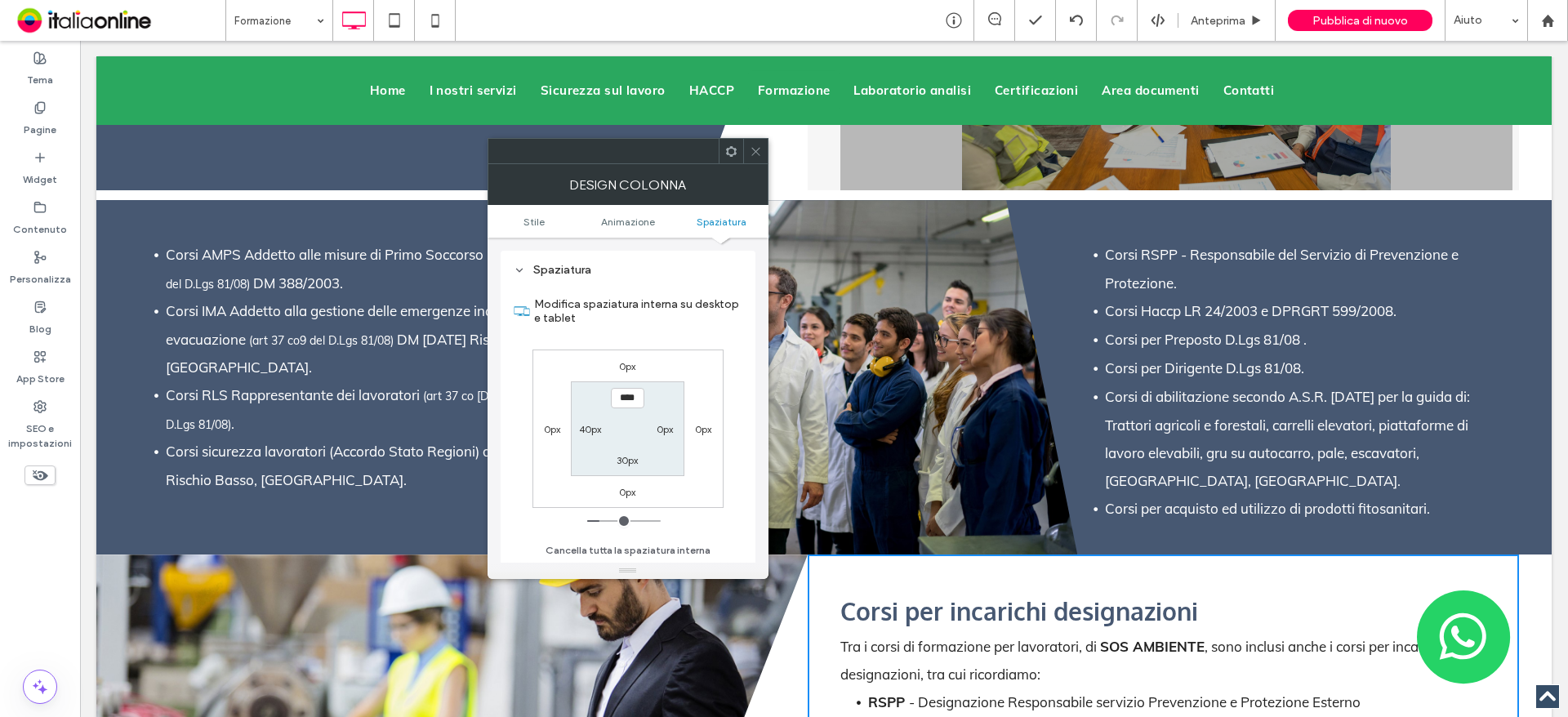
click at [754, 156] on icon at bounding box center [755, 151] width 12 height 12
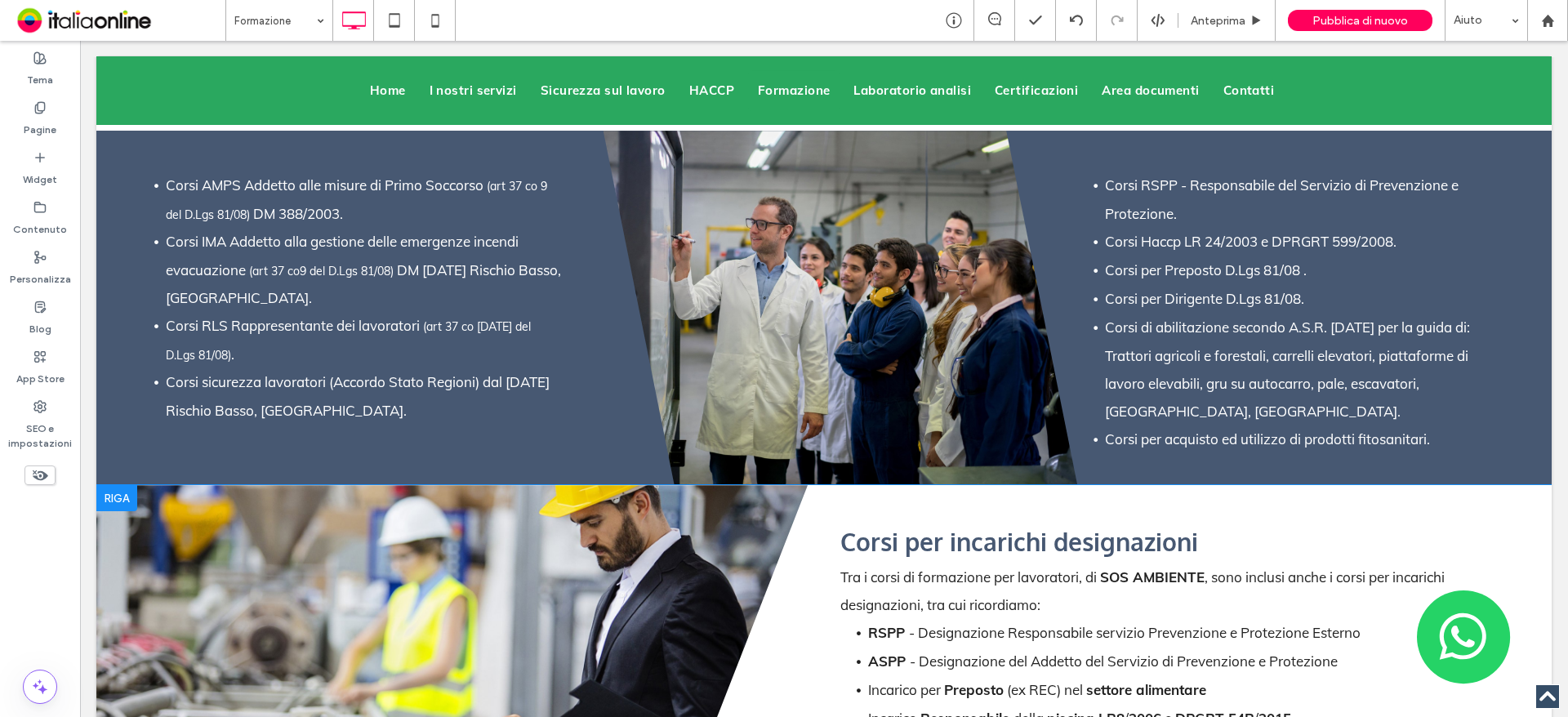
scroll to position [4492, 0]
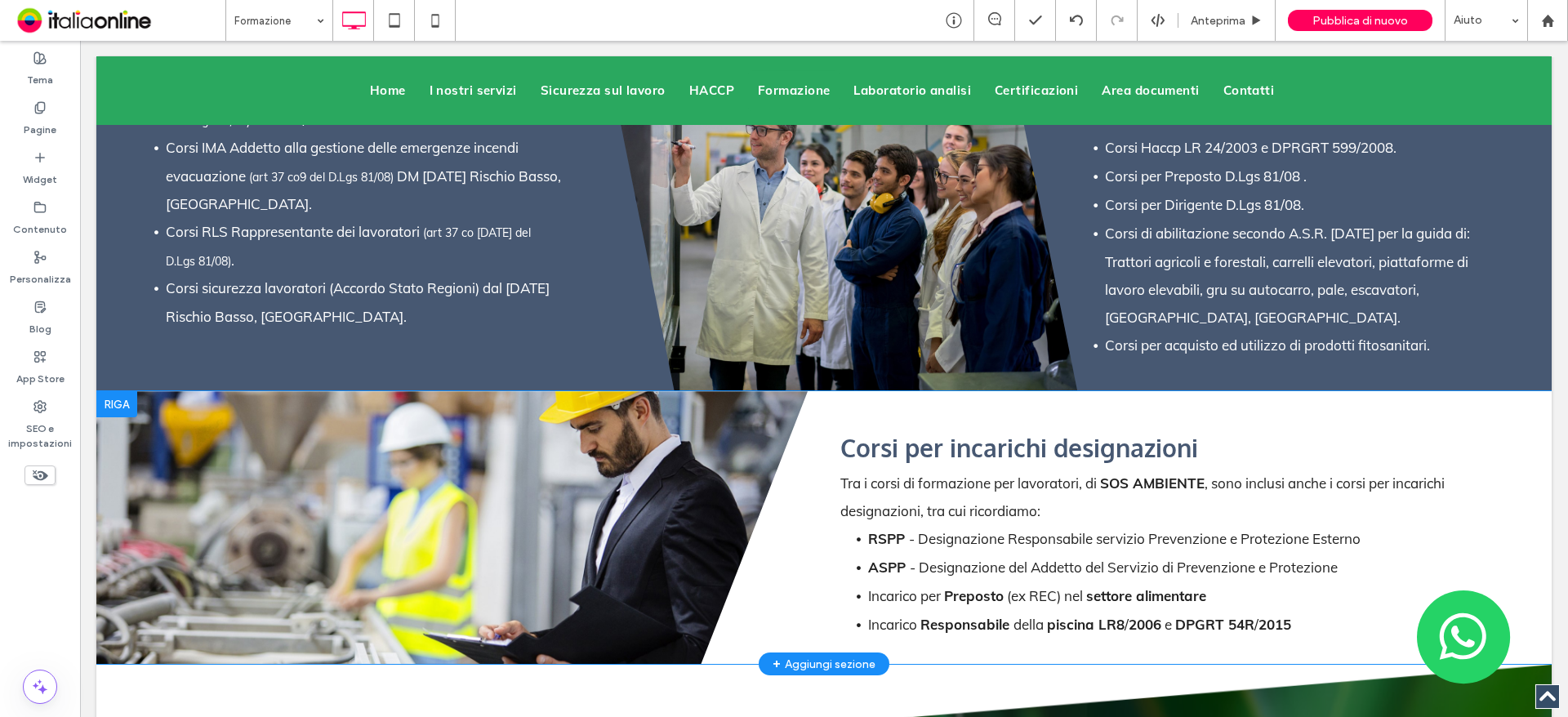
click at [808, 446] on div "Corsi per incarichi designazioni Tra i corsi di formazione per lavoratori, di S…" at bounding box center [1163, 527] width 711 height 273
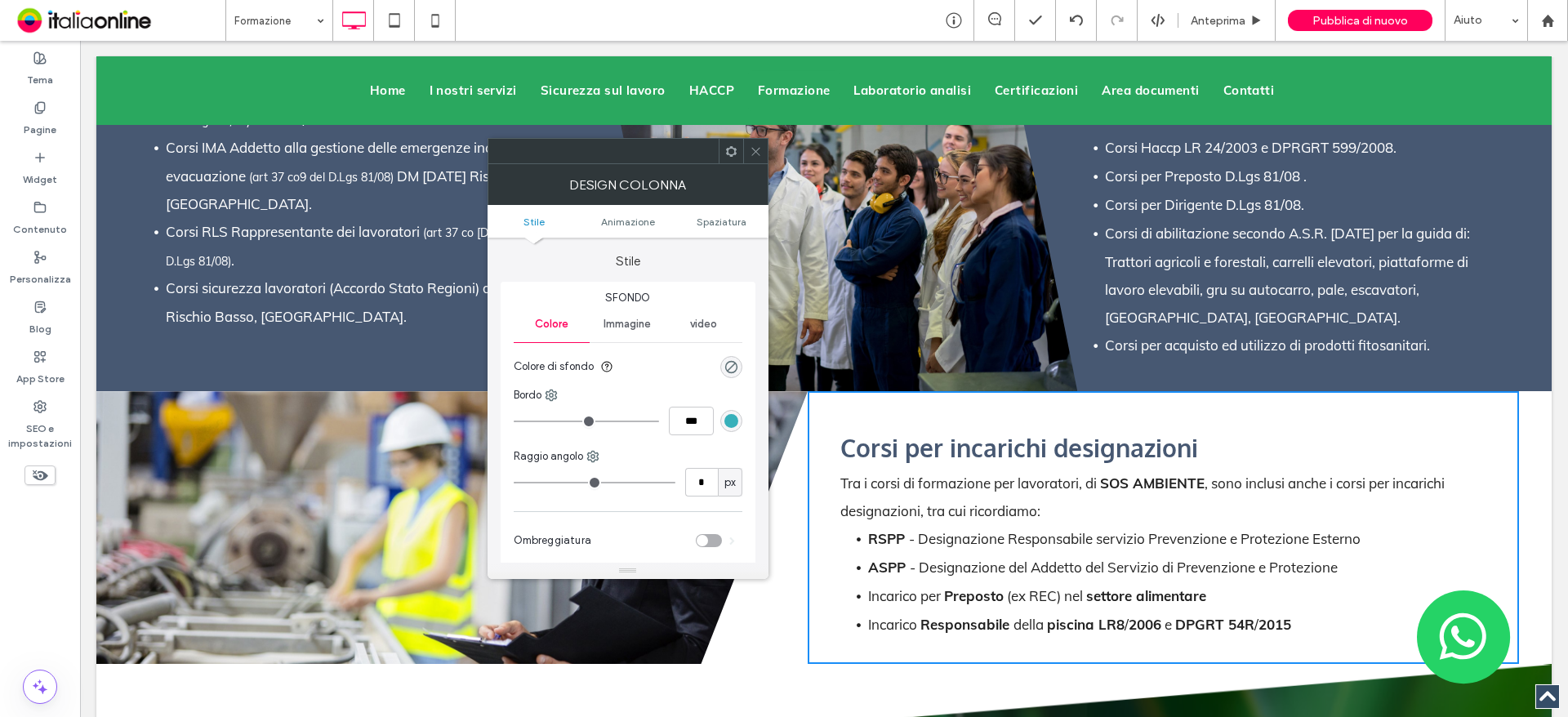
click at [780, 481] on div "Slide title Write your caption here Button Previous Next Click To Paste Click T…" at bounding box center [807, 527] width 1422 height 273
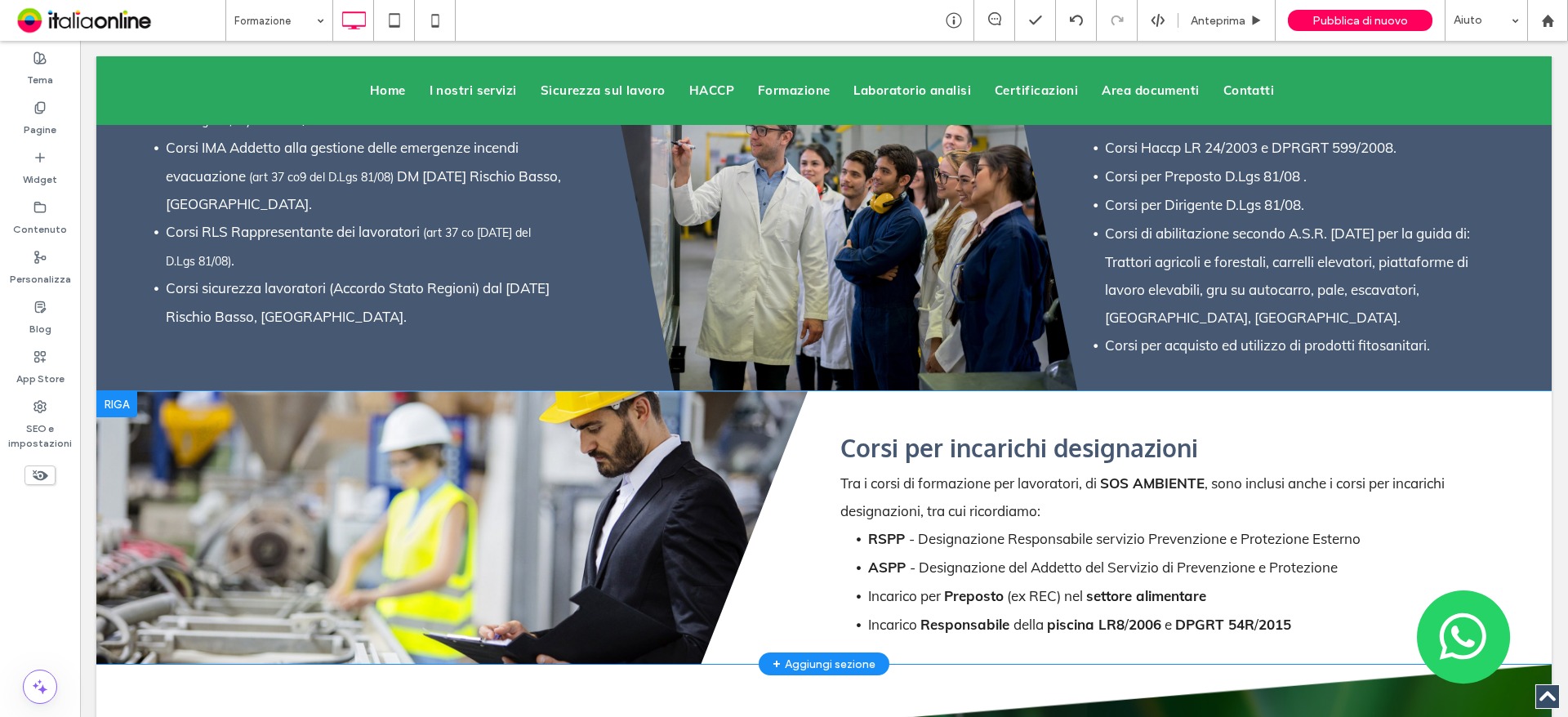
click at [745, 510] on div "Slide title Write your caption here Button Previous Next Click To Paste Click T…" at bounding box center [807, 527] width 1422 height 273
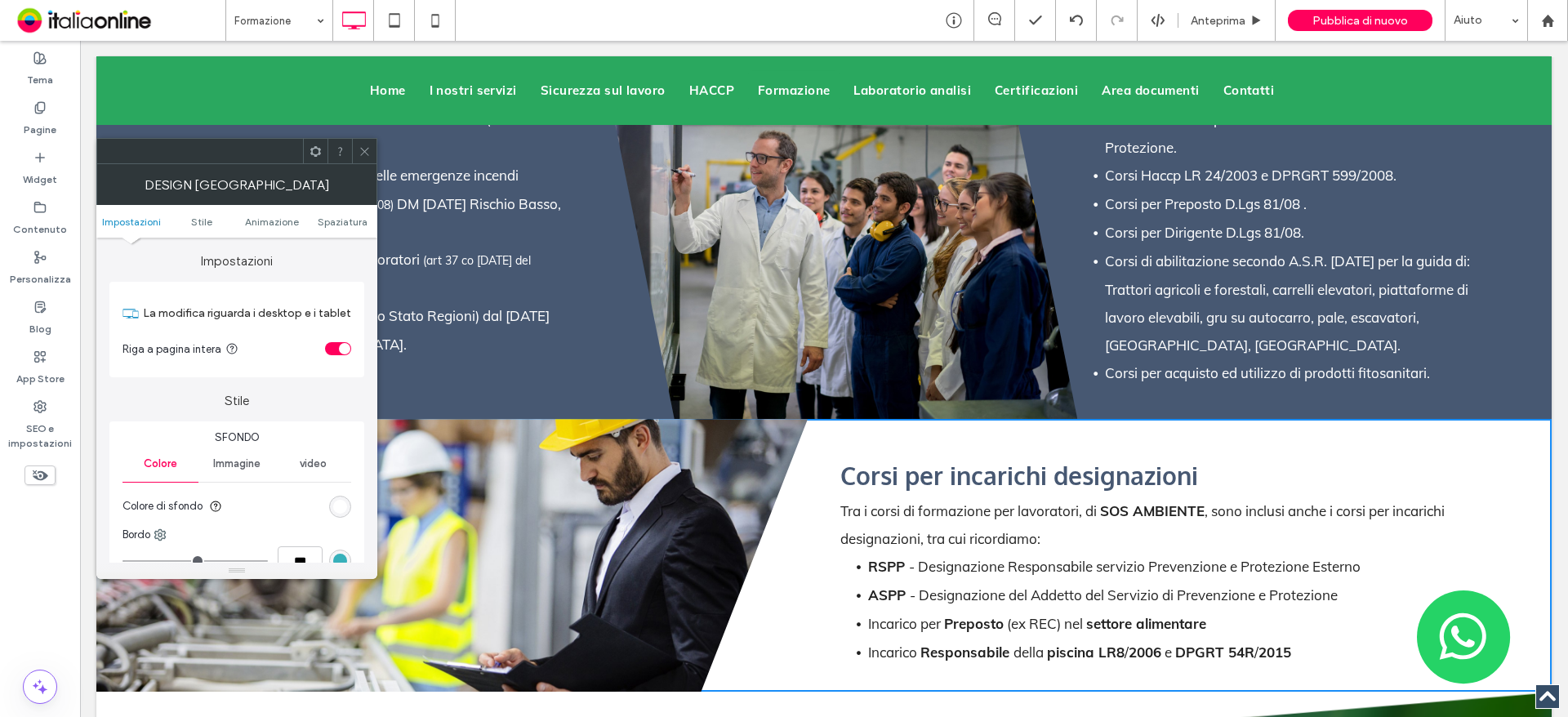
scroll to position [4410, 0]
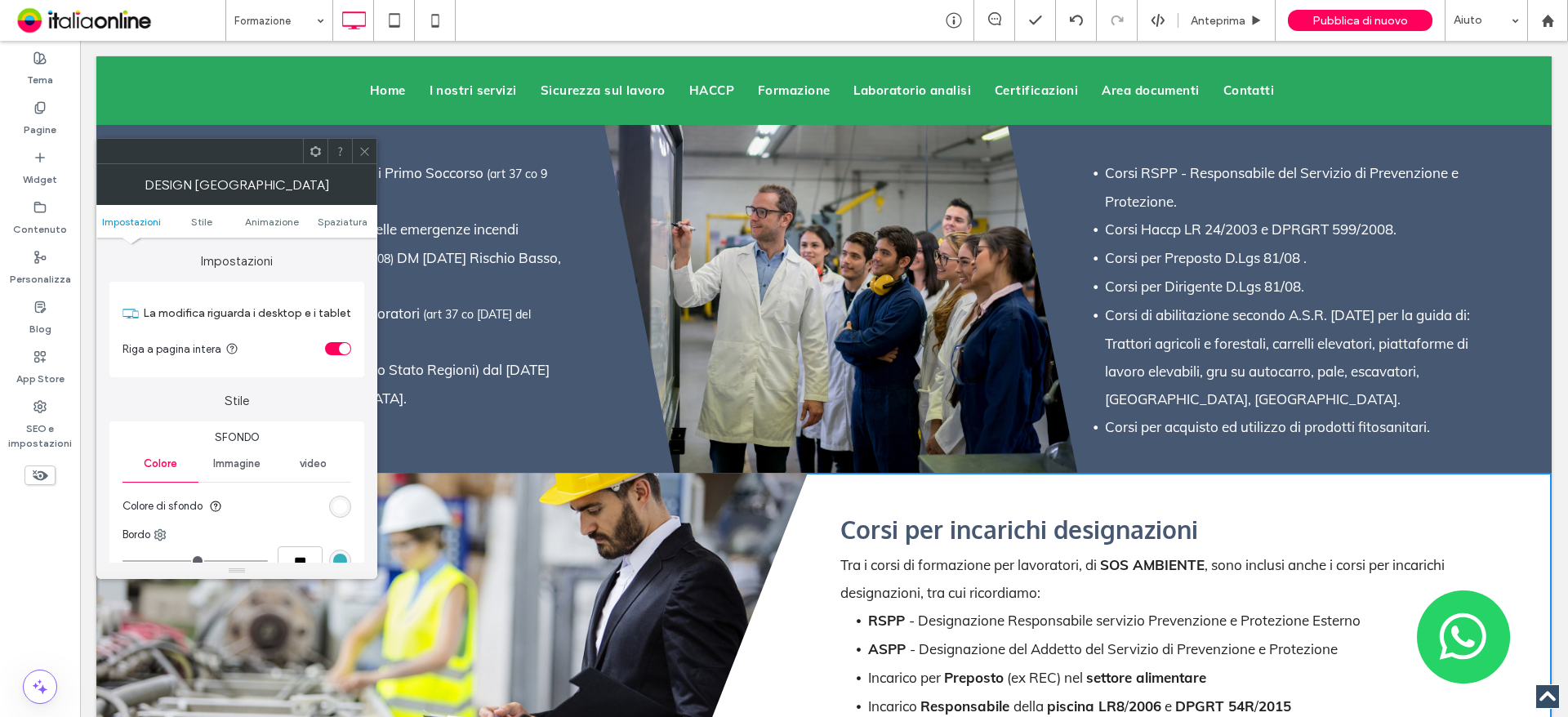
click at [369, 149] on icon at bounding box center [364, 151] width 12 height 12
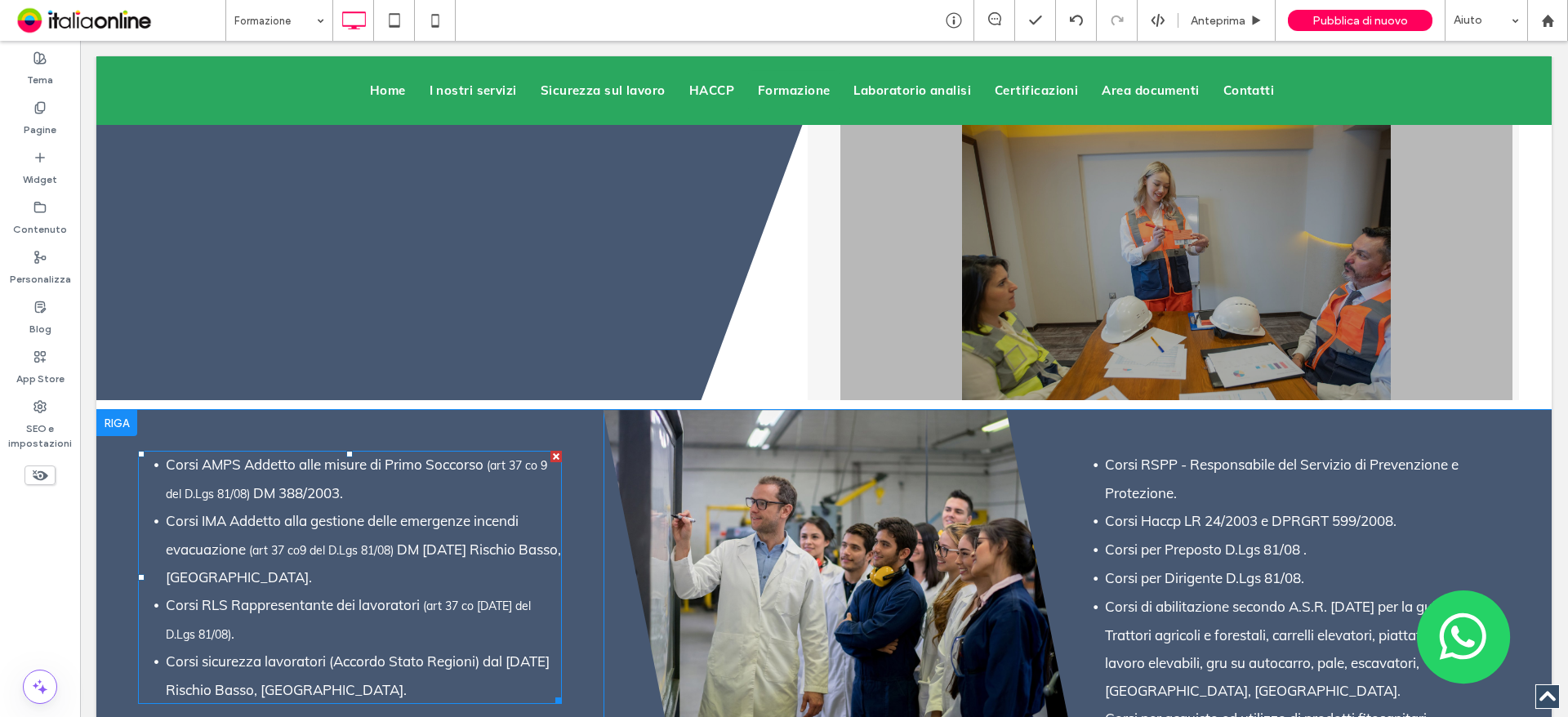
scroll to position [3838, 0]
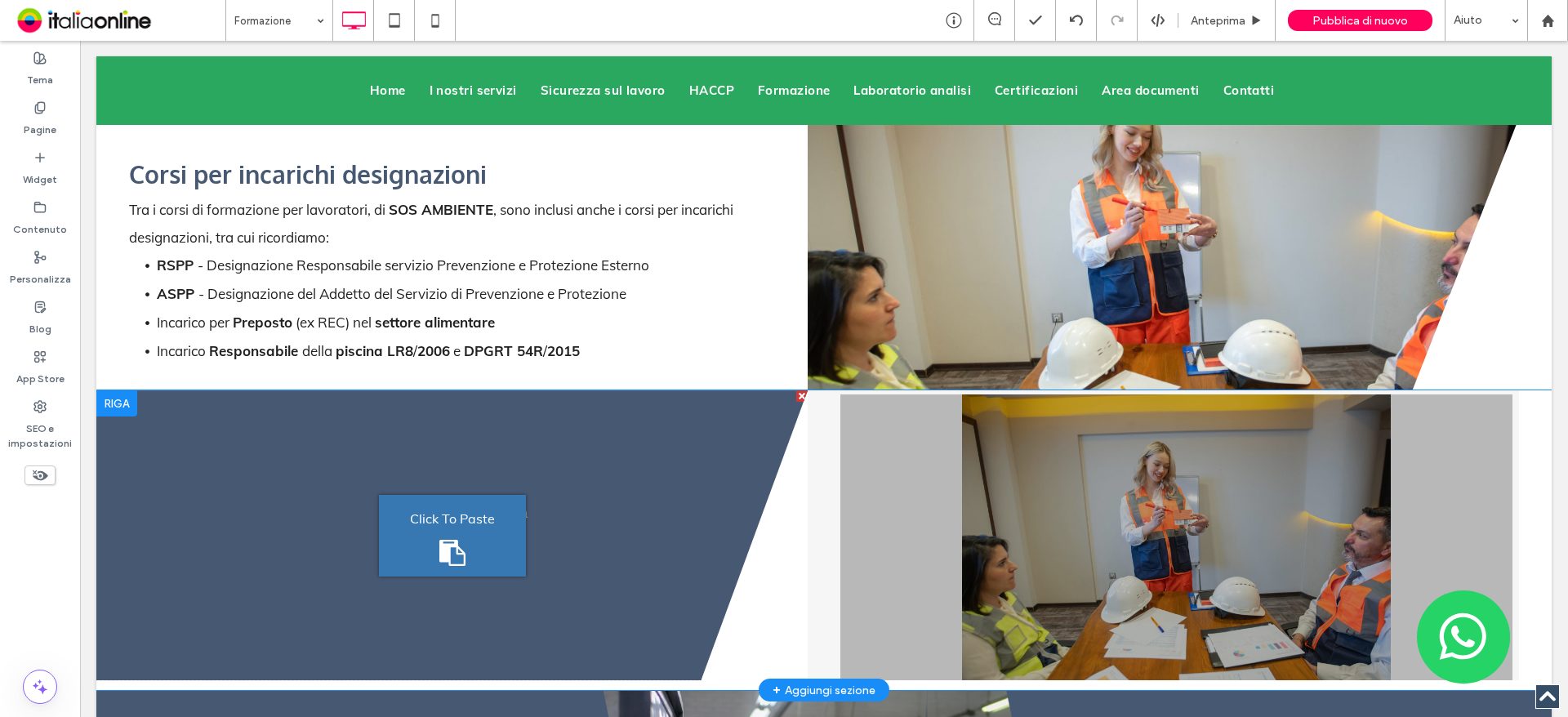
click at [103, 390] on div at bounding box center [116, 404] width 41 height 26
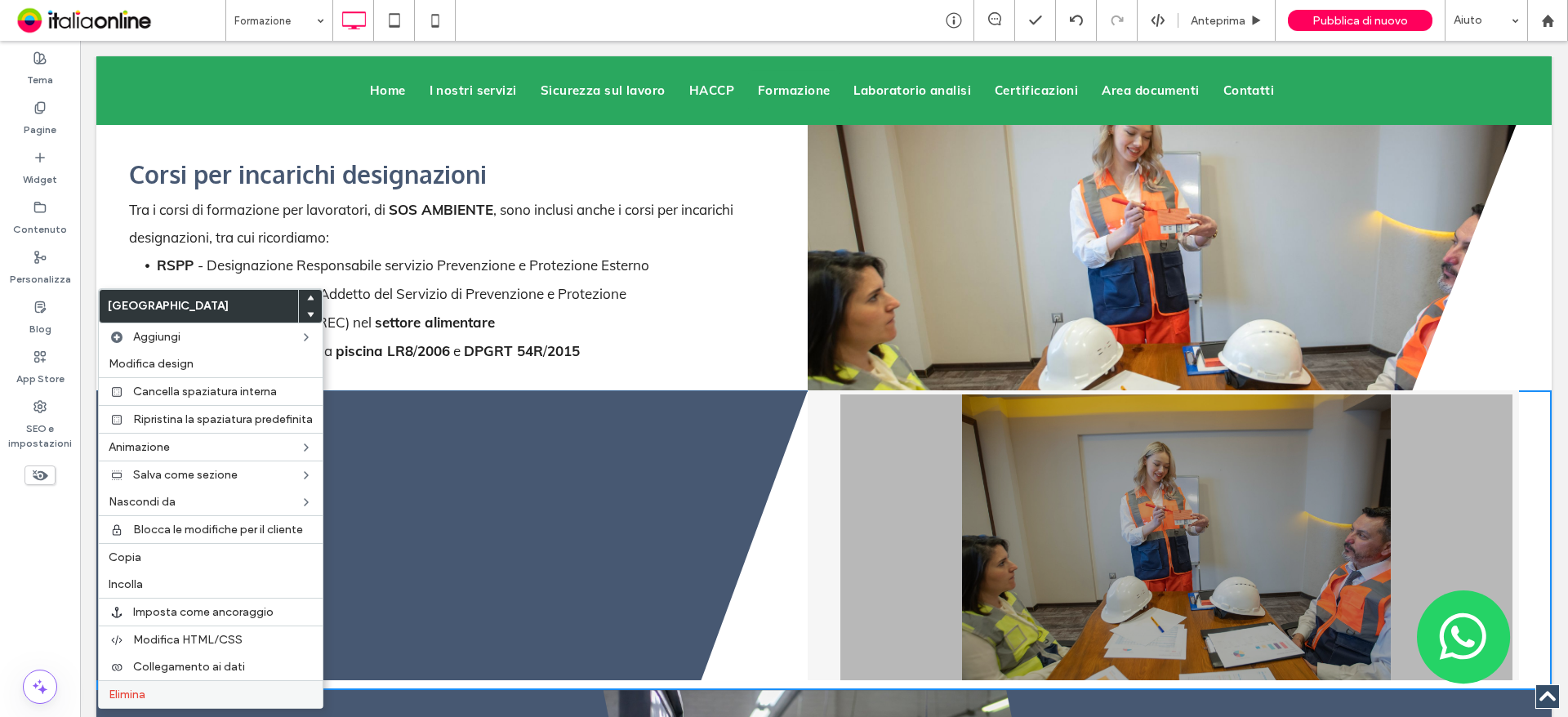
click at [197, 687] on div "Elimina" at bounding box center [210, 694] width 224 height 28
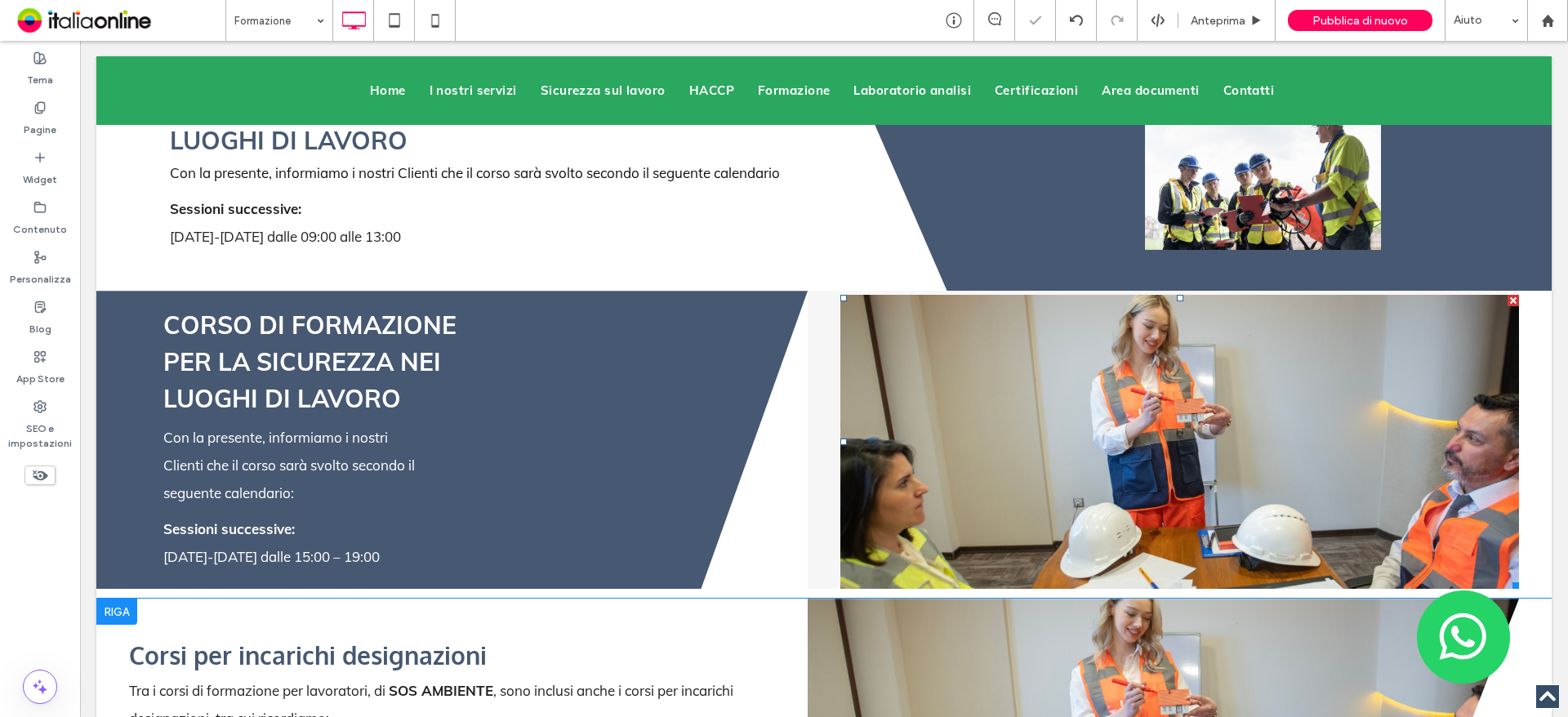
scroll to position [3349, 0]
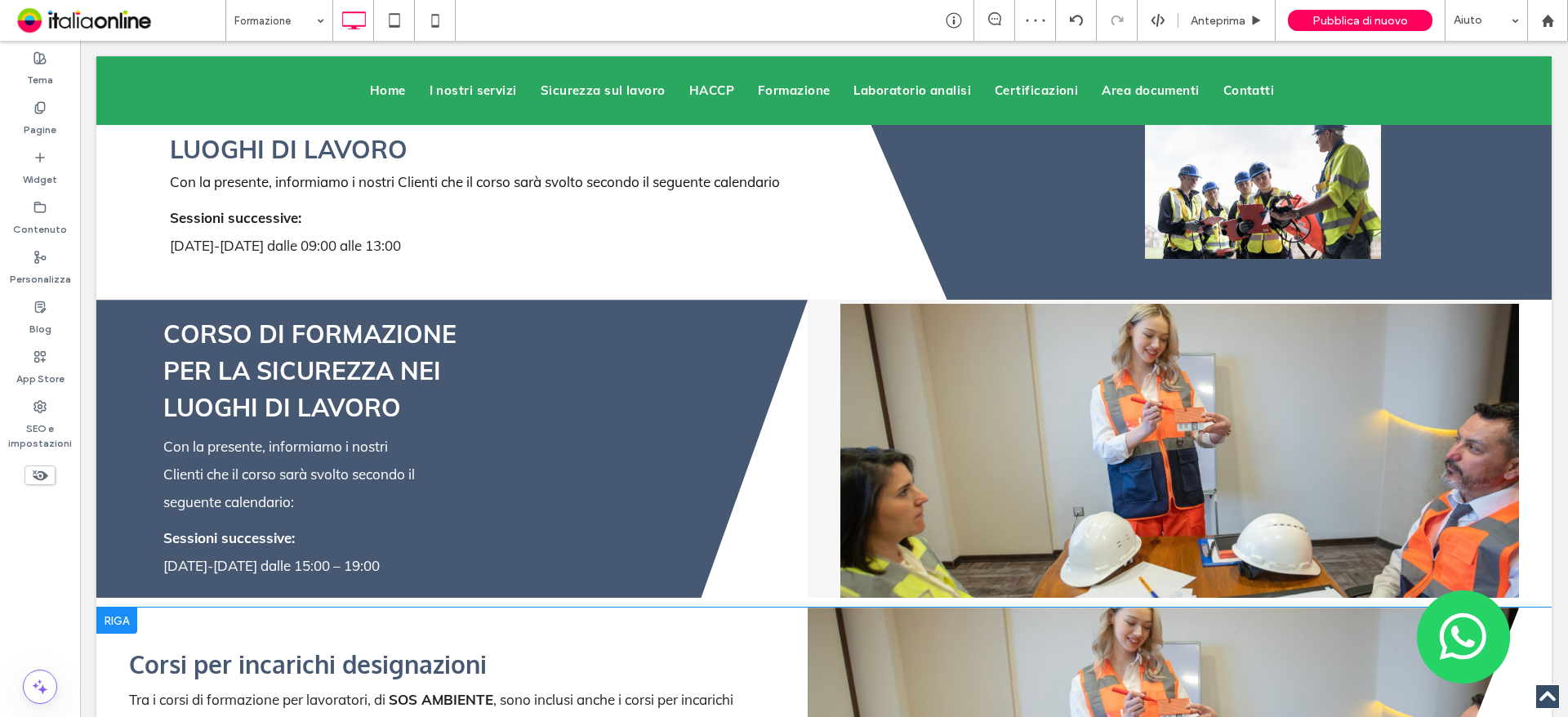
click at [118, 608] on div at bounding box center [116, 621] width 41 height 26
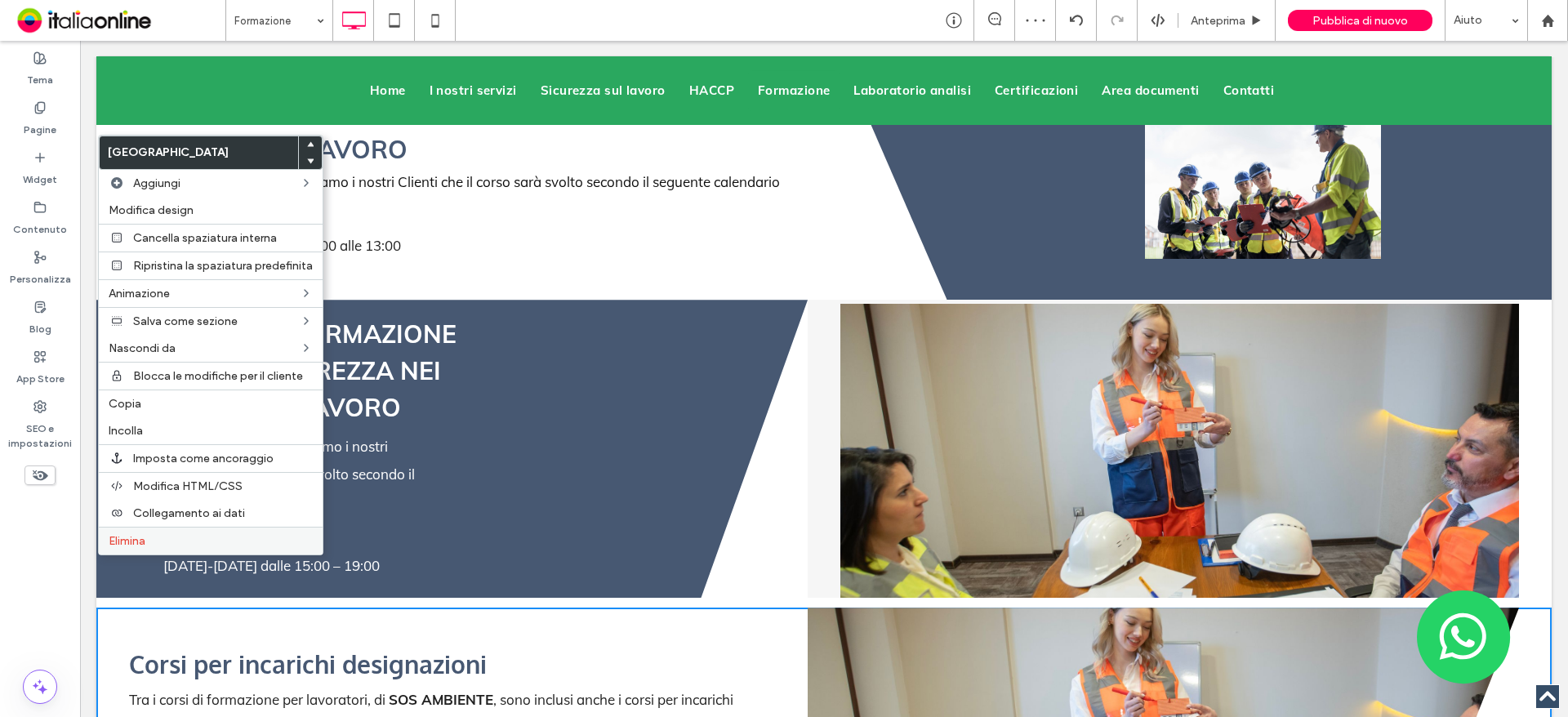
click at [171, 546] on label "Elimina" at bounding box center [210, 541] width 204 height 14
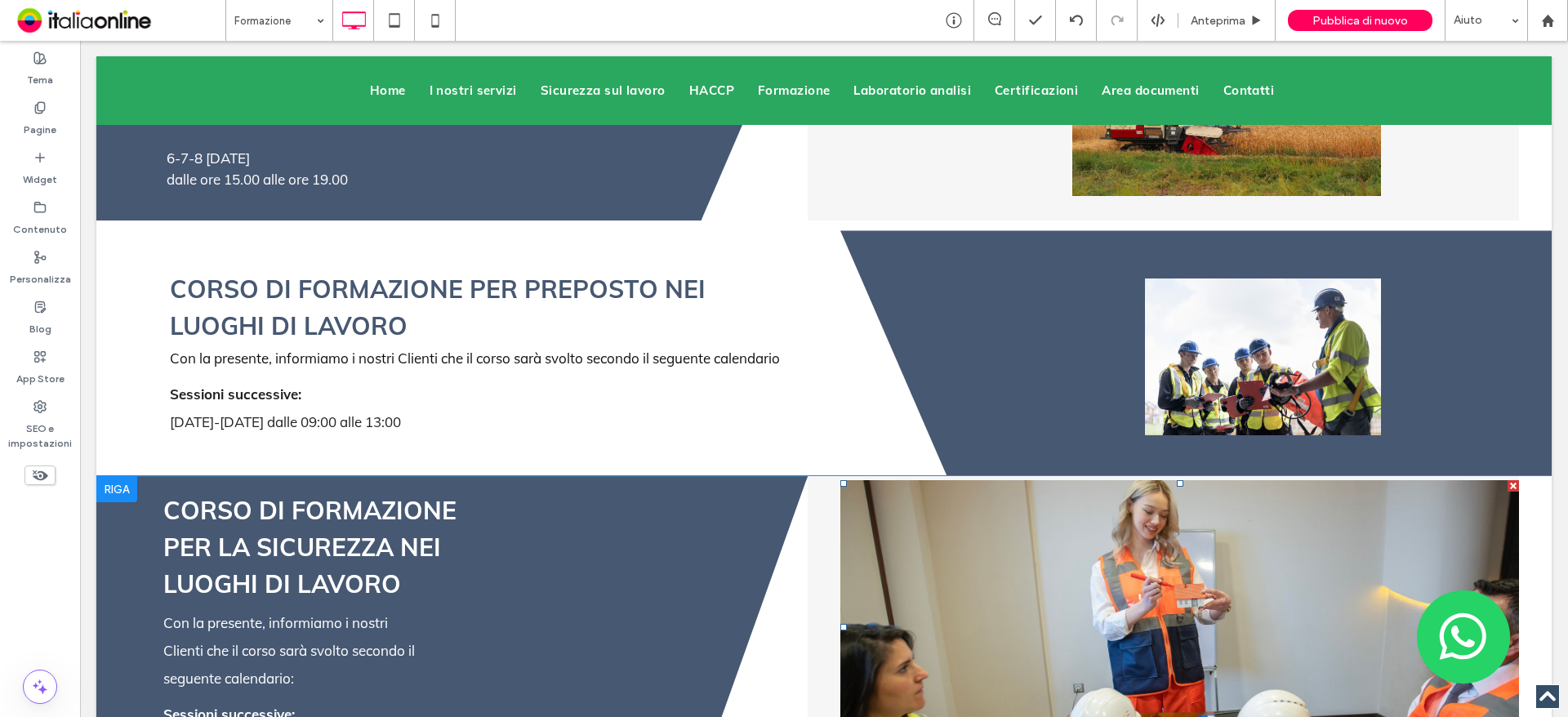
scroll to position [3022, 0]
